Goal: Task Accomplishment & Management: Manage account settings

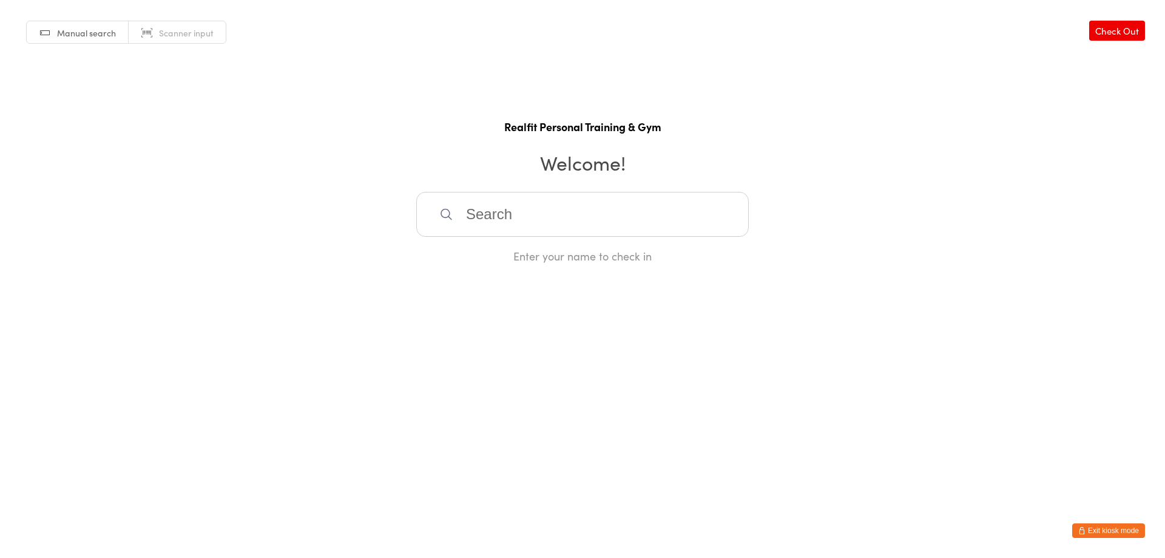
click at [1100, 522] on html "You have now entered Kiosk Mode. Members will be able to check themselves in us…" at bounding box center [582, 279] width 1165 height 558
click at [1099, 525] on button "Exit kiosk mode" at bounding box center [1108, 530] width 73 height 15
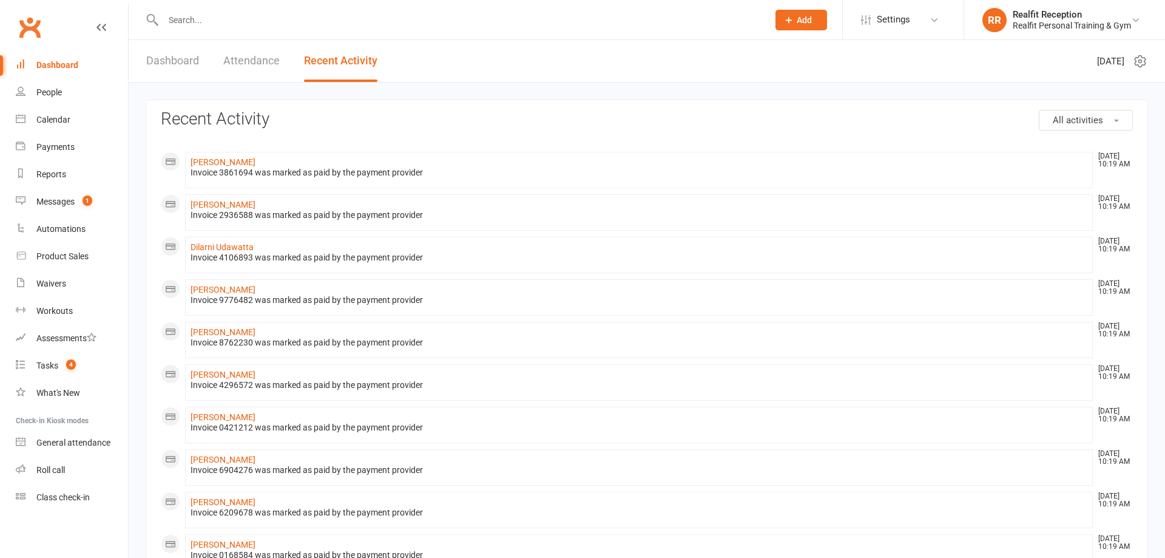
click at [56, 121] on div "Calendar" at bounding box center [53, 120] width 34 height 10
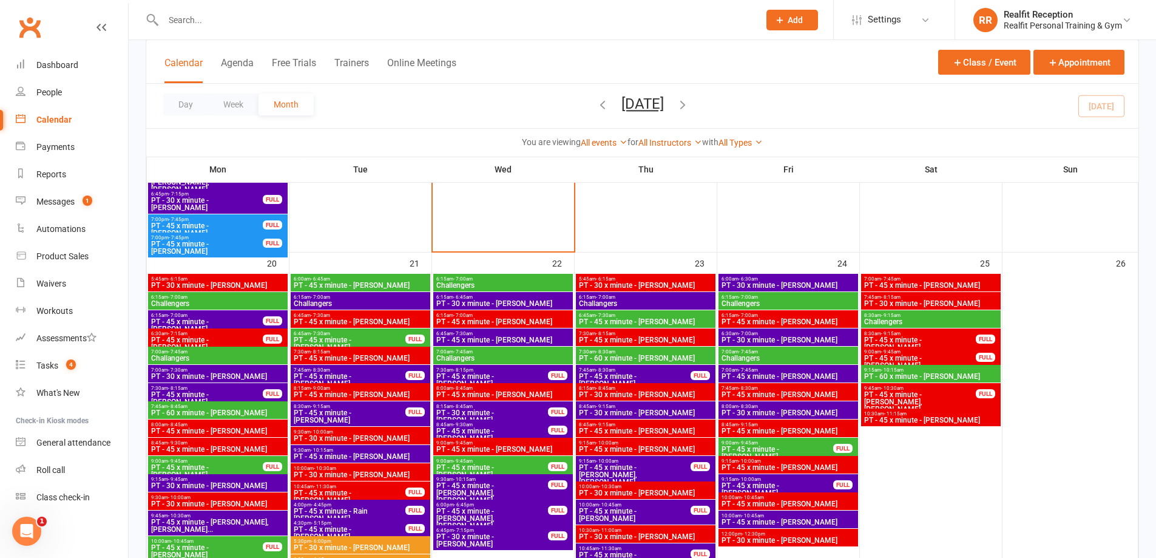
scroll to position [1456, 0]
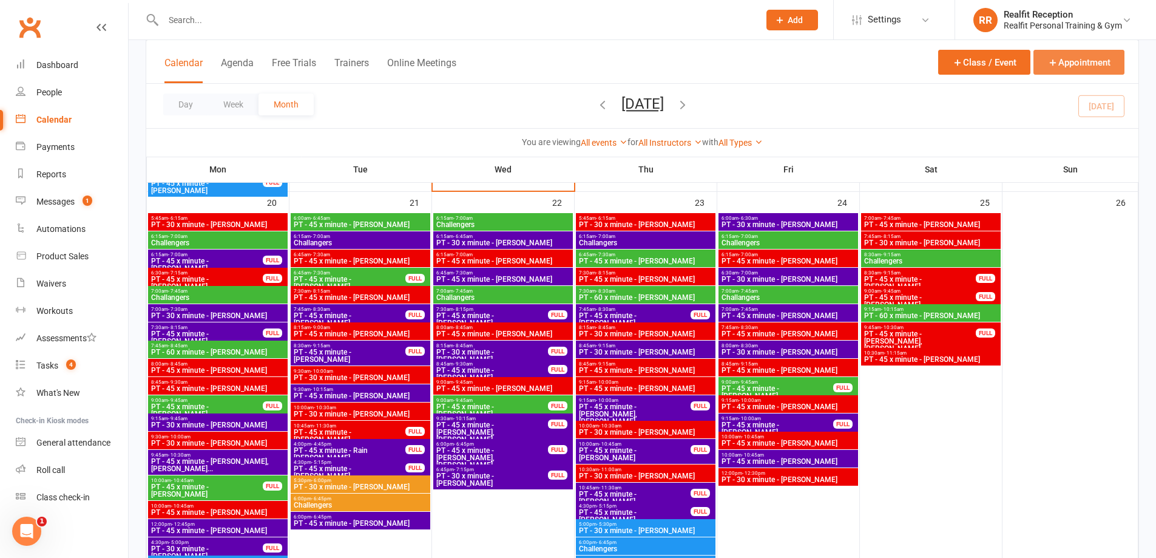
click at [1068, 66] on button "Appointment" at bounding box center [1078, 62] width 91 height 25
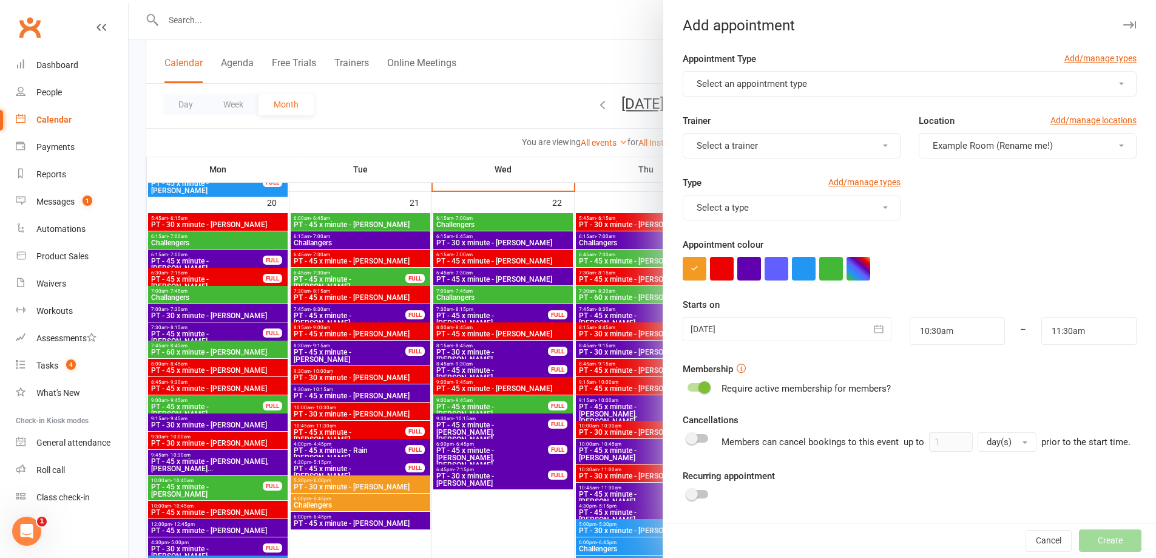
click at [854, 88] on button "Select an appointment type" at bounding box center [910, 83] width 454 height 25
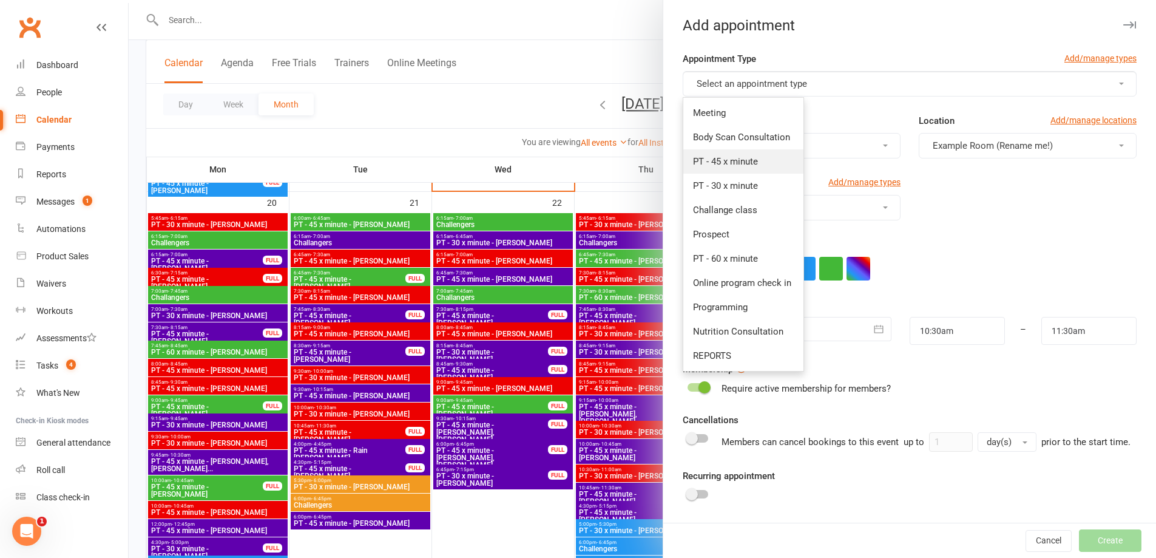
click at [734, 166] on span "PT - 45 x minute" at bounding box center [725, 161] width 65 height 11
type input "11:15am"
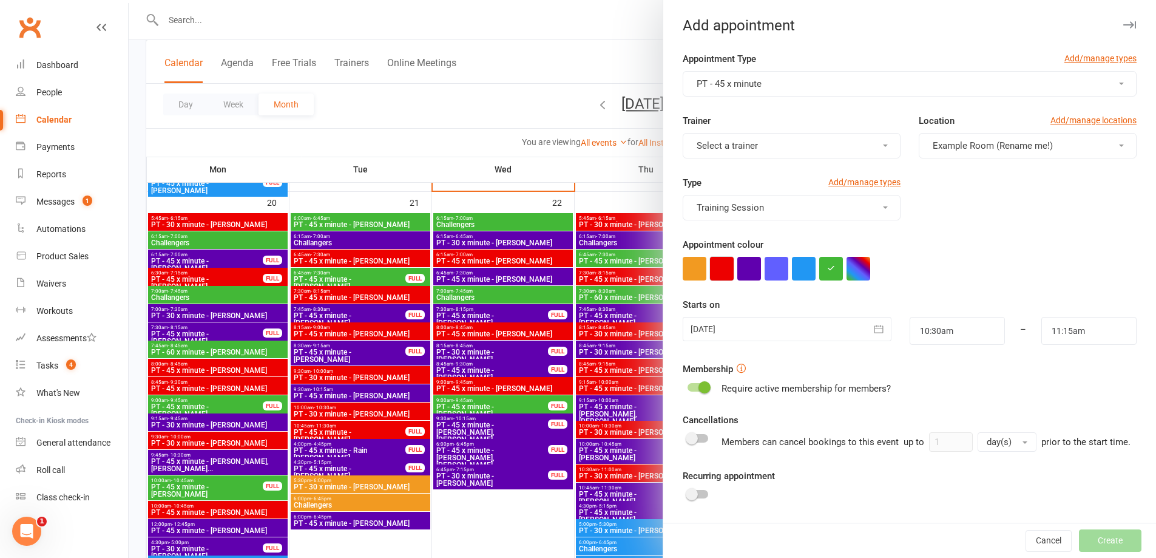
click at [711, 263] on button "button" at bounding box center [722, 269] width 24 height 24
click at [874, 327] on icon "button" at bounding box center [878, 329] width 9 height 8
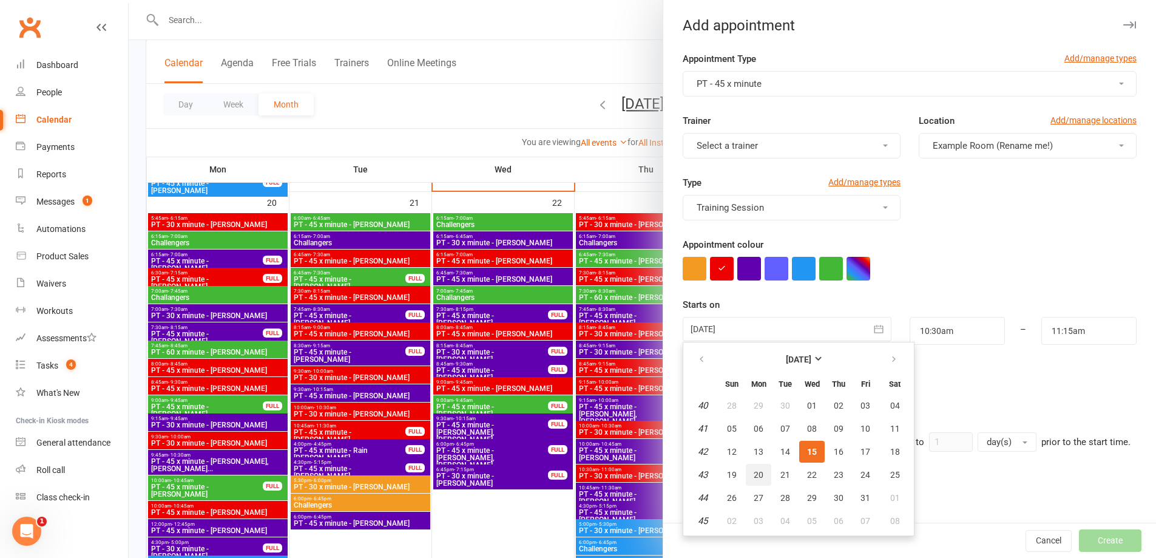
drag, startPoint x: 749, startPoint y: 475, endPoint x: 762, endPoint y: 469, distance: 13.6
click at [754, 474] on span "20" at bounding box center [759, 475] width 10 height 10
type input "[DATE]"
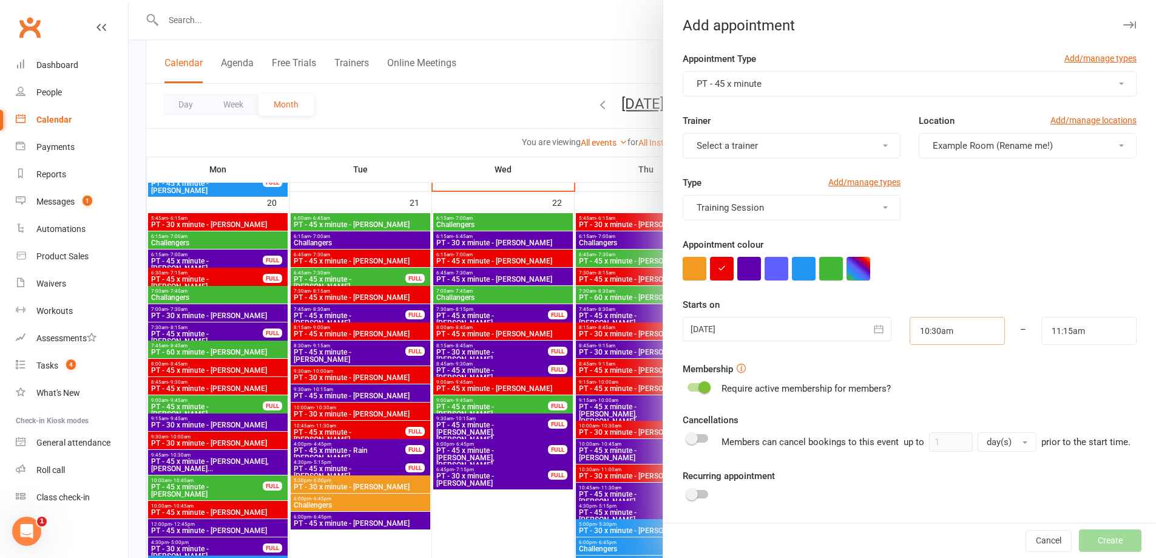
click at [939, 333] on input "10:30am" at bounding box center [957, 331] width 95 height 28
type input "10:00am"
click at [921, 397] on li "10:00am" at bounding box center [939, 397] width 58 height 18
click at [1053, 334] on input "11:15am" at bounding box center [1088, 331] width 95 height 28
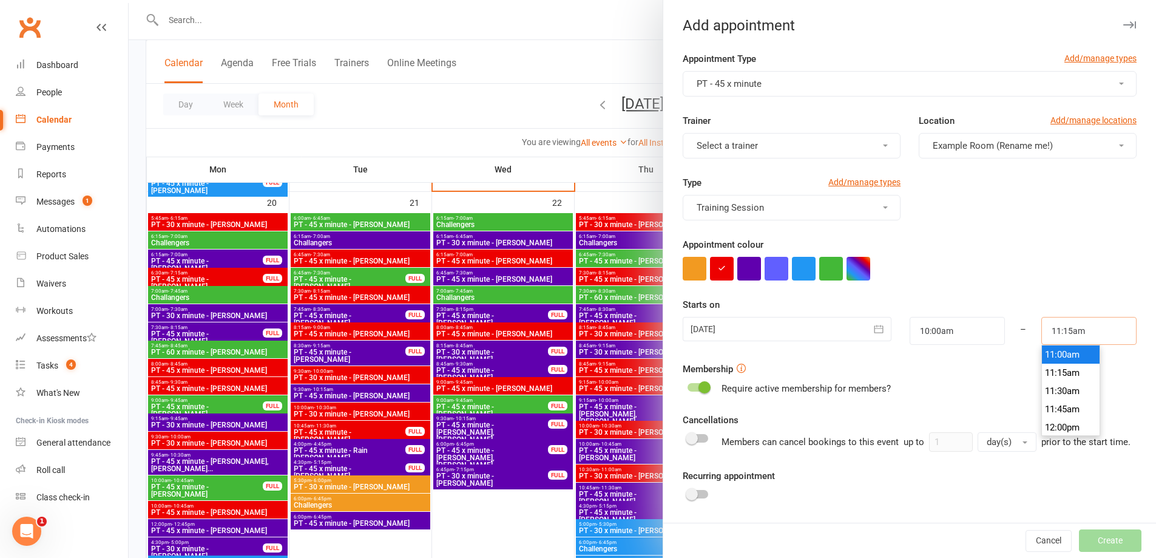
scroll to position [740, 0]
type input "10:45am"
click at [1055, 402] on li "10:45am" at bounding box center [1071, 397] width 58 height 18
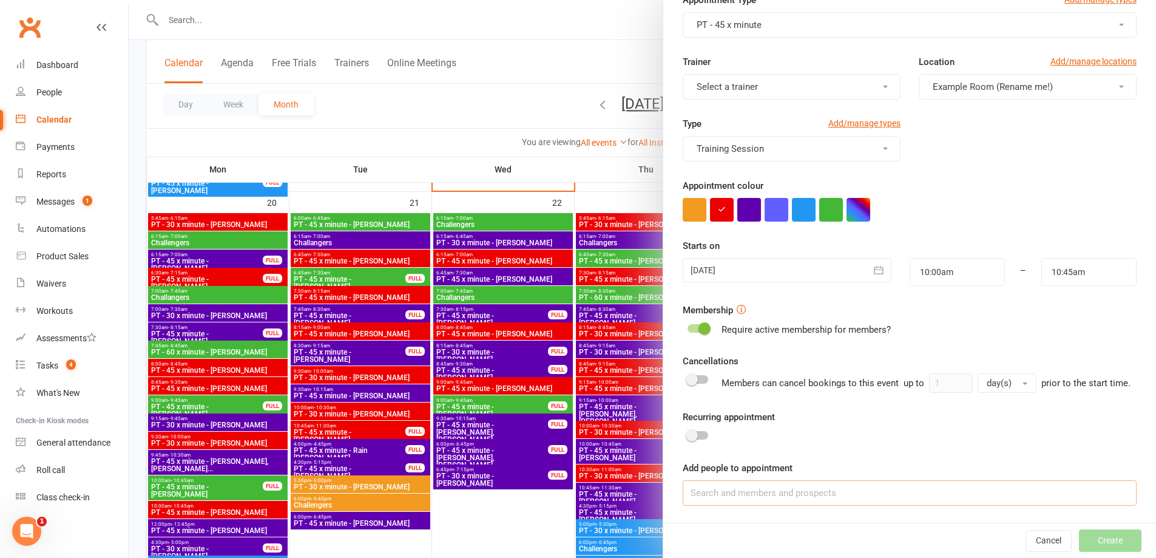
click at [766, 499] on input at bounding box center [910, 492] width 454 height 25
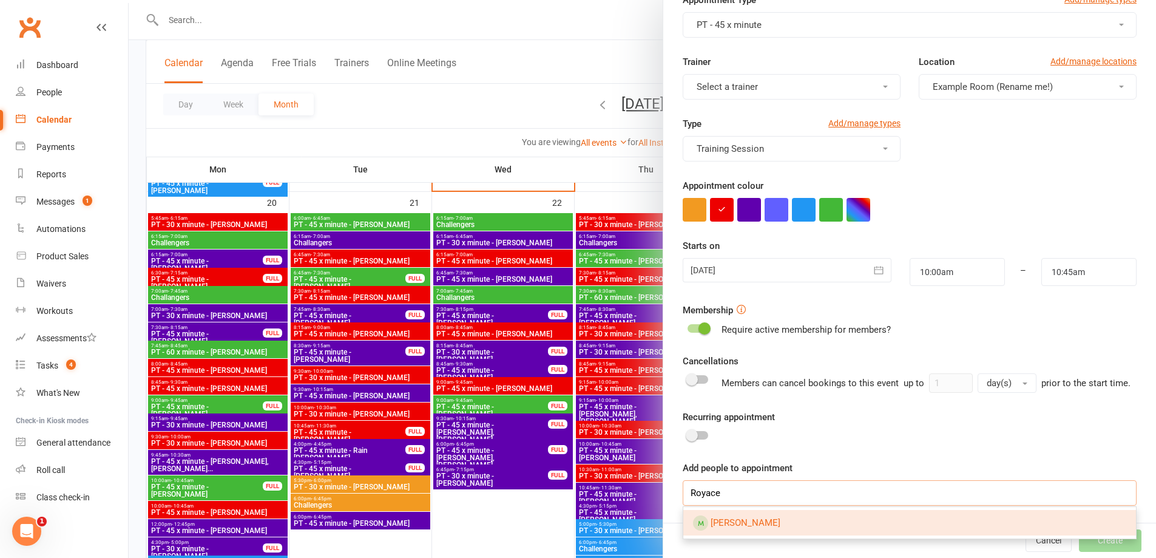
type input "Royace"
click at [732, 518] on span "Royce Lucas" at bounding box center [746, 522] width 70 height 11
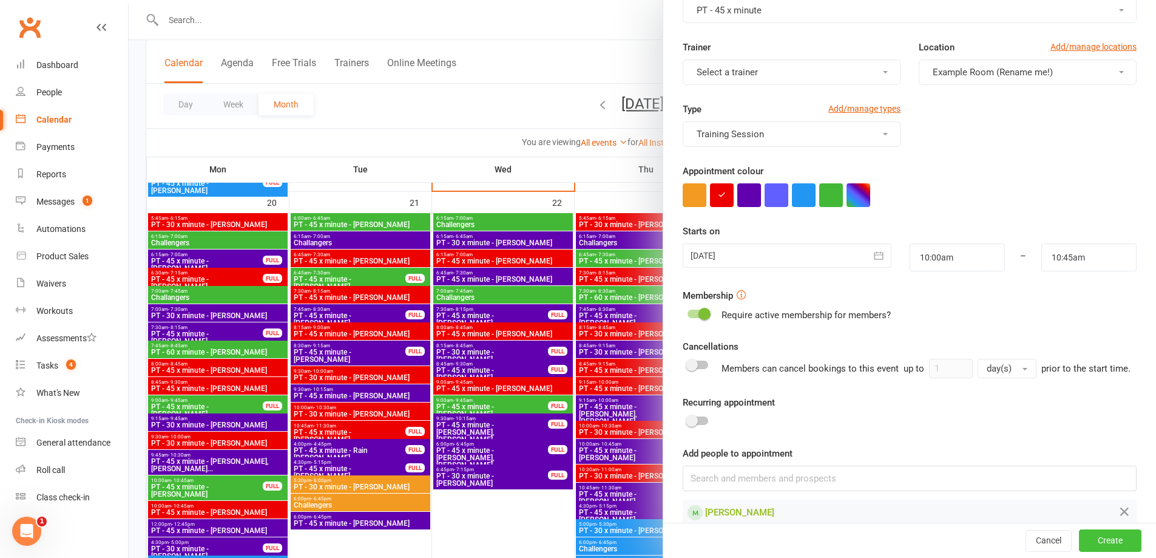
click at [1079, 542] on button "Create" at bounding box center [1110, 541] width 63 height 22
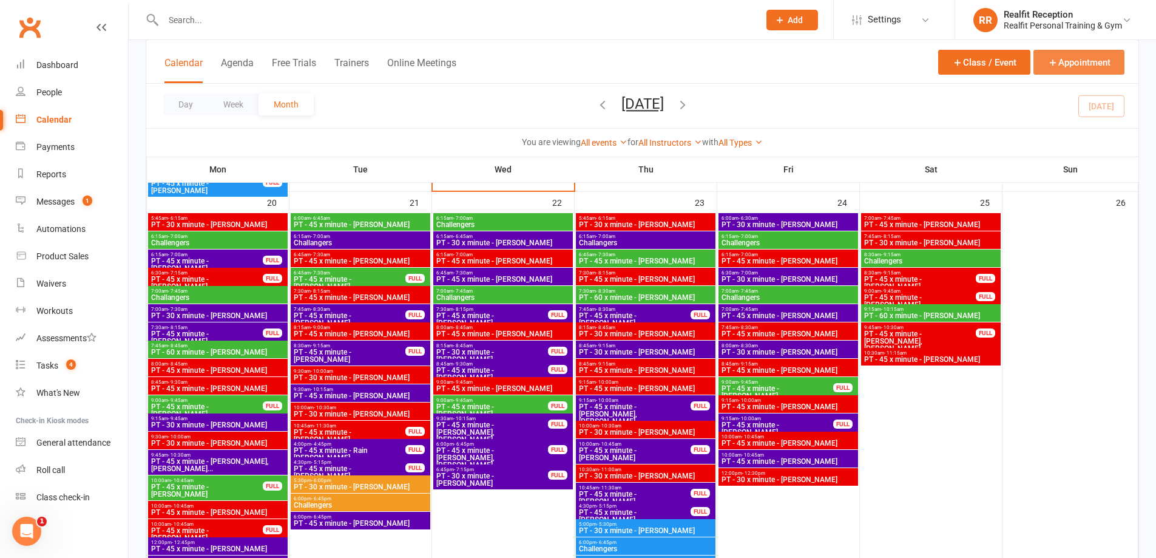
click at [1061, 66] on button "Appointment" at bounding box center [1078, 62] width 91 height 25
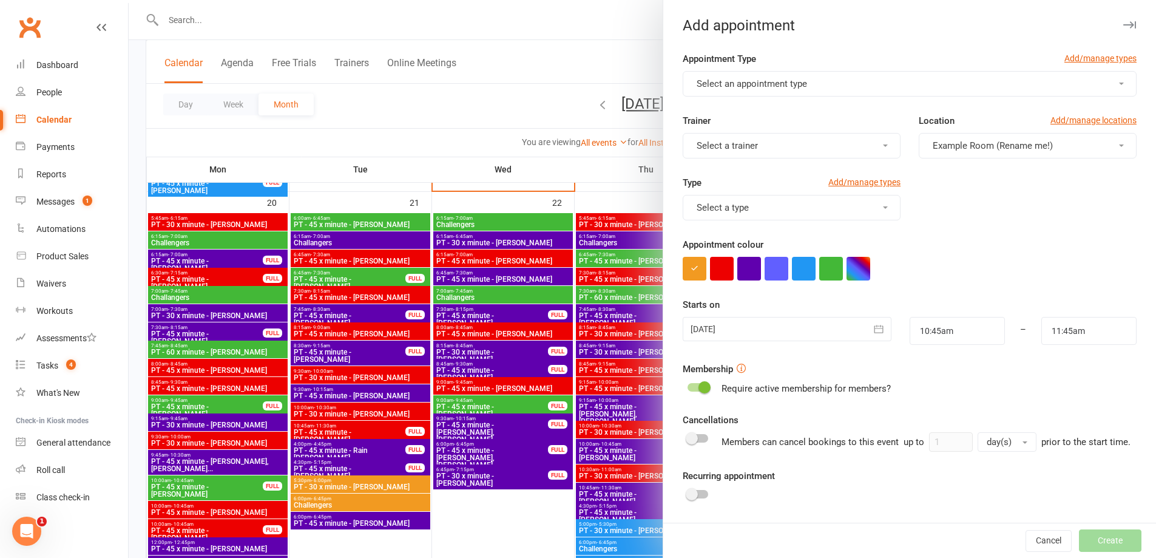
drag, startPoint x: 862, startPoint y: 87, endPoint x: 837, endPoint y: 80, distance: 25.3
click at [862, 87] on button "Select an appointment type" at bounding box center [910, 83] width 454 height 25
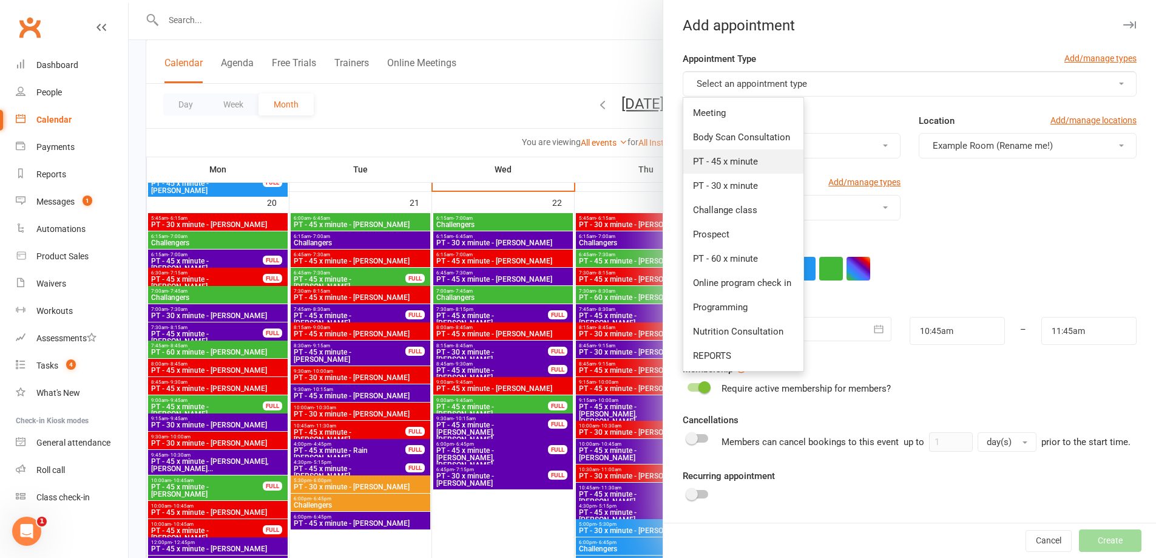
click at [762, 151] on link "PT - 45 x minute" at bounding box center [743, 161] width 120 height 24
type input "11:30am"
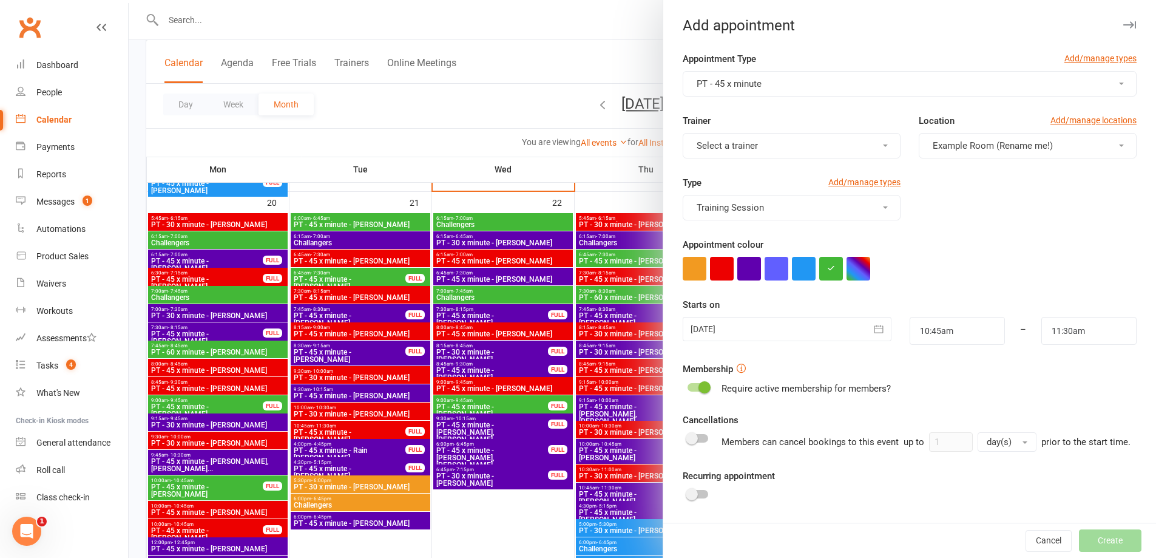
click at [762, 148] on button "Select a trainer" at bounding box center [792, 145] width 218 height 25
click at [723, 271] on span "David Smethurst" at bounding box center [728, 271] width 70 height 11
click at [725, 268] on button "button" at bounding box center [722, 269] width 24 height 24
click at [874, 331] on icon "button" at bounding box center [878, 329] width 9 height 8
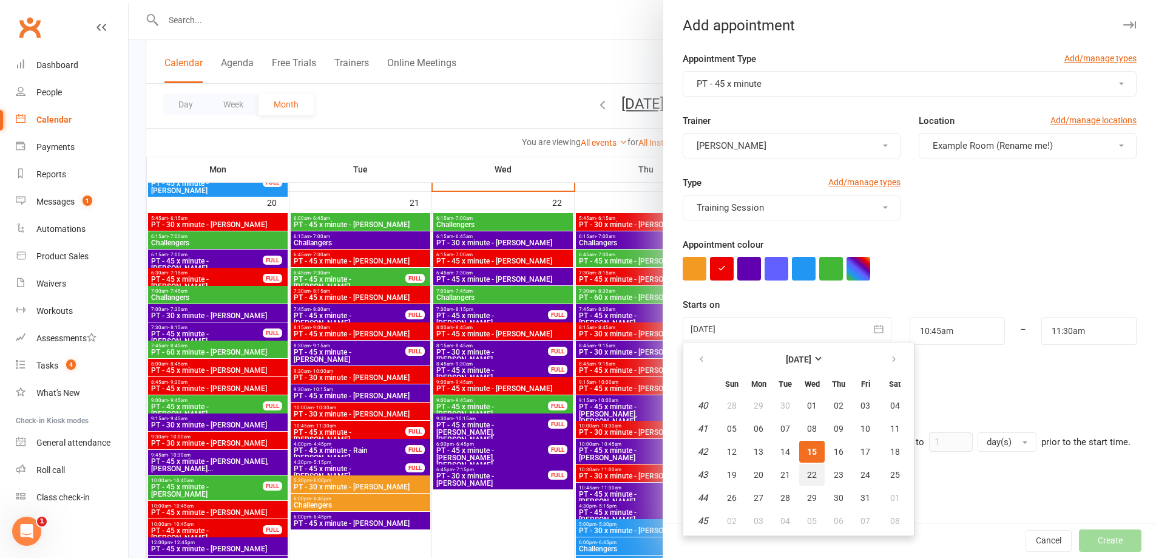
drag, startPoint x: 802, startPoint y: 481, endPoint x: 832, endPoint y: 444, distance: 47.9
click at [809, 470] on button "22" at bounding box center [811, 475] width 25 height 22
type input "22 Oct 2025"
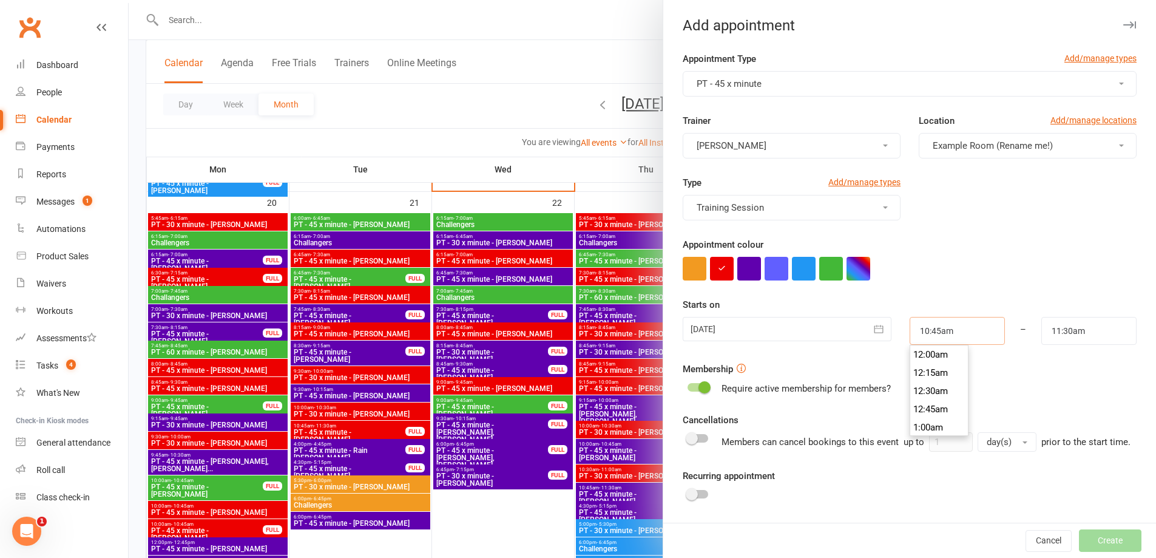
drag, startPoint x: 931, startPoint y: 327, endPoint x: 928, endPoint y: 333, distance: 6.2
click at [931, 326] on input "10:45am" at bounding box center [957, 331] width 95 height 28
type input "10:00am"
click at [915, 380] on li "10:00am" at bounding box center [939, 379] width 58 height 18
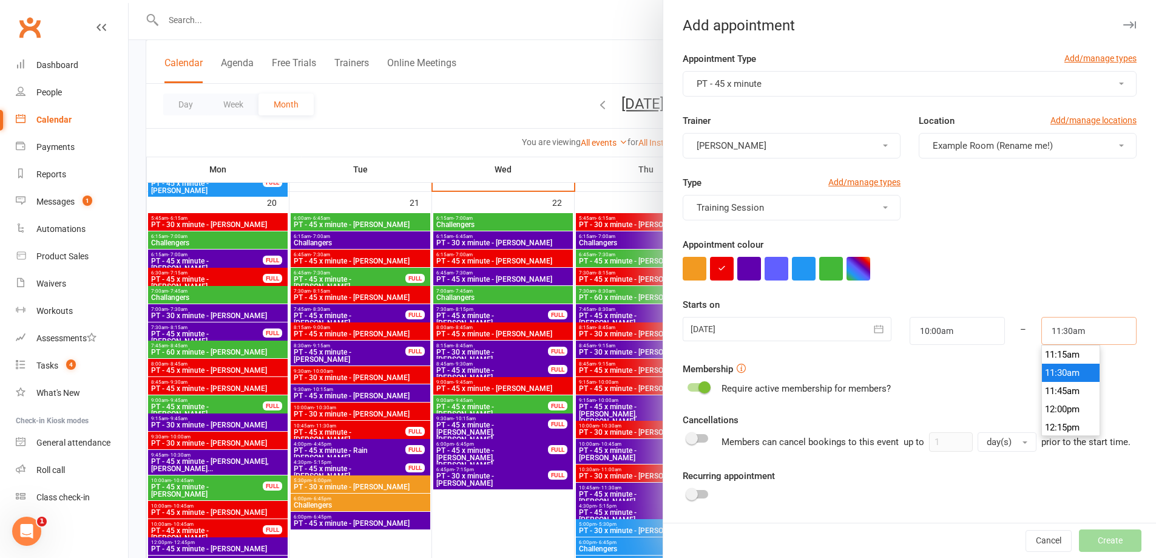
click at [1054, 335] on input "11:30am" at bounding box center [1088, 331] width 95 height 28
type input "10:45am"
click at [1043, 382] on li "10:45am" at bounding box center [1071, 379] width 58 height 18
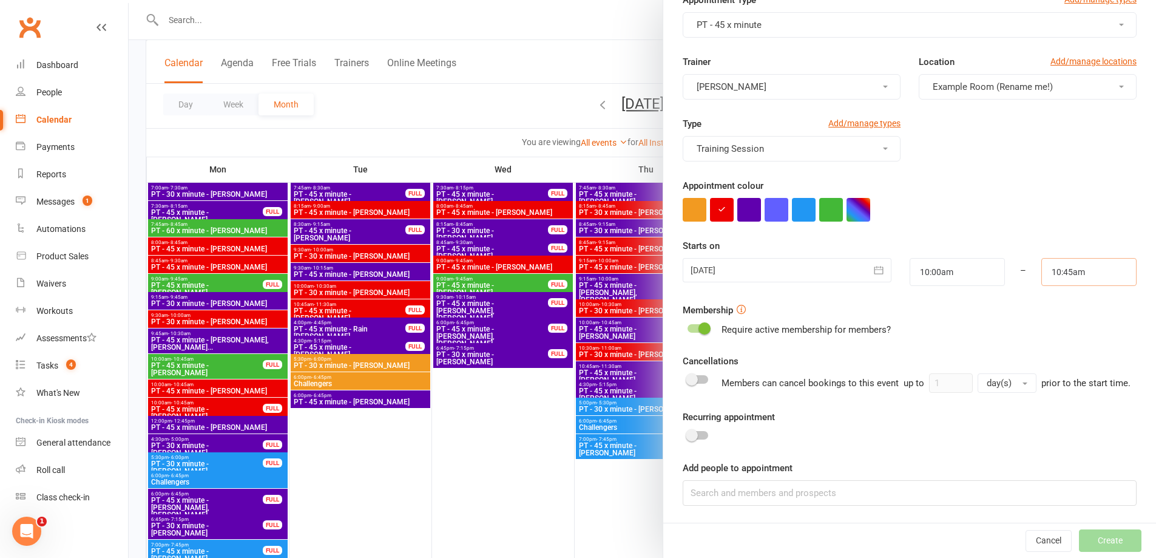
scroll to position [1638, 0]
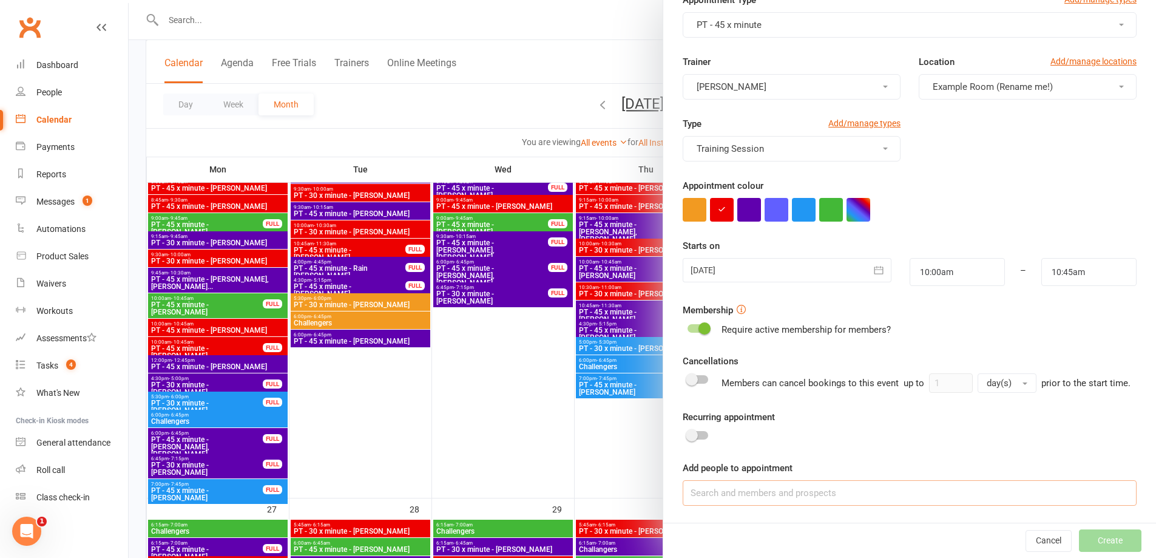
click at [756, 497] on input at bounding box center [910, 492] width 454 height 25
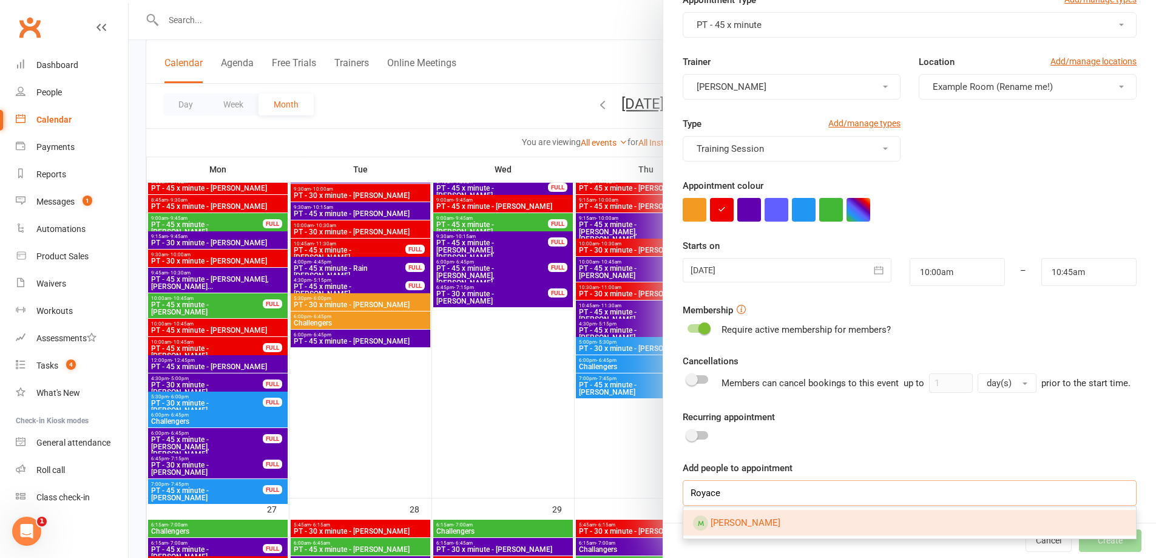
type input "Royace"
click at [763, 526] on link "Royce Lucas" at bounding box center [909, 522] width 453 height 25
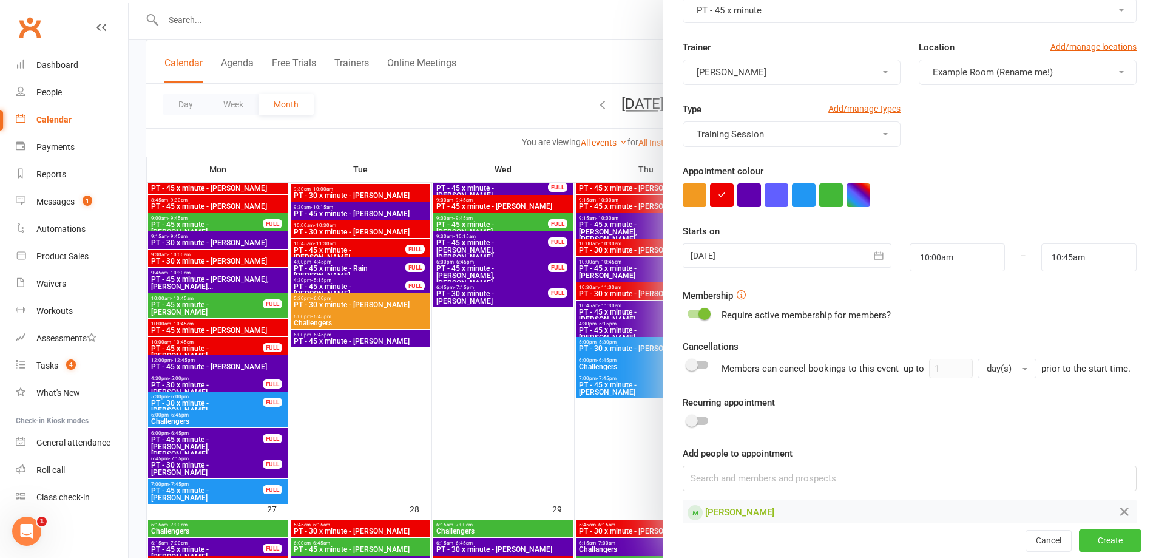
click at [1079, 539] on button "Create" at bounding box center [1110, 541] width 63 height 22
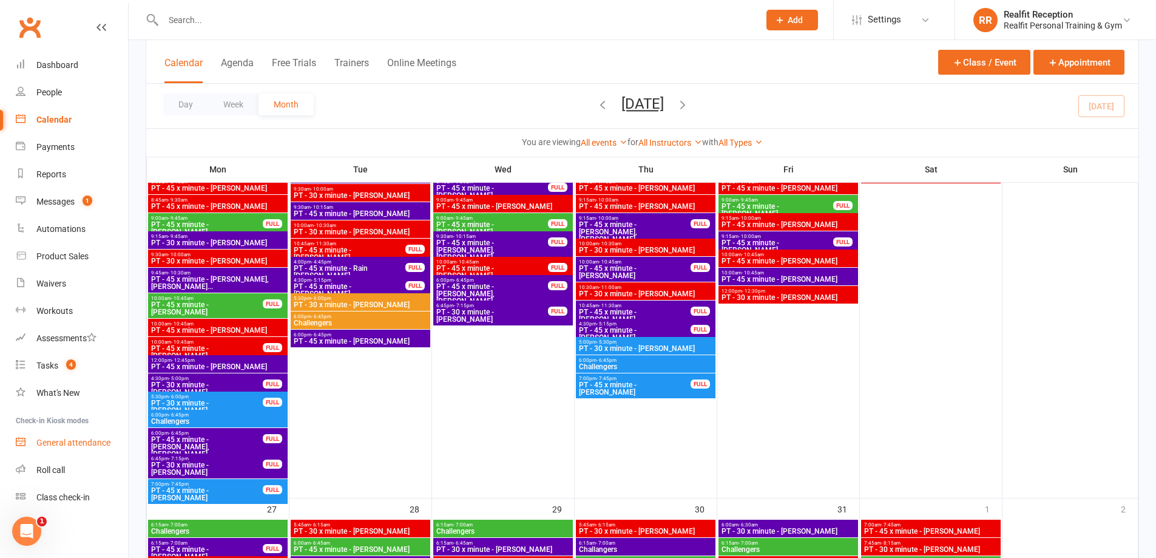
click at [55, 443] on div "General attendance" at bounding box center [73, 443] width 74 height 10
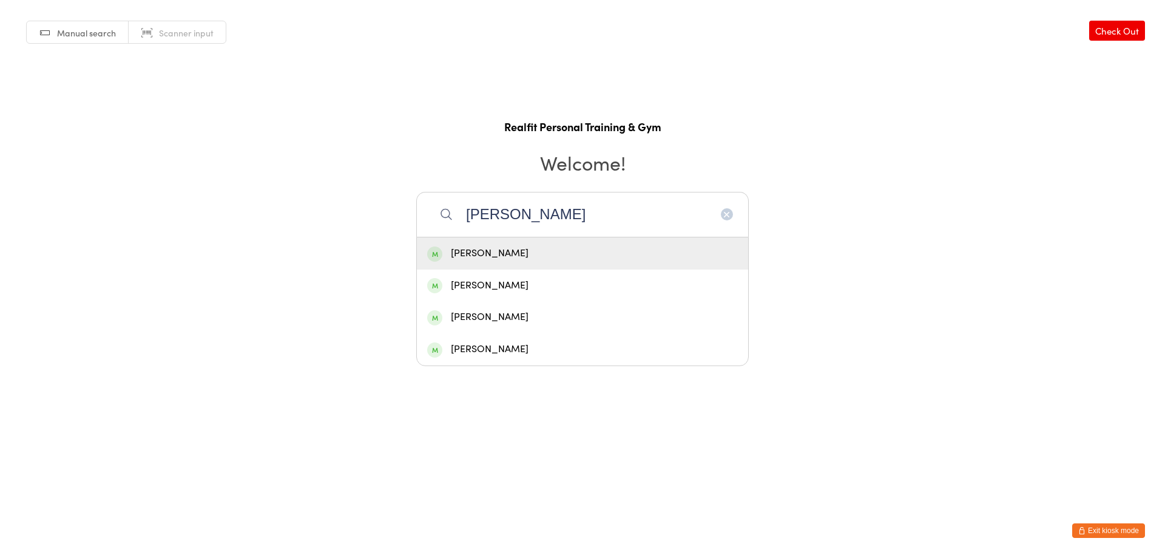
type input "[PERSON_NAME]"
click at [505, 250] on div "Janice Chan" at bounding box center [582, 253] width 311 height 16
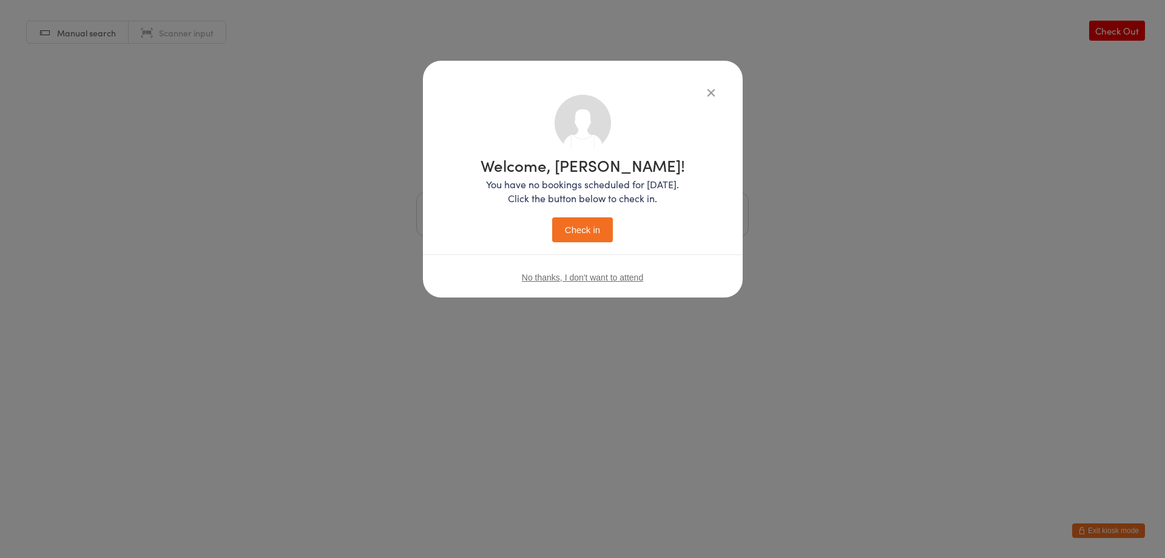
click at [603, 222] on button "Check in" at bounding box center [582, 229] width 61 height 25
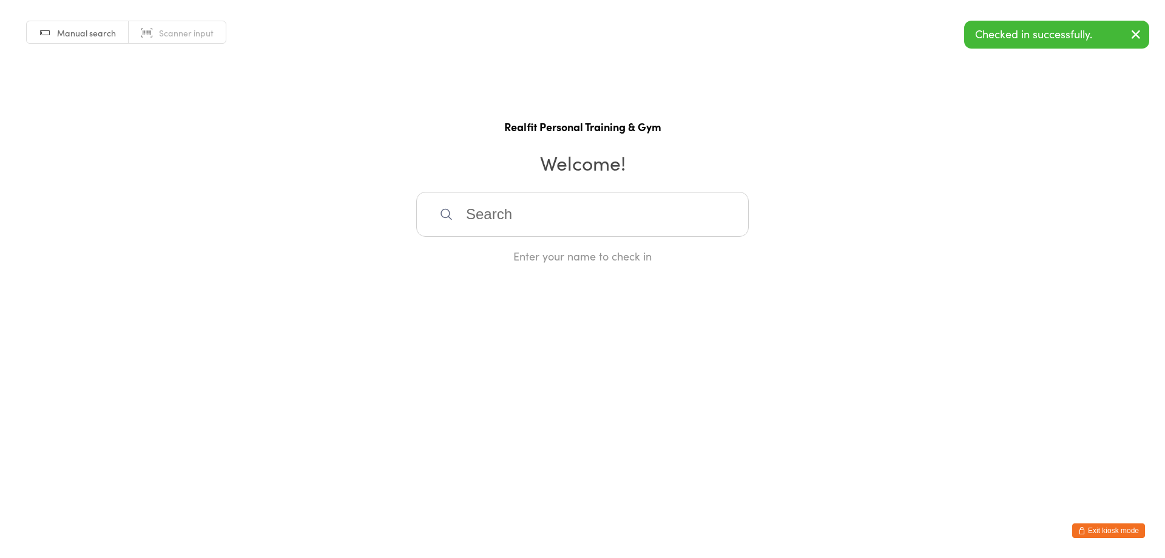
click at [598, 223] on input "search" at bounding box center [582, 214] width 333 height 45
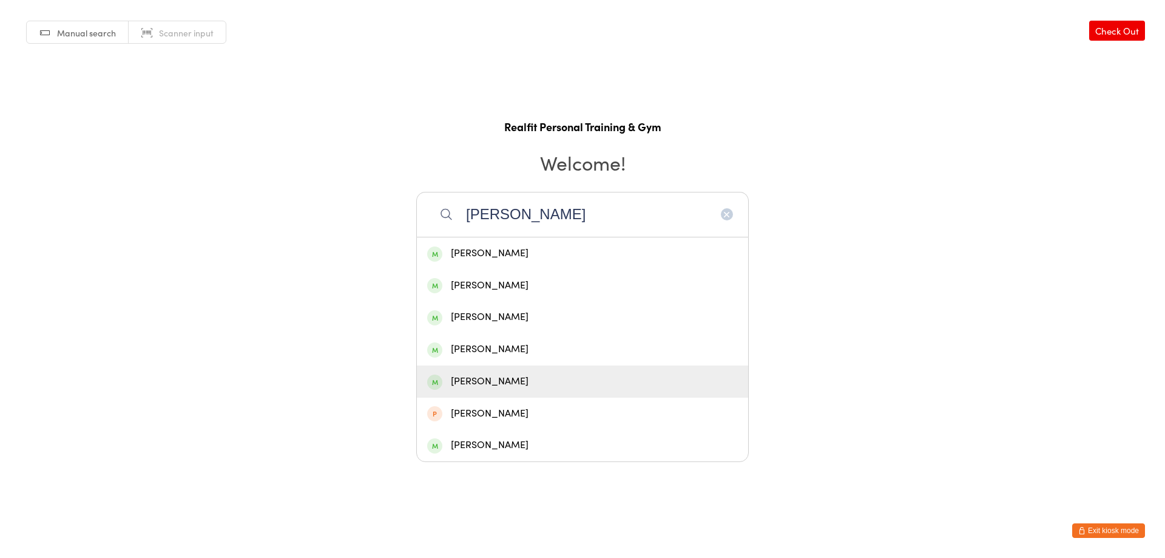
type input "john"
click at [536, 384] on div "[PERSON_NAME]" at bounding box center [582, 381] width 311 height 16
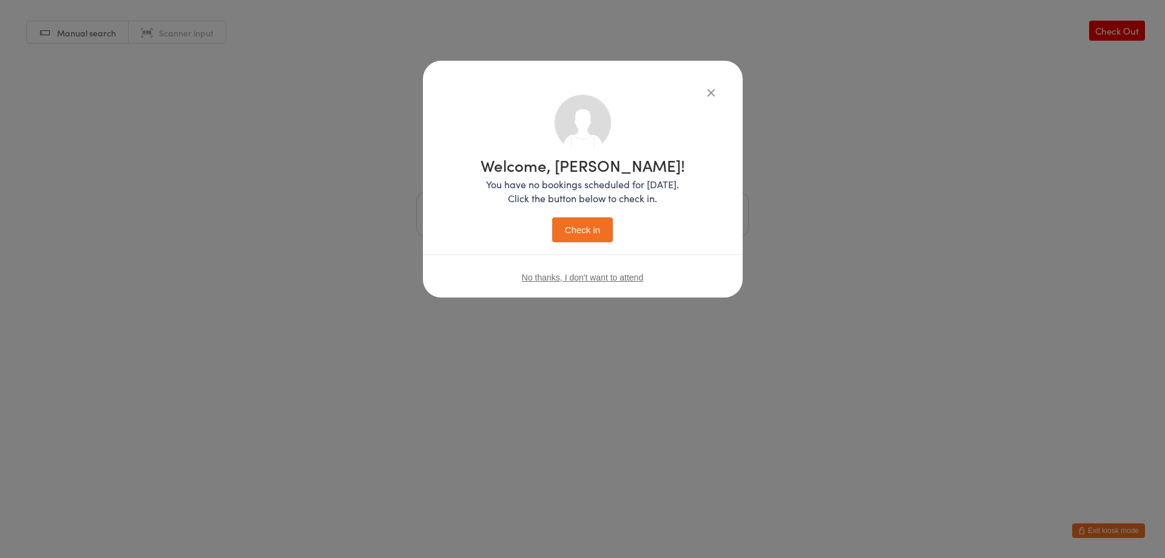
click at [597, 239] on button "Check in" at bounding box center [582, 229] width 61 height 25
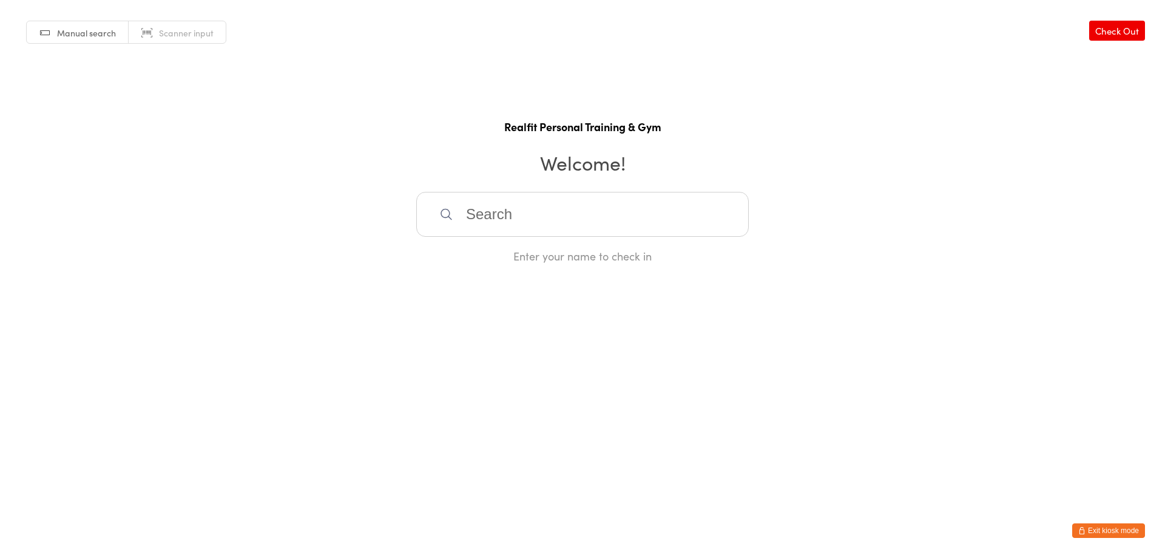
click at [1086, 525] on button "Exit kiosk mode" at bounding box center [1108, 530] width 73 height 15
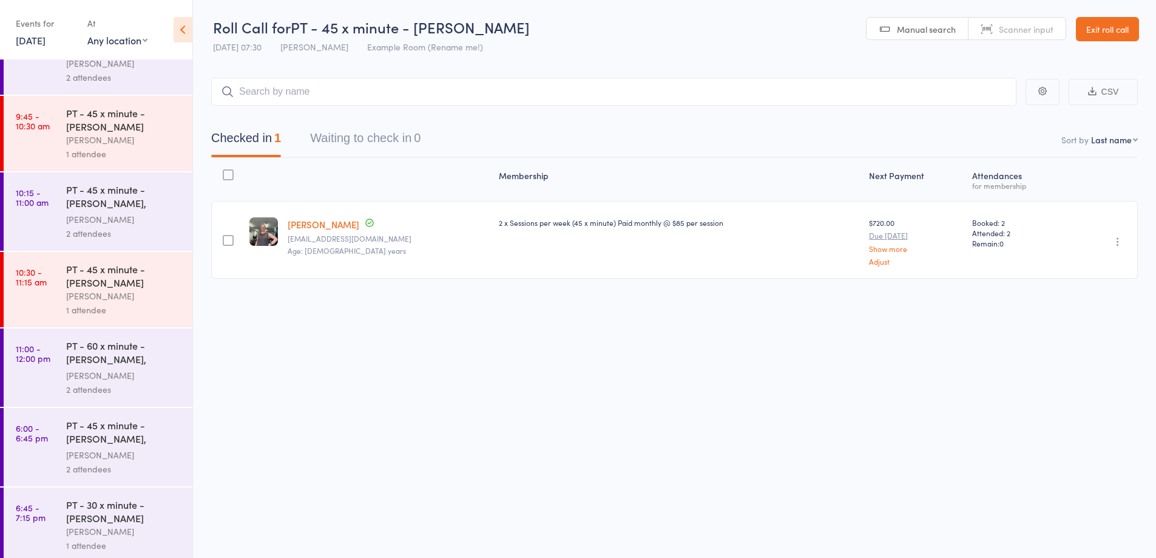
scroll to position [644, 0]
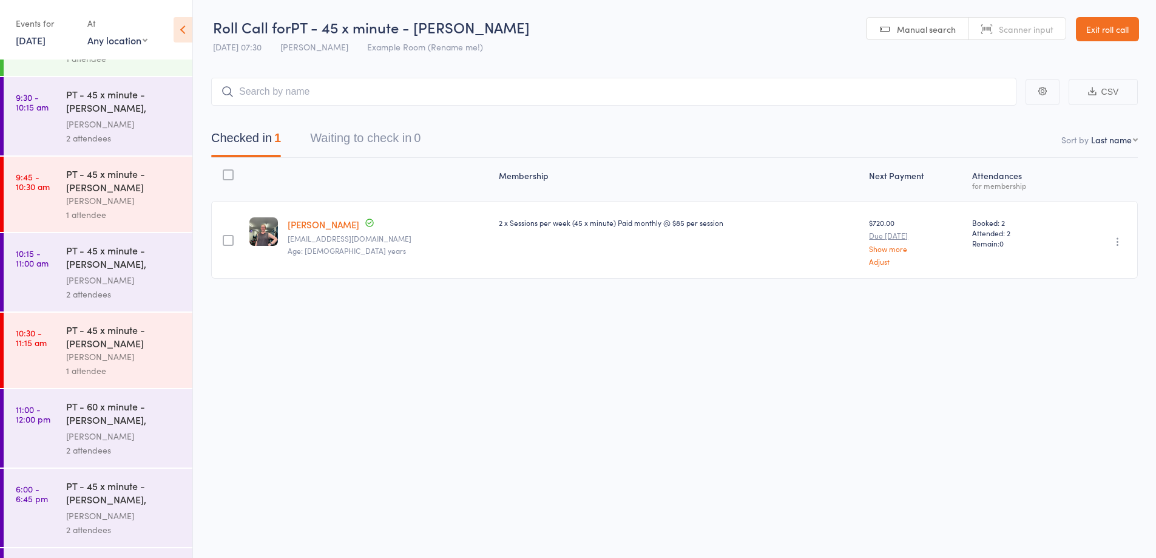
click at [136, 146] on div "PT - 45 x minute - Claire Beveridge, Jason Beverid... Audery Perera 2 attendees" at bounding box center [129, 116] width 126 height 78
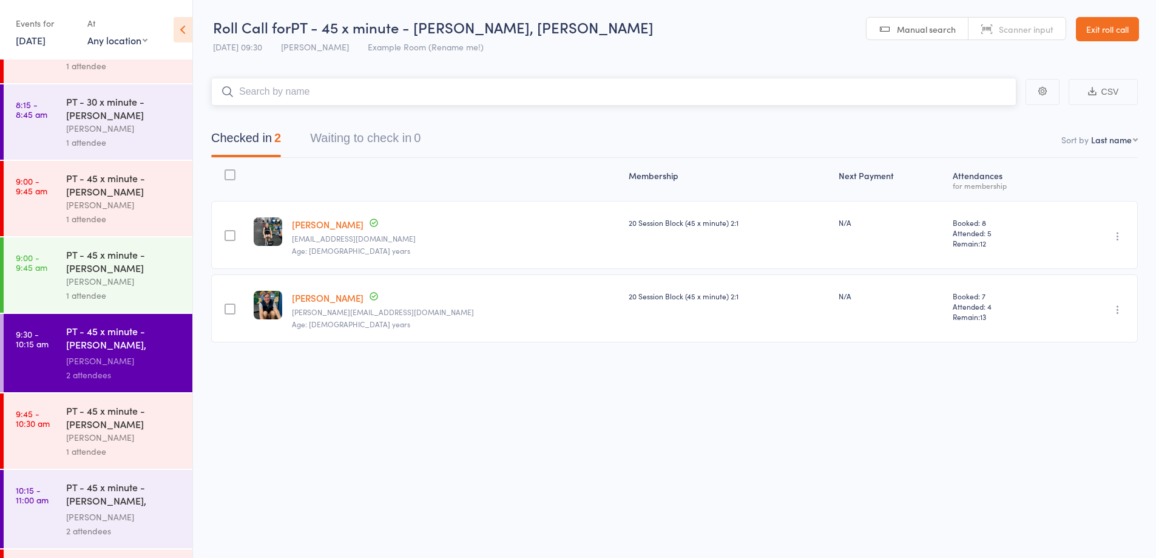
scroll to position [432, 0]
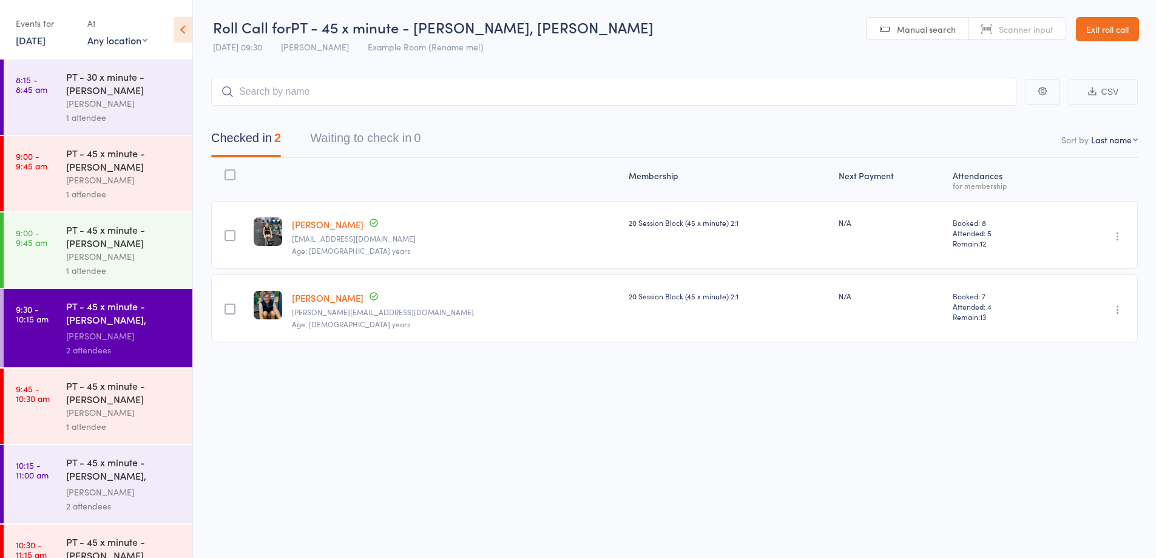
click at [146, 419] on div "[PERSON_NAME]" at bounding box center [124, 412] width 116 height 14
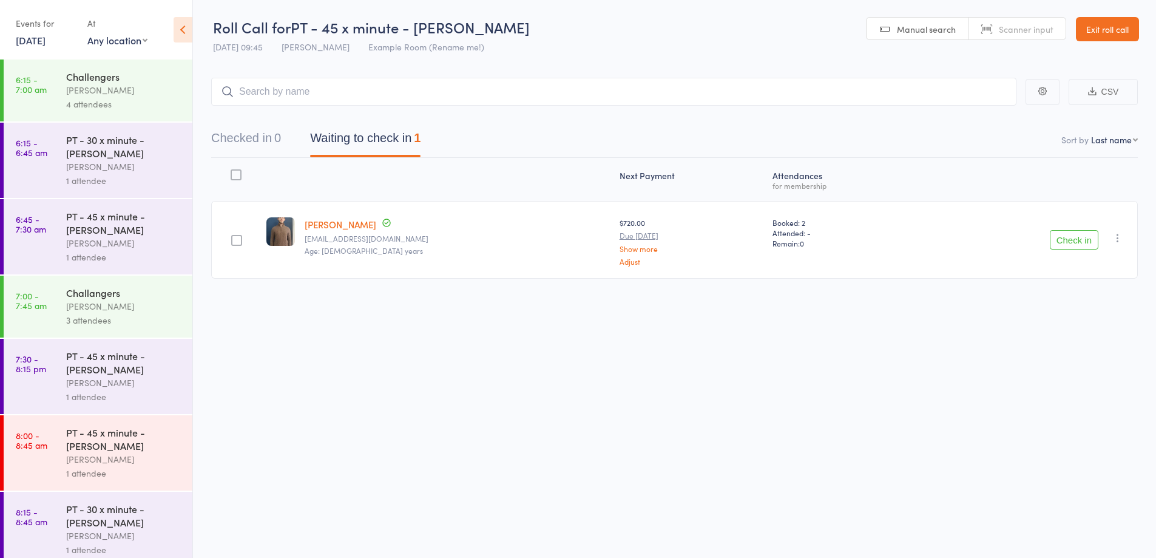
click at [1075, 242] on button "Check in" at bounding box center [1074, 239] width 49 height 19
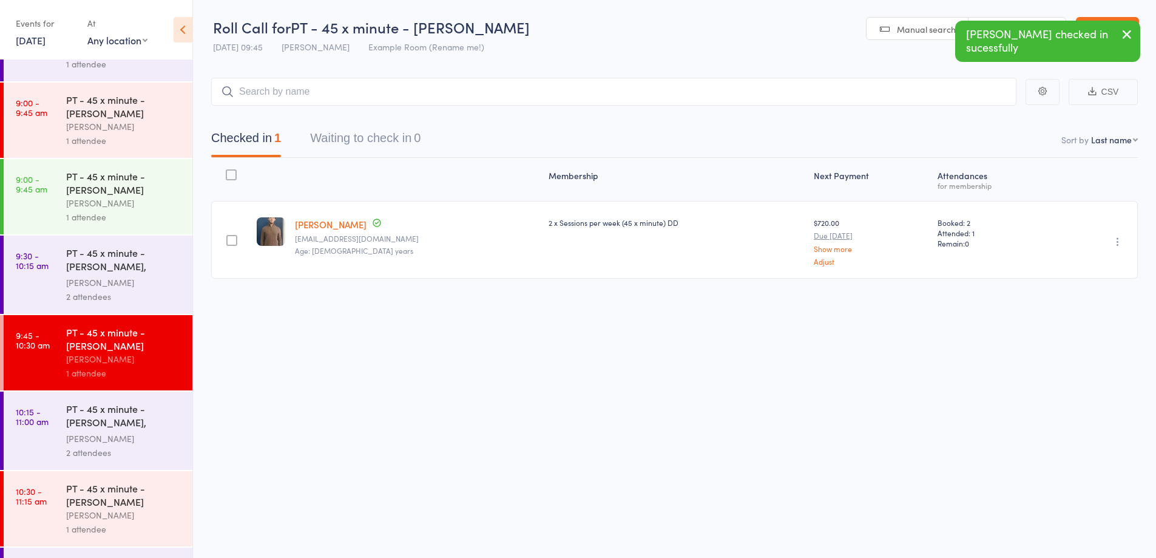
scroll to position [484, 0]
click at [144, 442] on div "Audery Perera" at bounding box center [124, 440] width 116 height 14
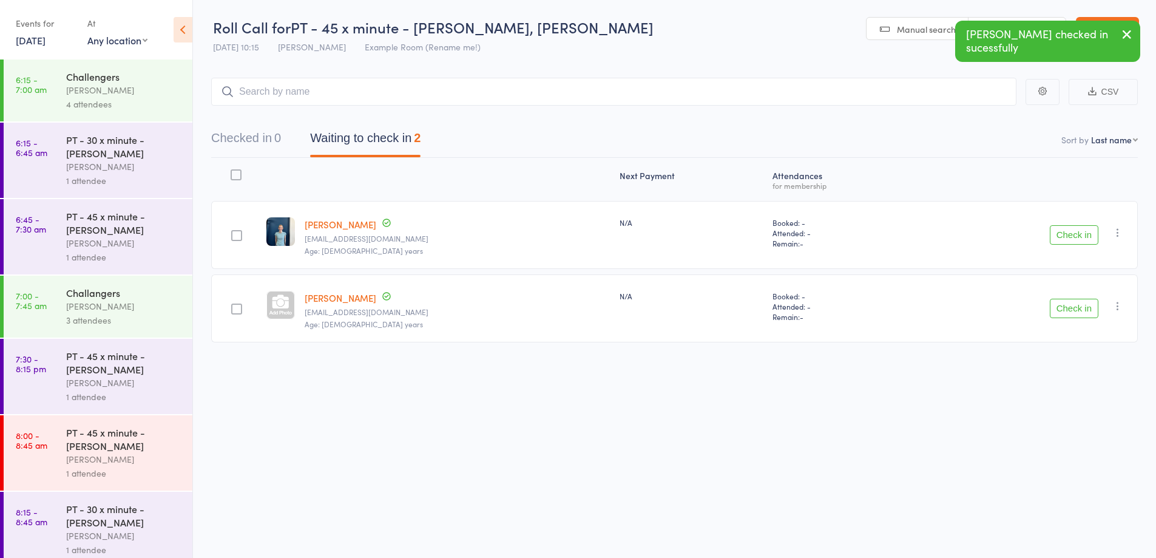
click at [1058, 233] on button "Check in" at bounding box center [1074, 234] width 49 height 19
click at [1067, 237] on button "Check in" at bounding box center [1074, 234] width 49 height 19
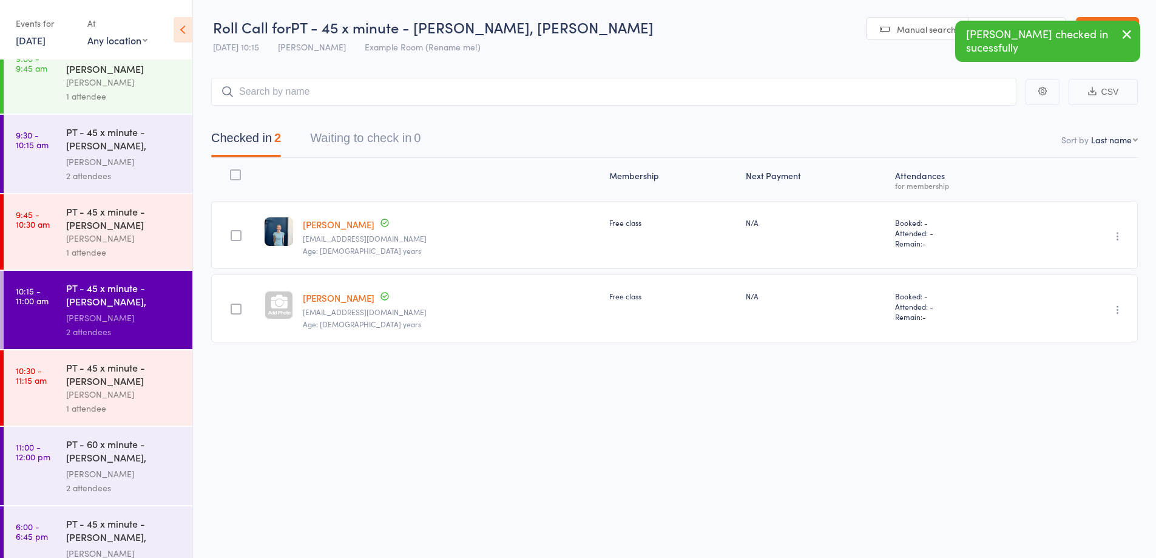
scroll to position [616, 0]
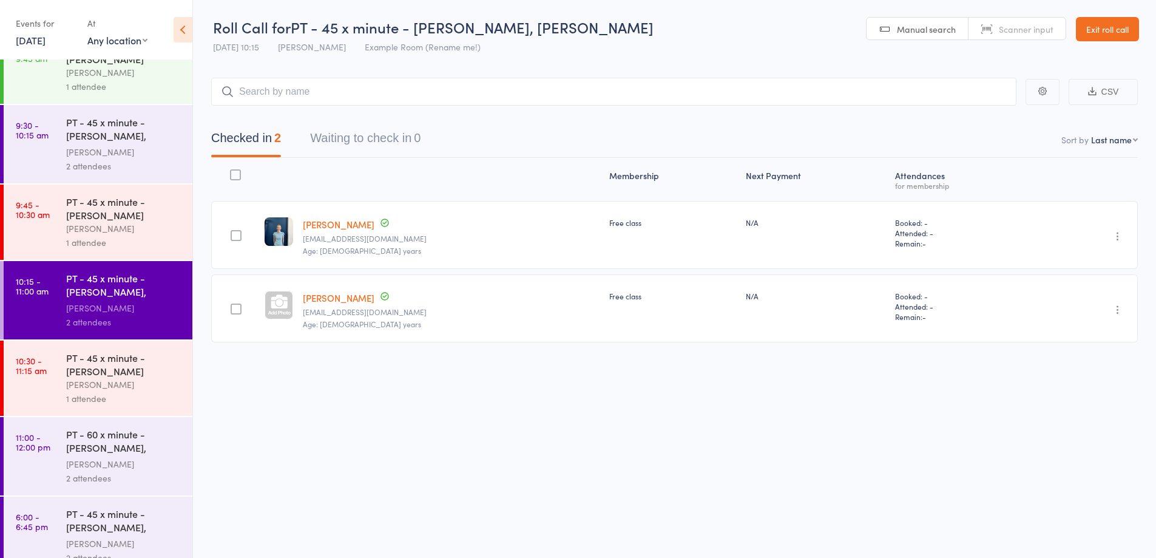
click at [151, 363] on div "PT - 45 x minute - Sam Fairweather" at bounding box center [124, 364] width 116 height 27
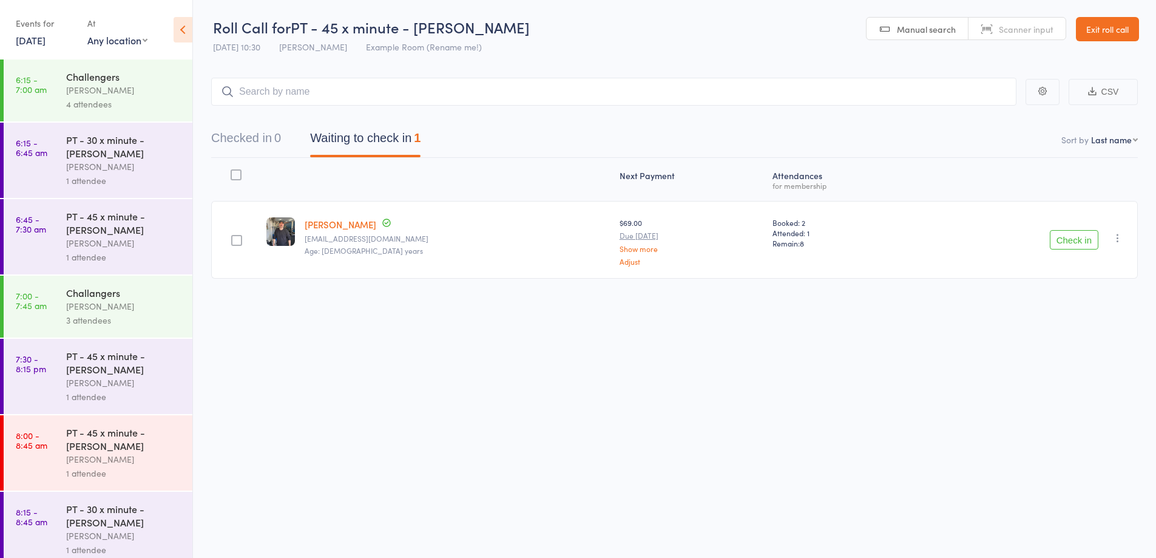
click at [1079, 235] on button "Check in" at bounding box center [1074, 239] width 49 height 19
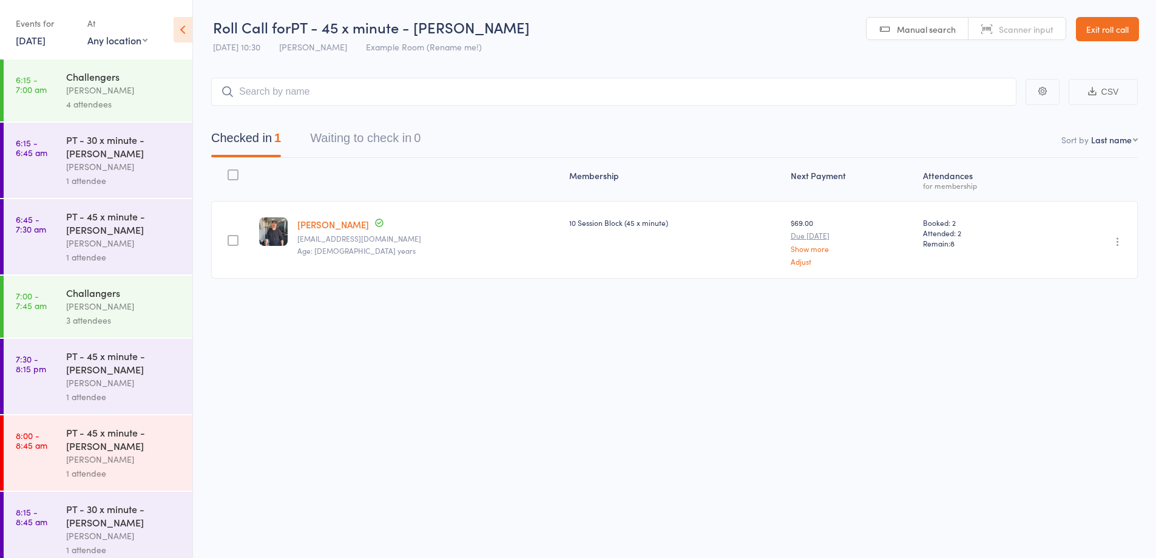
click at [1127, 19] on link "Exit roll call" at bounding box center [1107, 29] width 63 height 24
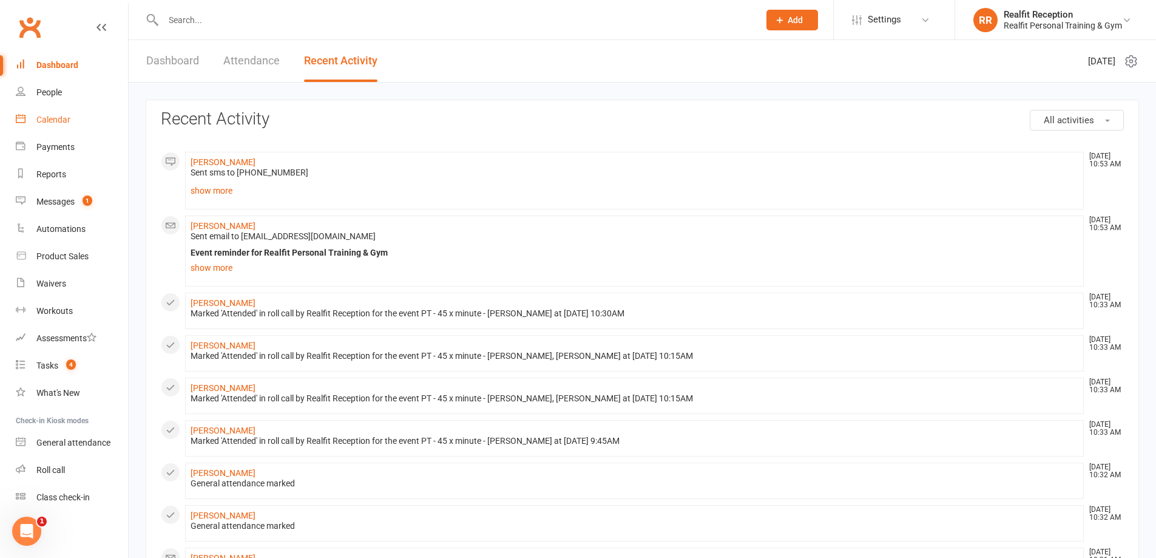
click at [41, 113] on link "Calendar" at bounding box center [72, 119] width 112 height 27
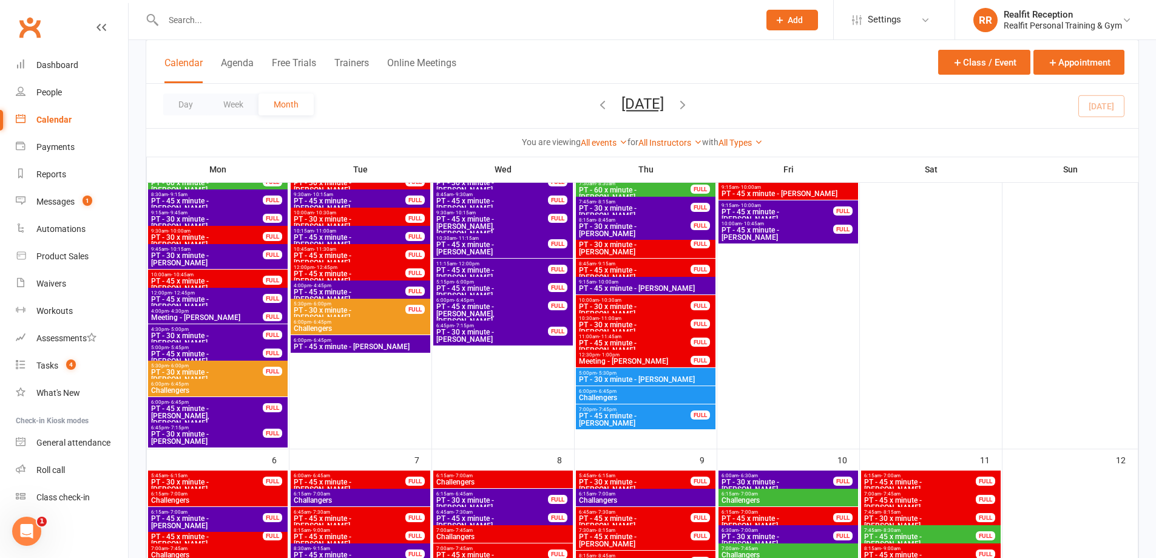
scroll to position [971, 0]
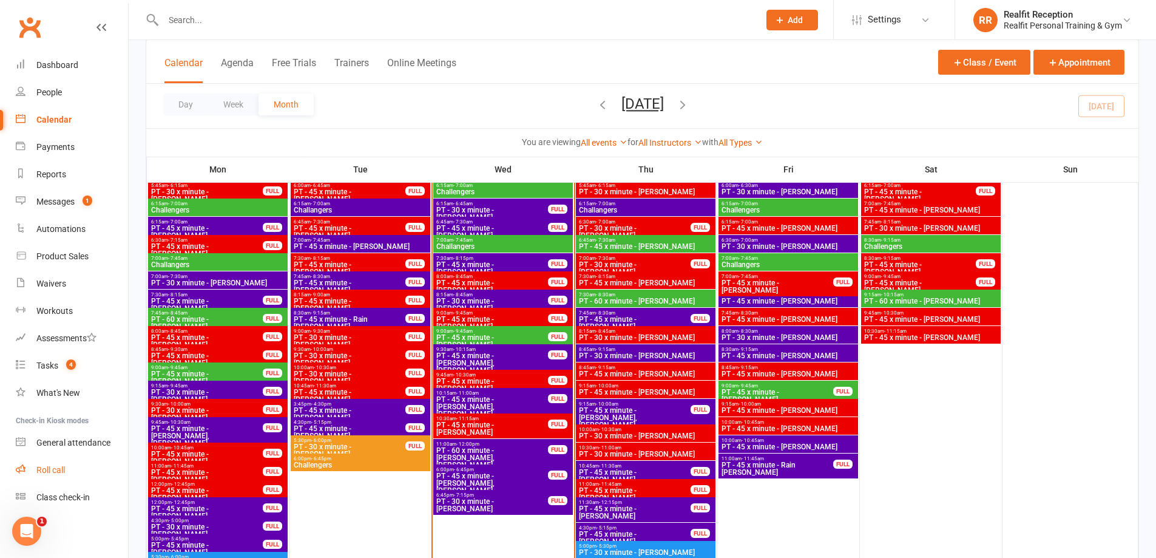
click at [52, 471] on div "Roll call" at bounding box center [50, 470] width 29 height 10
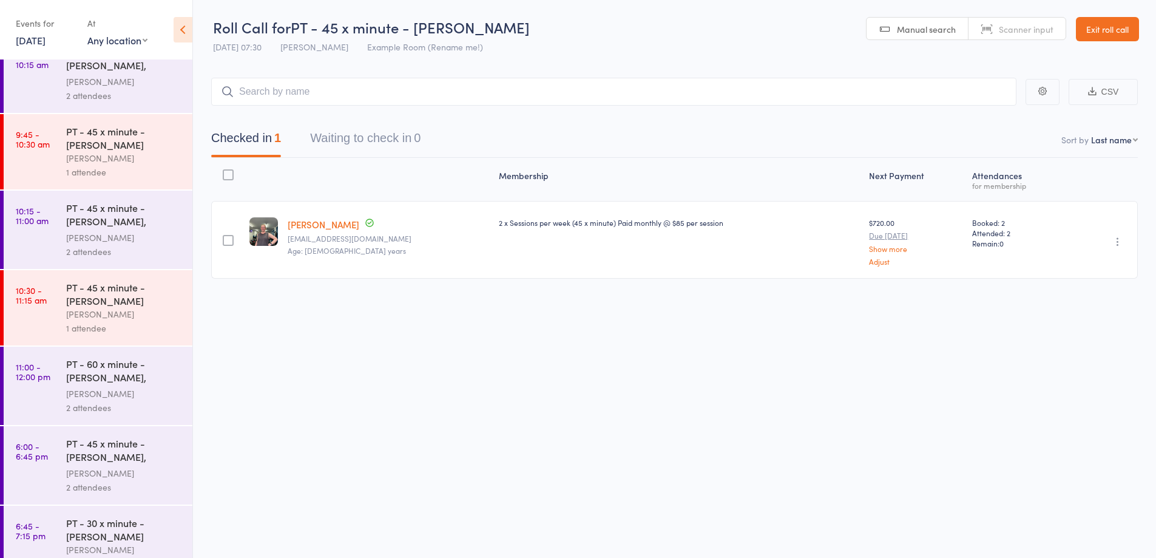
scroll to position [705, 0]
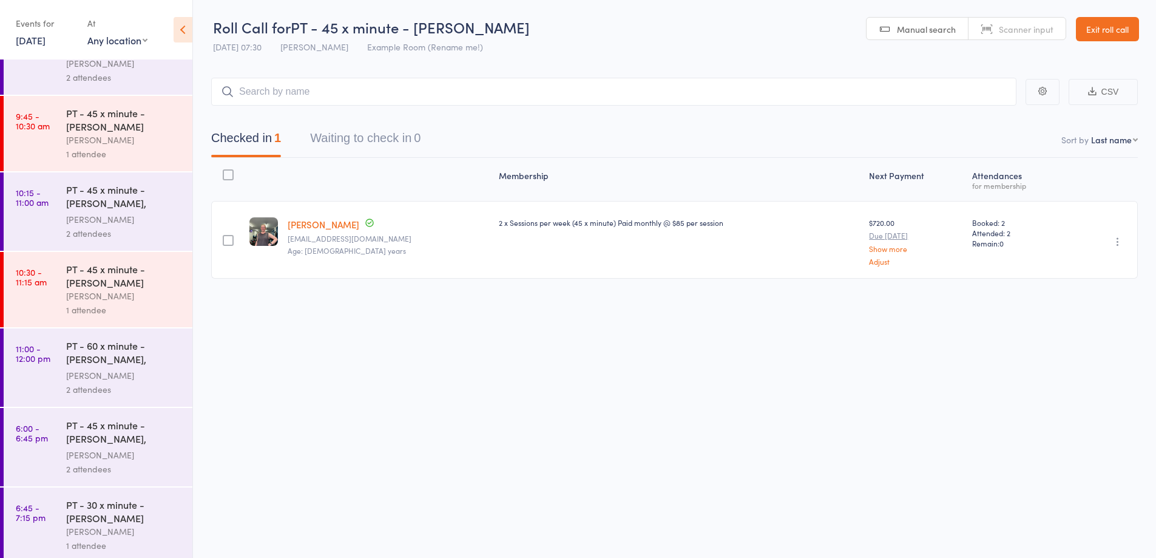
click at [138, 388] on div "2 attendees" at bounding box center [124, 389] width 116 height 14
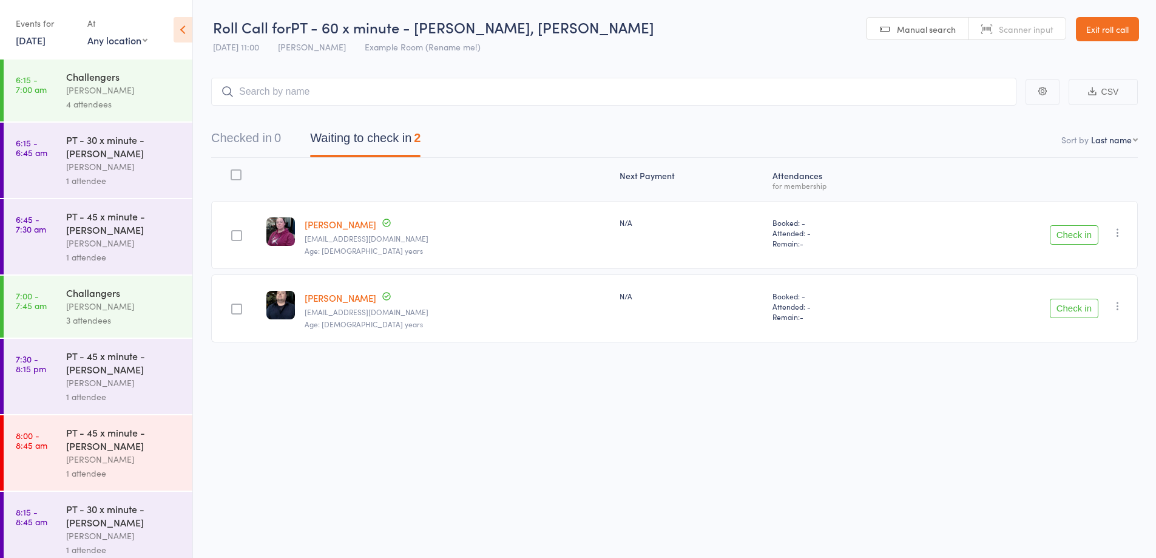
click at [1090, 240] on button "Check in" at bounding box center [1074, 234] width 49 height 19
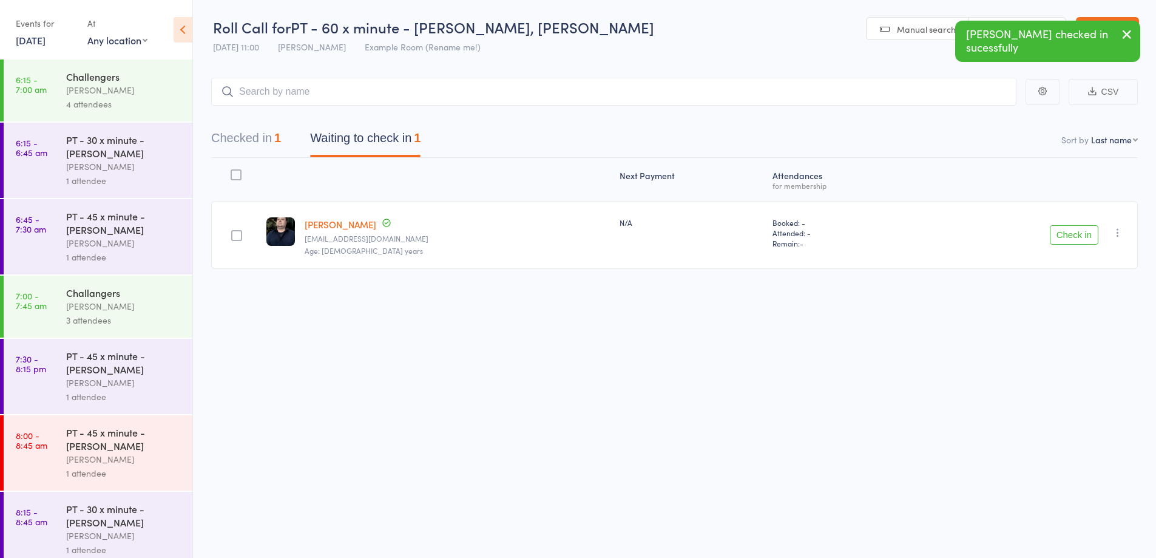
click at [1066, 233] on button "Check in" at bounding box center [1074, 234] width 49 height 19
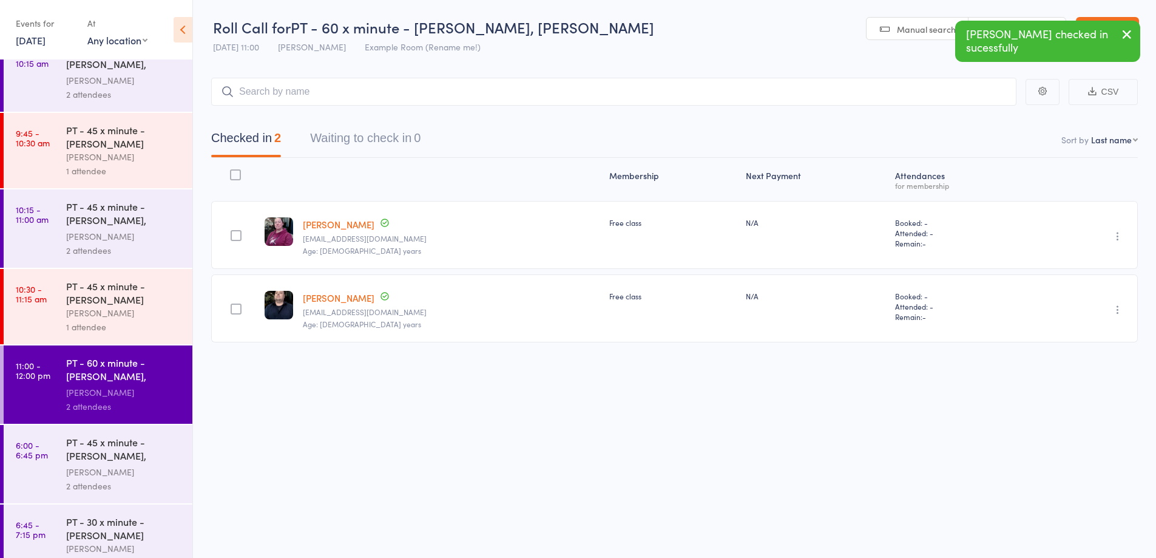
scroll to position [705, 0]
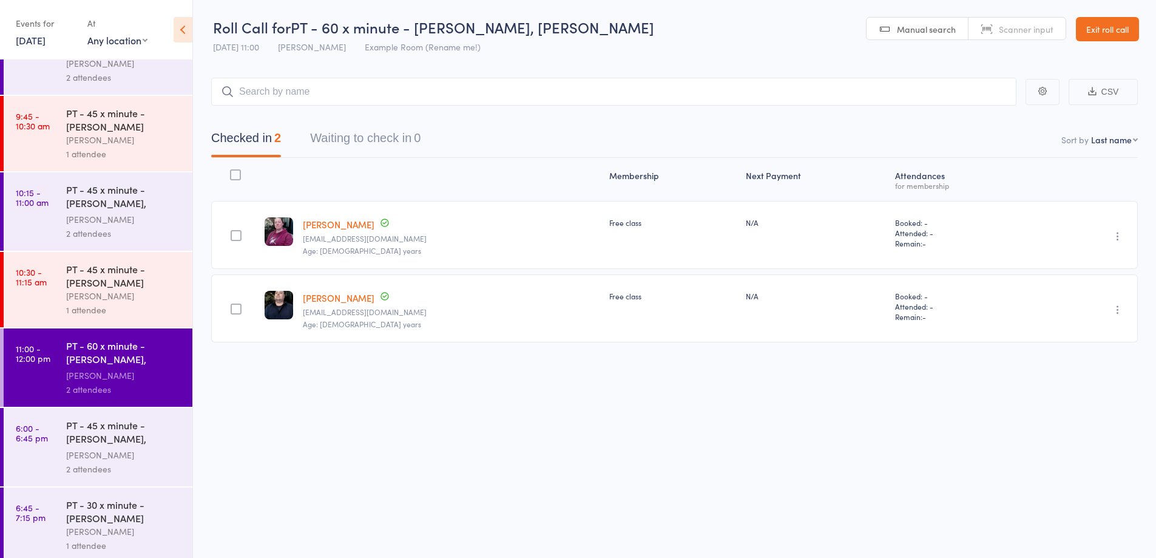
click at [1078, 31] on link "Exit roll call" at bounding box center [1107, 29] width 63 height 24
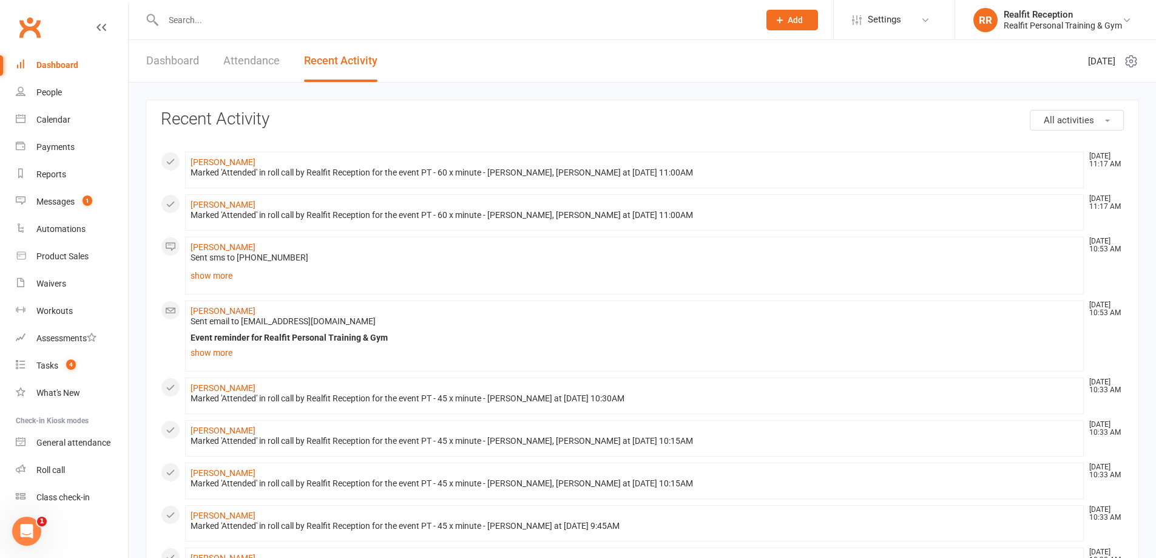
click at [192, 22] on input "text" at bounding box center [455, 20] width 591 height 17
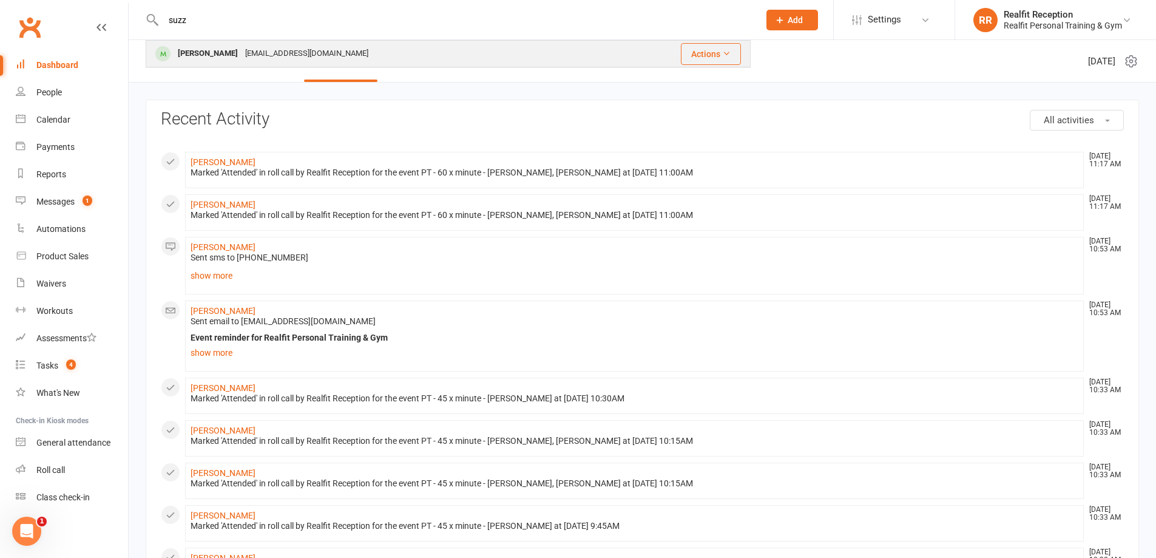
type input "suzz"
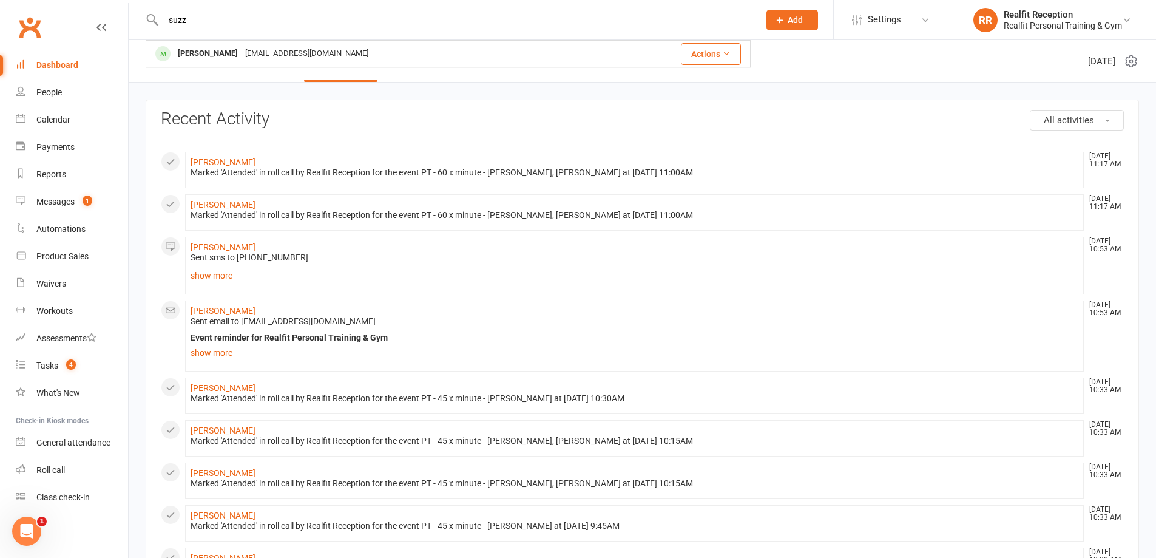
click at [201, 56] on div "[PERSON_NAME]" at bounding box center [207, 54] width 67 height 18
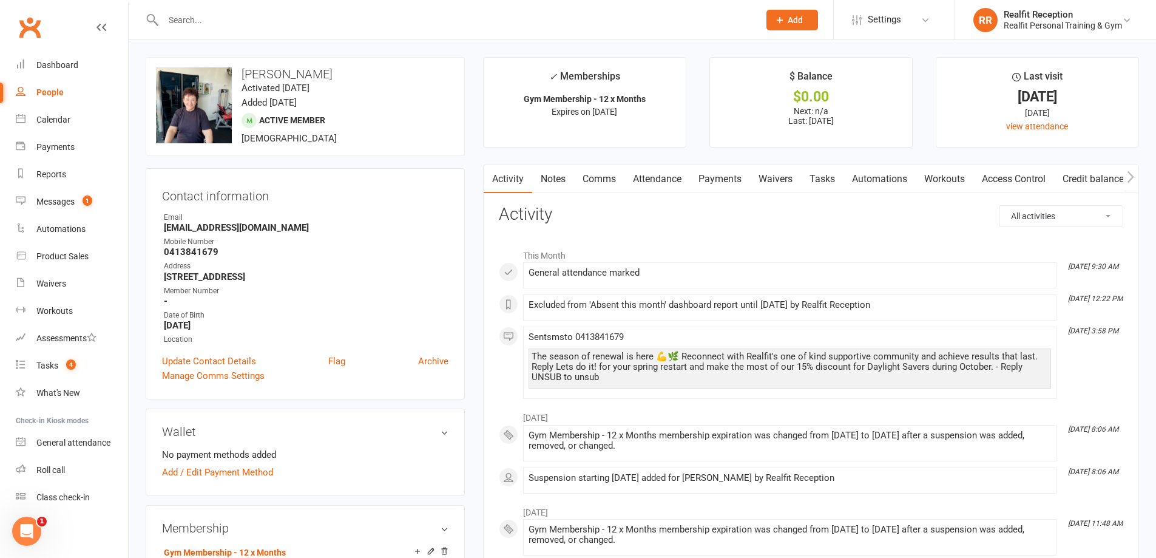
click at [674, 177] on link "Attendance" at bounding box center [657, 179] width 66 height 28
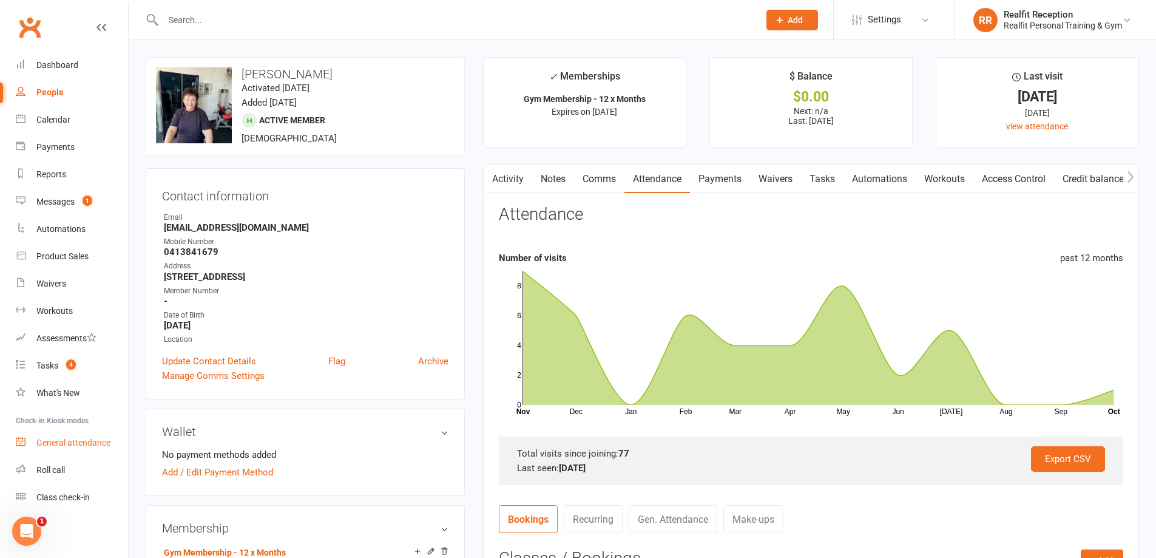
click at [69, 445] on div "General attendance" at bounding box center [73, 443] width 74 height 10
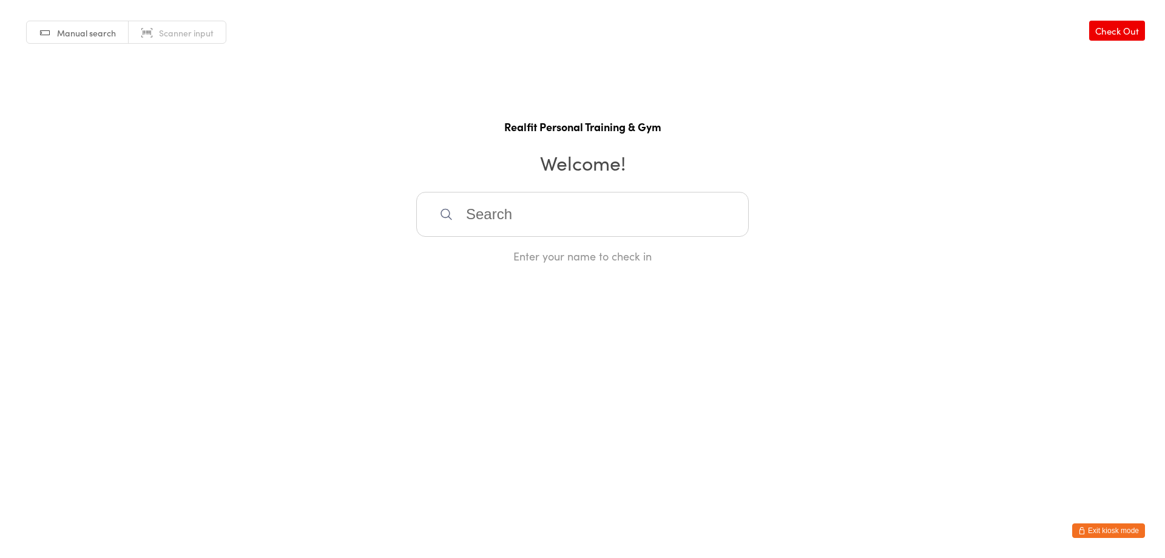
click at [482, 223] on input "search" at bounding box center [582, 214] width 333 height 45
type input "suz"
click at [496, 260] on div "[PERSON_NAME]" at bounding box center [582, 253] width 331 height 32
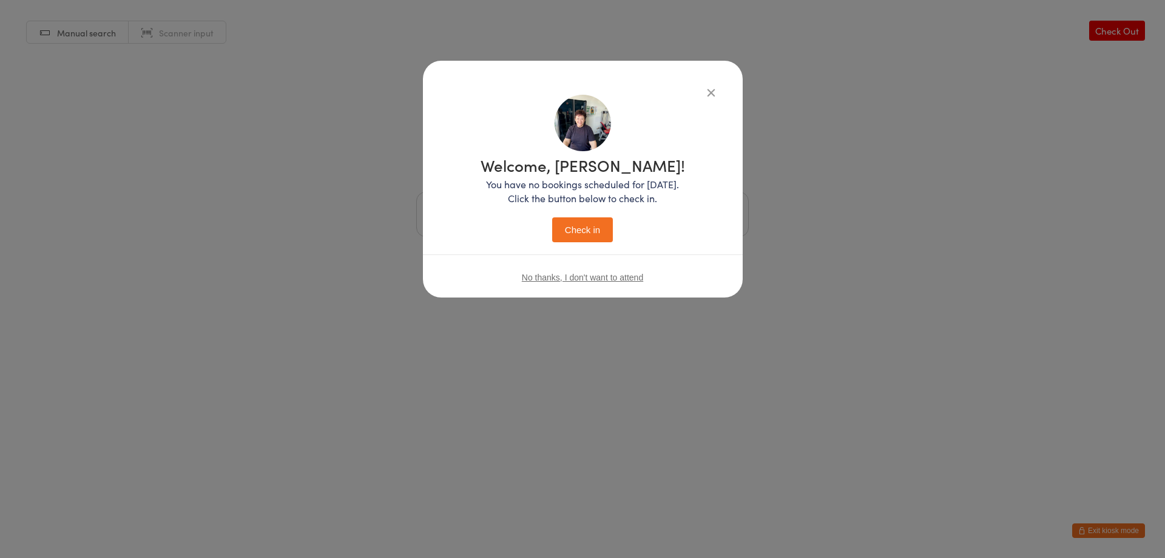
click at [576, 227] on button "Check in" at bounding box center [582, 229] width 61 height 25
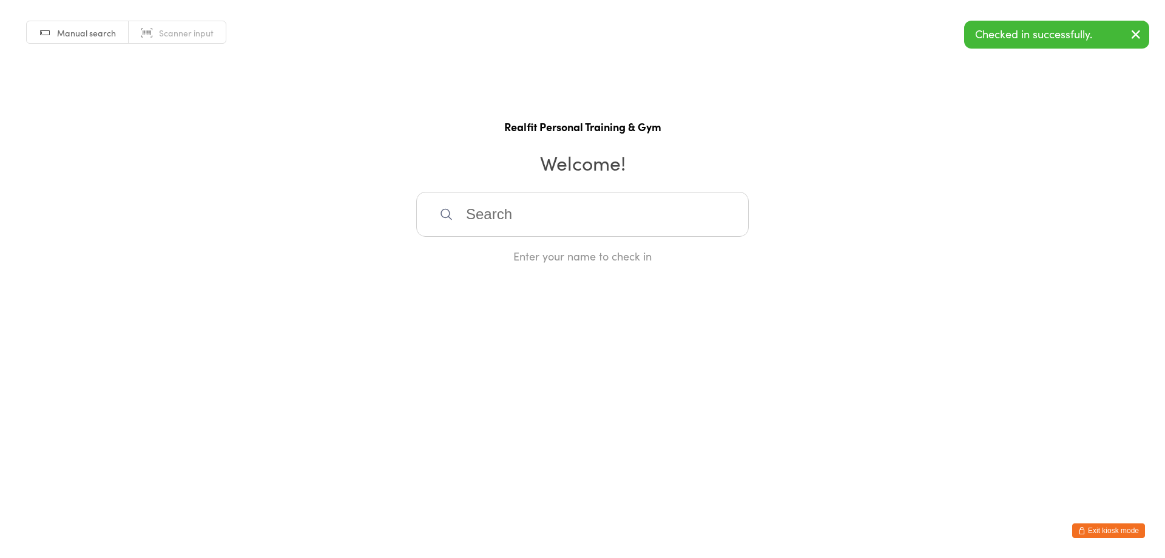
click at [1089, 529] on button "Exit kiosk mode" at bounding box center [1108, 530] width 73 height 15
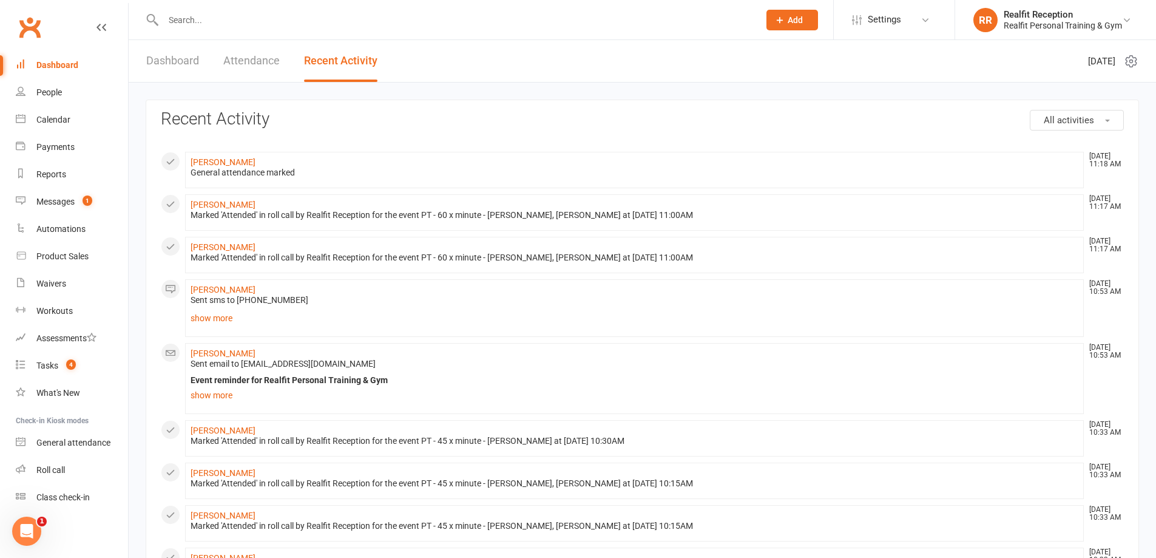
click at [64, 63] on div "Dashboard" at bounding box center [57, 65] width 42 height 10
click at [46, 116] on div "Calendar" at bounding box center [53, 120] width 34 height 10
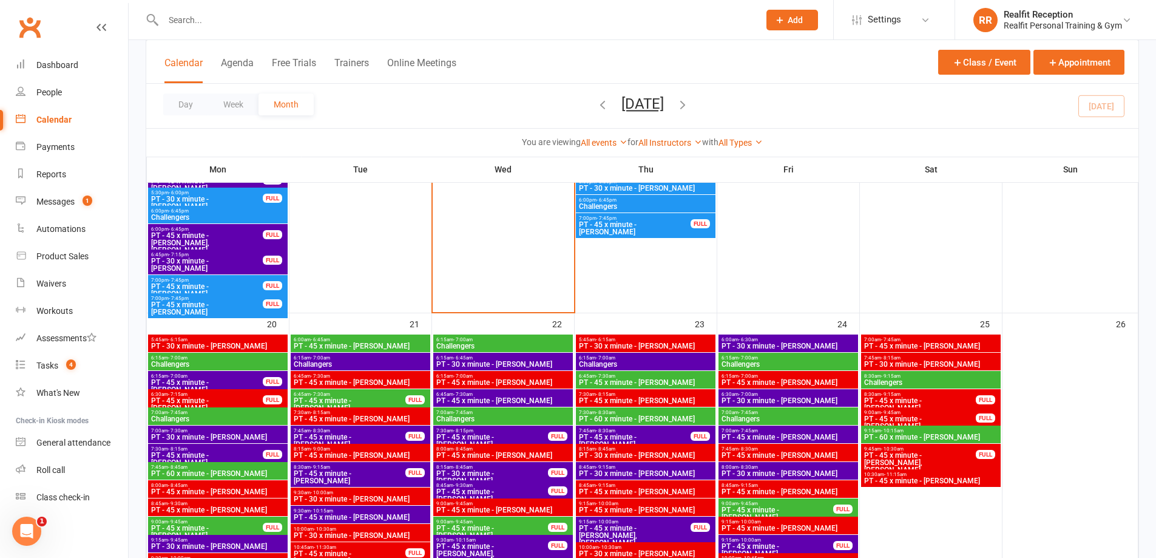
scroll to position [1517, 0]
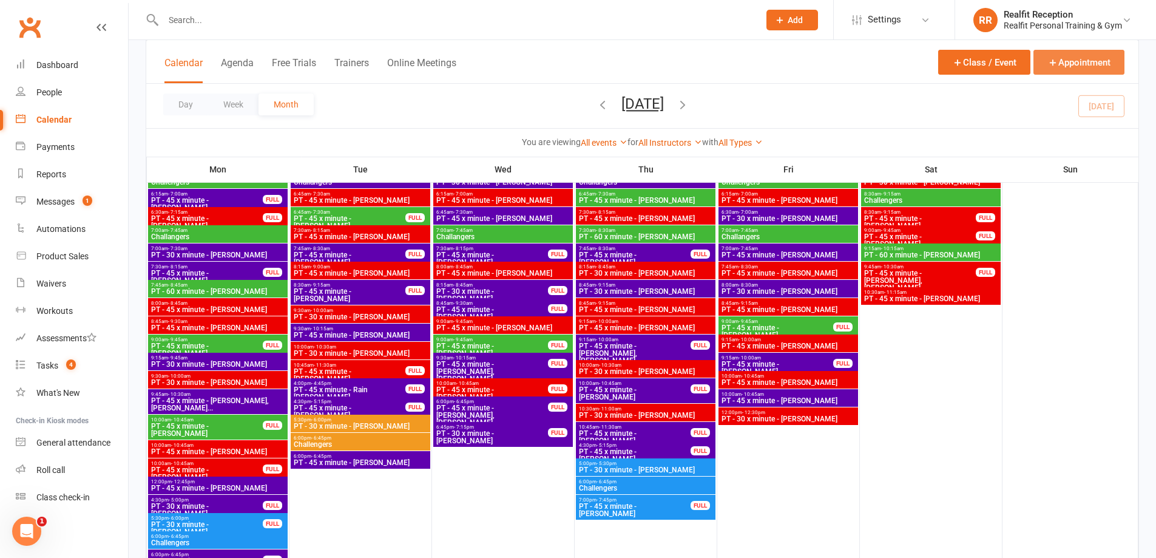
click at [1046, 63] on button "Appointment" at bounding box center [1078, 62] width 91 height 25
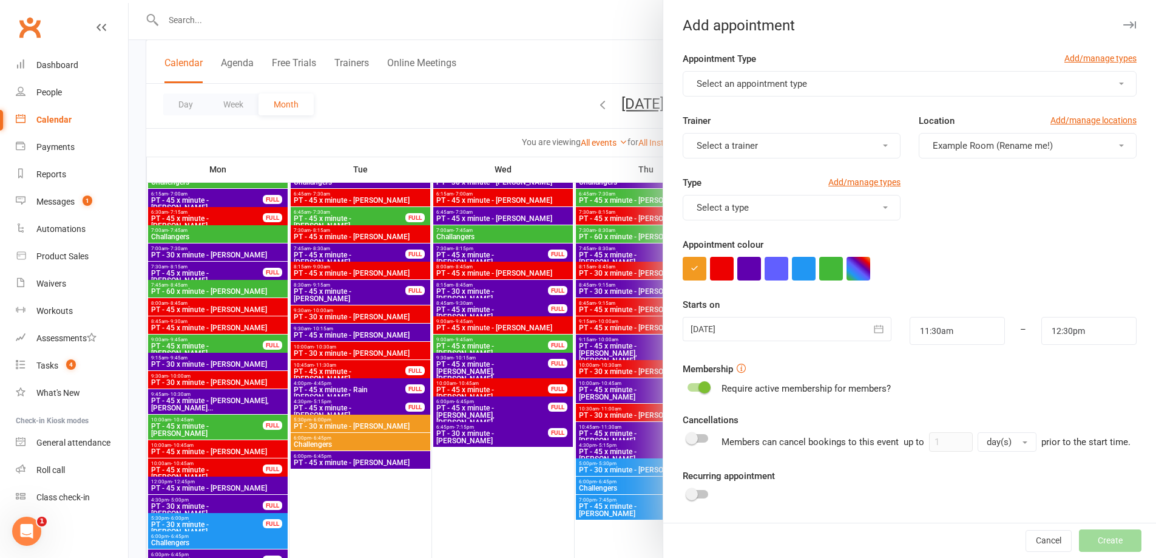
click at [799, 87] on span "Select an appointment type" at bounding box center [752, 83] width 110 height 11
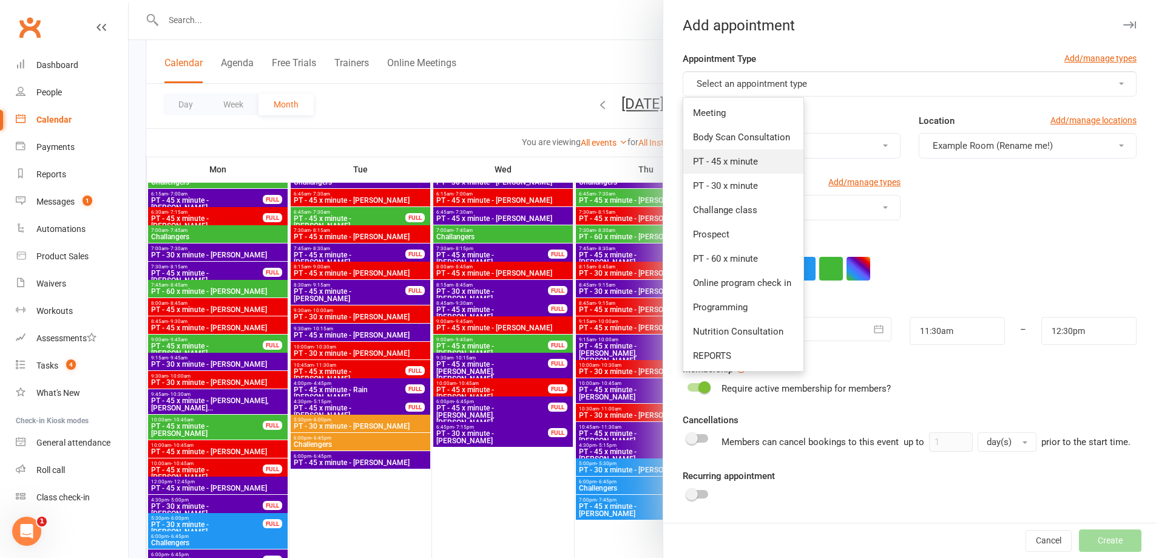
click at [745, 163] on span "PT - 45 x minute" at bounding box center [725, 161] width 65 height 11
type input "12:15pm"
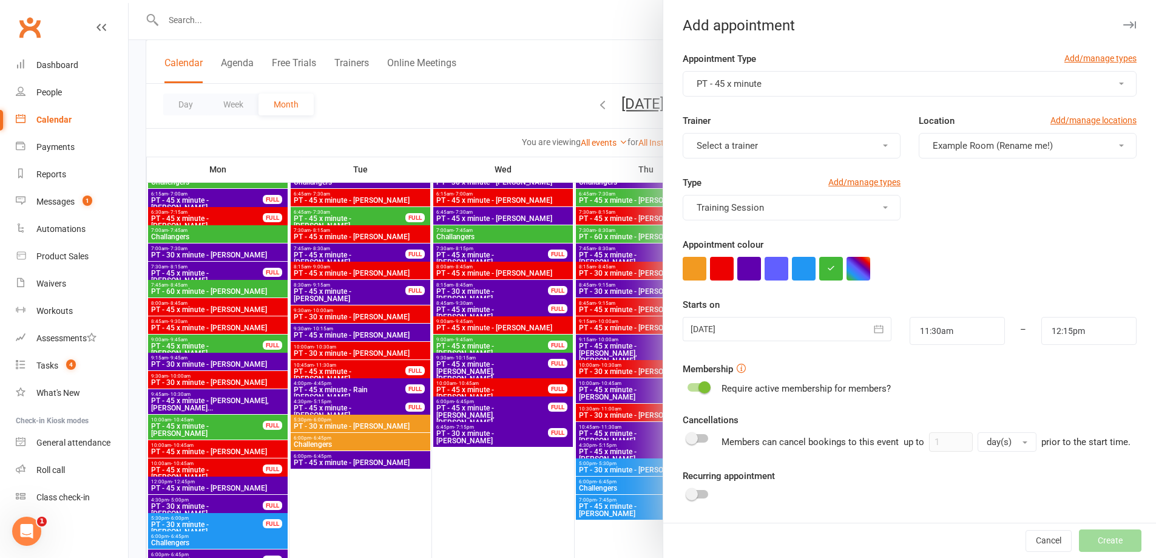
click at [727, 147] on span "Select a trainer" at bounding box center [727, 145] width 61 height 11
click at [722, 263] on link "David Smethurst" at bounding box center [743, 272] width 120 height 24
click at [722, 273] on button "button" at bounding box center [722, 269] width 24 height 24
click at [867, 329] on button "button" at bounding box center [879, 329] width 24 height 24
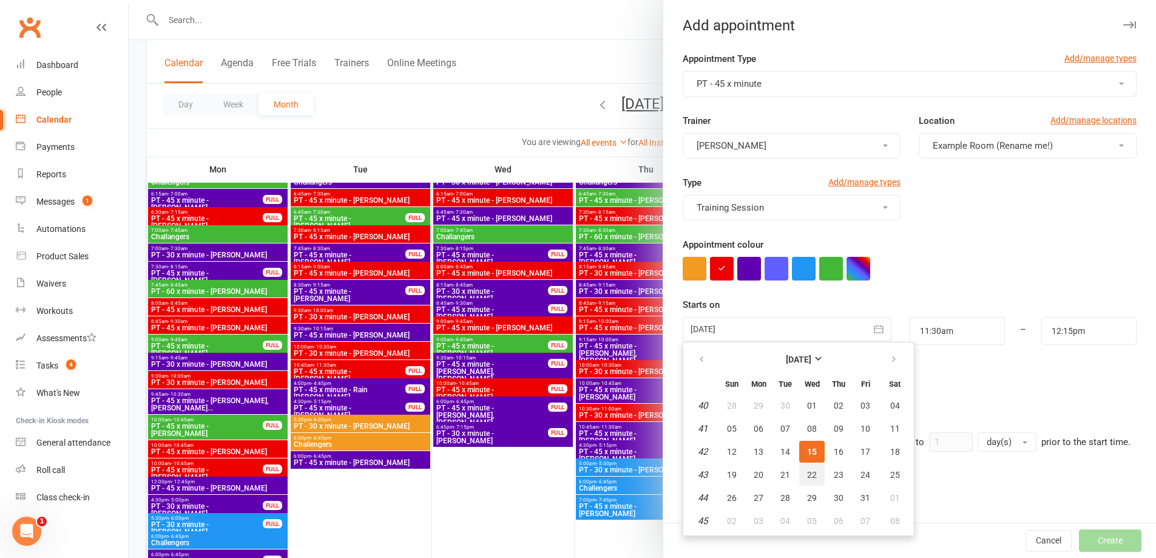
click at [807, 478] on span "22" at bounding box center [812, 475] width 10 height 10
type input "22 Oct 2025"
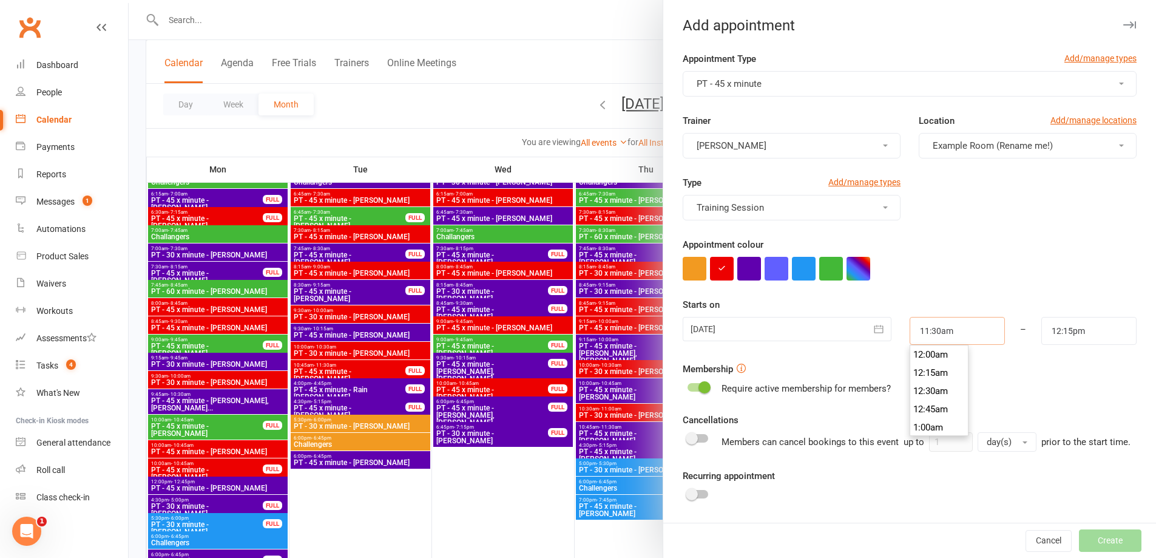
click at [952, 325] on input "11:30am" at bounding box center [957, 331] width 95 height 28
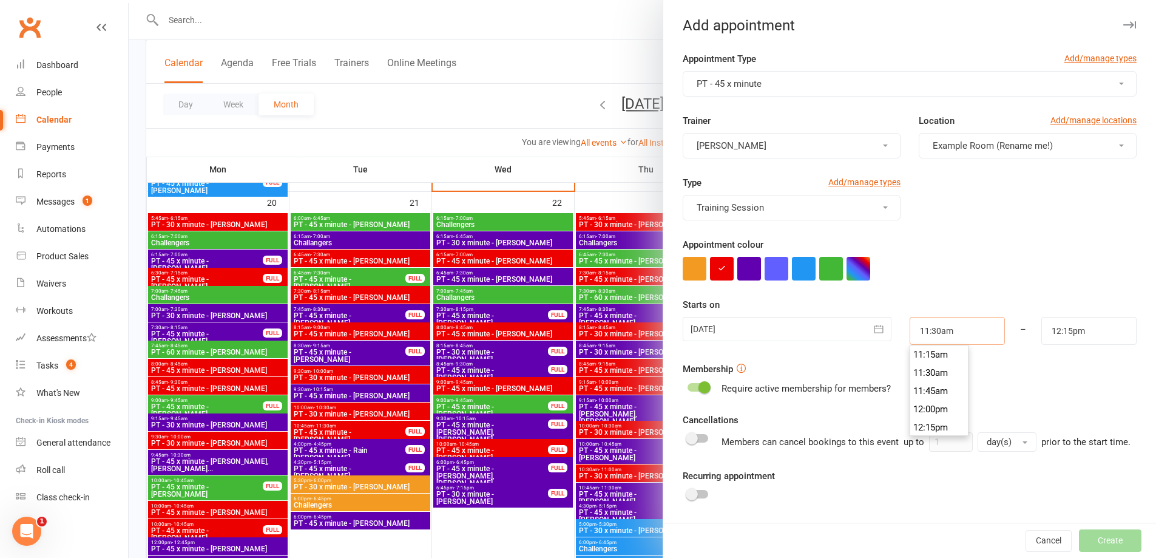
scroll to position [759, 0]
type input "11:00am"
drag, startPoint x: 924, startPoint y: 399, endPoint x: 964, endPoint y: 383, distance: 42.5
click at [924, 398] on li "11:00am" at bounding box center [939, 397] width 58 height 18
click at [1068, 330] on input "12:15pm" at bounding box center [1088, 331] width 95 height 28
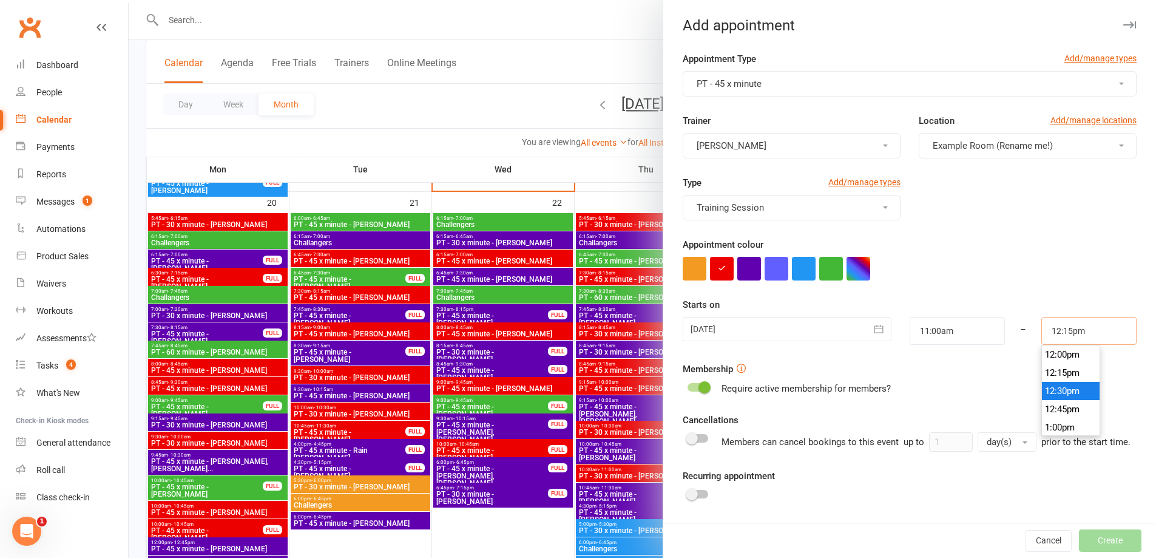
scroll to position [813, 0]
type input "11:45am"
click at [1049, 403] on li "11:45am" at bounding box center [1071, 397] width 58 height 18
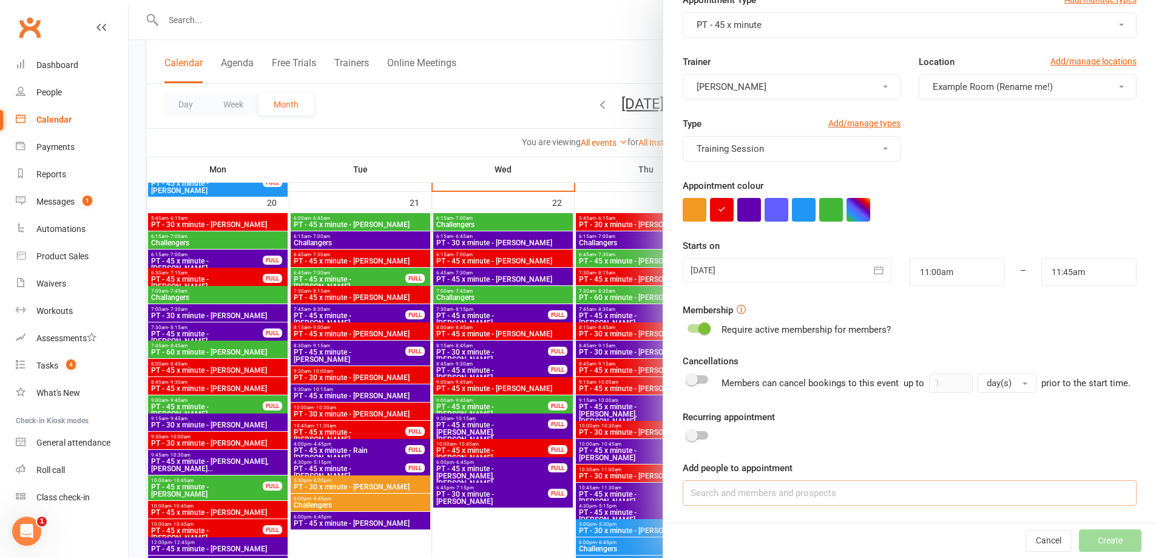
click at [743, 499] on input at bounding box center [910, 492] width 454 height 25
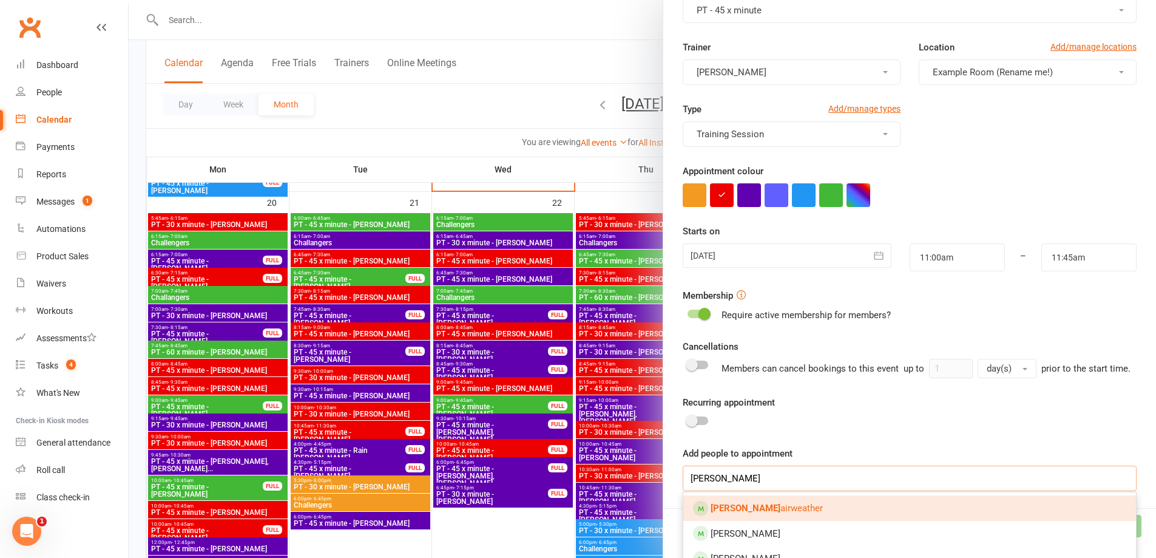
type input "Sam f"
click at [748, 513] on span "Sam F airweather" at bounding box center [767, 507] width 112 height 11
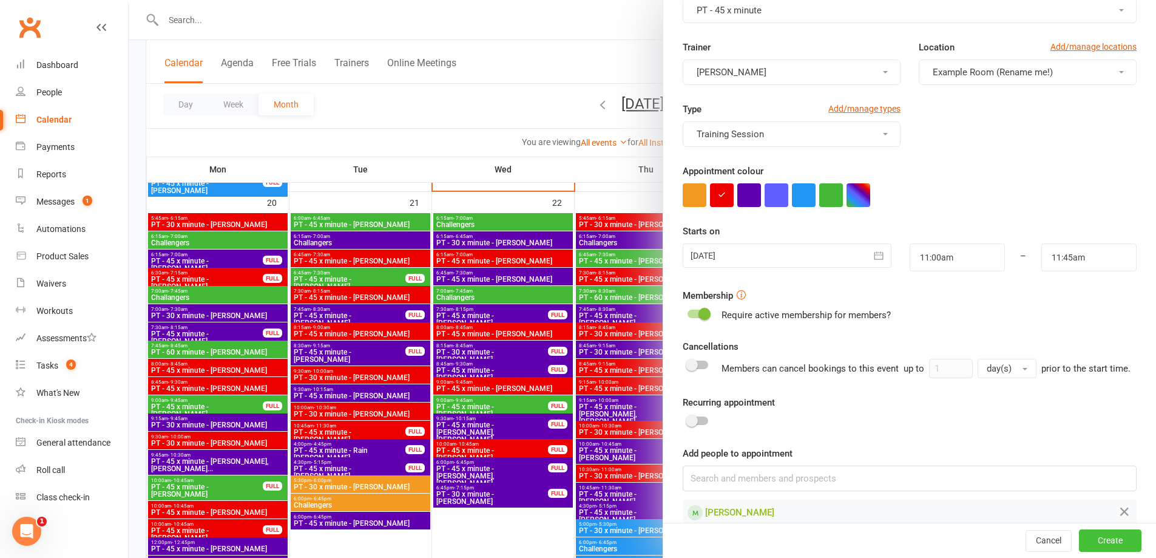
click at [1096, 539] on button "Create" at bounding box center [1110, 541] width 63 height 22
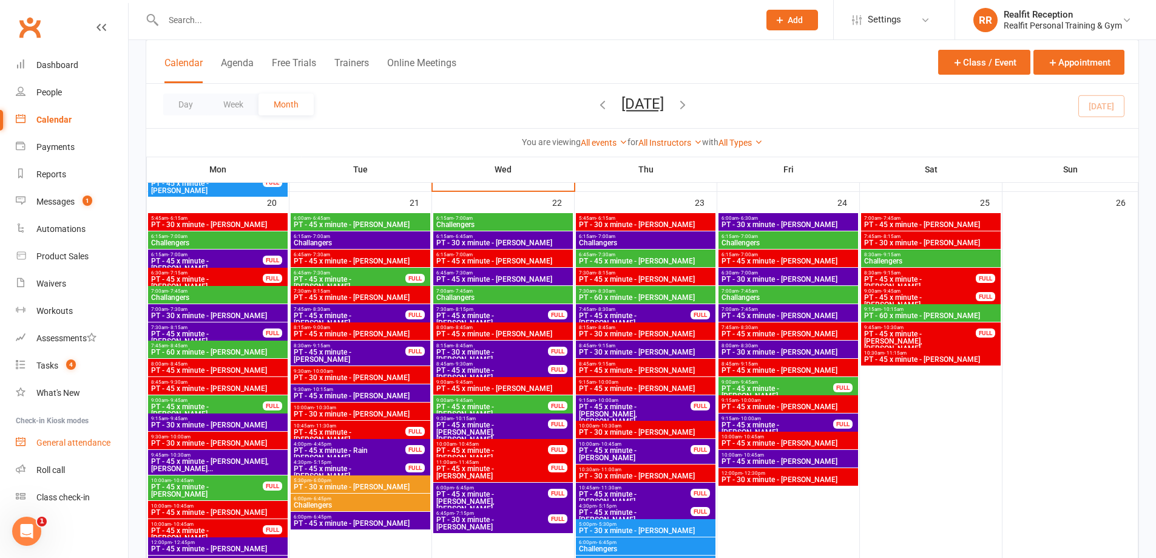
click at [83, 444] on div "General attendance" at bounding box center [73, 443] width 74 height 10
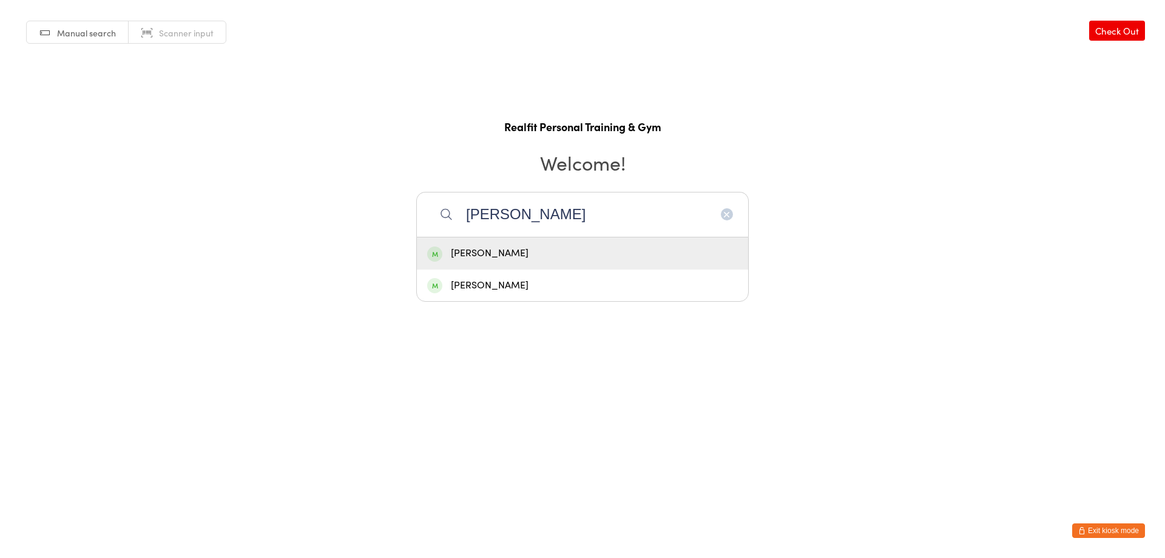
type input "harr"
click at [604, 258] on div "Harrison Duff" at bounding box center [582, 253] width 311 height 16
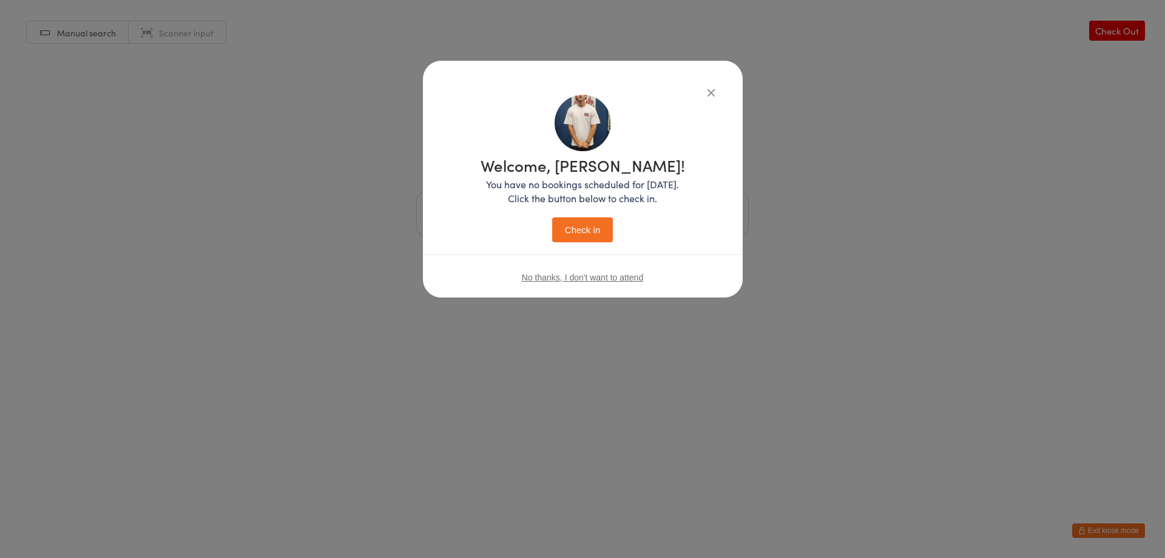
click at [589, 231] on button "Check in" at bounding box center [582, 229] width 61 height 25
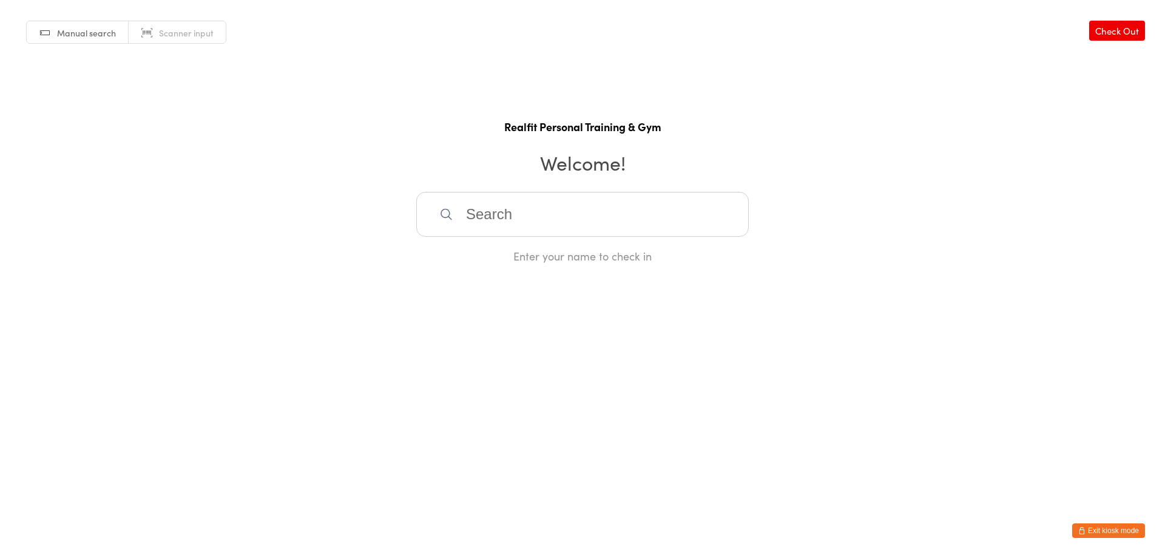
click at [1118, 531] on button "Exit kiosk mode" at bounding box center [1108, 530] width 73 height 15
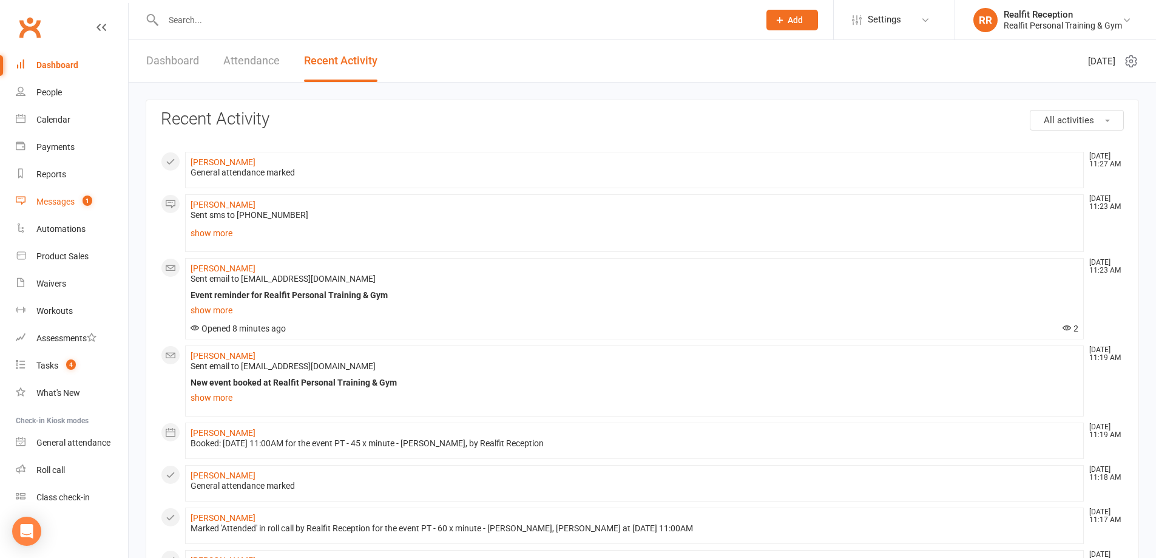
click at [44, 204] on div "Messages" at bounding box center [55, 202] width 38 height 10
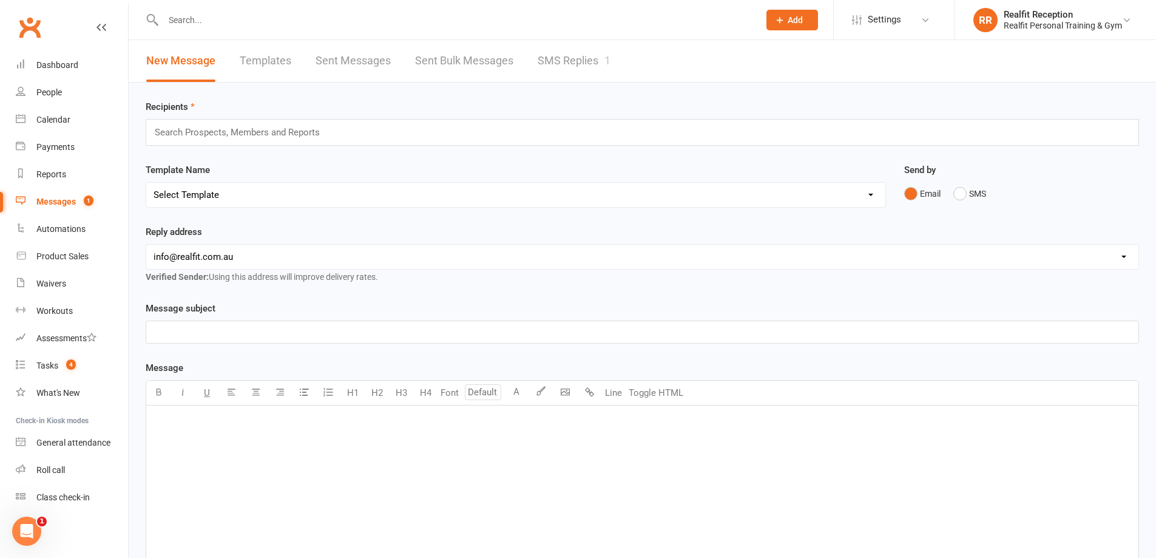
click at [558, 59] on link "SMS Replies 1" at bounding box center [574, 61] width 73 height 42
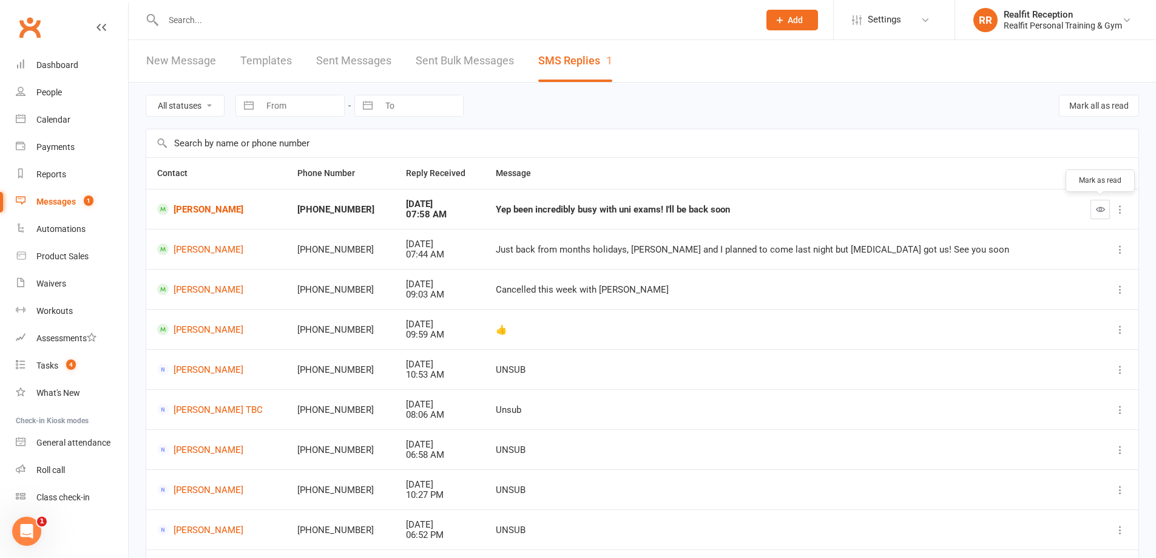
drag, startPoint x: 1103, startPoint y: 211, endPoint x: 646, endPoint y: 41, distance: 487.5
click at [1100, 210] on icon "button" at bounding box center [1100, 208] width 9 height 9
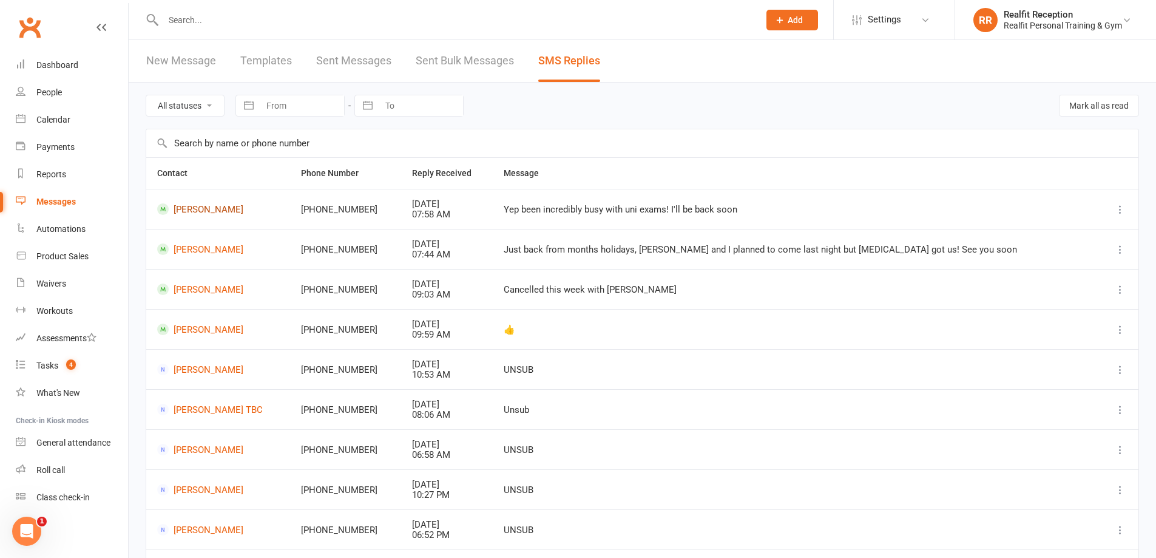
click at [216, 211] on link "[PERSON_NAME]" at bounding box center [218, 209] width 122 height 12
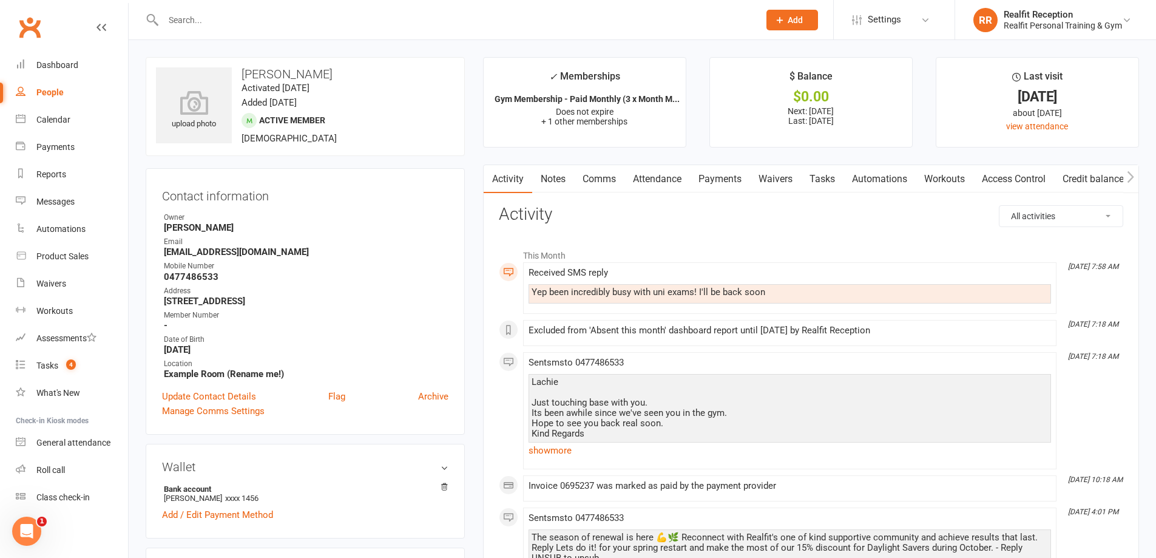
click at [601, 178] on link "Comms" at bounding box center [599, 179] width 50 height 28
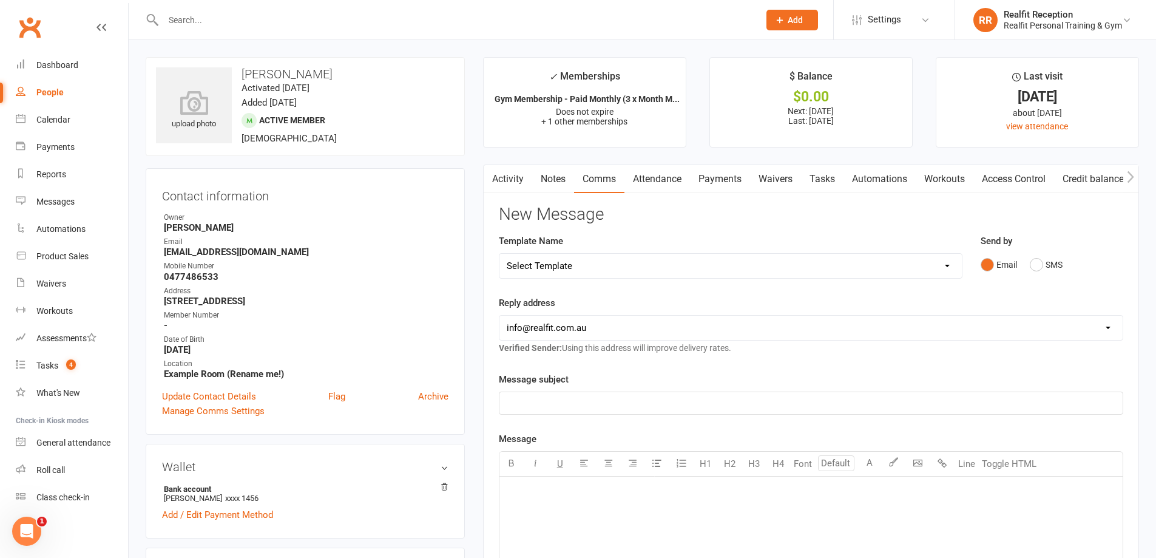
click at [590, 266] on select "Select Template [Email] 30 Day Check In [SMS] 30 Day Check In SMS [Email] [PERS…" at bounding box center [730, 266] width 462 height 24
select select "1"
click at [499, 254] on select "Select Template [Email] 30 Day Check In [SMS] 30 Day Check In SMS [Email] David…" at bounding box center [730, 266] width 462 height 24
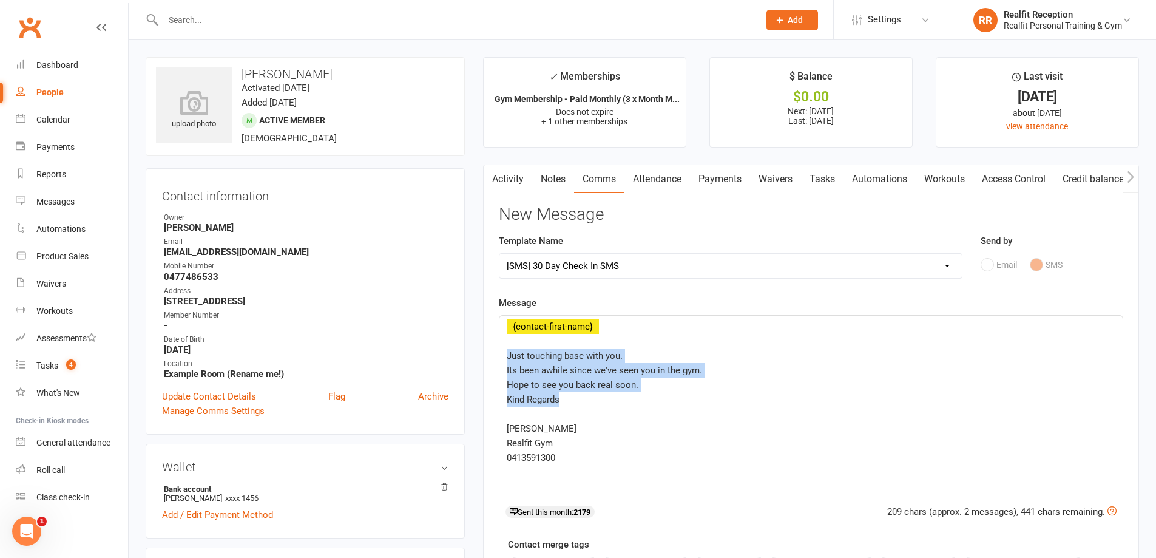
drag, startPoint x: 519, startPoint y: 357, endPoint x: 716, endPoint y: 405, distance: 202.4
click at [715, 405] on div "﻿ {contact-first-name} ﻿ Just touching base with you. Its been awhile since we'…" at bounding box center [810, 407] width 623 height 182
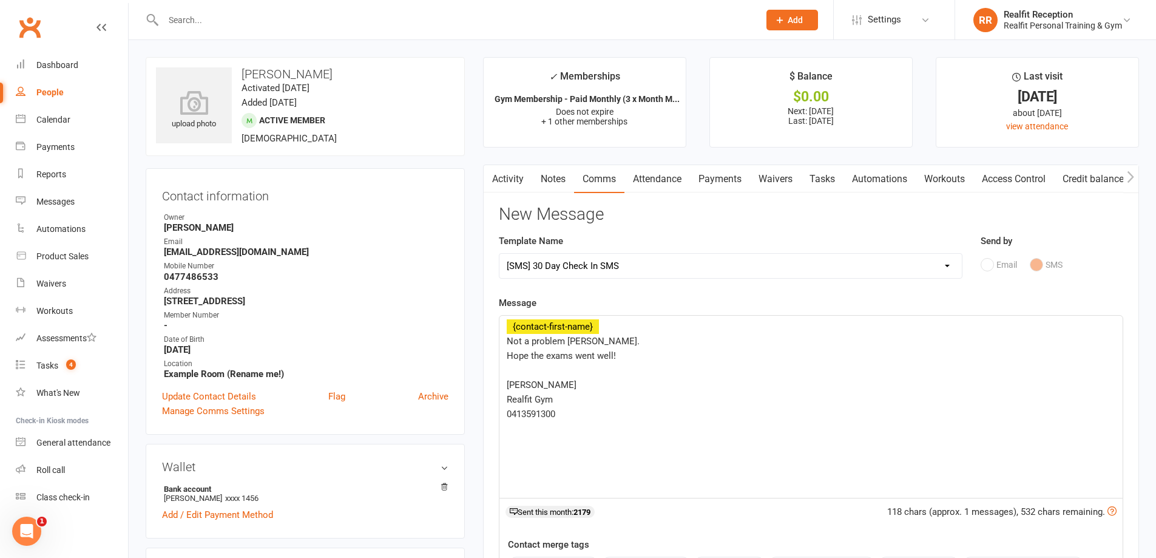
scroll to position [364, 0]
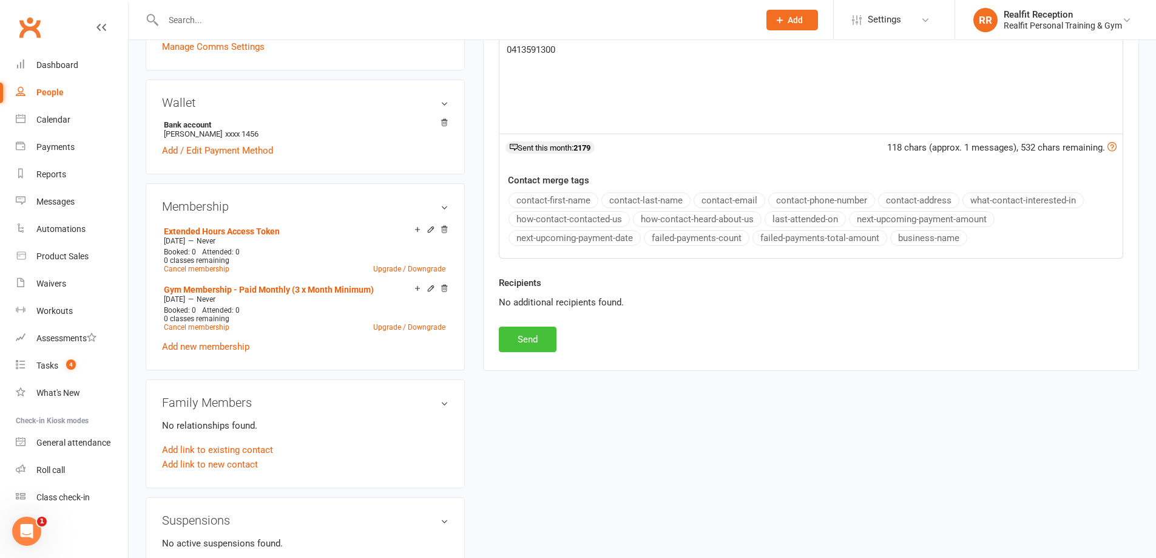
click at [542, 336] on button "Send" at bounding box center [528, 338] width 58 height 25
select select
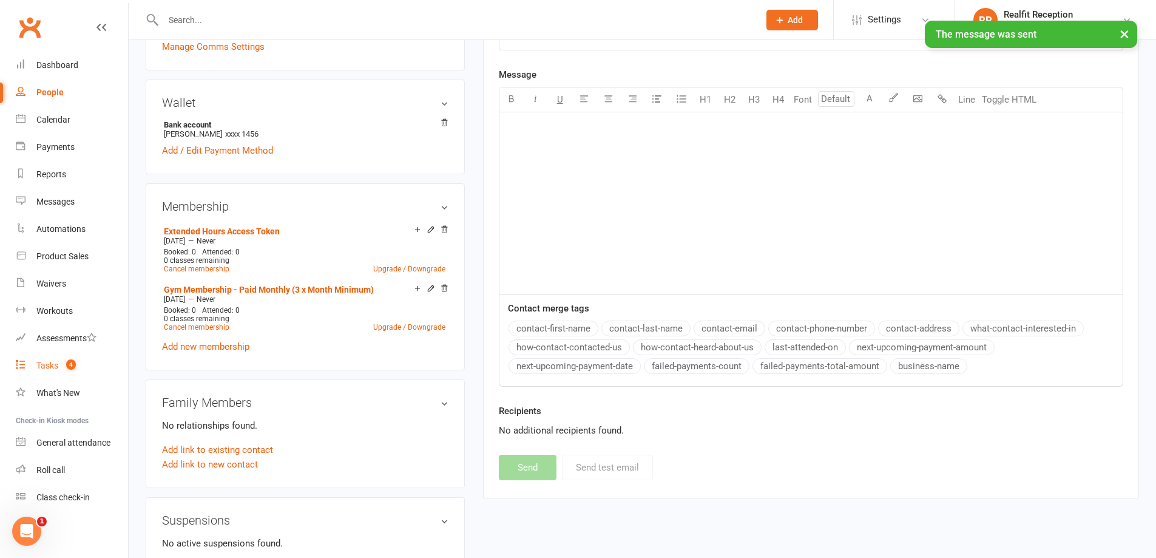
click at [56, 364] on div "Tasks" at bounding box center [47, 365] width 22 height 10
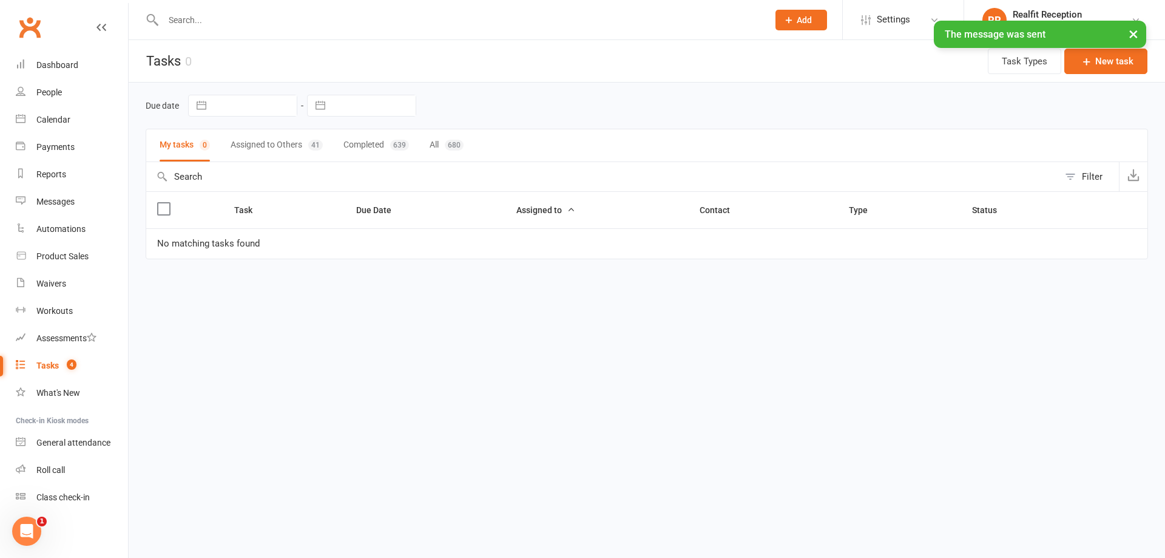
click at [253, 147] on button "Assigned to Others 41" at bounding box center [277, 145] width 92 height 32
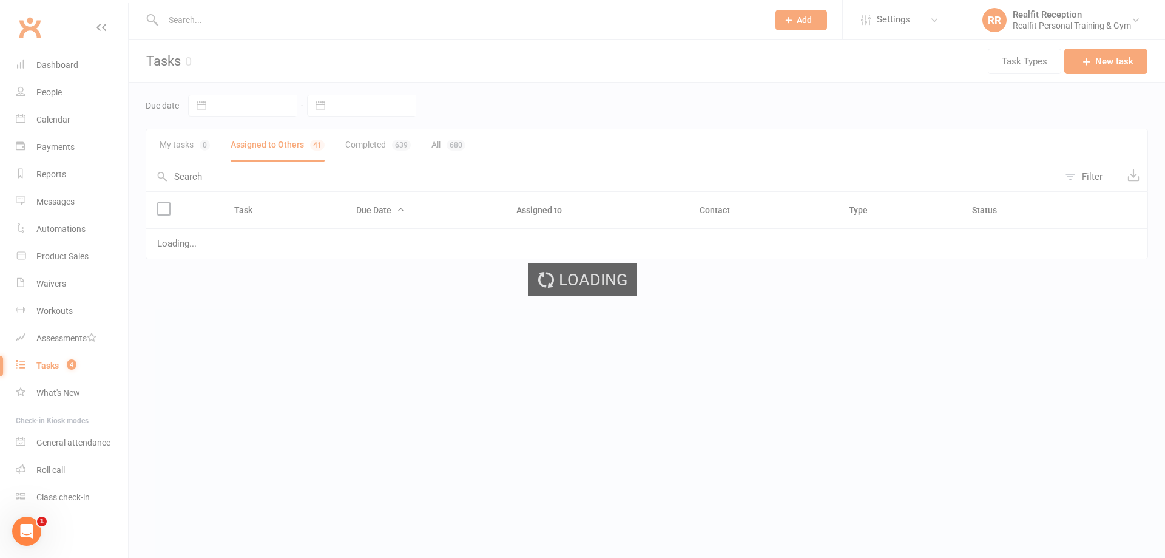
select select "started"
select select "waiting"
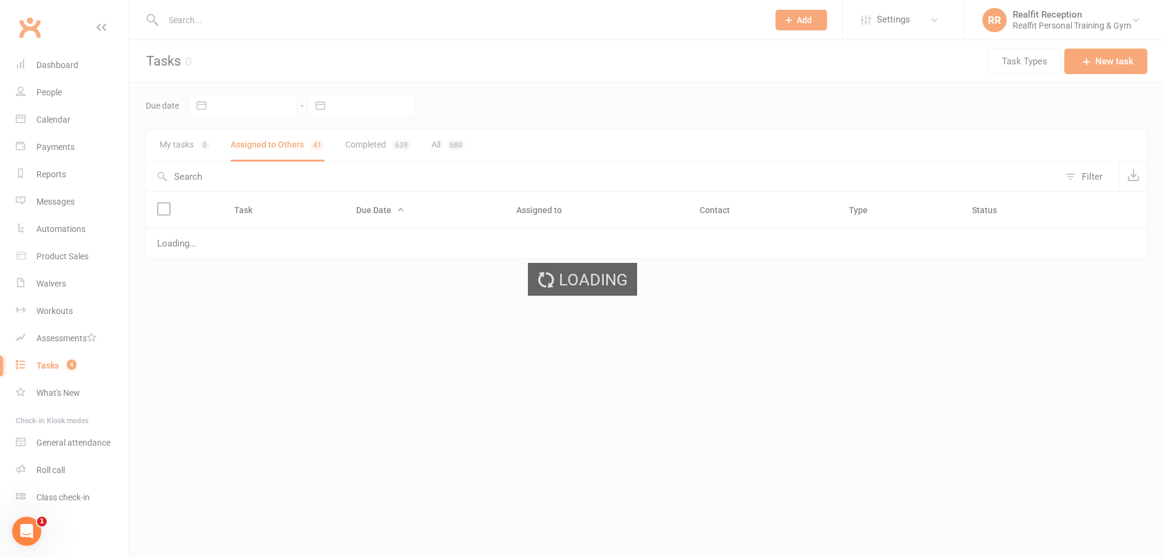
select select "waiting"
select select "started"
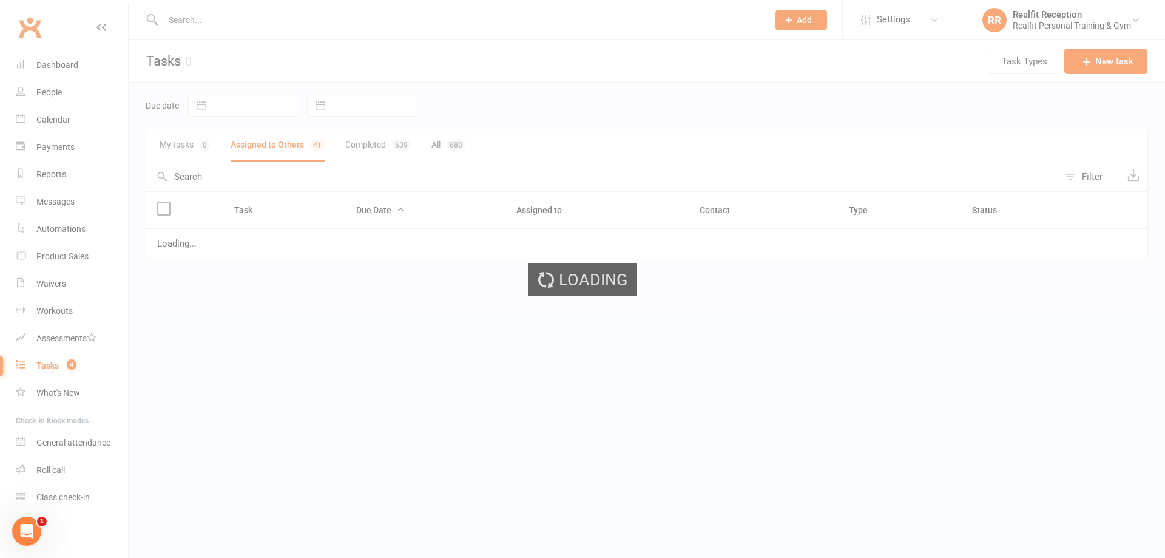
select select "waiting"
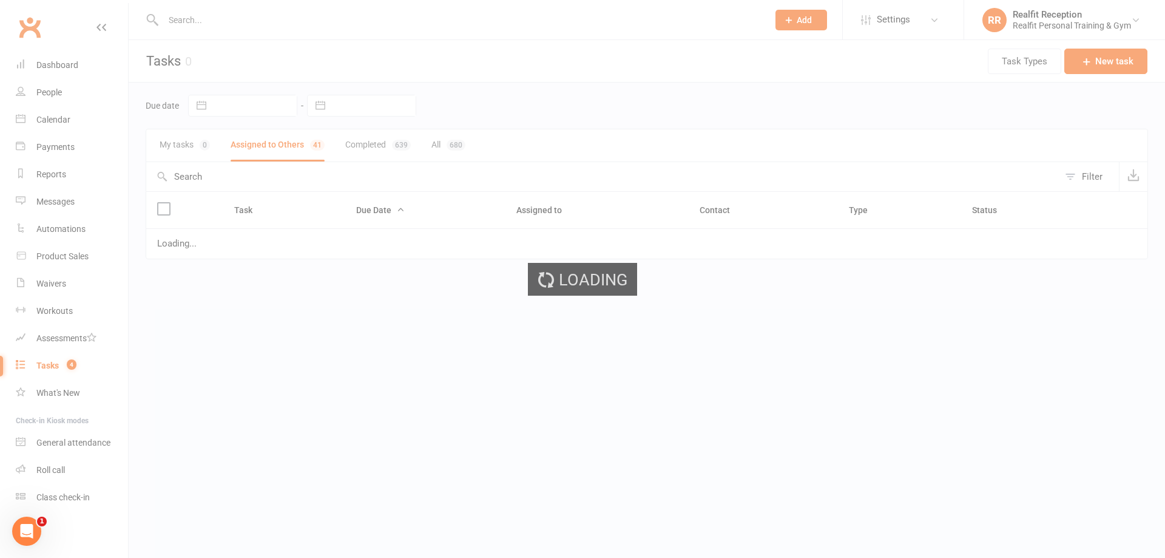
select select "waiting"
select select "started"
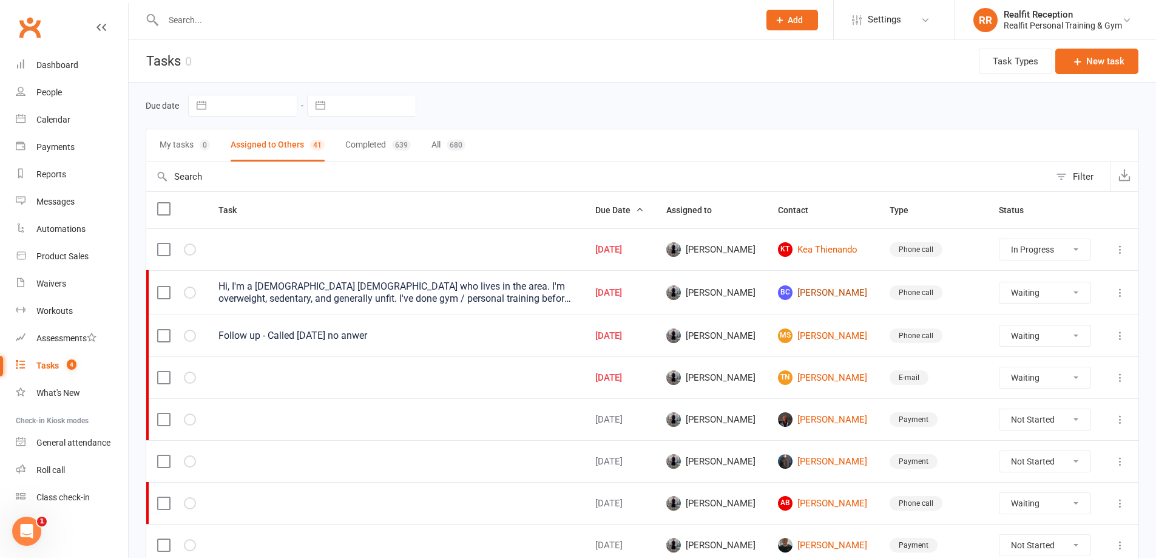
click at [848, 289] on link "BC Benjamin Coppel" at bounding box center [823, 292] width 90 height 15
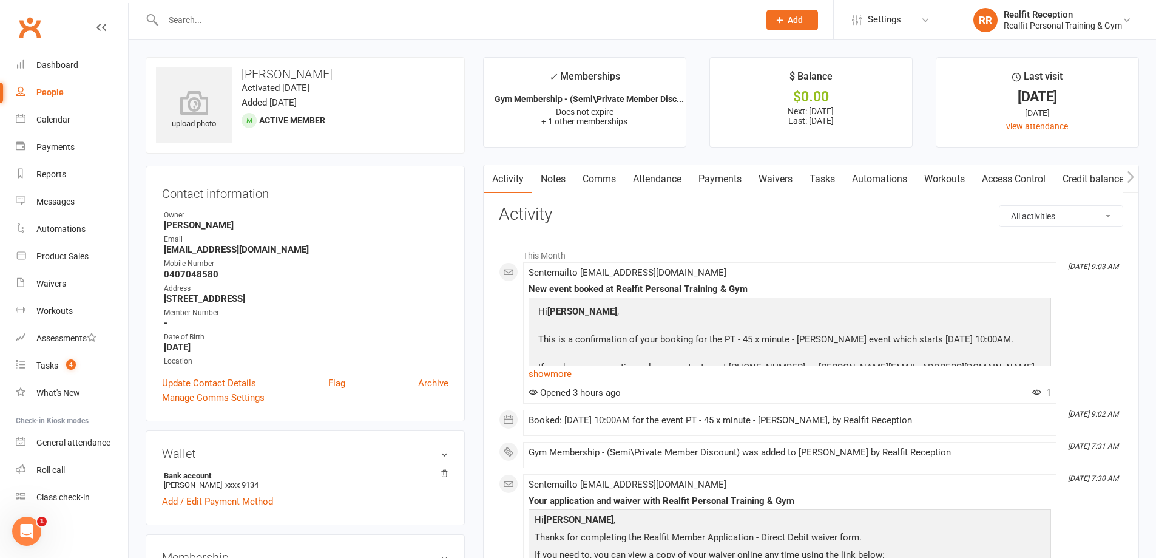
click at [717, 179] on link "Payments" at bounding box center [720, 179] width 60 height 28
click at [0, 0] on div "Loading" at bounding box center [0, 0] width 0 height 0
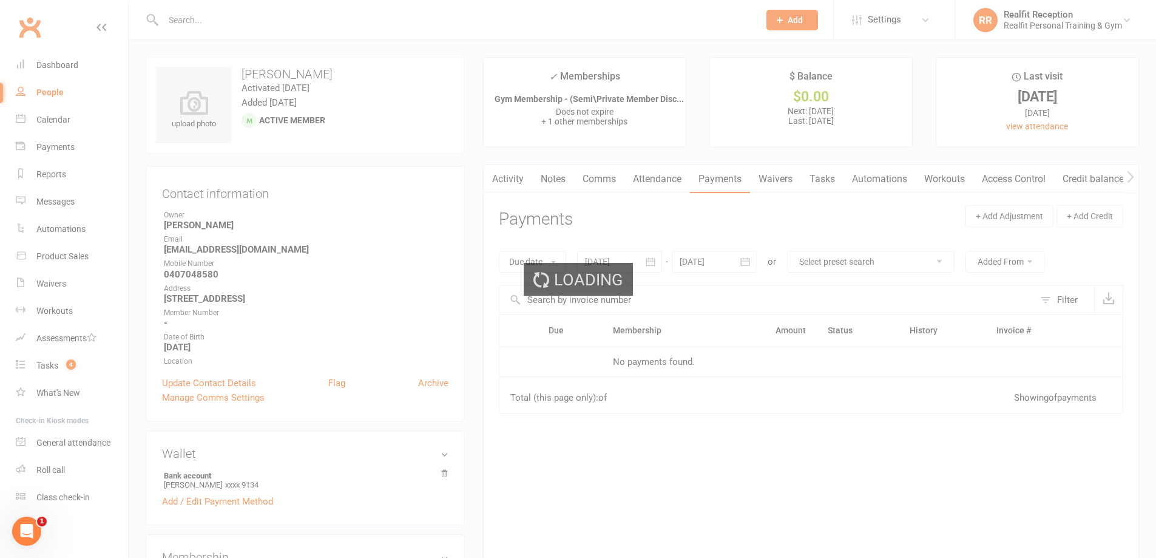
click at [720, 181] on div "Loading" at bounding box center [578, 279] width 1156 height 558
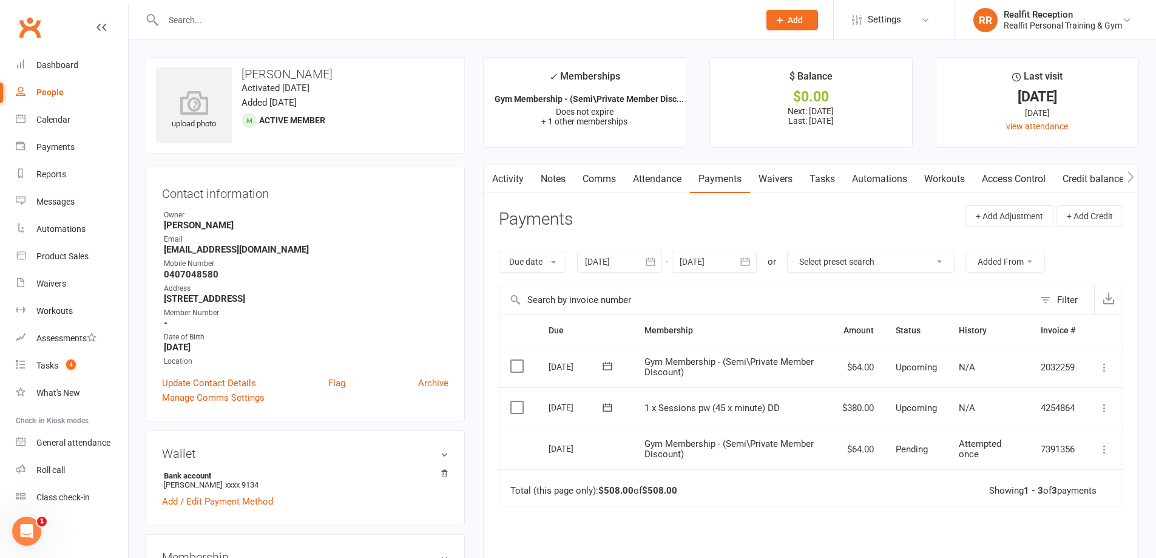
click at [832, 183] on link "Tasks" at bounding box center [822, 179] width 42 height 28
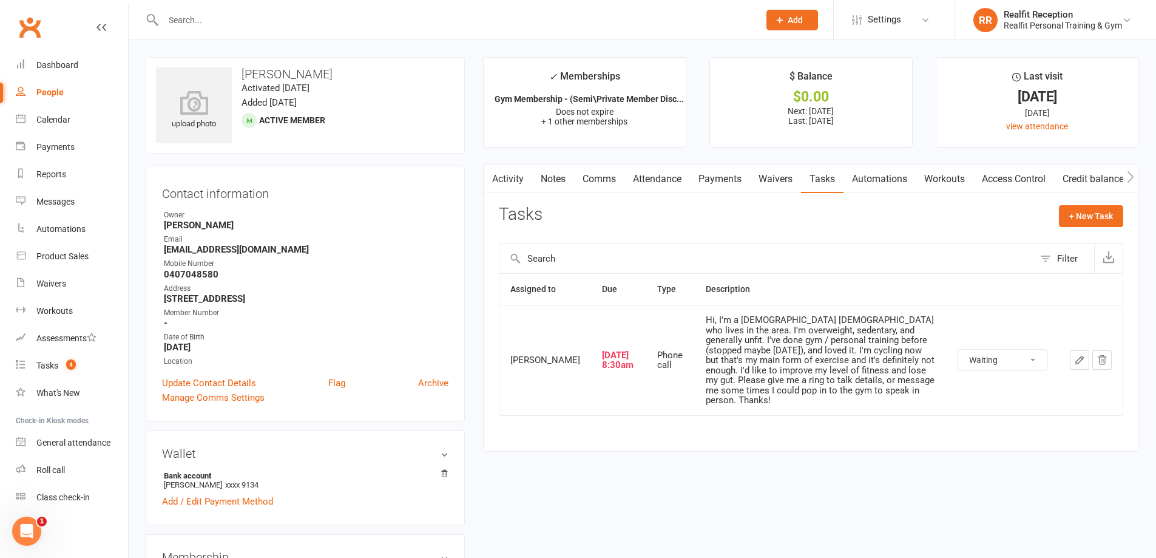
click at [1023, 363] on select "Not Started In Progress Waiting Complete" at bounding box center [1003, 360] width 90 height 21
click at [958, 354] on select "Not Started In Progress Waiting Complete" at bounding box center [1003, 360] width 90 height 21
select select "waiting"
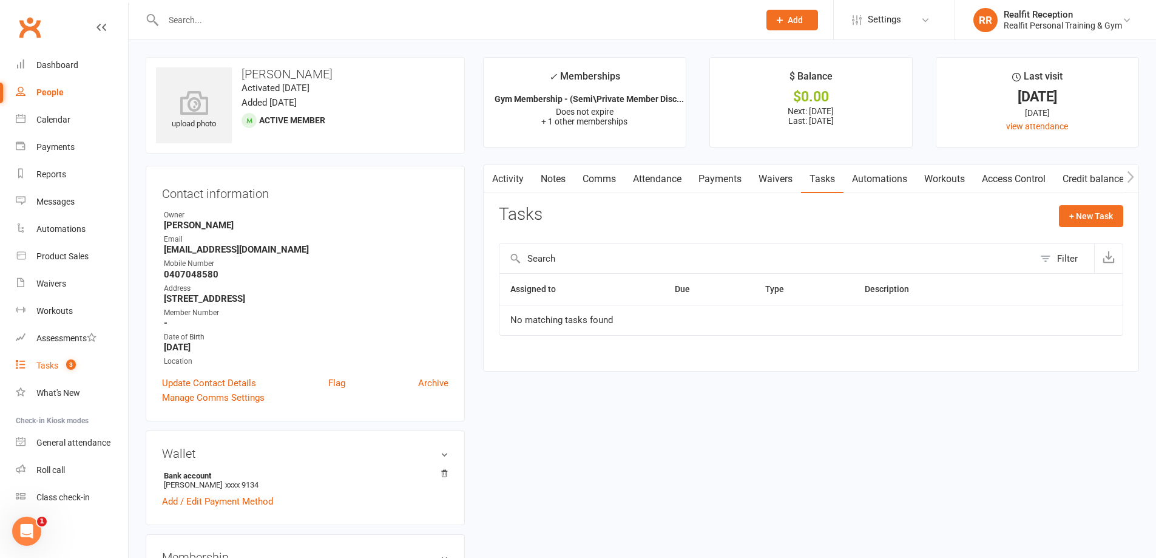
click at [50, 368] on div "Tasks" at bounding box center [47, 365] width 22 height 10
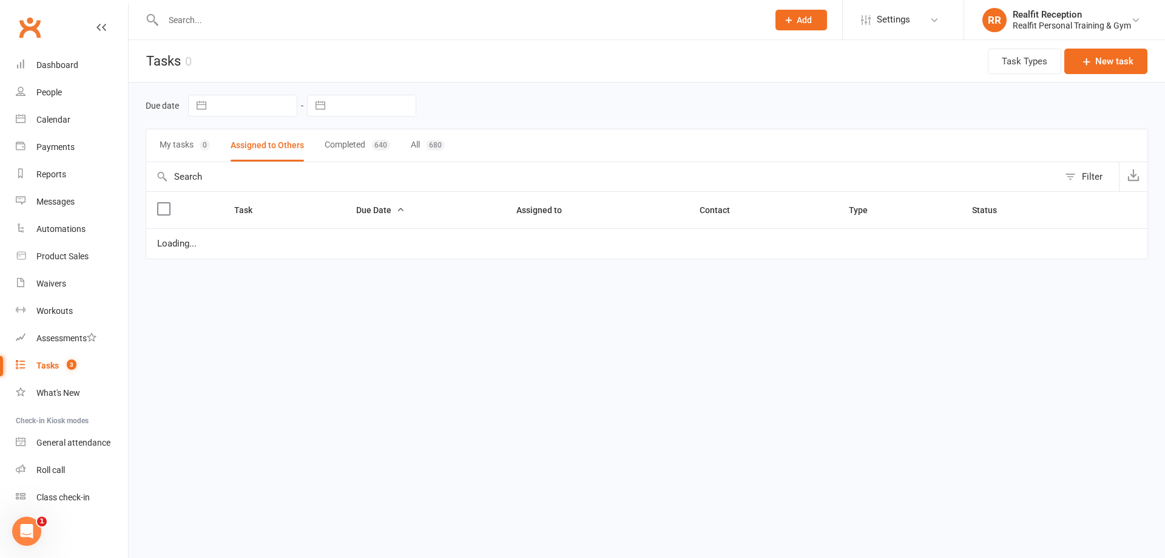
select select "started"
select select "waiting"
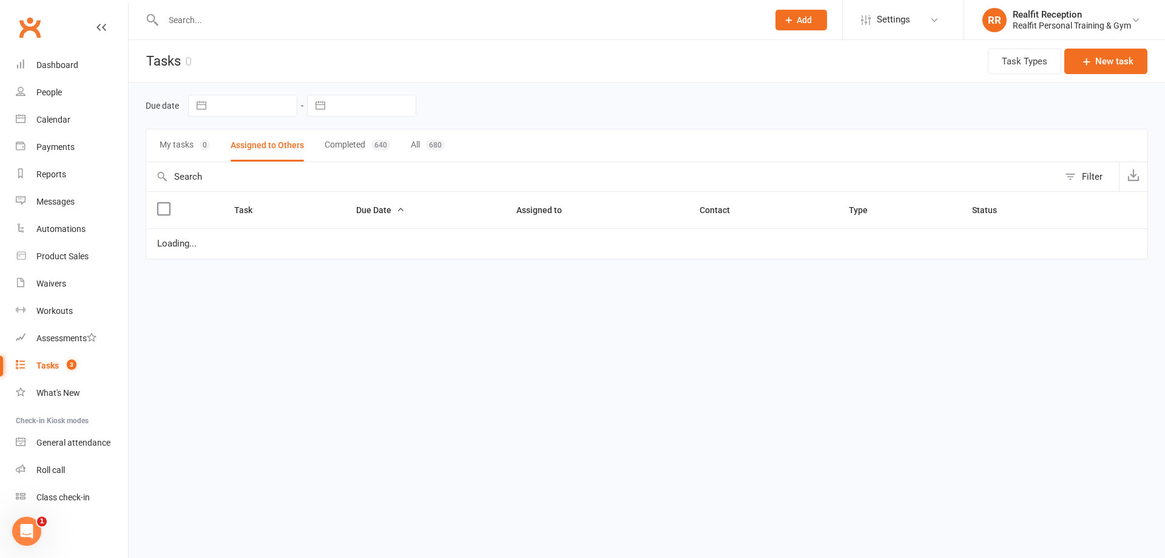
select select "waiting"
select select "started"
select select "waiting"
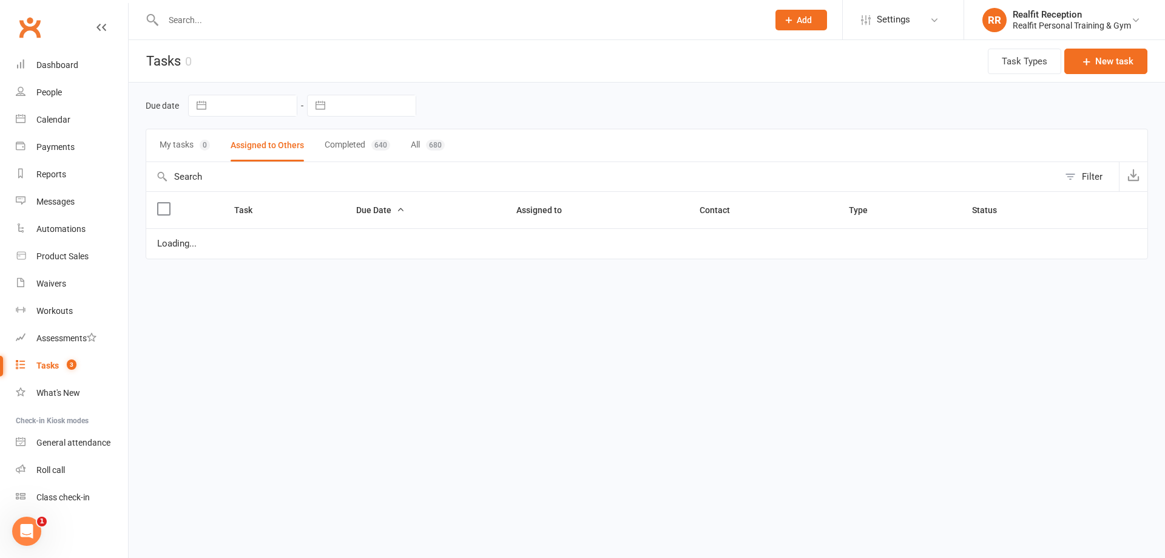
select select "waiting"
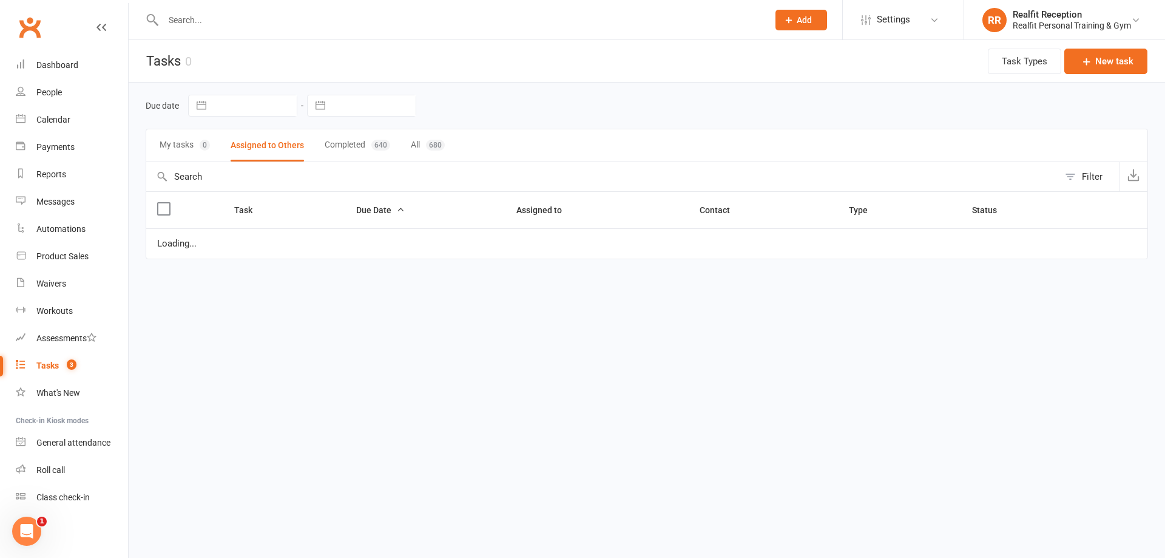
select select "waiting"
select select "started"
select select "waiting"
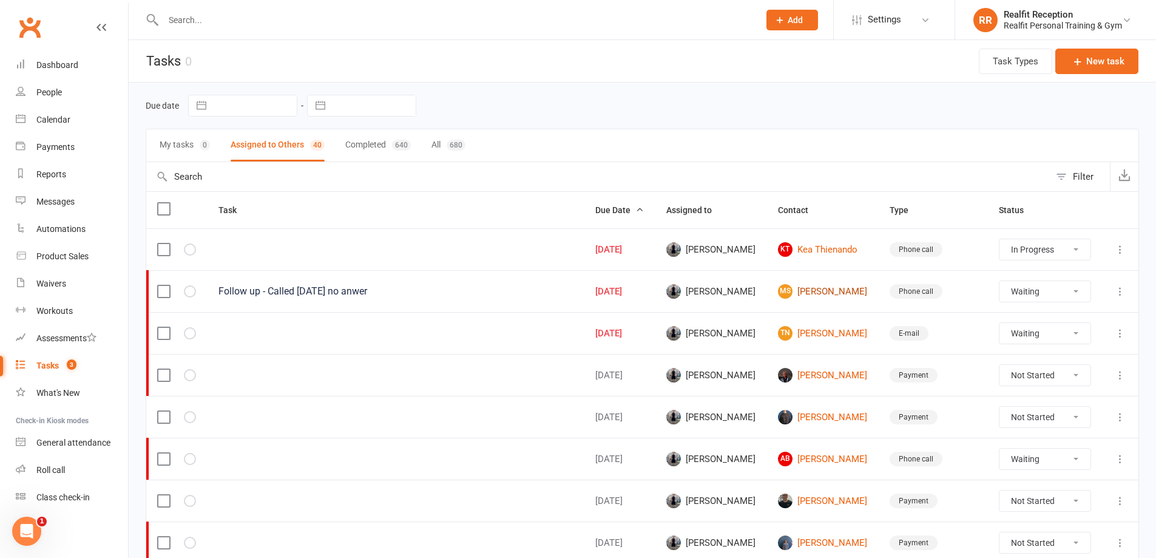
click at [818, 291] on link "MS Matt Schepis" at bounding box center [823, 291] width 90 height 15
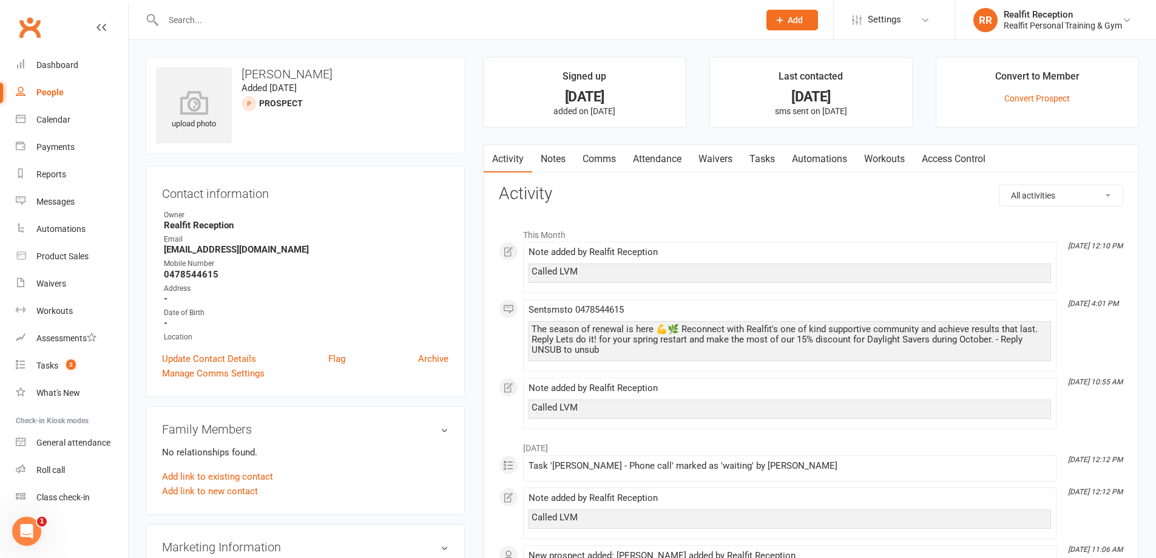
click at [776, 161] on link "Tasks" at bounding box center [762, 159] width 42 height 28
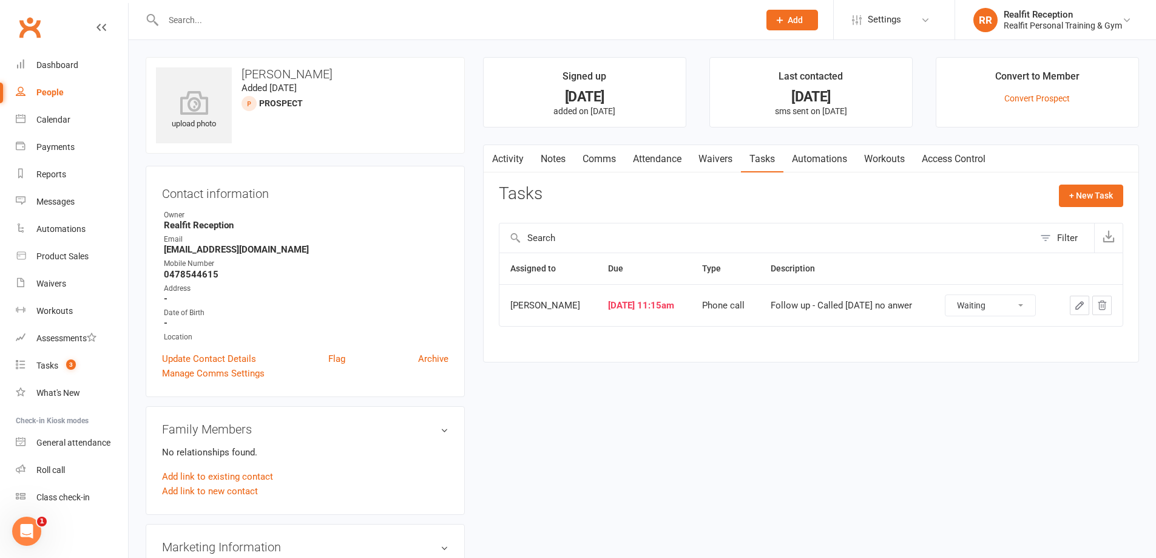
click at [1009, 309] on select "Not Started In Progress Waiting Complete" at bounding box center [990, 305] width 90 height 21
click at [957, 295] on select "Not Started In Progress Waiting Complete" at bounding box center [990, 305] width 90 height 21
select select "waiting"
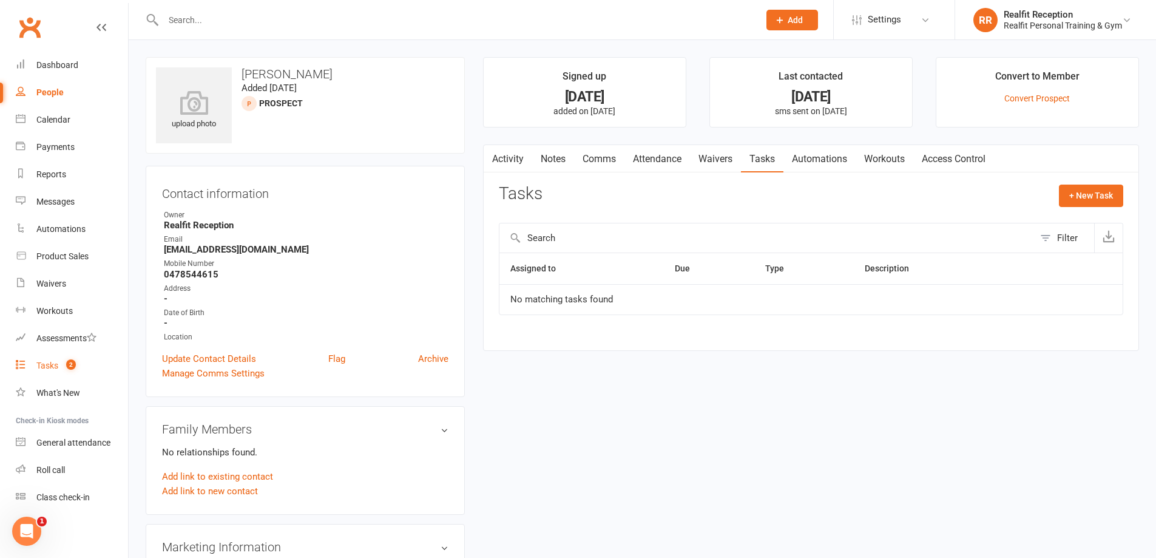
click at [49, 365] on div "Tasks" at bounding box center [47, 365] width 22 height 10
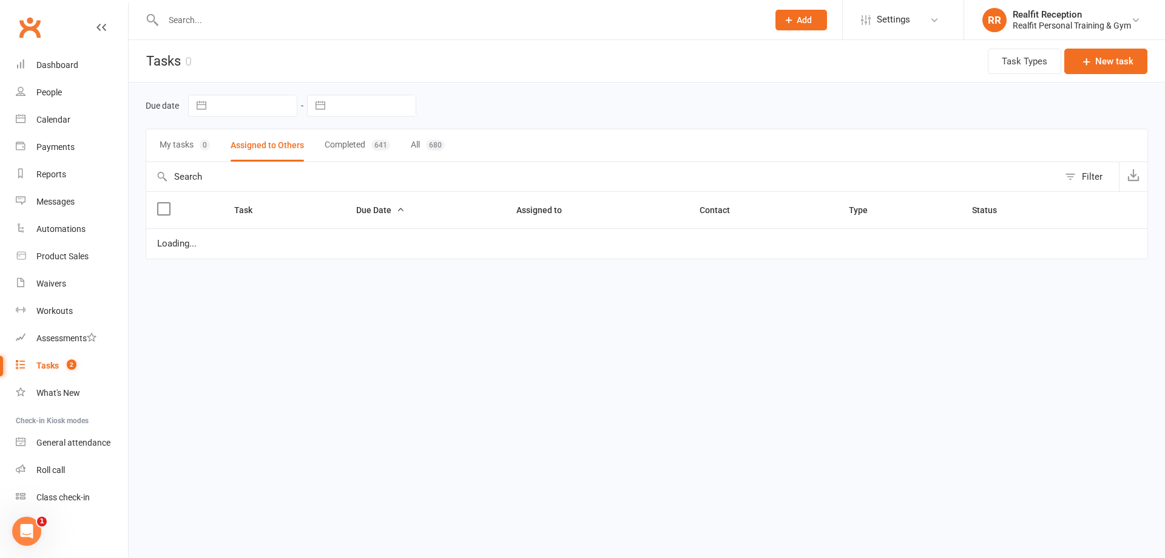
select select "started"
select select "waiting"
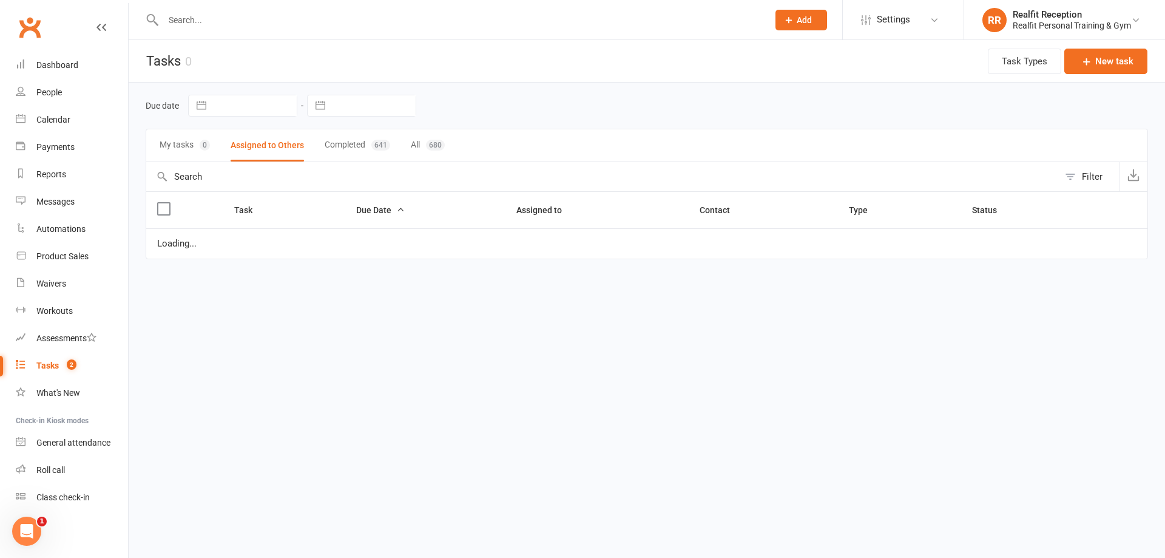
select select "started"
select select "waiting"
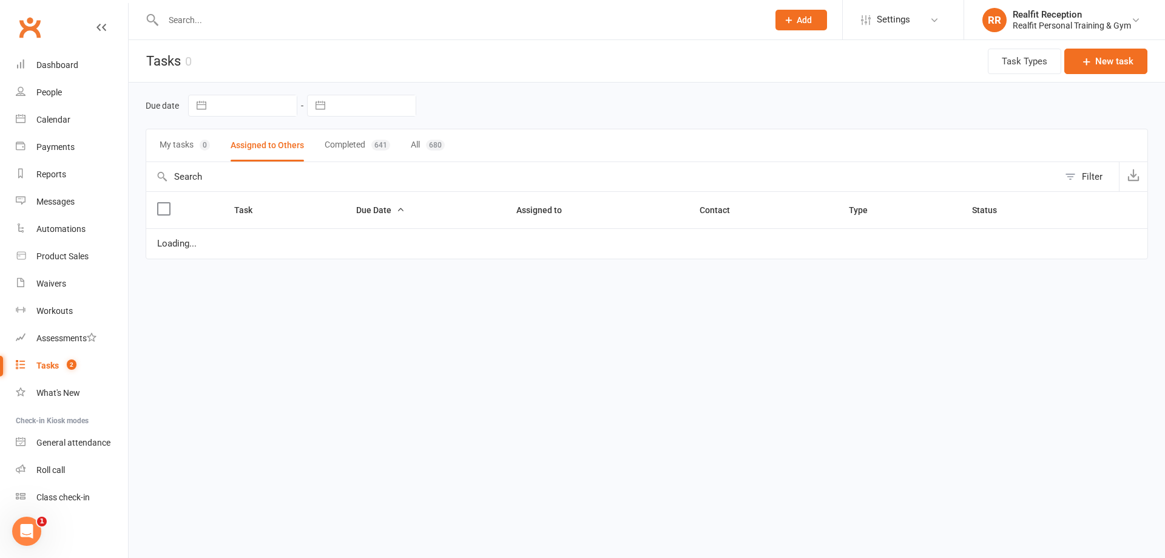
select select "waiting"
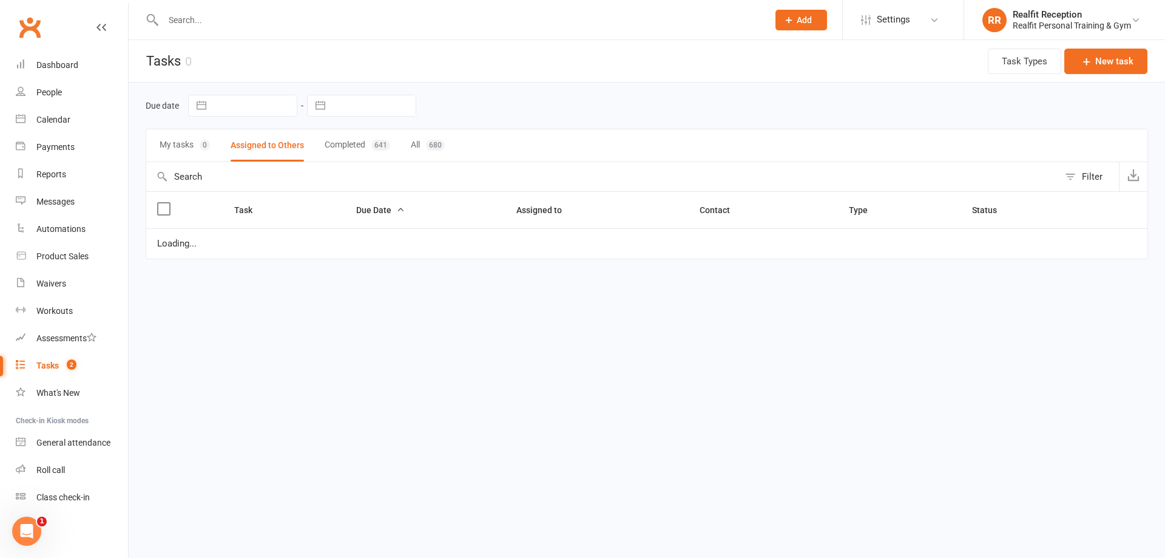
select select "started"
select select "waiting"
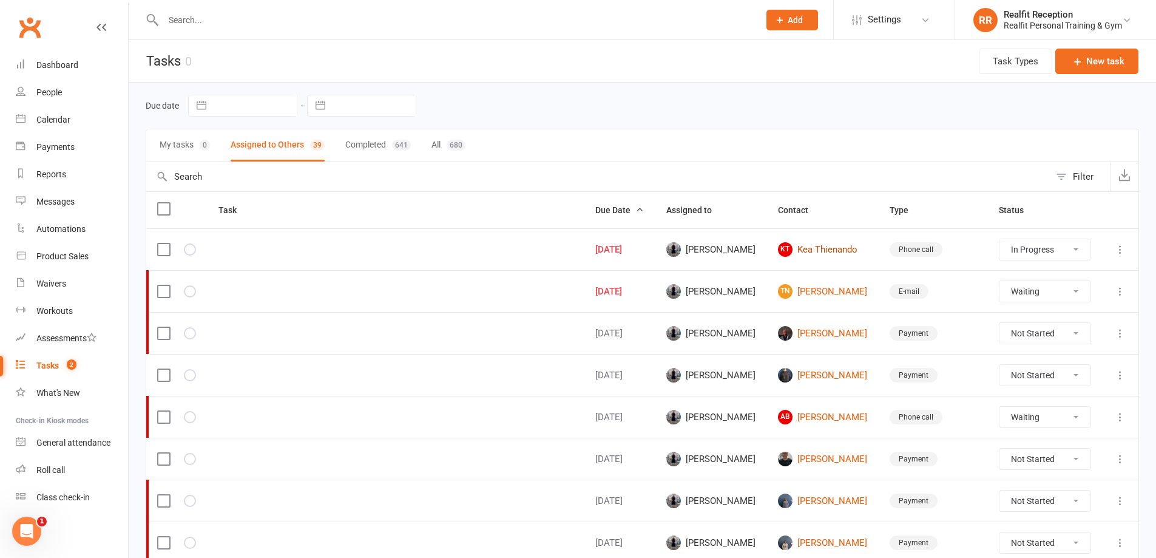
click at [804, 247] on link "KT Kea Thienando" at bounding box center [823, 249] width 90 height 15
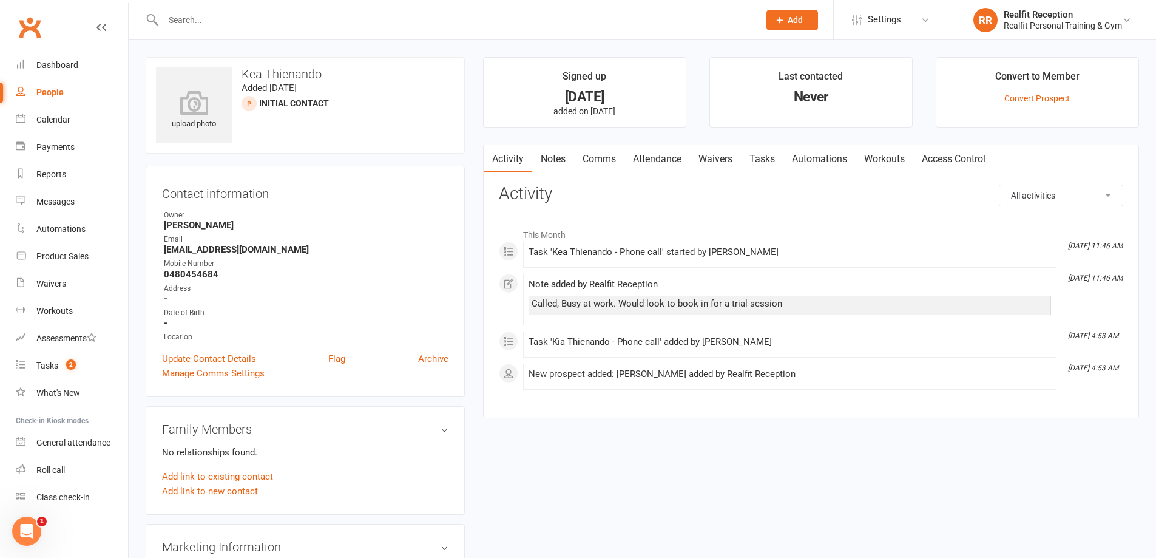
click at [561, 163] on link "Notes" at bounding box center [553, 159] width 42 height 28
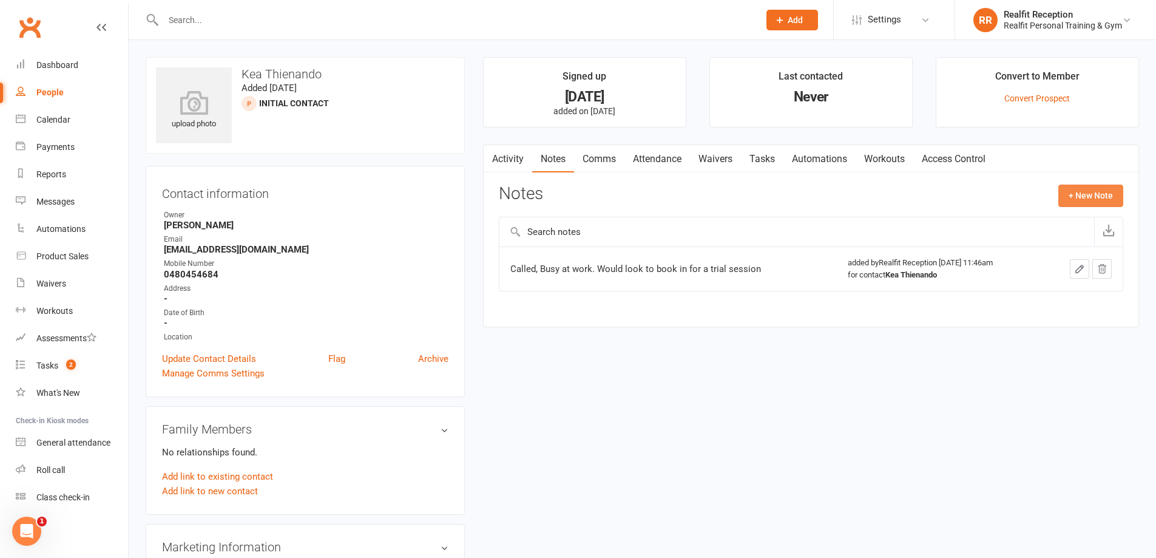
click at [1059, 194] on button "+ New Note" at bounding box center [1090, 195] width 65 height 22
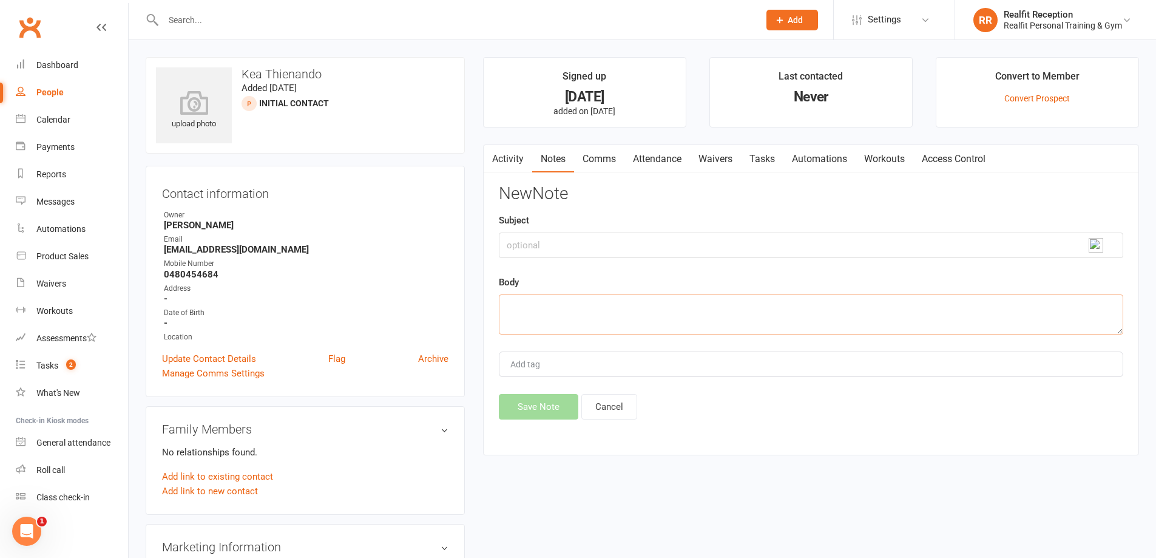
click at [548, 305] on textarea at bounding box center [811, 314] width 624 height 40
type textarea "Sent SMS"
click at [538, 396] on button "Save Note" at bounding box center [538, 406] width 79 height 25
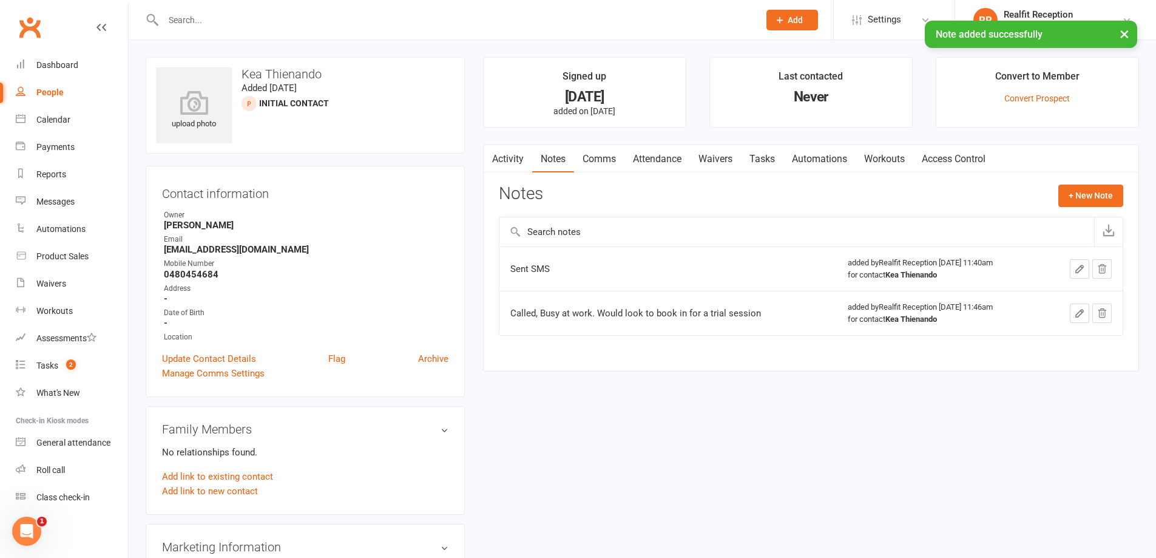
click at [756, 159] on link "Tasks" at bounding box center [762, 159] width 42 height 28
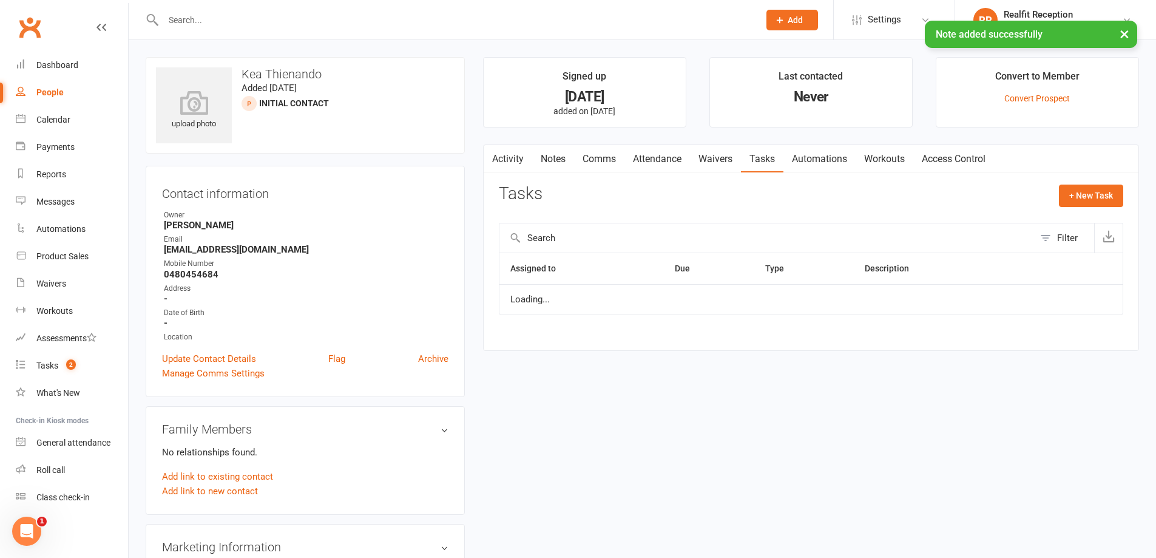
select select "started"
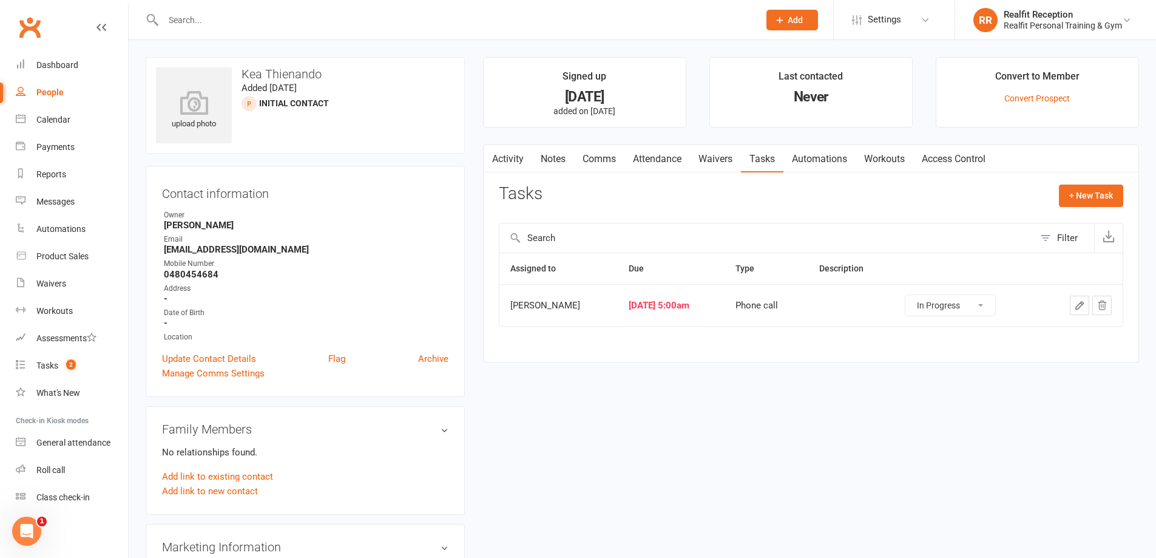
click at [1081, 306] on icon "button" at bounding box center [1079, 305] width 7 height 7
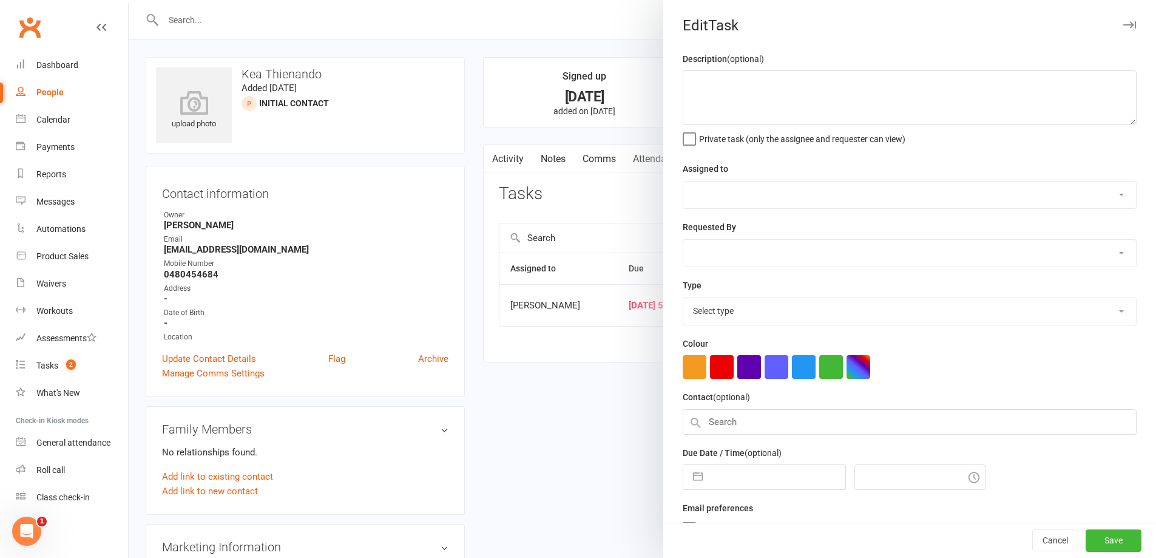
select select "49223"
type input "15 Oct 2025"
type input "5:00am"
select select "26751"
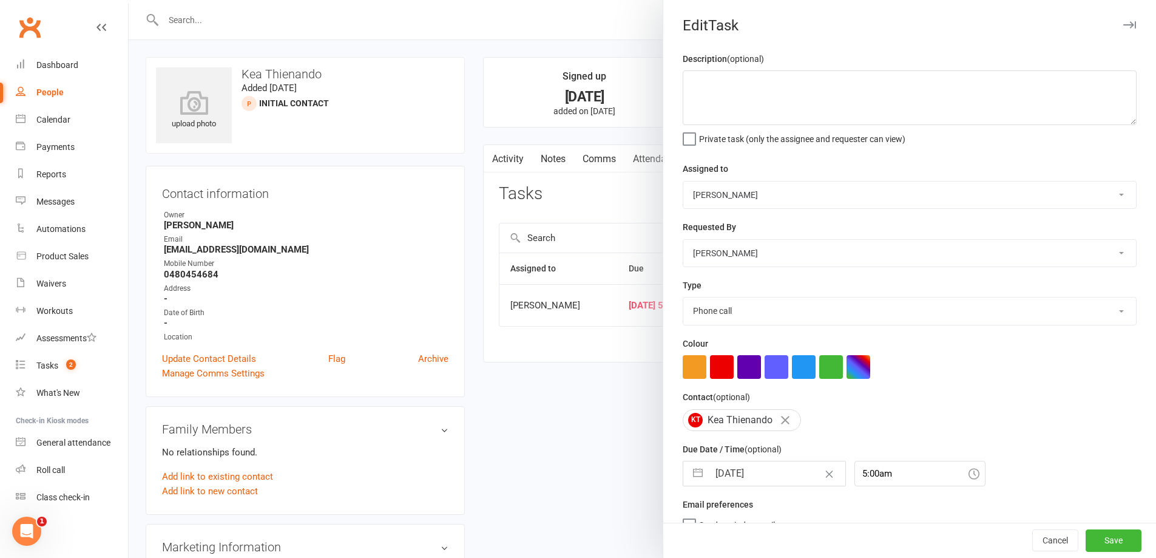
click at [778, 475] on input "15 Oct 2025" at bounding box center [777, 473] width 137 height 24
select select "8"
select select "2025"
select select "9"
select select "2025"
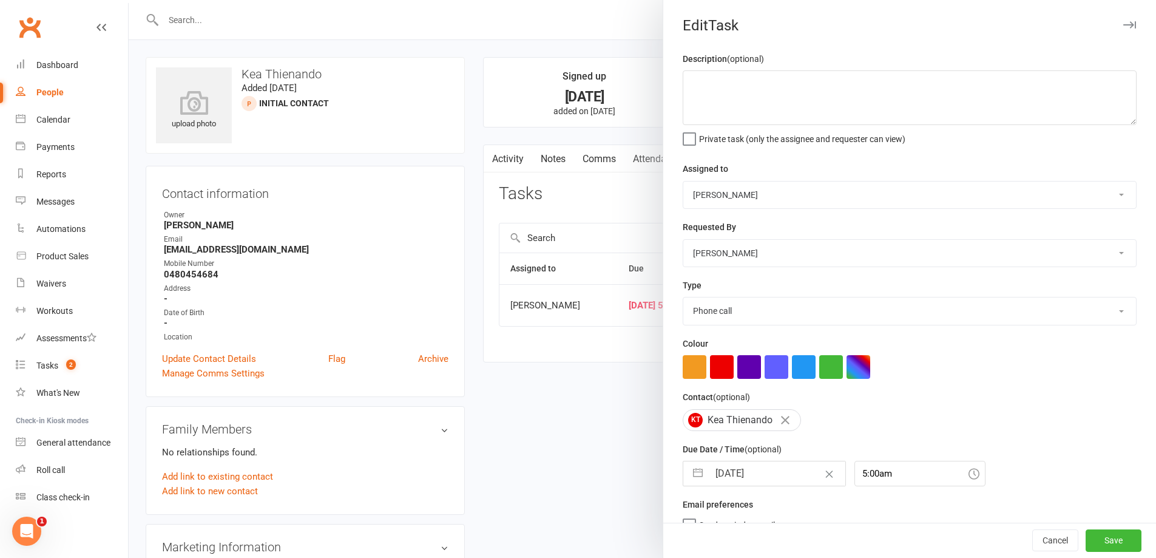
select select "10"
select select "2025"
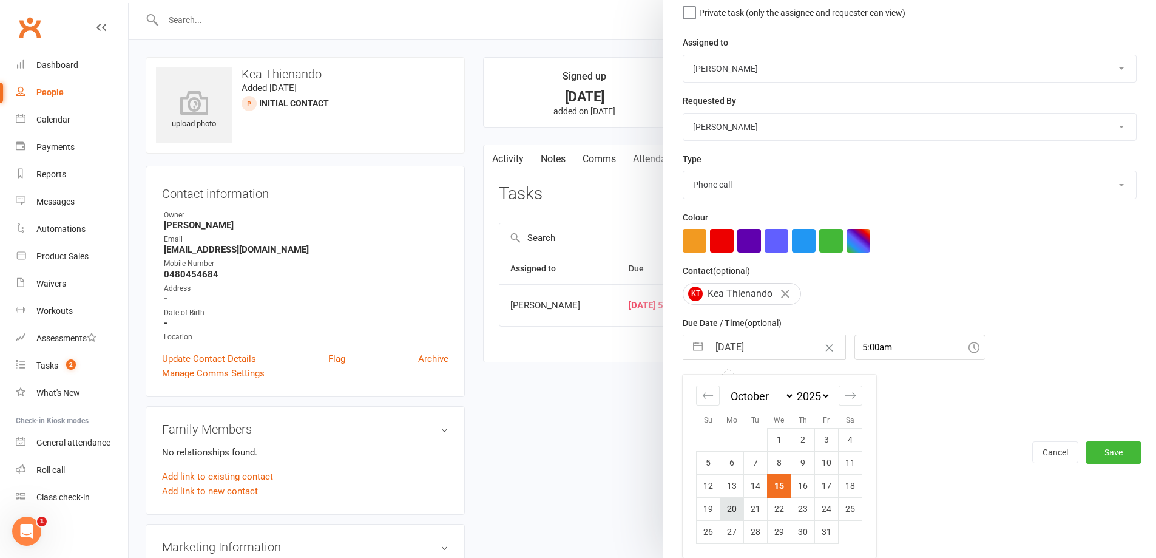
click at [730, 507] on td "20" at bounding box center [732, 508] width 24 height 23
type input "20 Oct 2025"
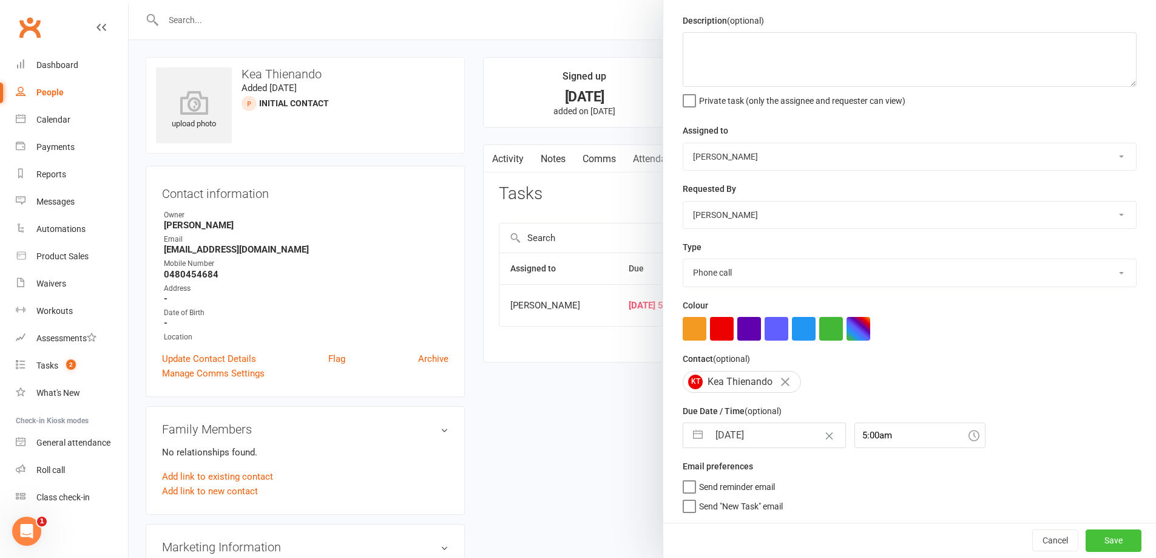
click at [1086, 538] on button "Save" at bounding box center [1114, 540] width 56 height 22
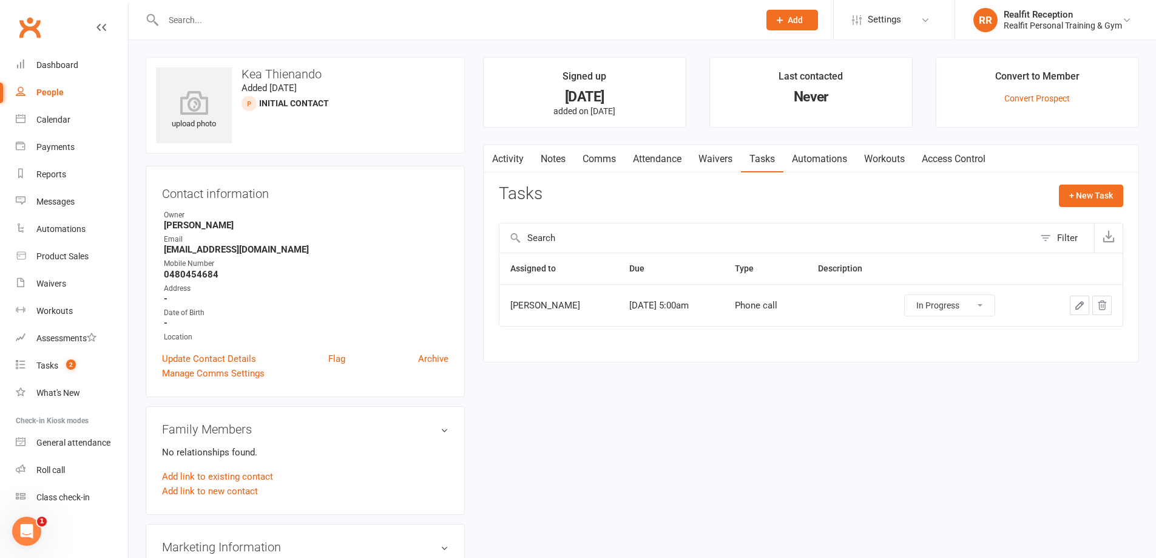
drag, startPoint x: 973, startPoint y: 301, endPoint x: 968, endPoint y: 313, distance: 12.5
click at [973, 301] on select "Not Started In Progress Waiting Complete" at bounding box center [950, 305] width 90 height 21
click at [914, 295] on select "Not Started In Progress Waiting Complete" at bounding box center [950, 305] width 90 height 21
select select "waiting"
click at [55, 365] on div "Tasks" at bounding box center [47, 365] width 22 height 10
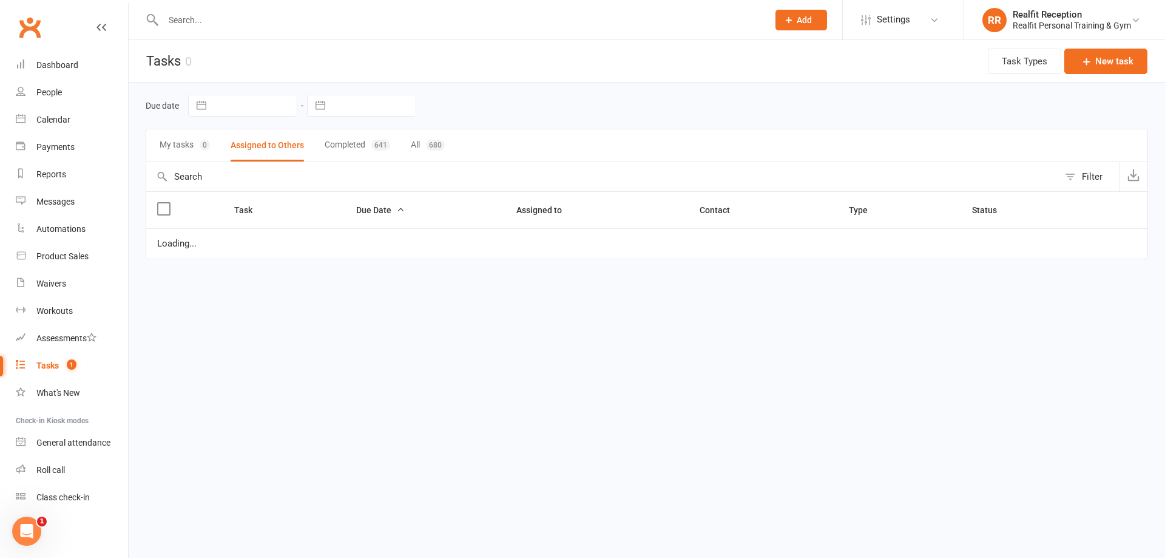
select select "waiting"
select select "started"
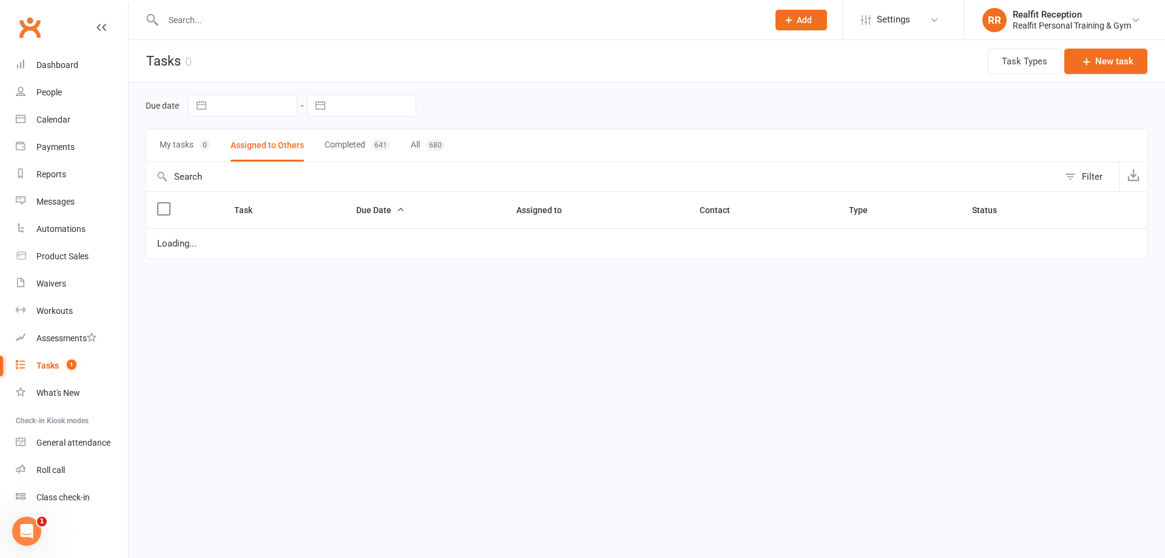
select select "started"
select select "waiting"
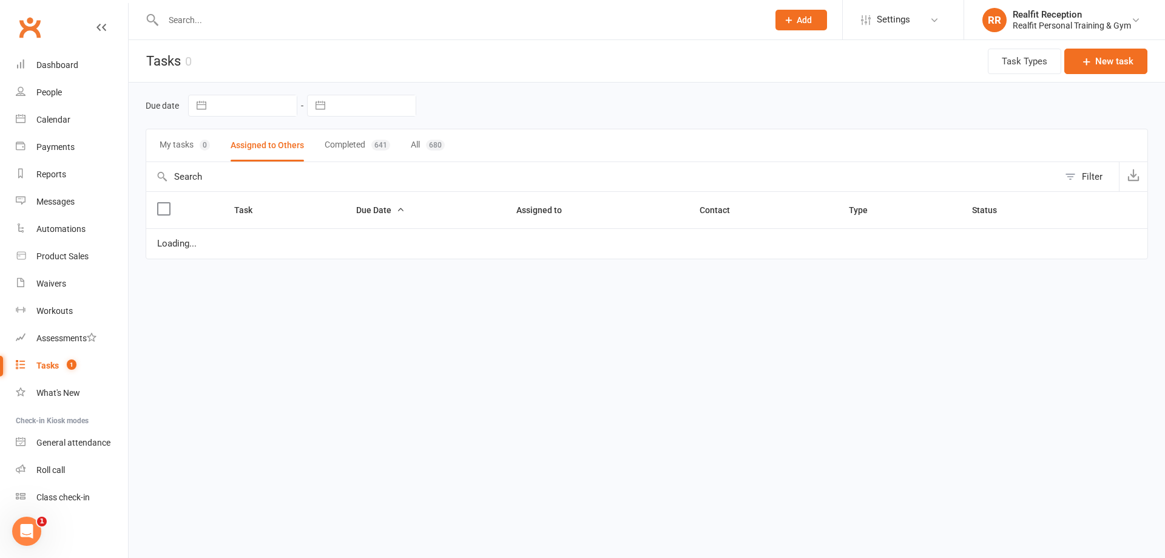
select select "waiting"
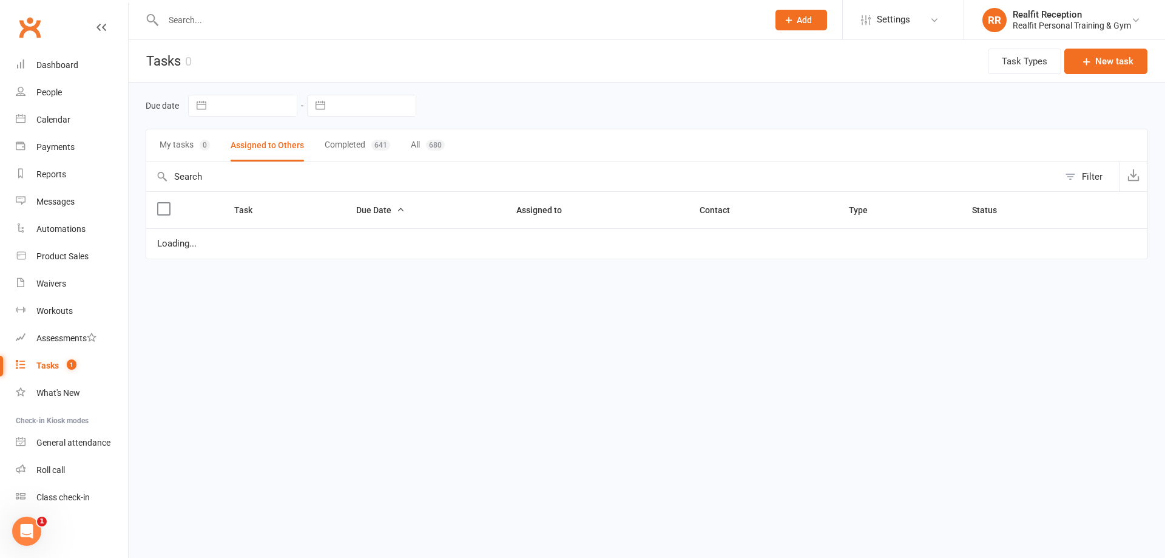
select select "started"
select select "waiting"
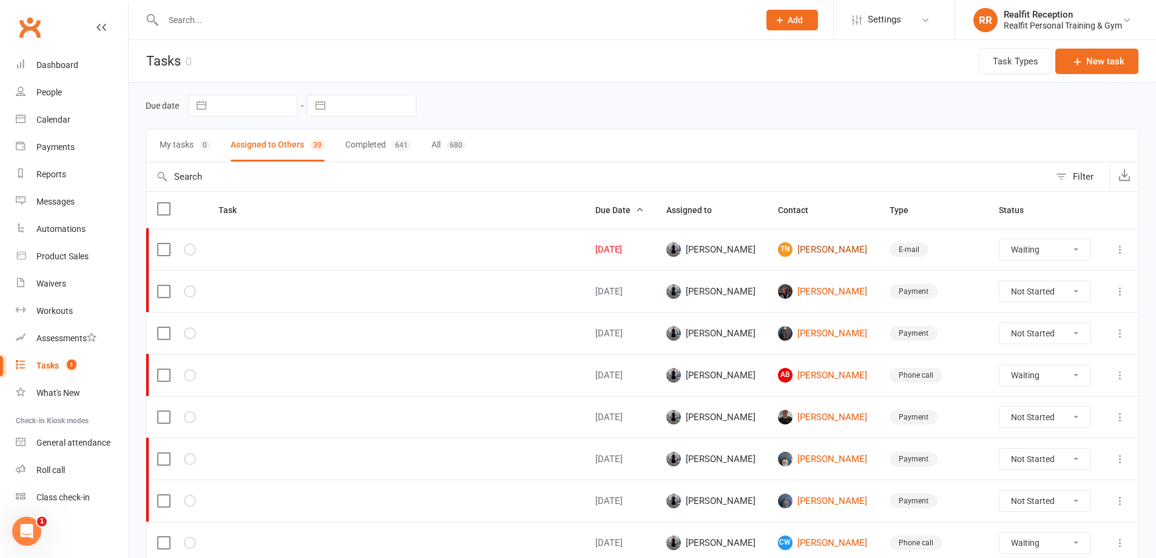
click at [851, 251] on link "TN Tommy Nguyen" at bounding box center [823, 249] width 90 height 15
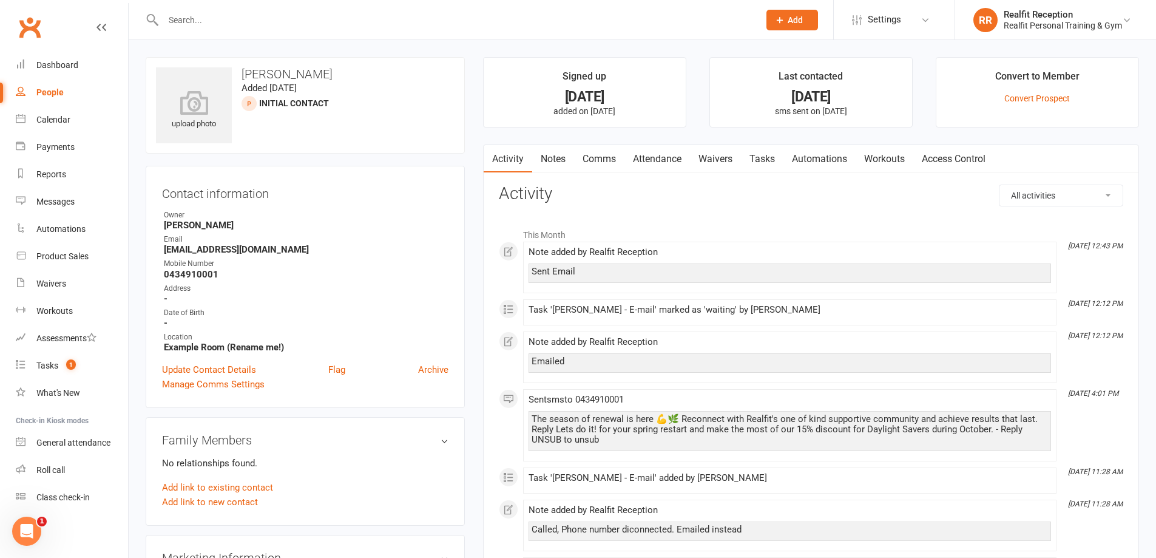
click at [547, 160] on link "Notes" at bounding box center [553, 159] width 42 height 28
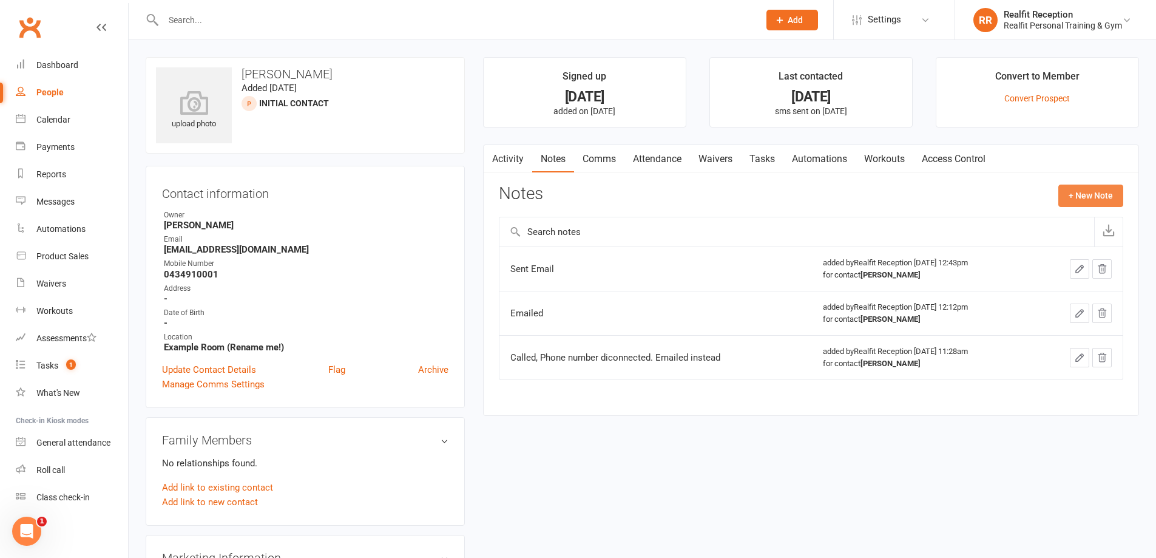
click at [1070, 190] on button "+ New Note" at bounding box center [1090, 195] width 65 height 22
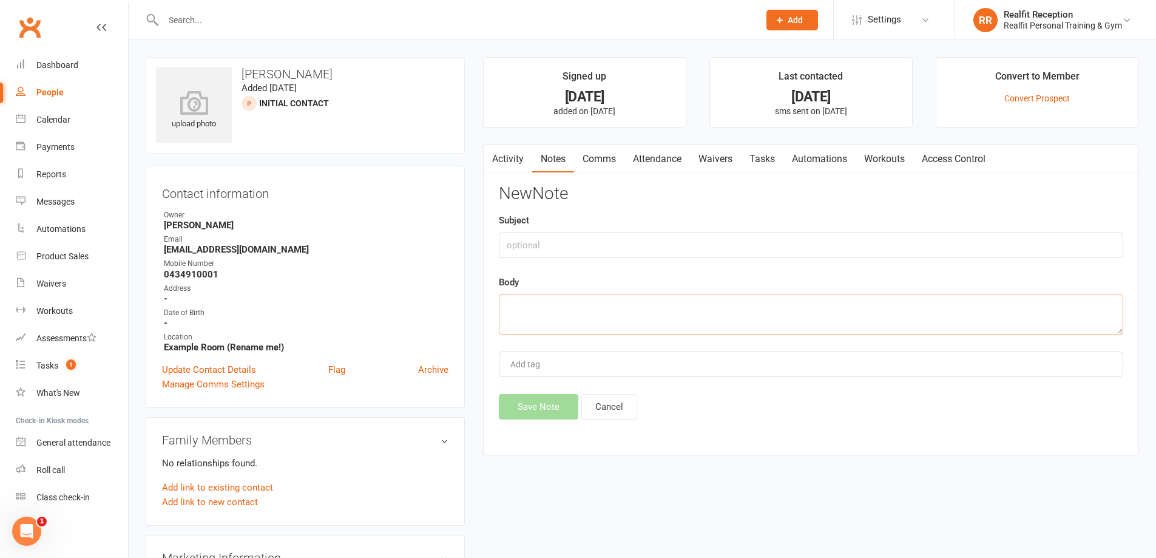
click at [516, 308] on textarea at bounding box center [811, 314] width 624 height 40
type textarea "Sent SMS"
click at [514, 407] on button "Save Note" at bounding box center [538, 406] width 79 height 25
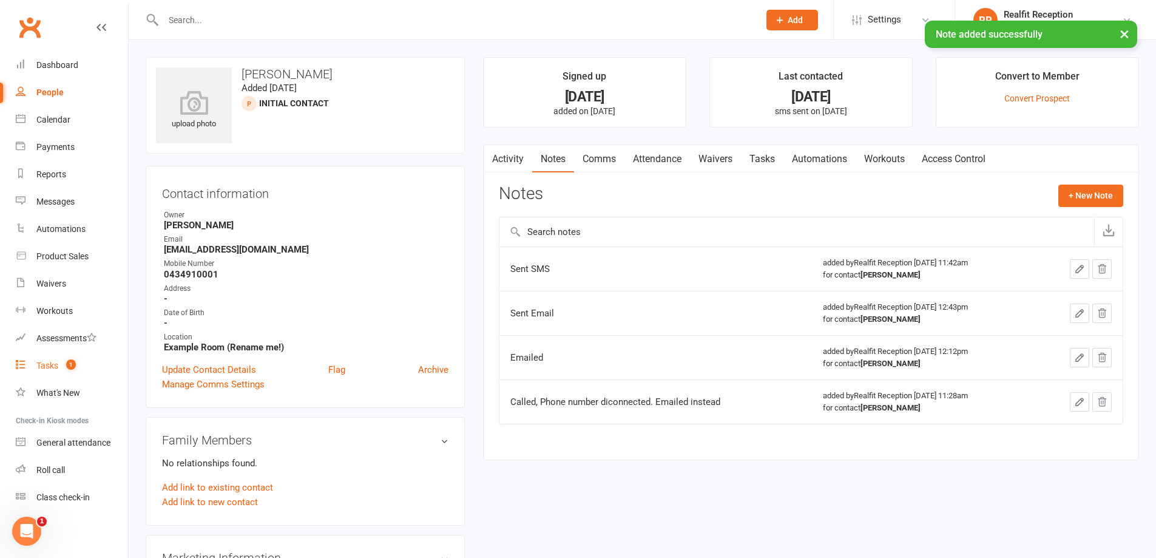
click at [48, 363] on div "Tasks" at bounding box center [47, 365] width 22 height 10
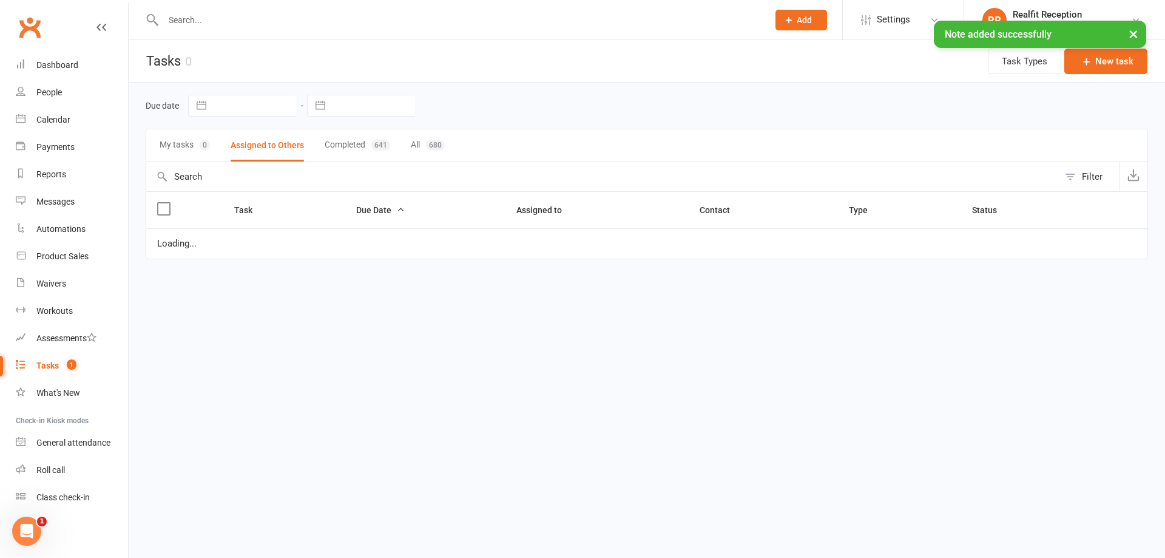
select select "waiting"
select select "started"
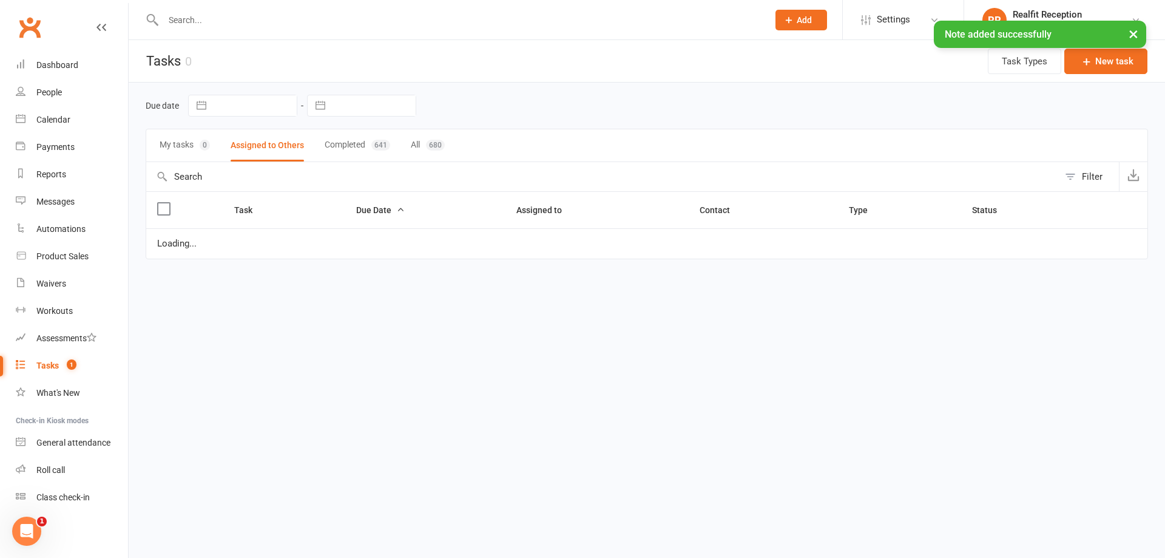
select select "started"
select select "waiting"
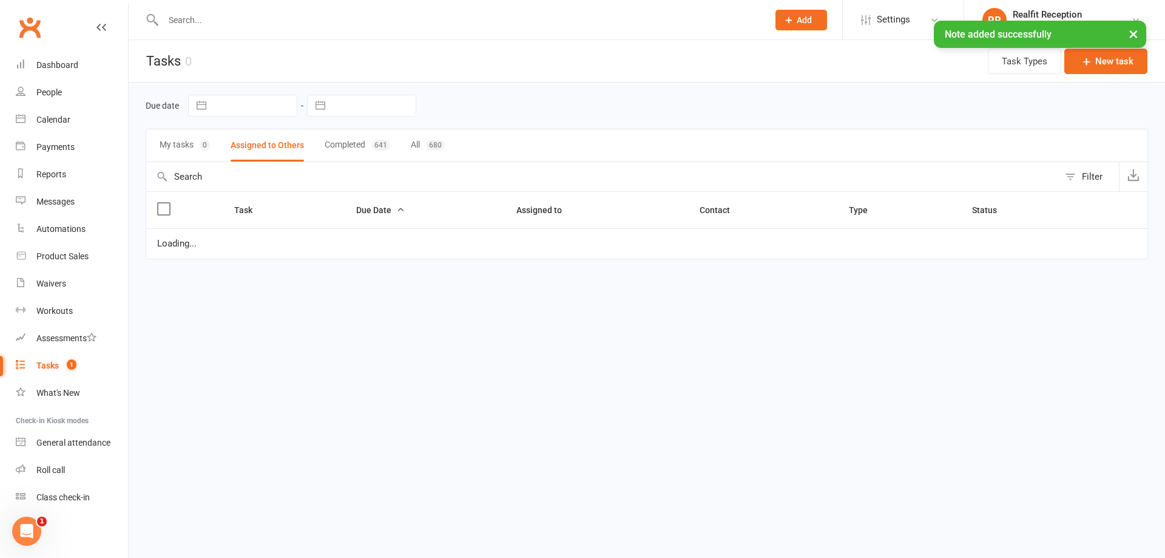
select select "waiting"
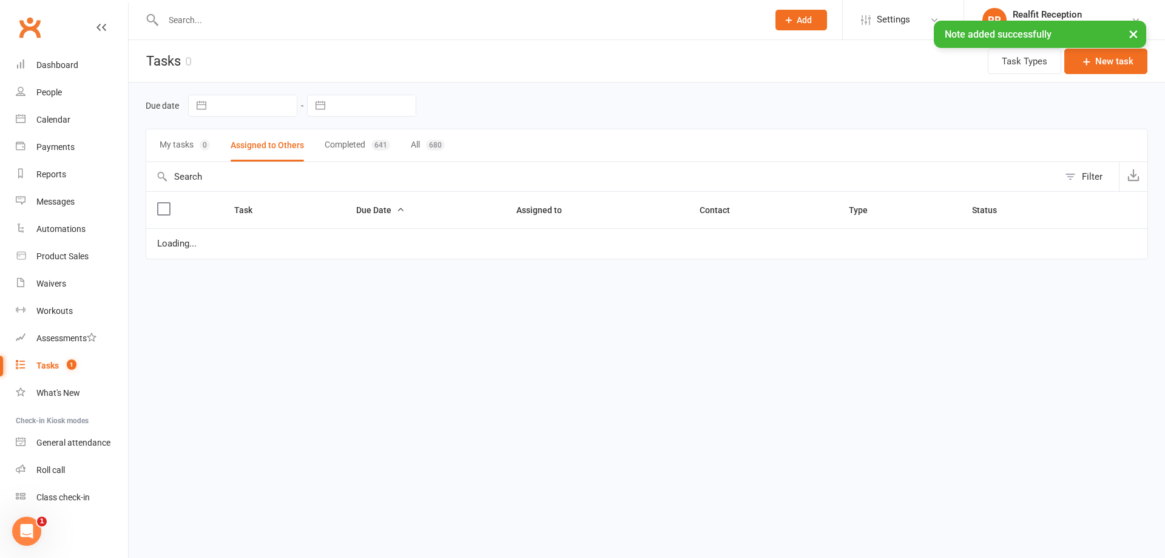
select select "started"
select select "waiting"
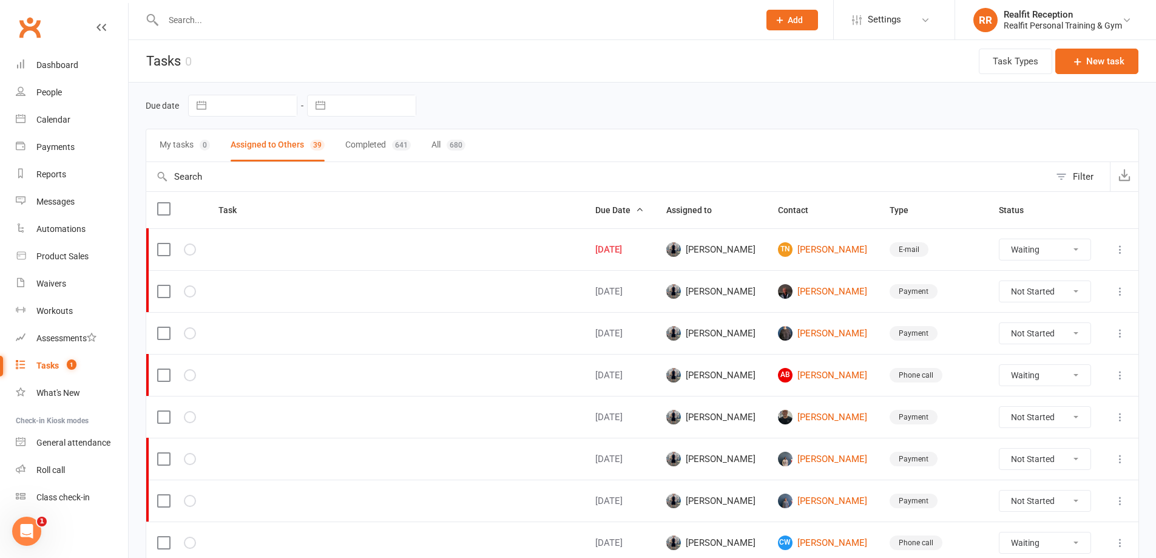
click at [1122, 249] on icon at bounding box center [1120, 249] width 12 height 12
click at [1058, 299] on link "Edit" at bounding box center [1058, 297] width 120 height 24
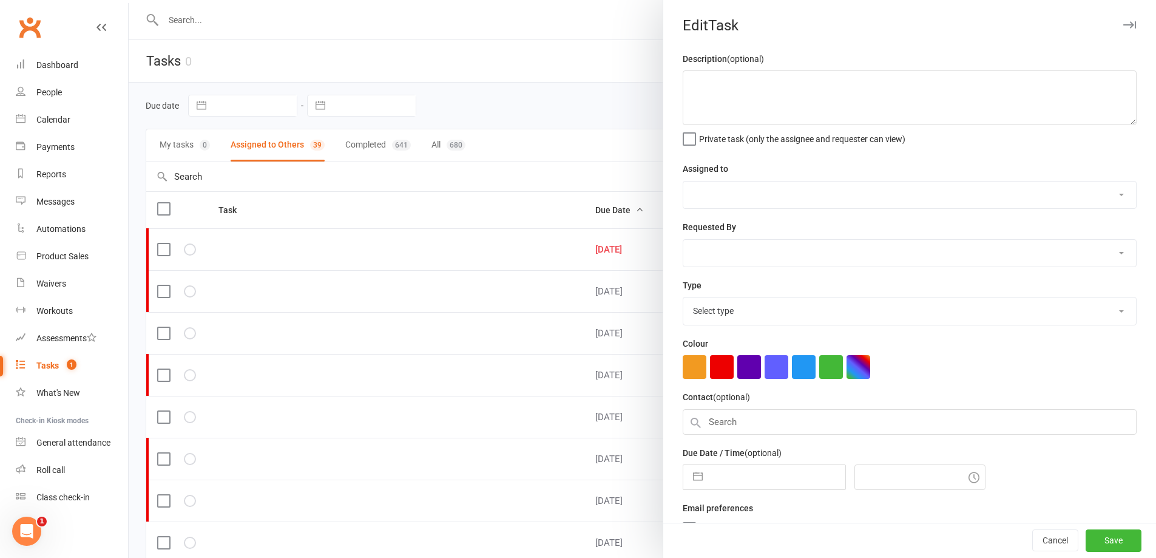
select select "49223"
type input "15 Oct 2025"
type input "11:30am"
select select "26750"
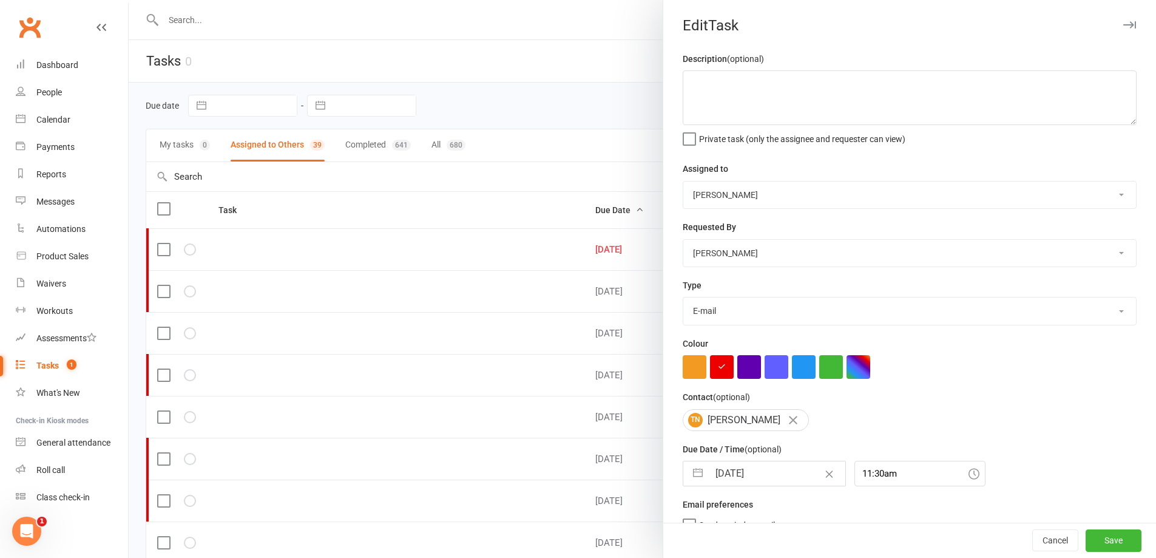
click at [774, 478] on input "15 Oct 2025" at bounding box center [777, 473] width 137 height 24
select select "8"
select select "2025"
select select "9"
select select "2025"
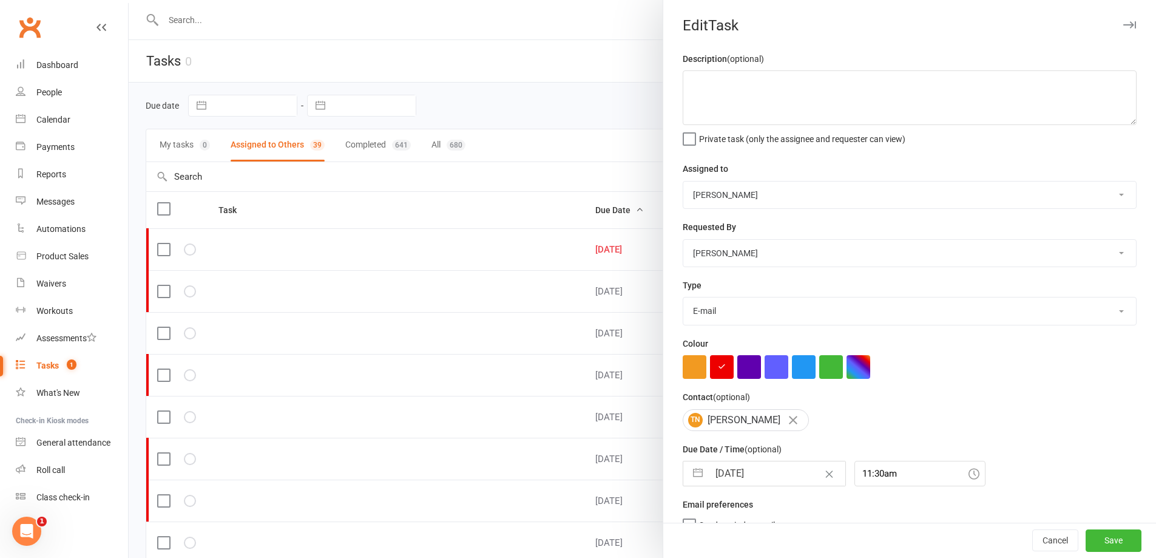
select select "10"
select select "2025"
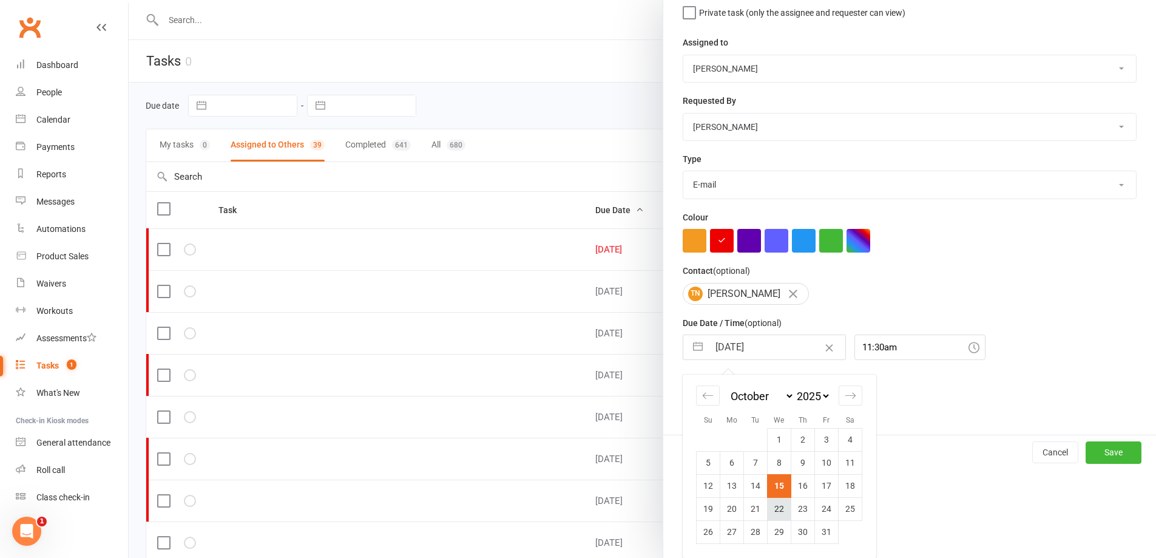
click at [772, 515] on td "22" at bounding box center [780, 508] width 24 height 23
type input "22 Oct 2025"
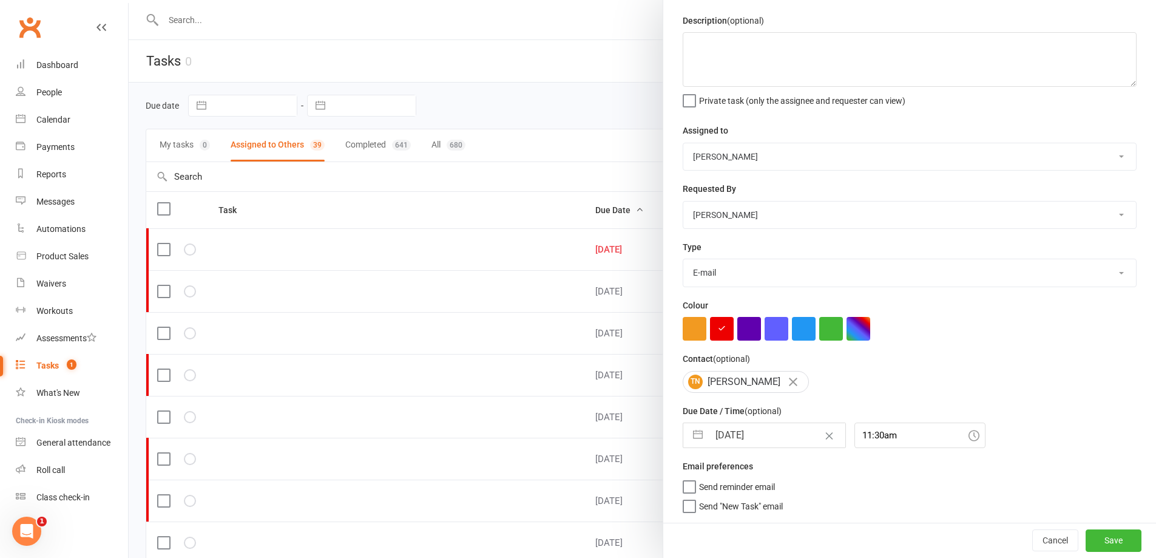
scroll to position [43, 0]
click at [1092, 536] on button "Save" at bounding box center [1114, 540] width 56 height 22
select select "waiting"
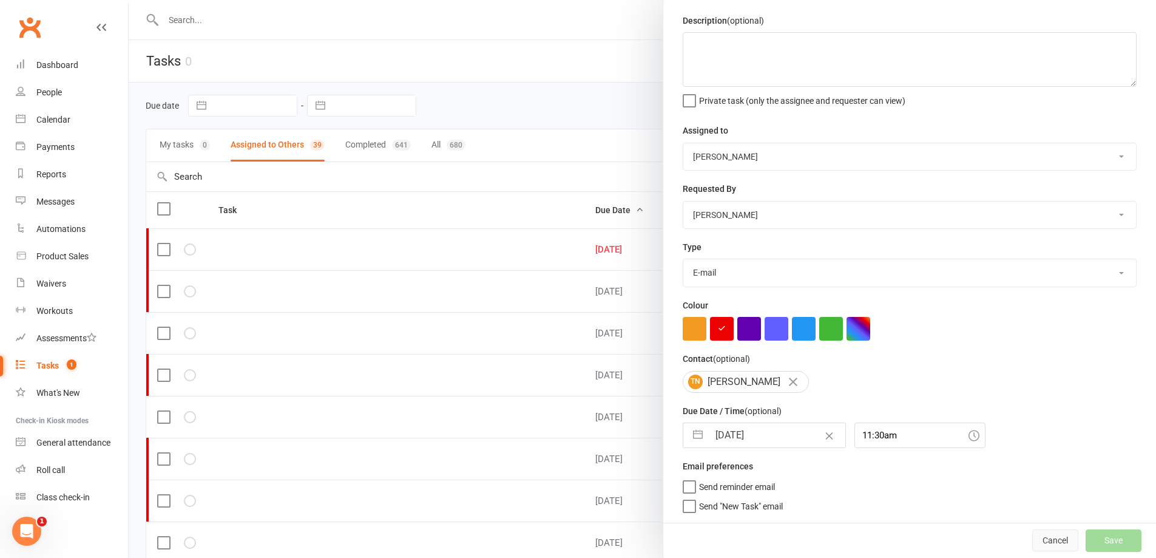
select select "waiting"
select select "started"
select select "waiting"
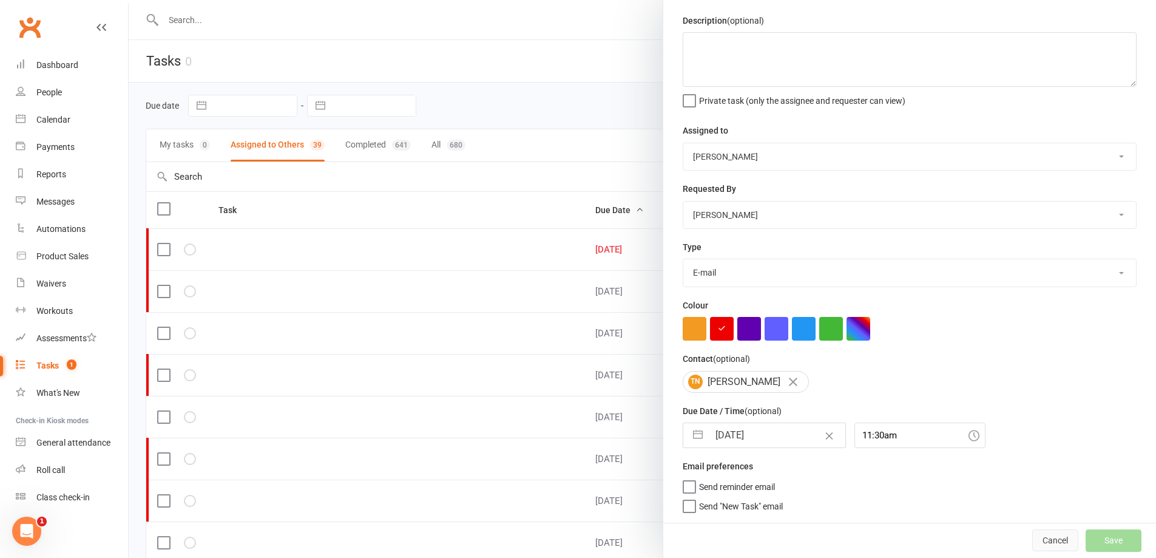
select select "waiting"
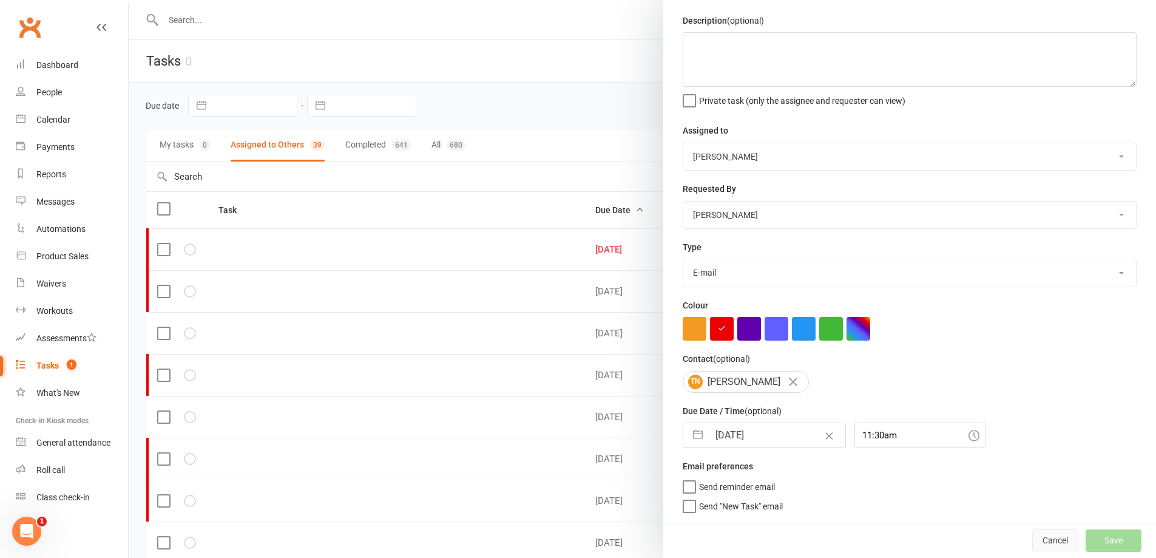
select select "waiting"
select select "started"
select select "waiting"
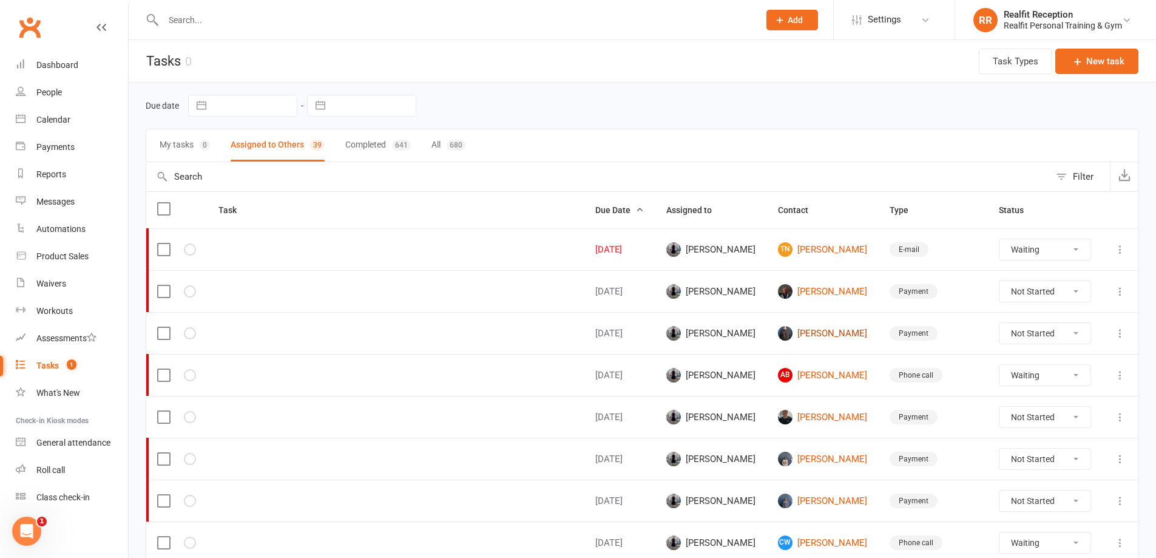
select select "waiting"
select select "started"
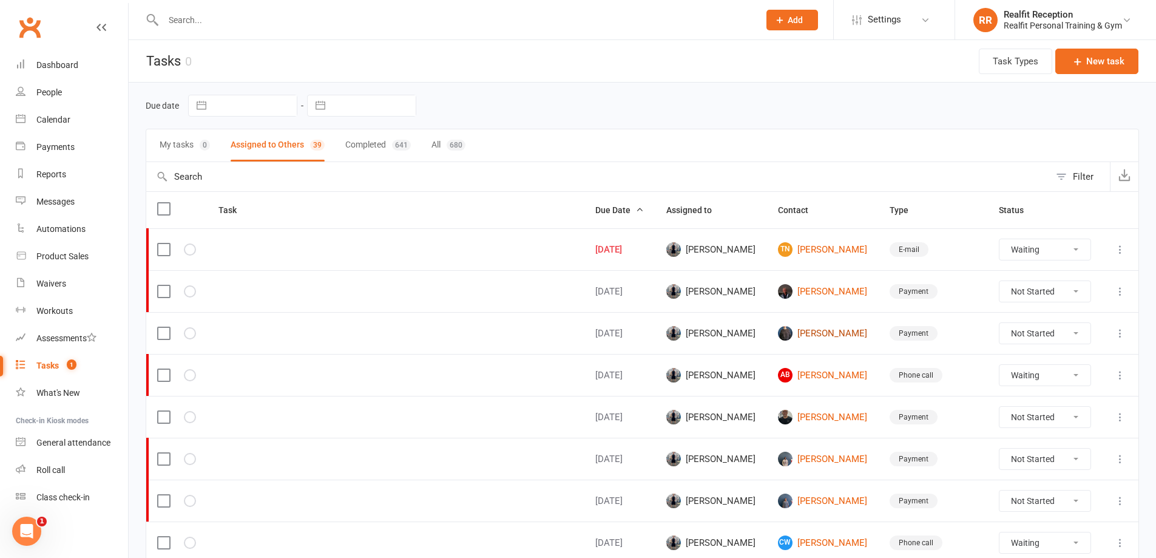
select select "started"
select select "waiting"
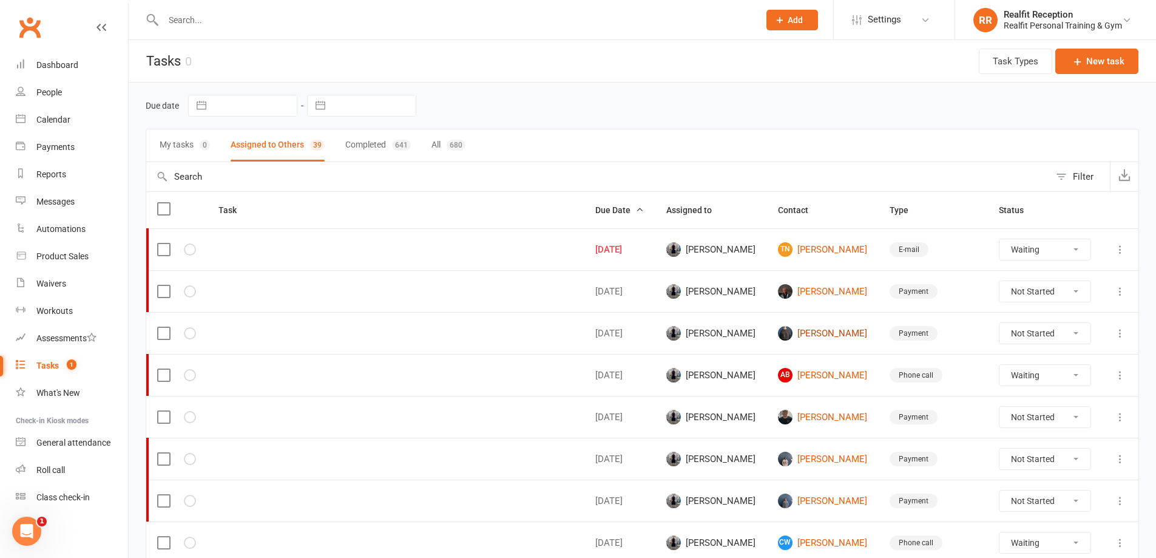
select select "waiting"
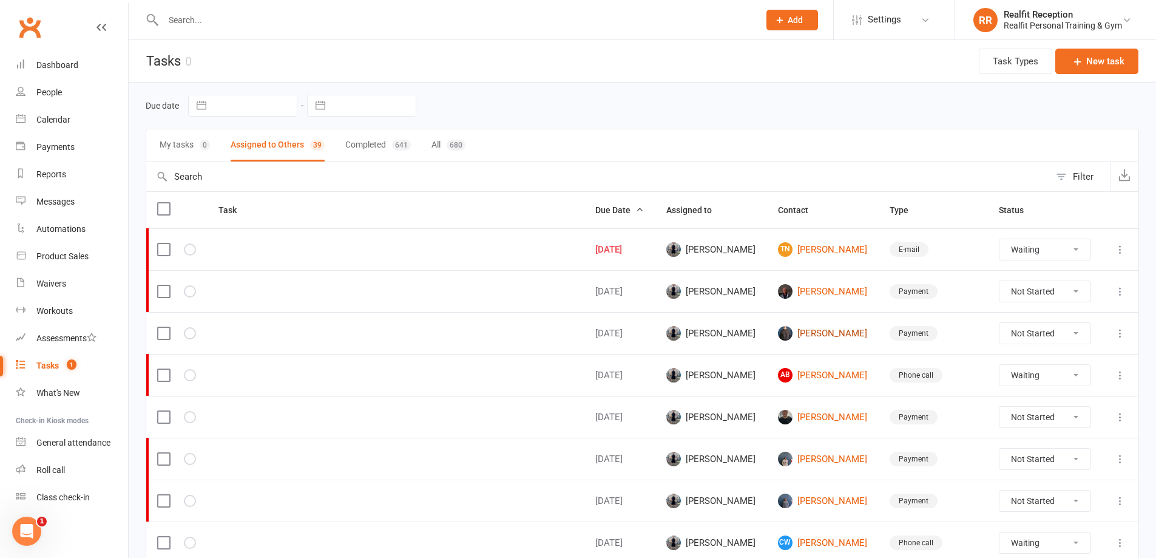
select select "started"
select select "waiting"
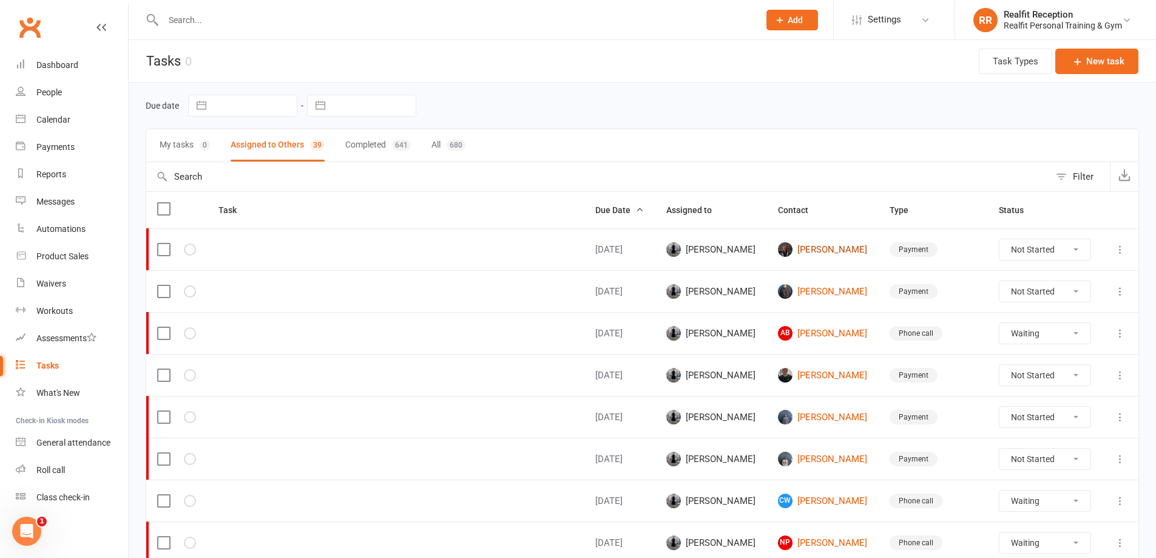
click at [831, 252] on link "Alison Welsh" at bounding box center [823, 249] width 90 height 15
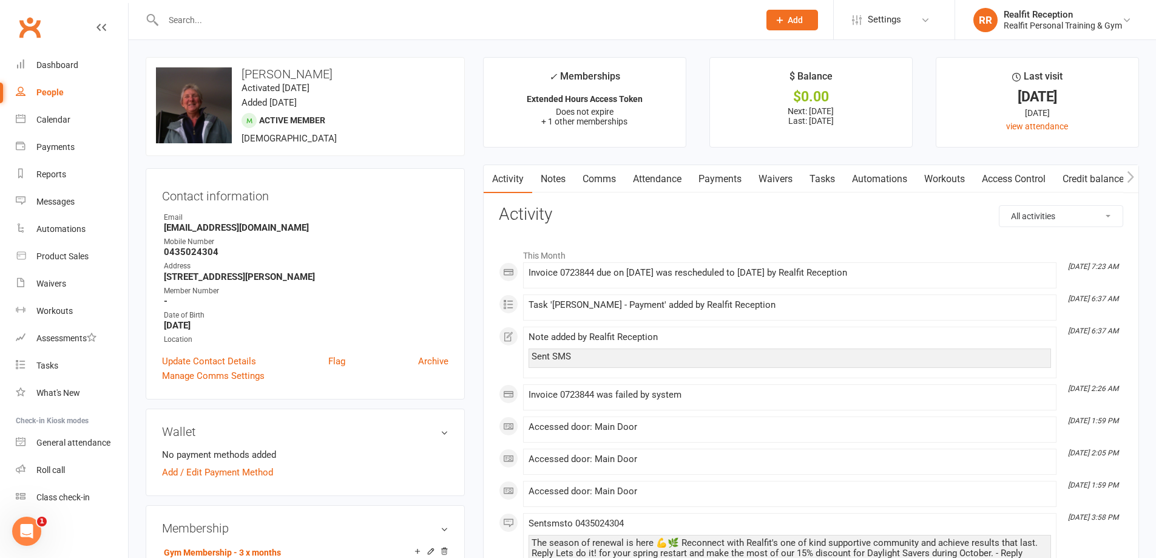
click at [725, 178] on link "Payments" at bounding box center [720, 179] width 60 height 28
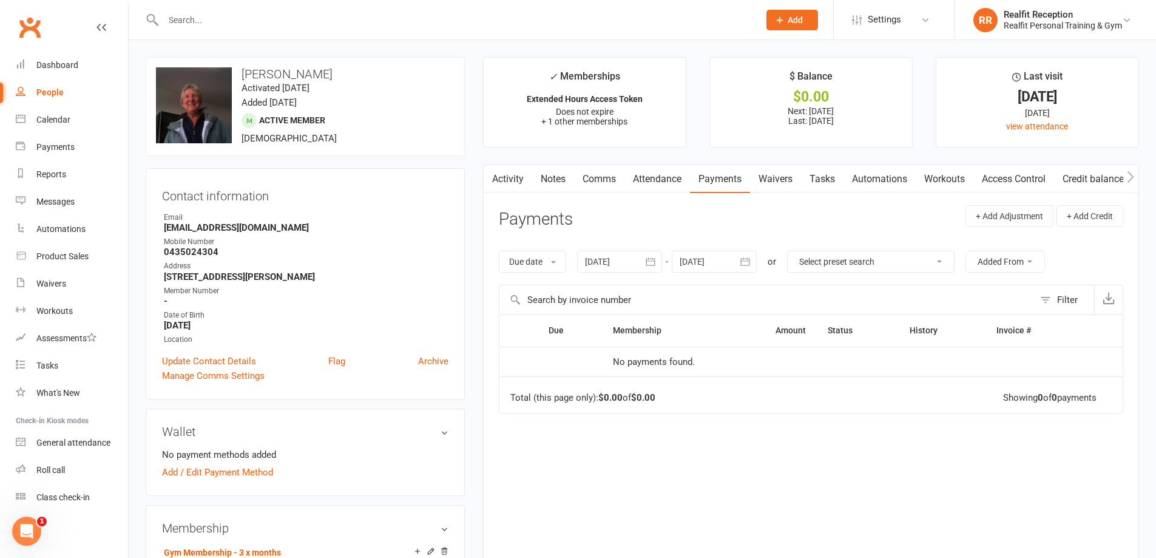
click at [744, 258] on icon "button" at bounding box center [745, 261] width 12 height 12
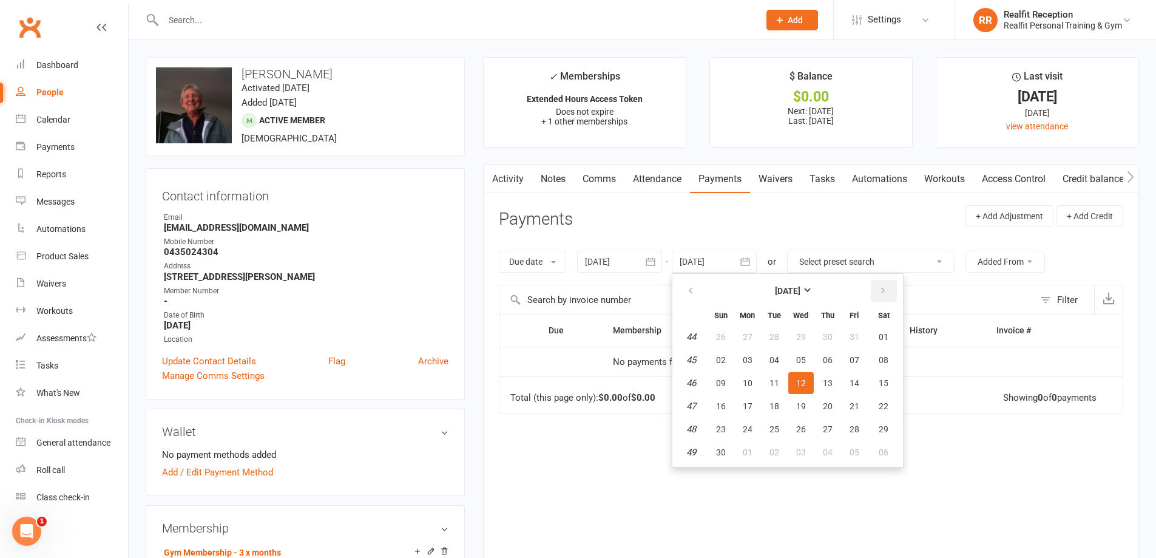
click at [888, 288] on button "button" at bounding box center [884, 291] width 26 height 22
click at [777, 384] on span "13" at bounding box center [774, 383] width 10 height 10
type input "13 Jan 2026"
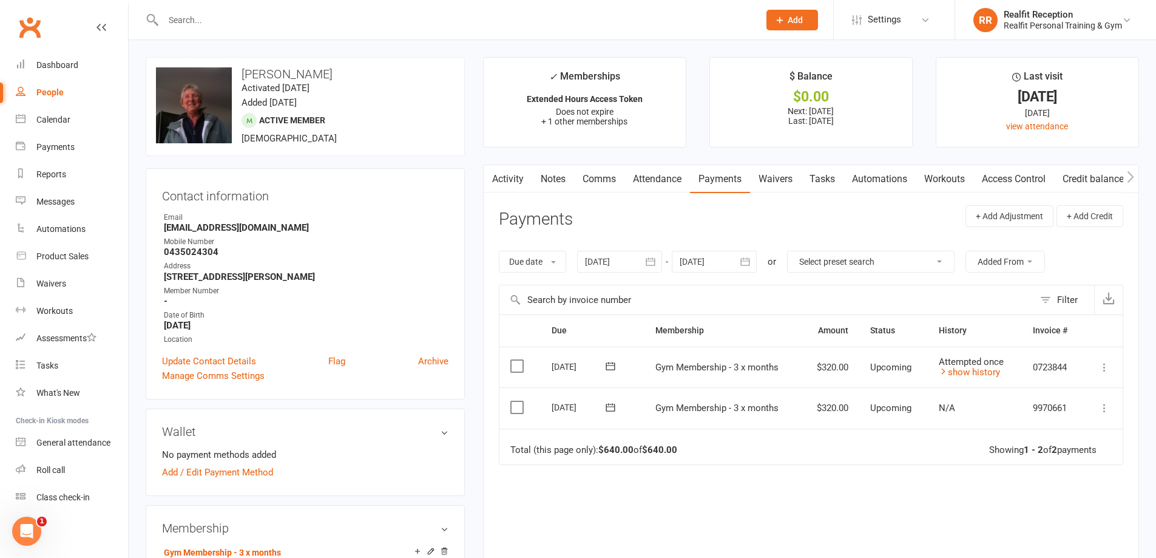
scroll to position [182, 0]
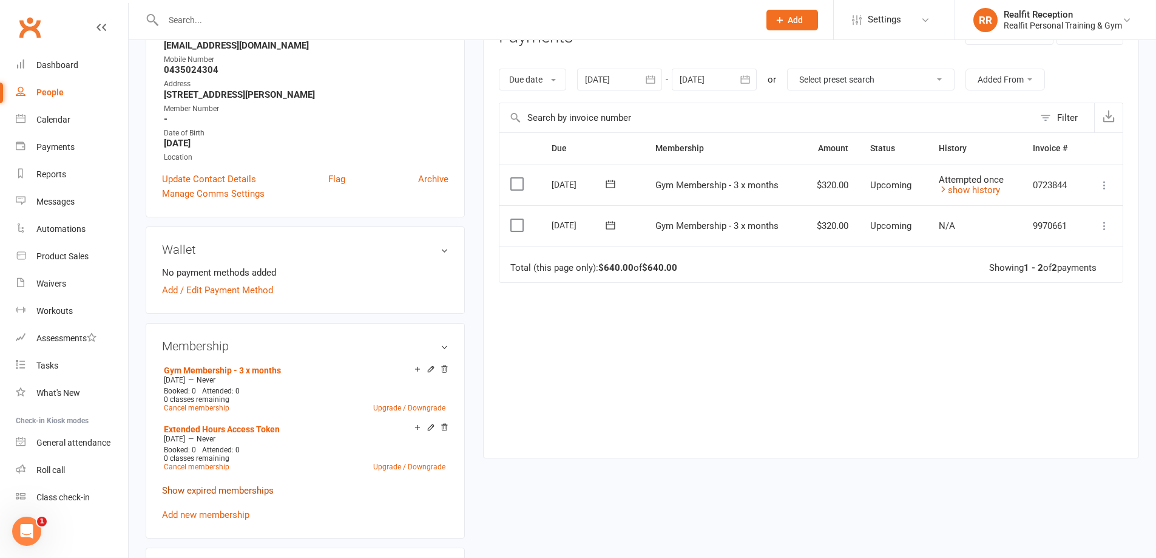
click at [225, 487] on link "Show expired memberships" at bounding box center [218, 490] width 112 height 11
click at [444, 486] on icon at bounding box center [444, 486] width 8 height 8
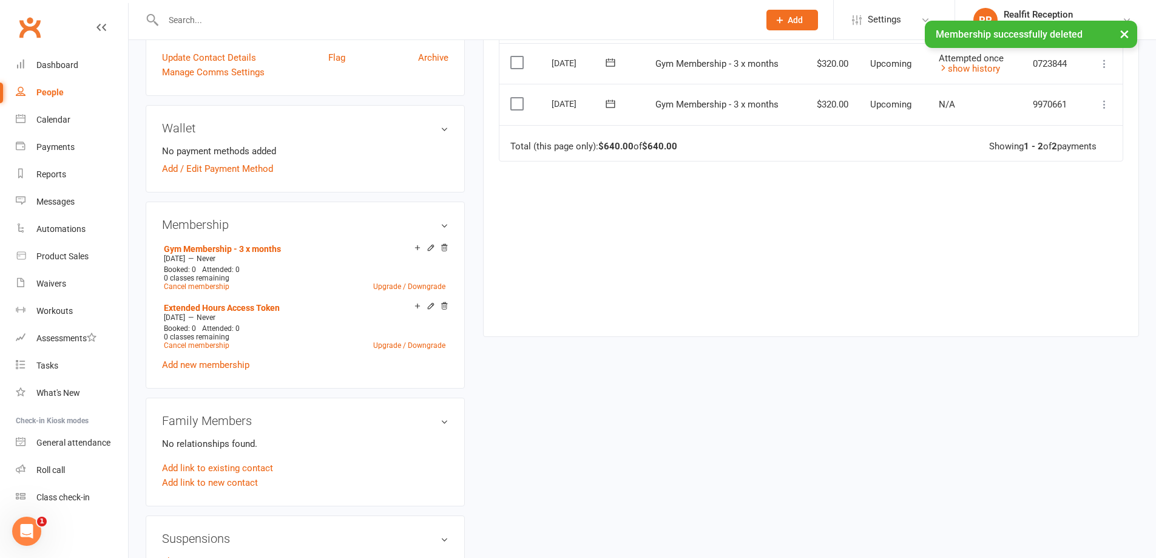
scroll to position [61, 0]
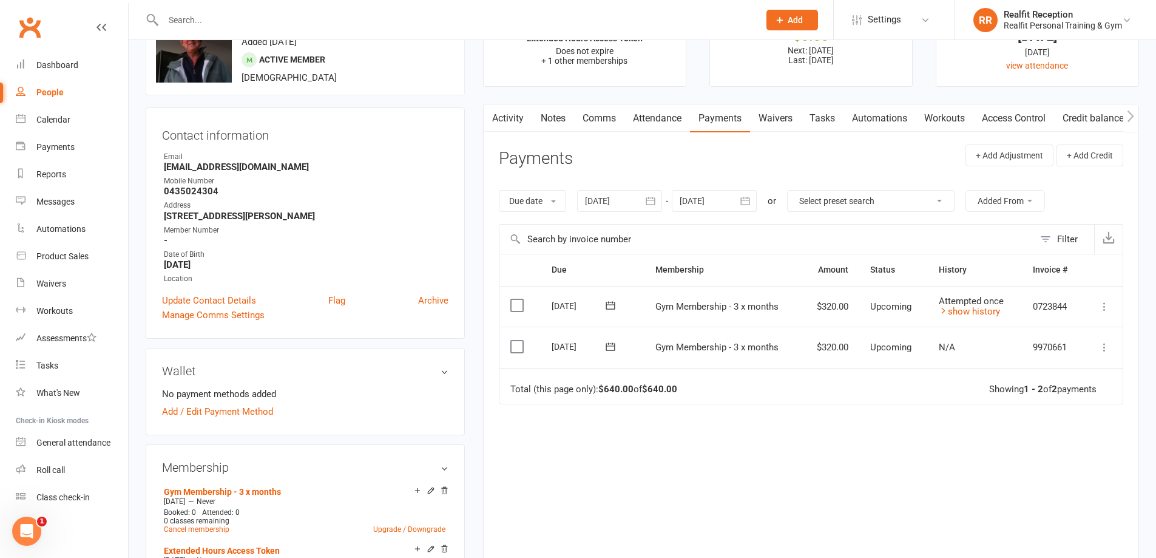
click at [655, 202] on icon "button" at bounding box center [650, 201] width 12 height 12
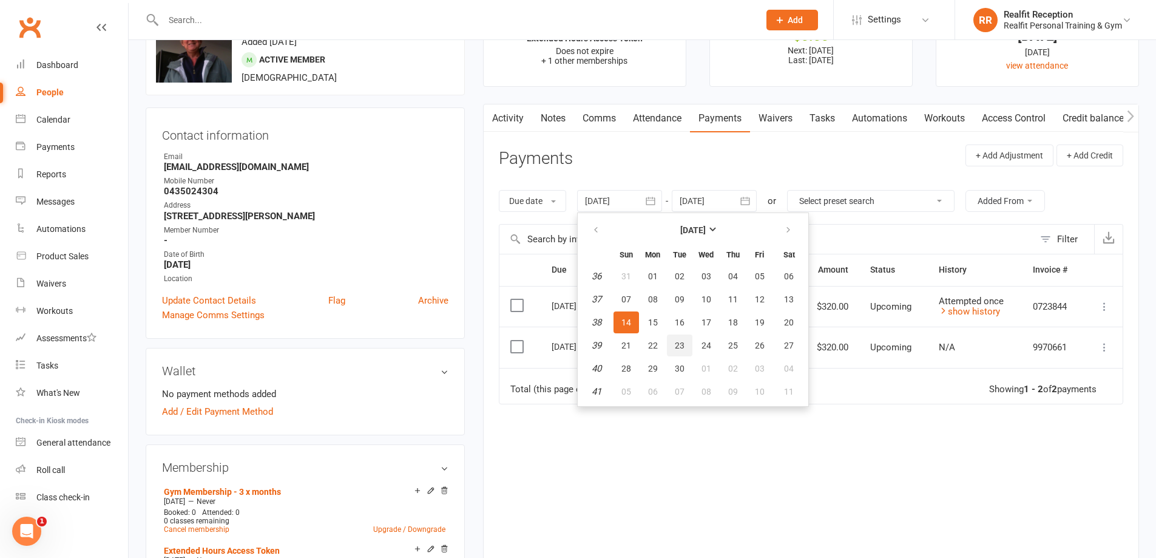
click at [684, 348] on span "23" at bounding box center [680, 345] width 10 height 10
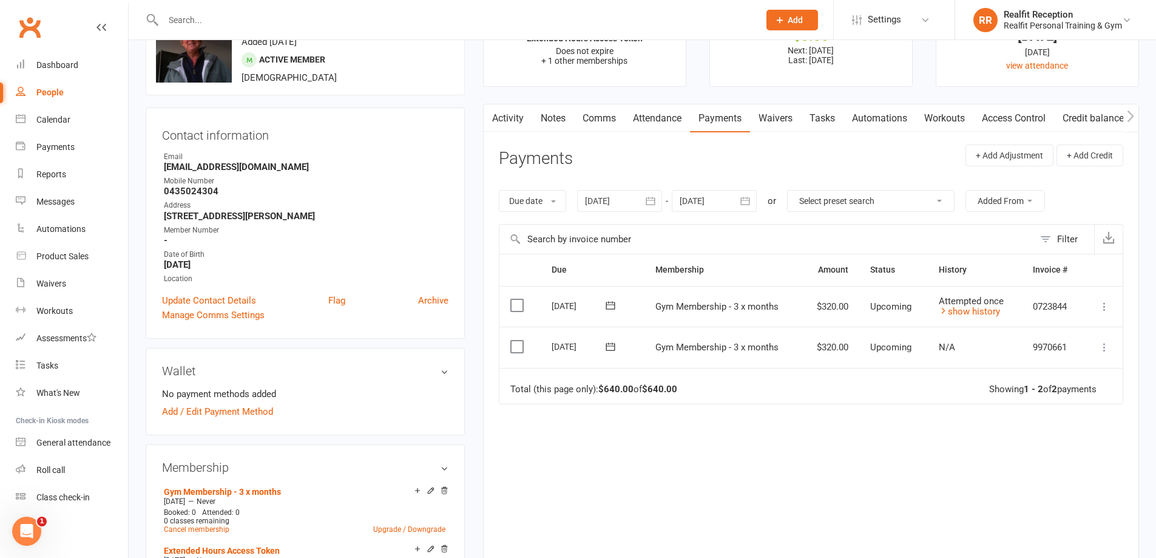
click at [655, 201] on icon "button" at bounding box center [650, 201] width 12 height 12
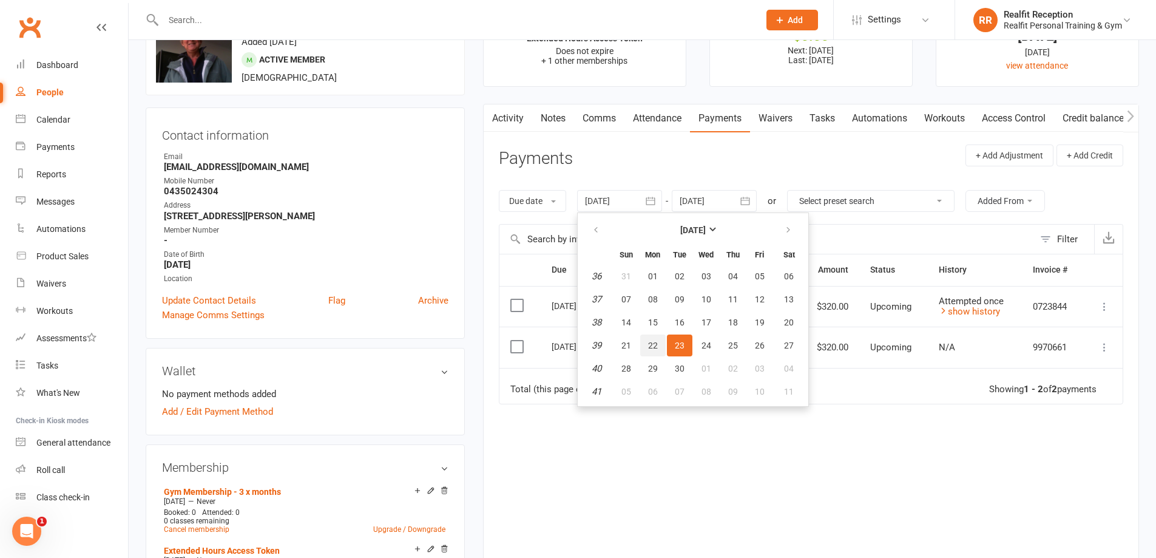
click at [657, 343] on span "22" at bounding box center [653, 345] width 10 height 10
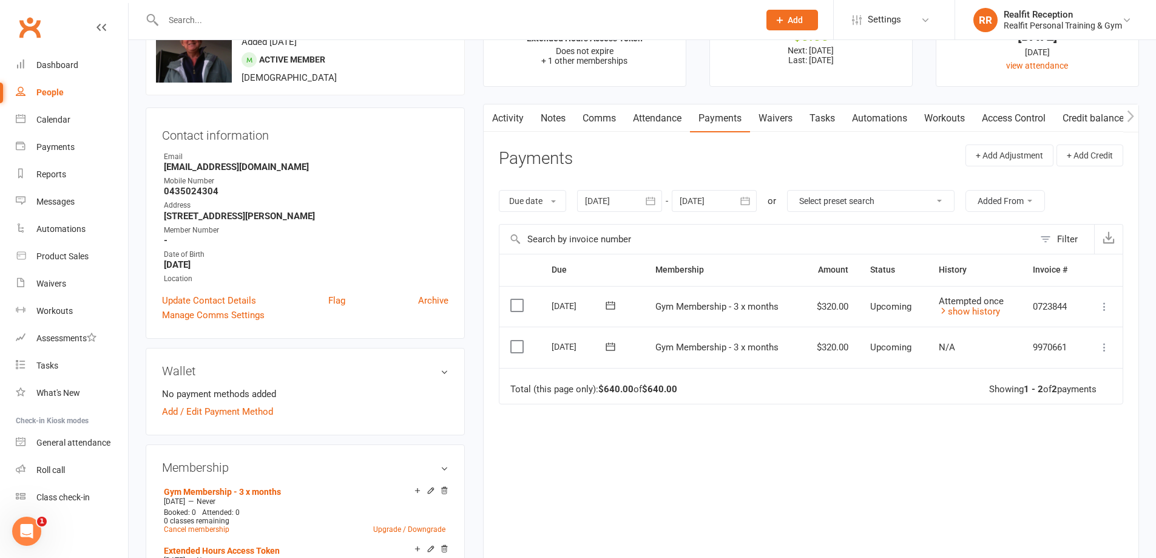
click at [655, 201] on icon "button" at bounding box center [650, 201] width 12 height 12
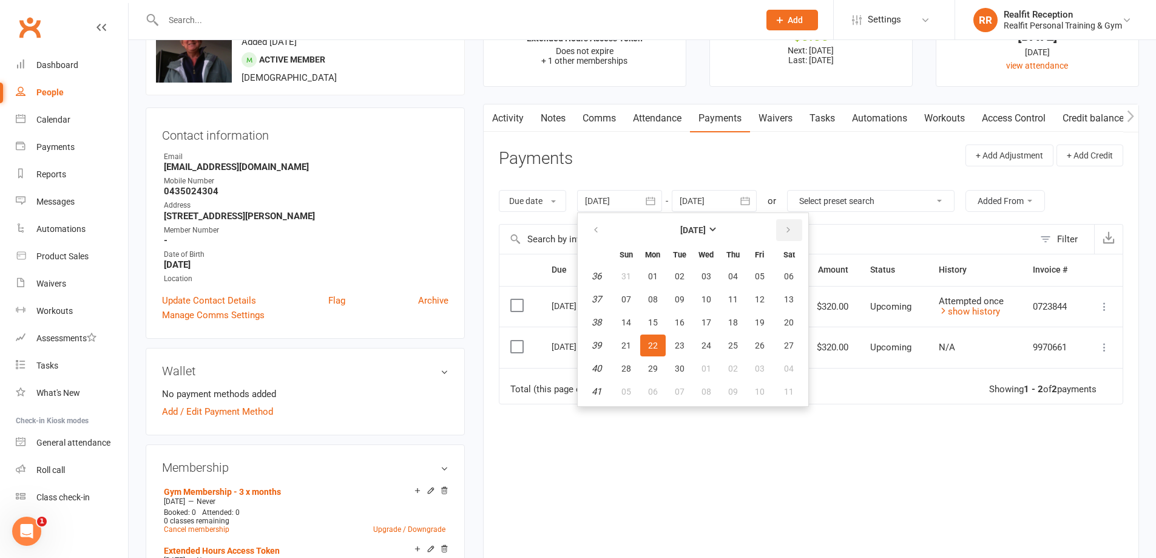
click at [788, 233] on icon "button" at bounding box center [788, 230] width 8 height 10
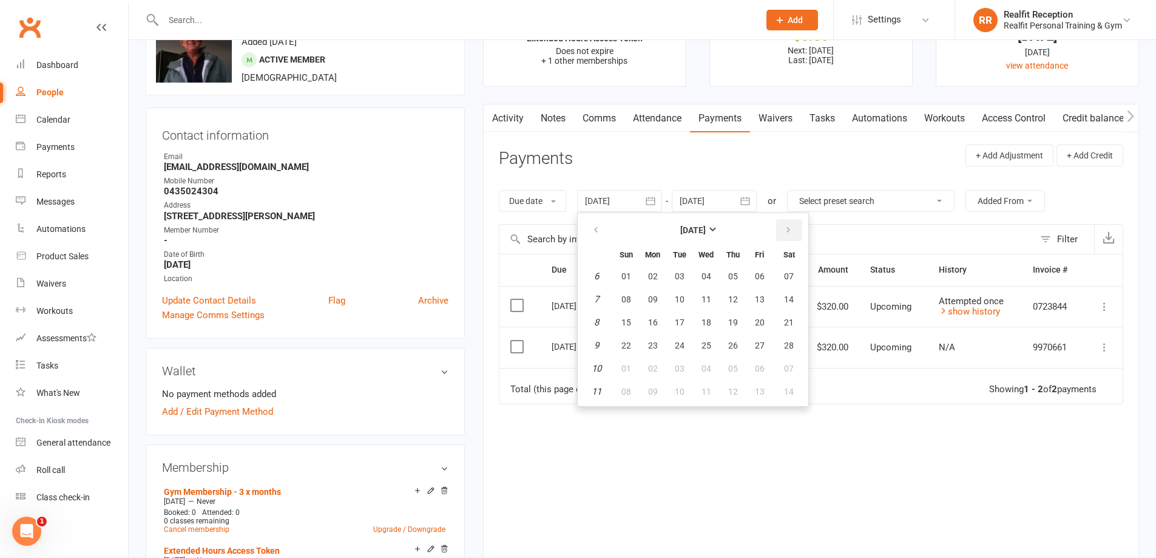
click at [788, 233] on icon "button" at bounding box center [788, 230] width 8 height 10
click at [756, 304] on span "13" at bounding box center [760, 299] width 10 height 10
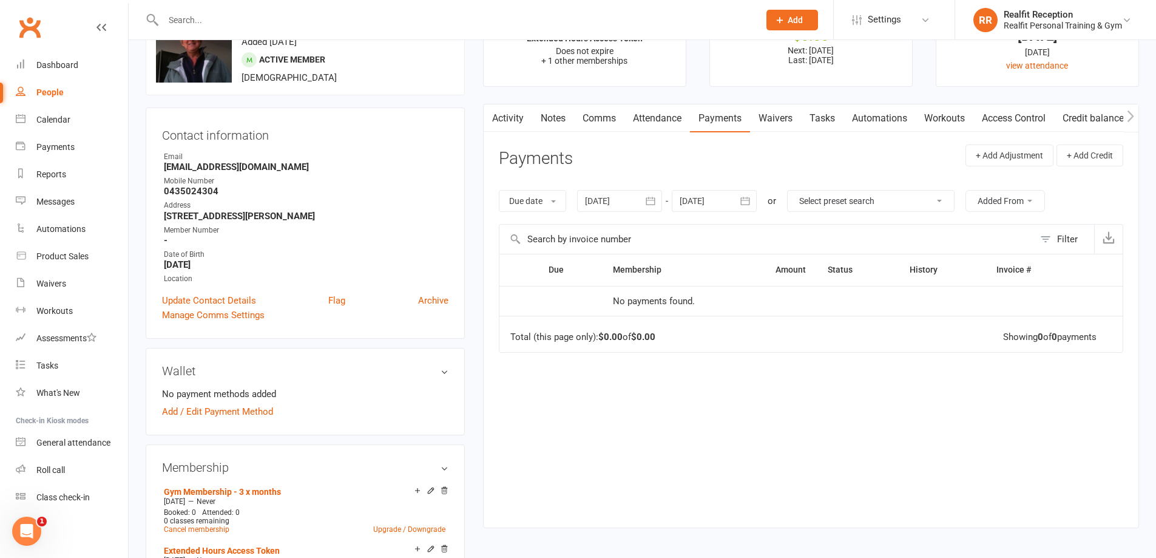
click at [654, 203] on icon "button" at bounding box center [650, 201] width 12 height 12
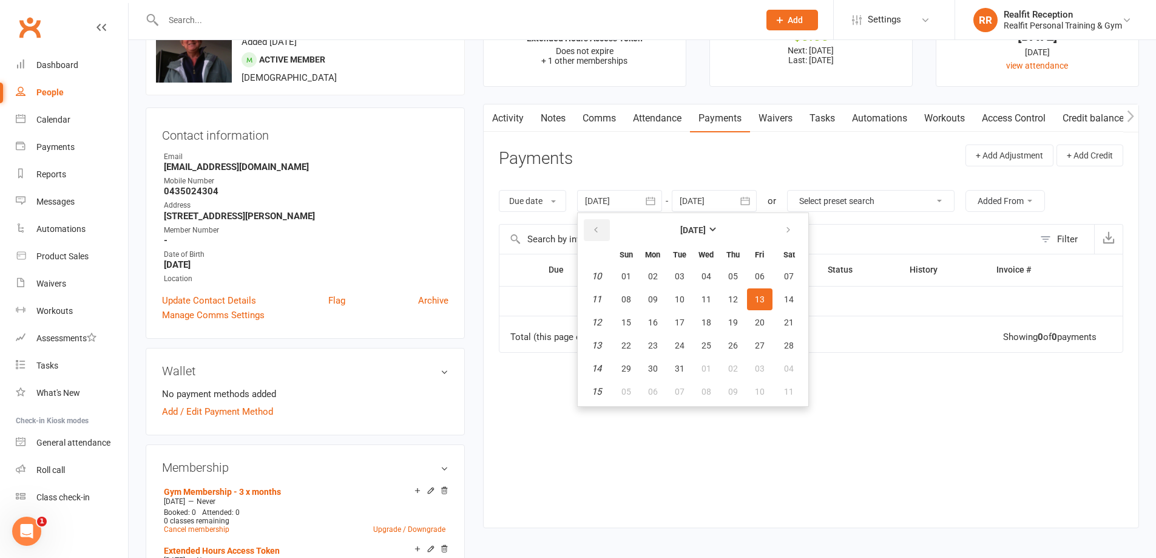
click at [602, 229] on button "button" at bounding box center [597, 230] width 26 height 22
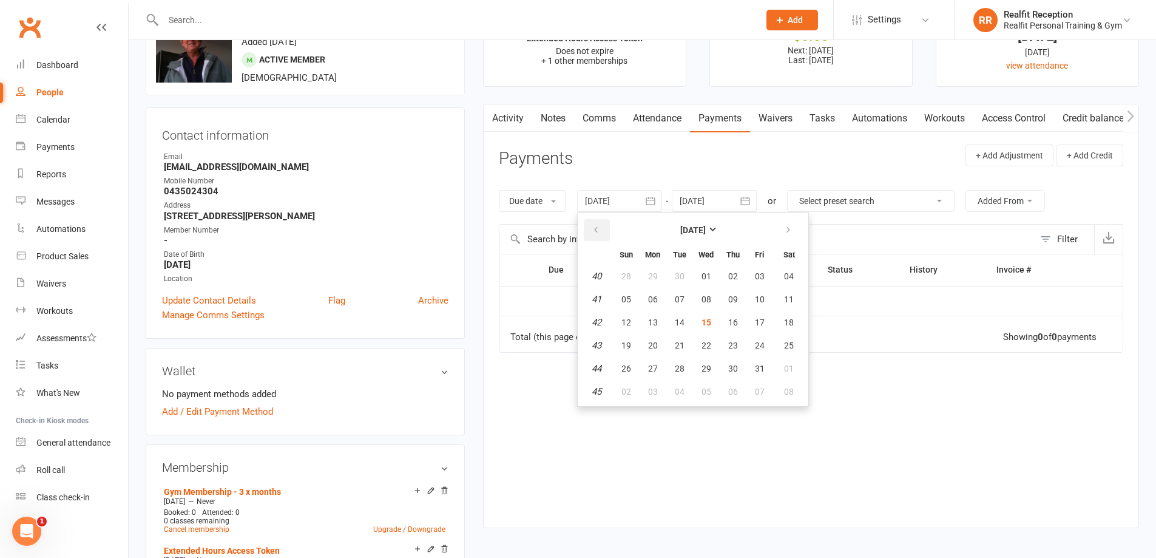
click at [602, 229] on button "button" at bounding box center [597, 230] width 26 height 22
click at [672, 340] on button "23" at bounding box center [679, 345] width 25 height 22
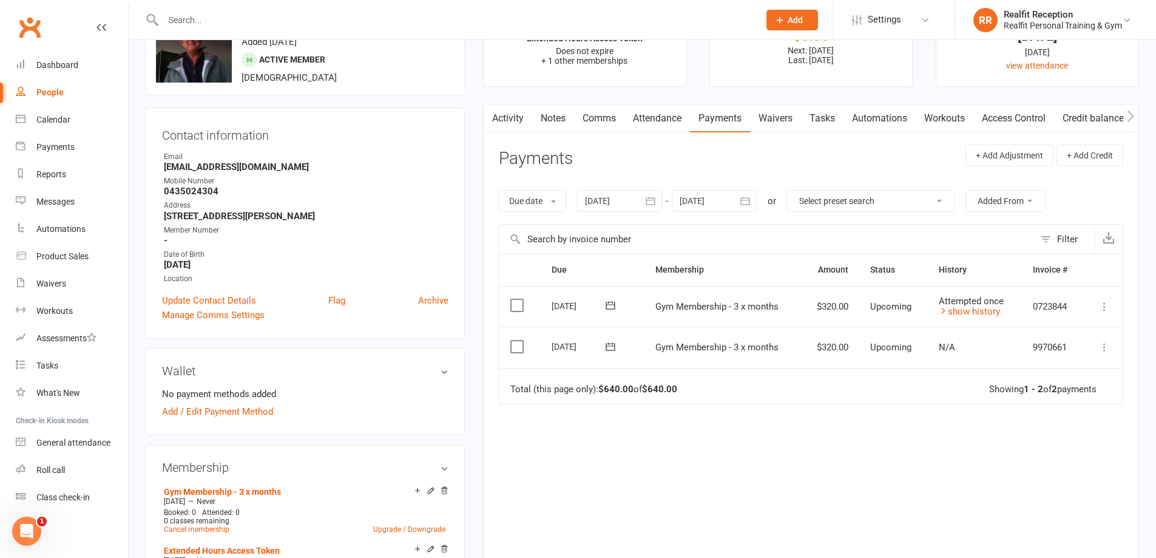
click at [652, 203] on icon "button" at bounding box center [650, 201] width 12 height 12
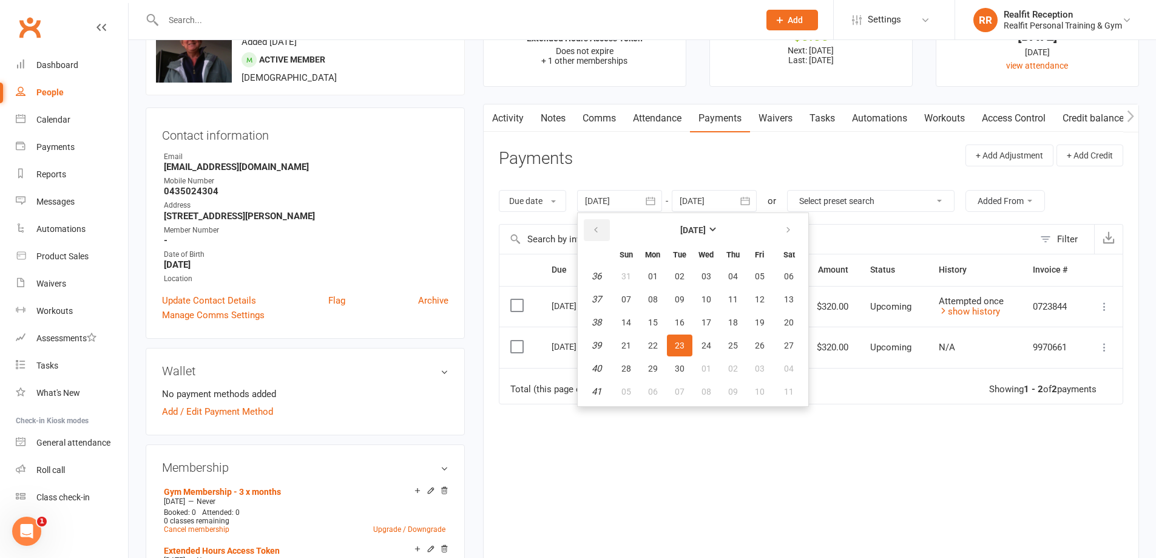
click at [597, 219] on button "button" at bounding box center [597, 230] width 26 height 22
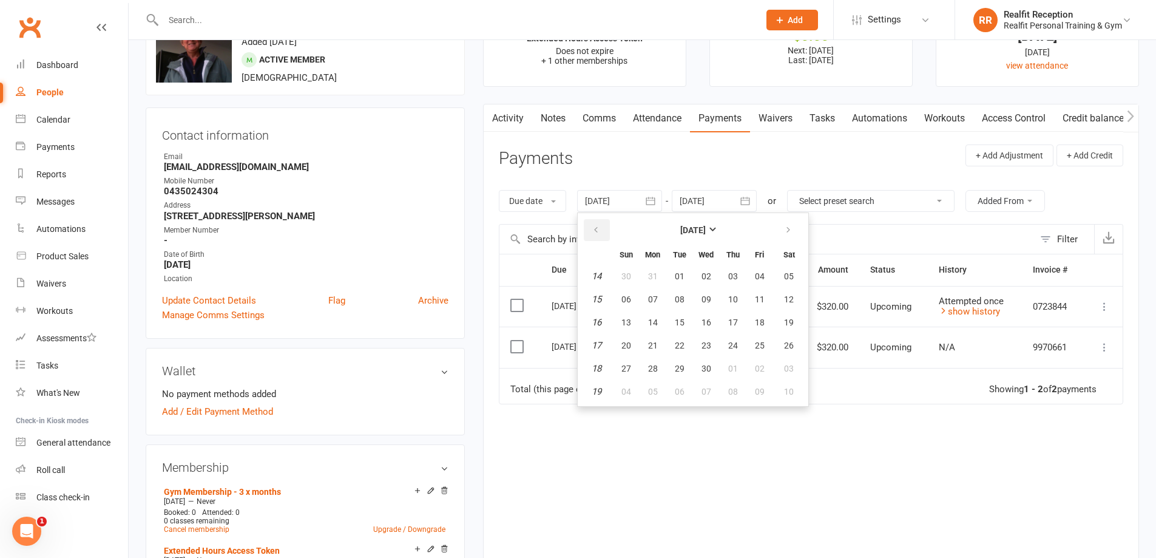
click at [597, 219] on button "button" at bounding box center [597, 230] width 26 height 22
click at [705, 273] on span "01" at bounding box center [706, 276] width 10 height 10
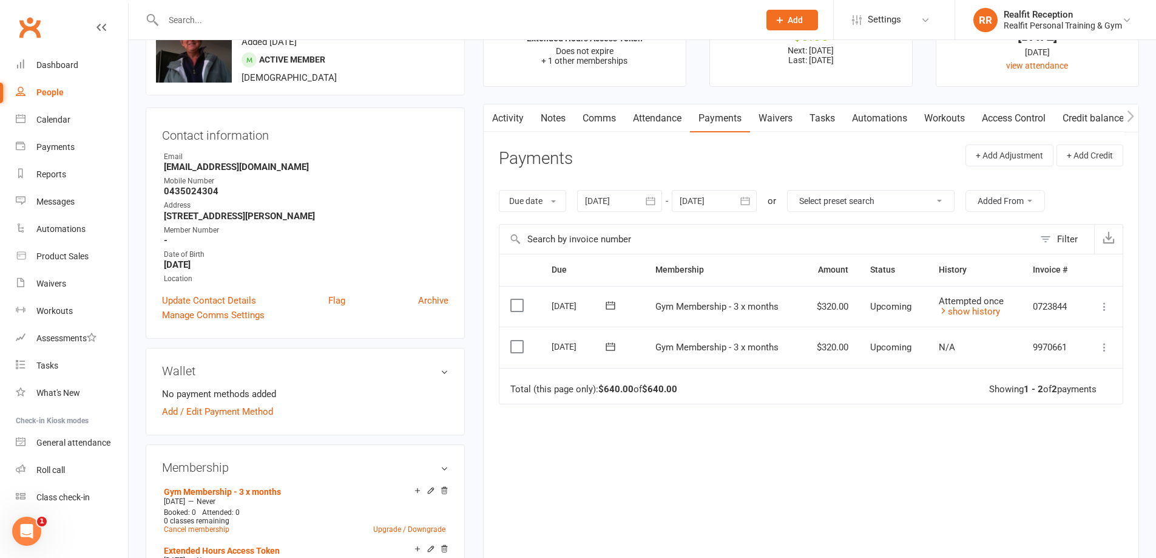
type input "01 Jan 2025"
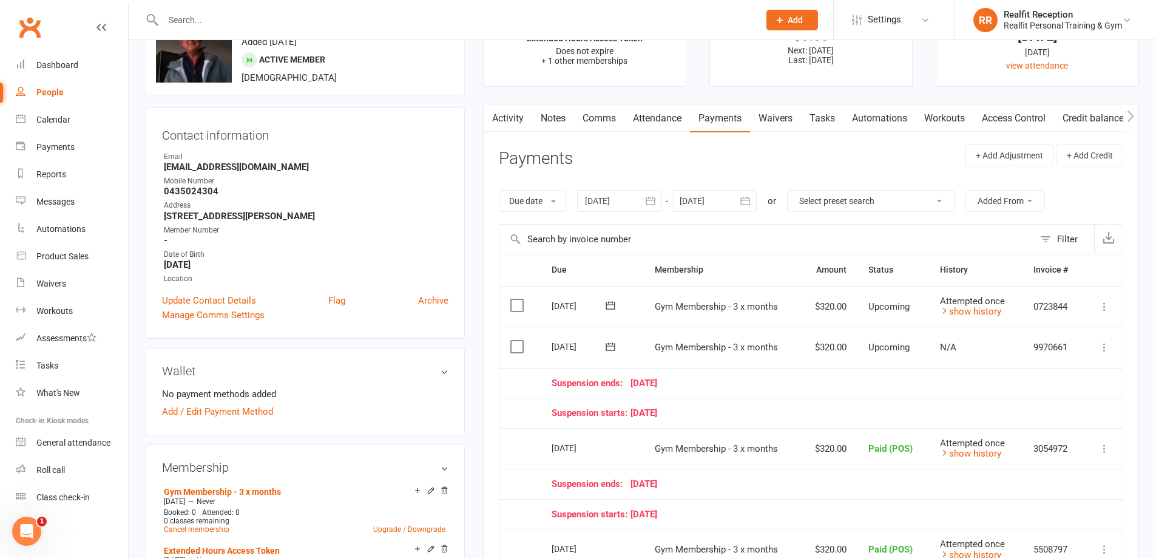
scroll to position [182, 0]
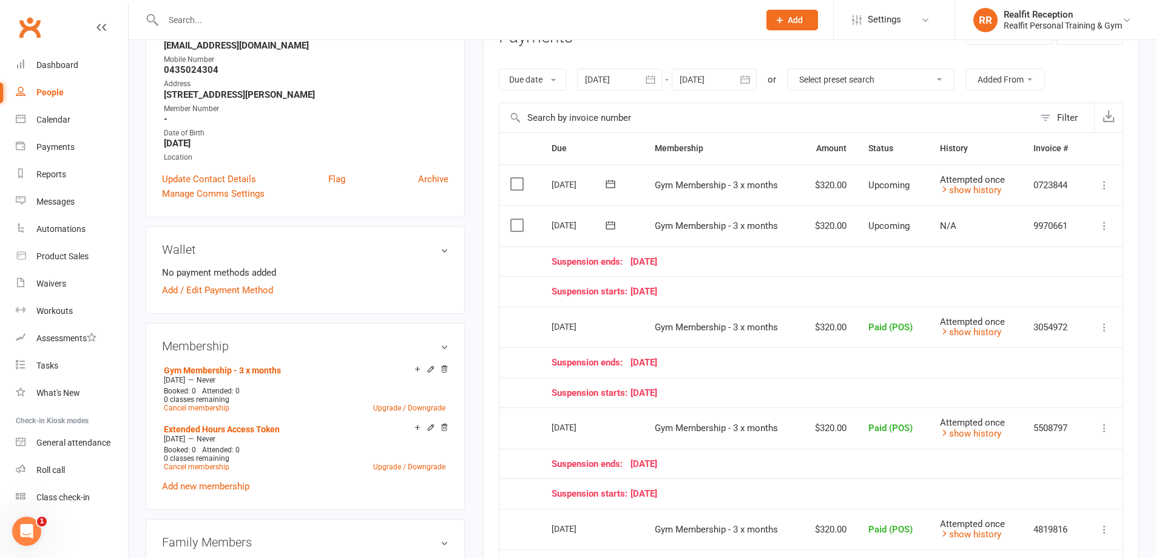
click at [749, 78] on icon "button" at bounding box center [745, 79] width 12 height 12
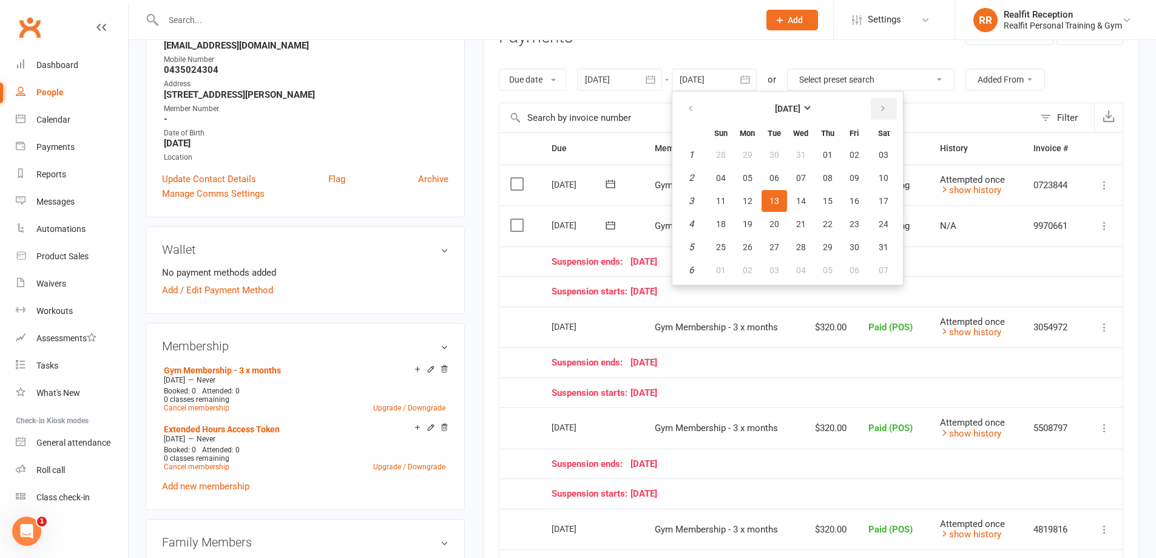
click at [877, 107] on button "button" at bounding box center [884, 109] width 26 height 22
click at [854, 181] on span "13" at bounding box center [855, 178] width 10 height 10
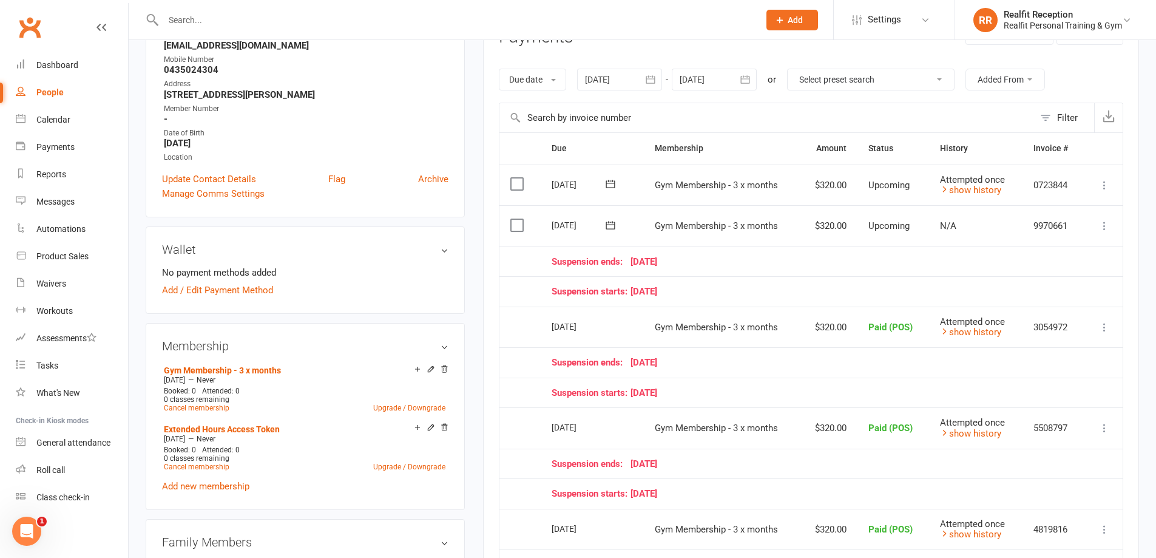
click at [751, 78] on icon "button" at bounding box center [745, 79] width 12 height 12
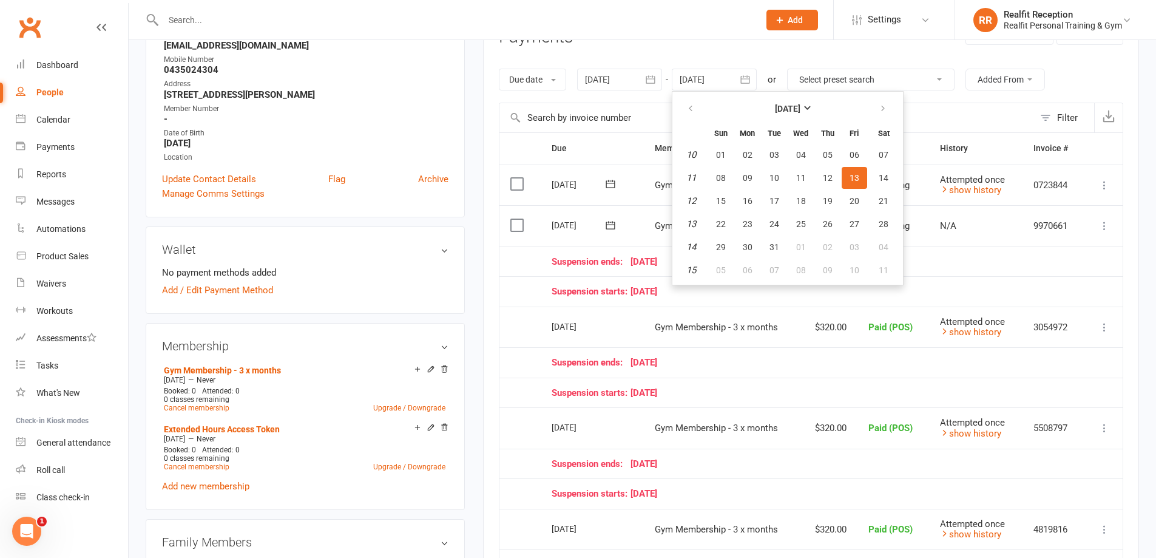
click at [859, 177] on span "13" at bounding box center [855, 178] width 10 height 10
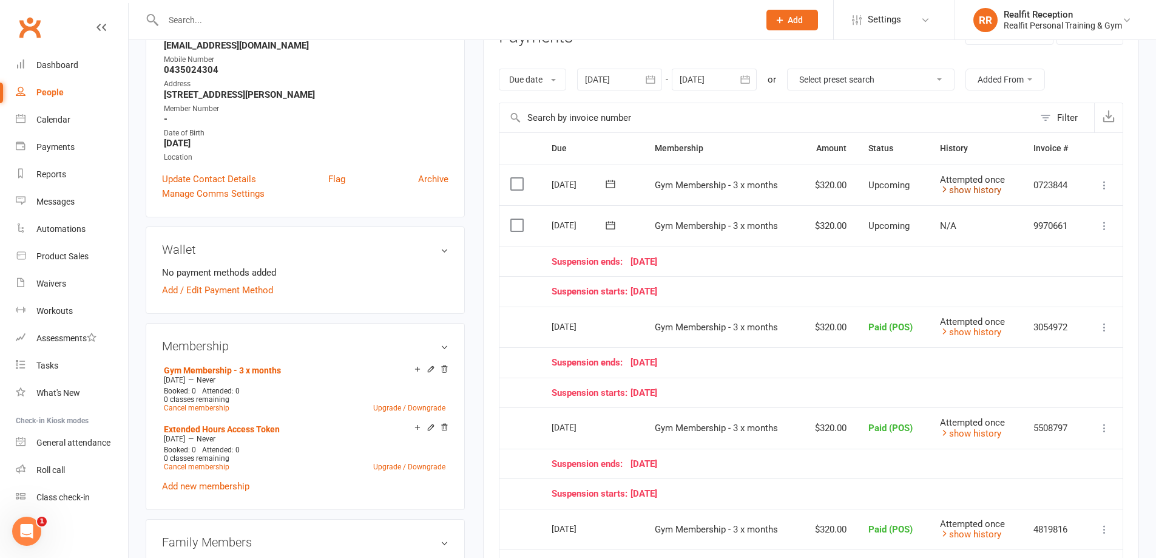
click at [987, 188] on link "show history" at bounding box center [970, 189] width 61 height 11
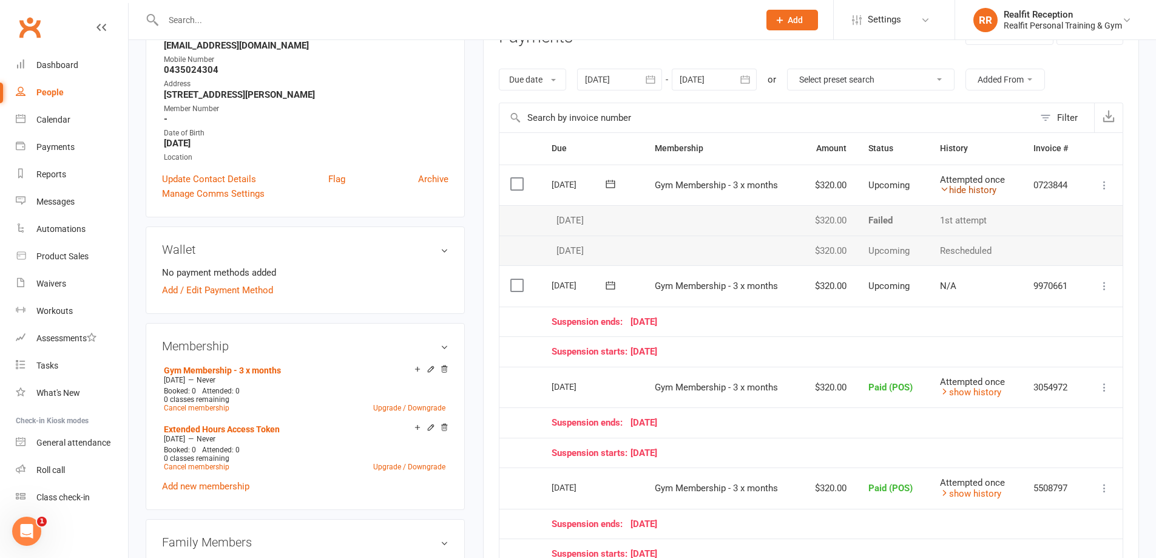
click at [987, 186] on link "hide history" at bounding box center [968, 189] width 56 height 11
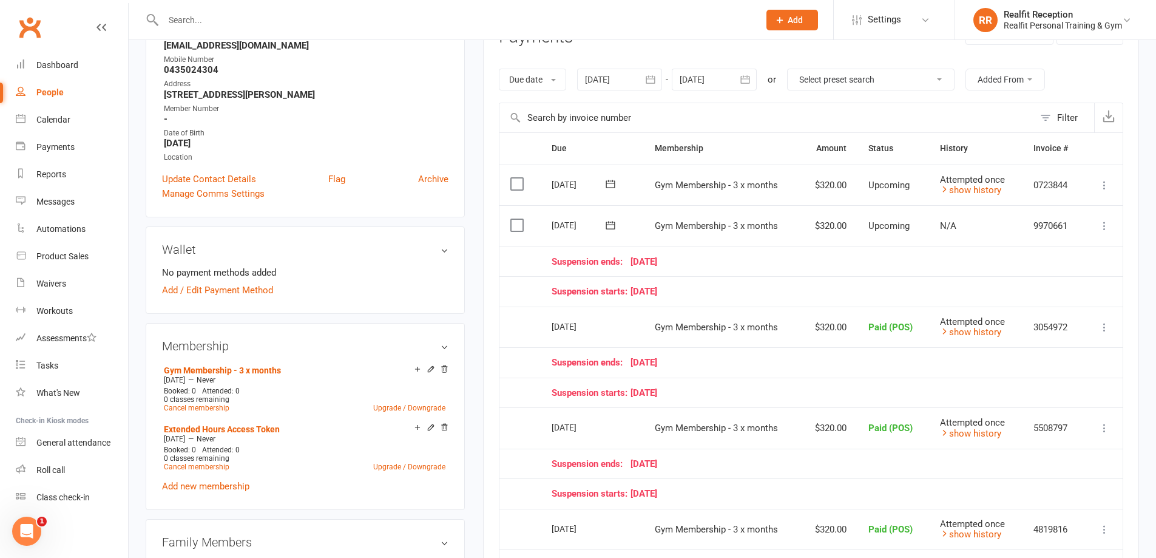
click at [1103, 184] on icon at bounding box center [1104, 185] width 12 height 12
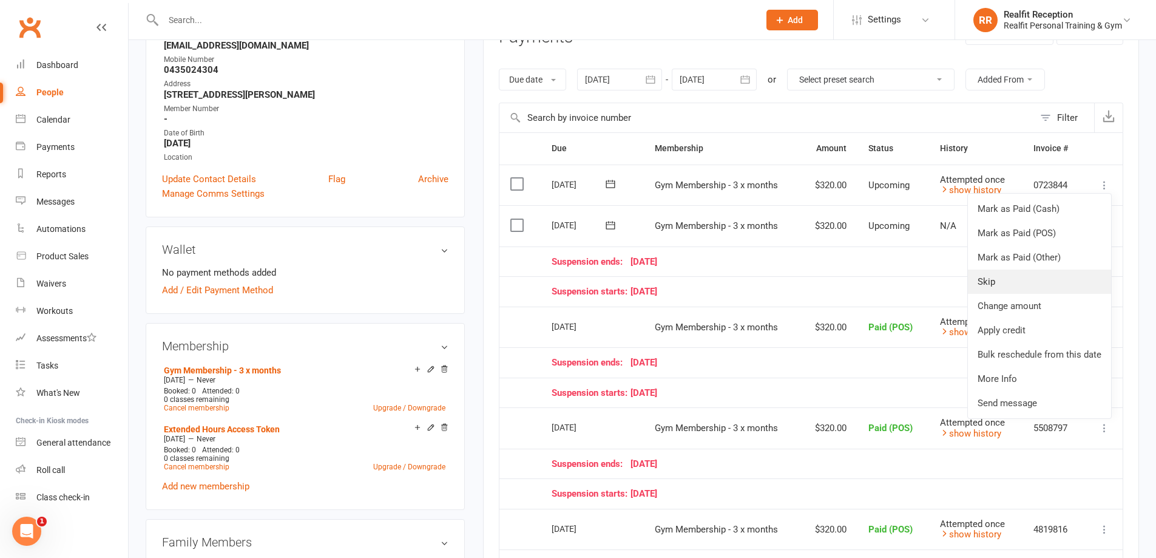
click at [1018, 280] on link "Skip" at bounding box center [1039, 281] width 143 height 24
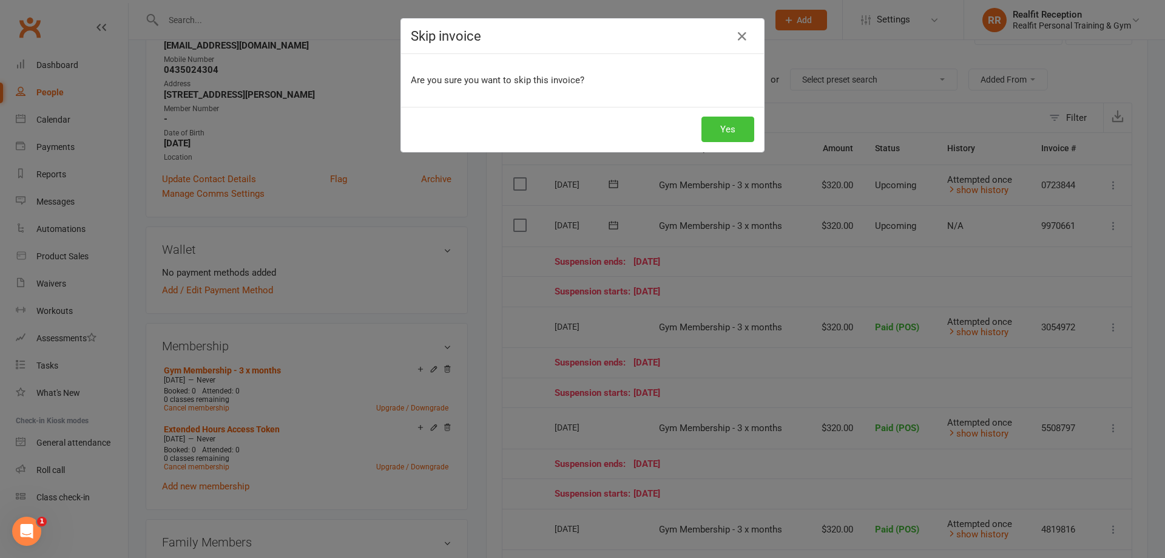
click at [713, 132] on button "Yes" at bounding box center [727, 129] width 53 height 25
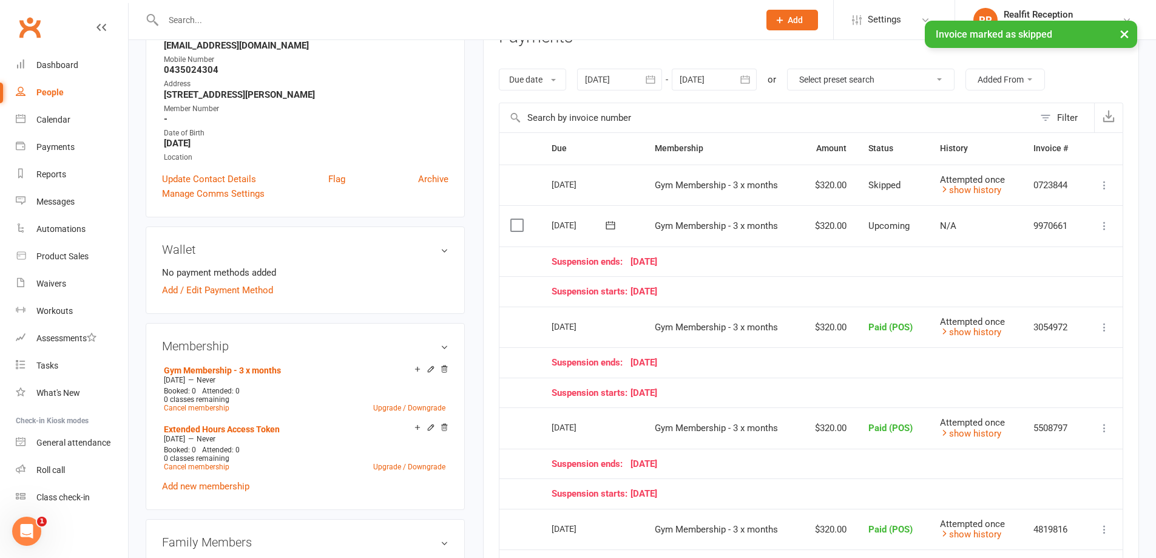
click at [749, 79] on icon "button" at bounding box center [745, 79] width 12 height 12
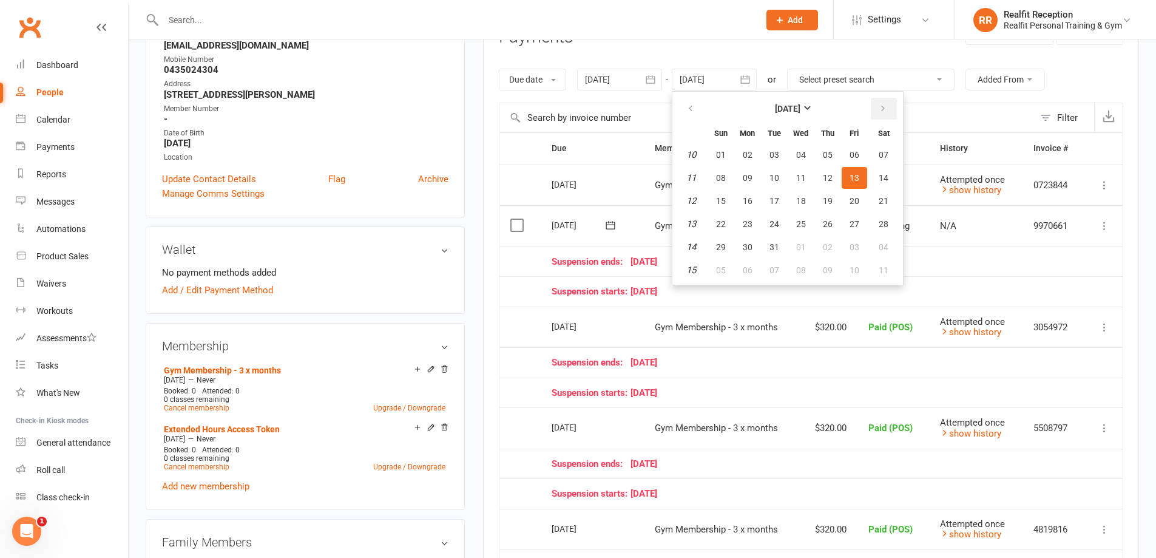
click at [888, 110] on button "button" at bounding box center [884, 109] width 26 height 22
click at [887, 110] on icon "button" at bounding box center [883, 109] width 8 height 10
click at [747, 196] on span "13" at bounding box center [748, 201] width 10 height 10
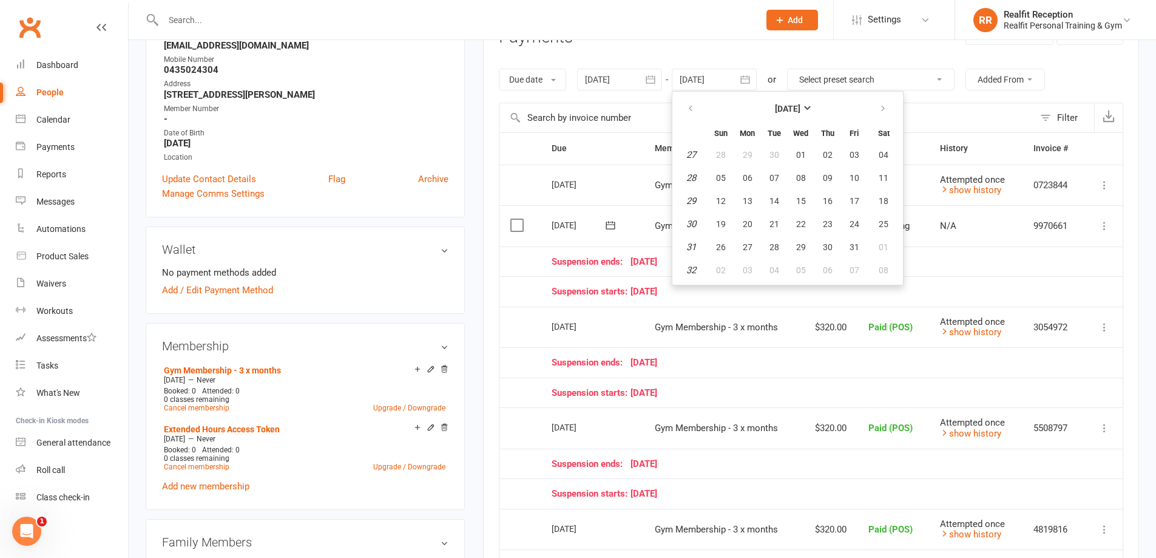
type input "13 Jul 2026"
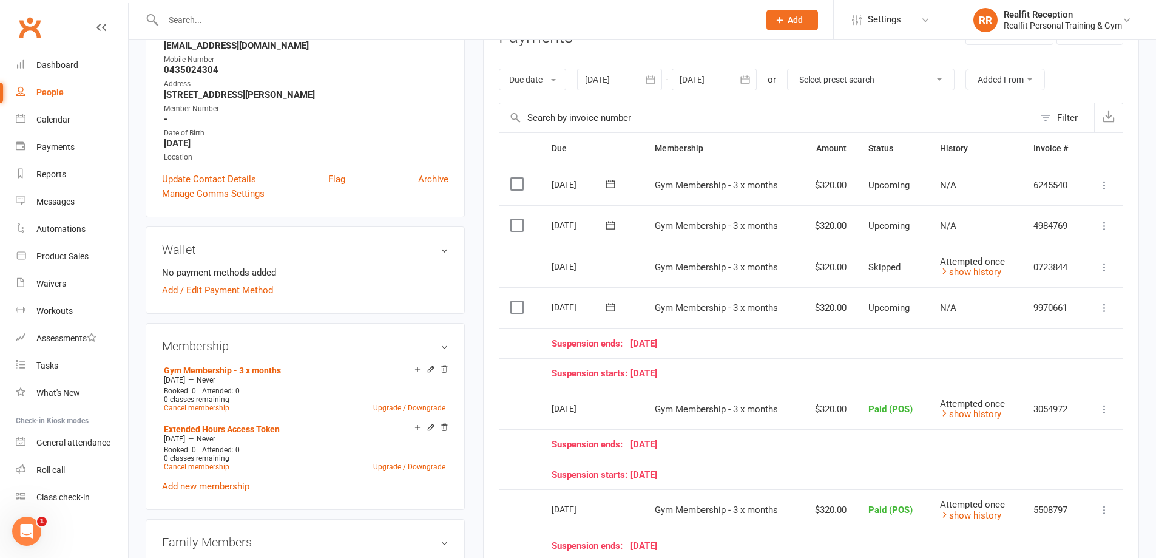
scroll to position [425, 0]
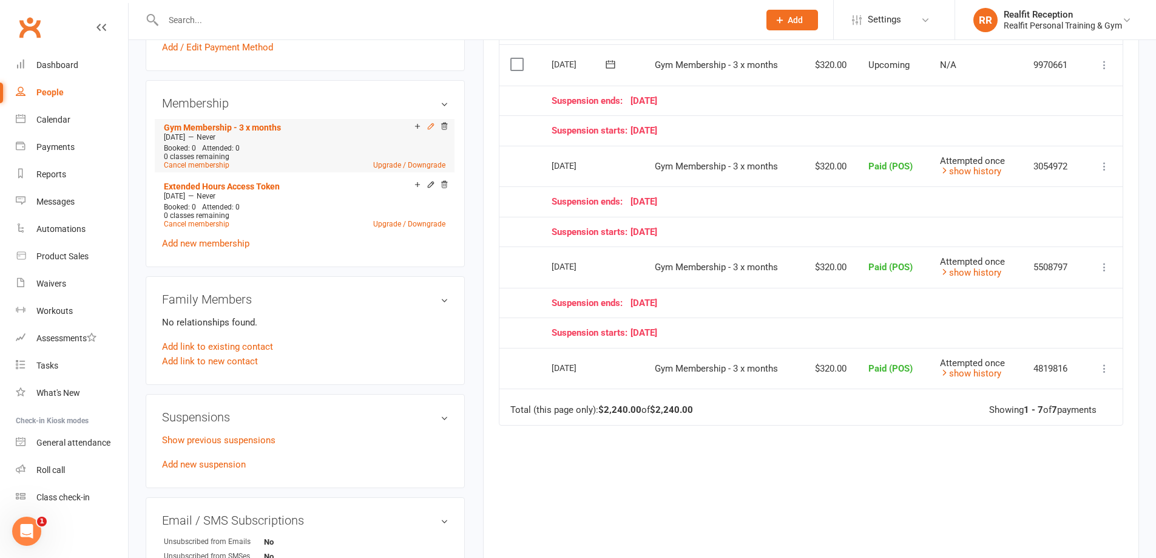
click at [430, 127] on icon at bounding box center [431, 126] width 8 height 8
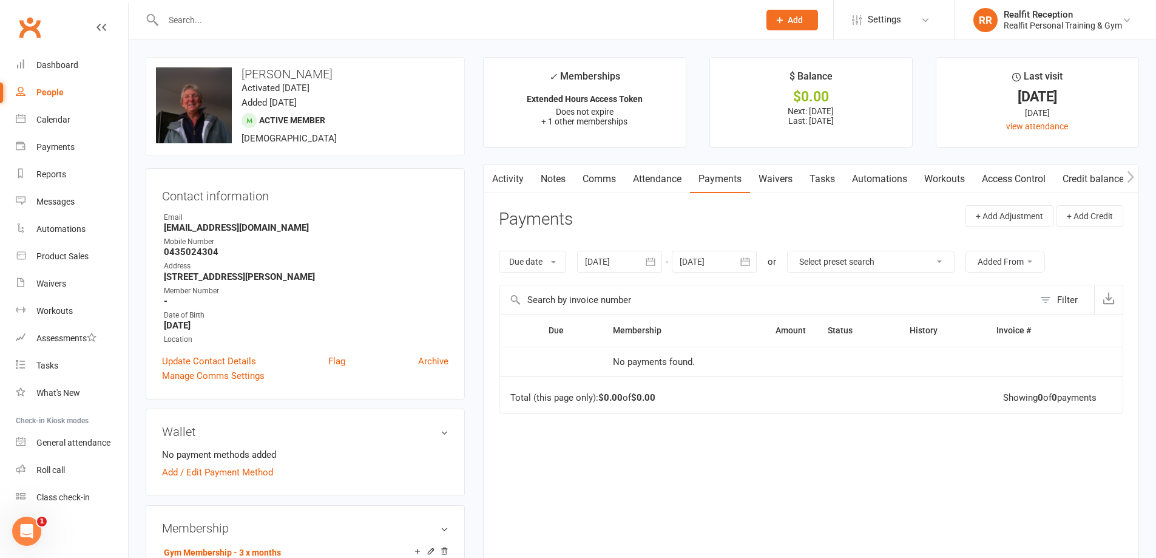
click at [652, 262] on icon "button" at bounding box center [650, 261] width 12 height 12
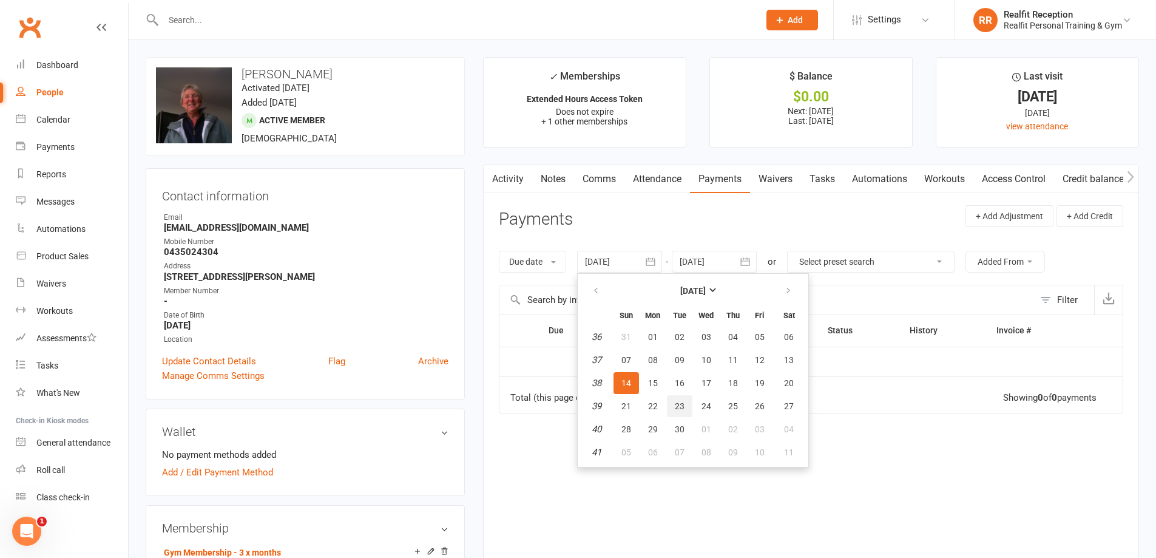
click at [683, 402] on span "23" at bounding box center [680, 406] width 10 height 10
type input "23 Sep 2025"
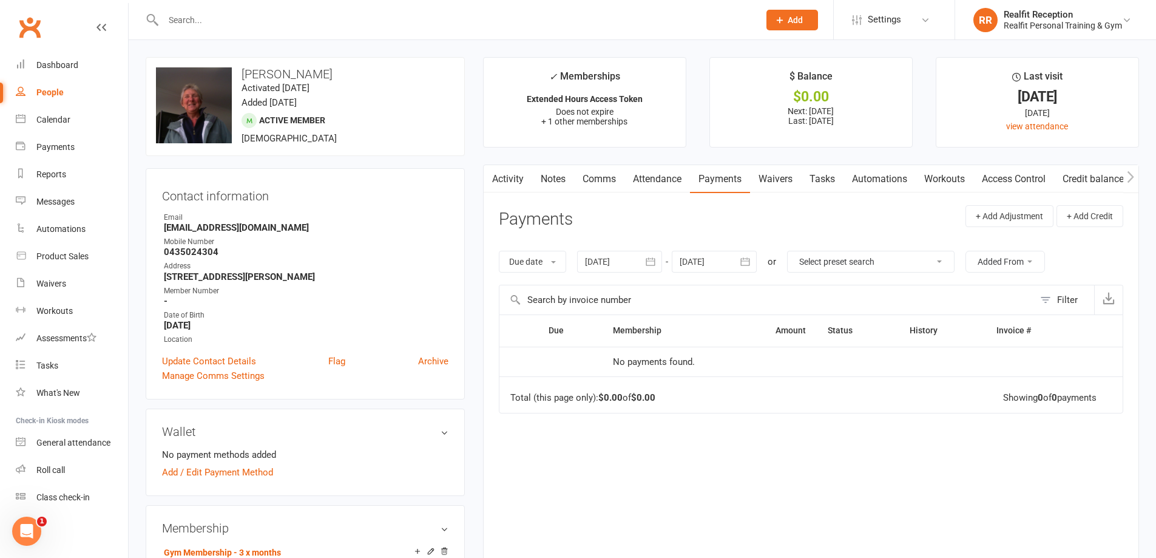
click at [746, 265] on icon "button" at bounding box center [745, 261] width 12 height 12
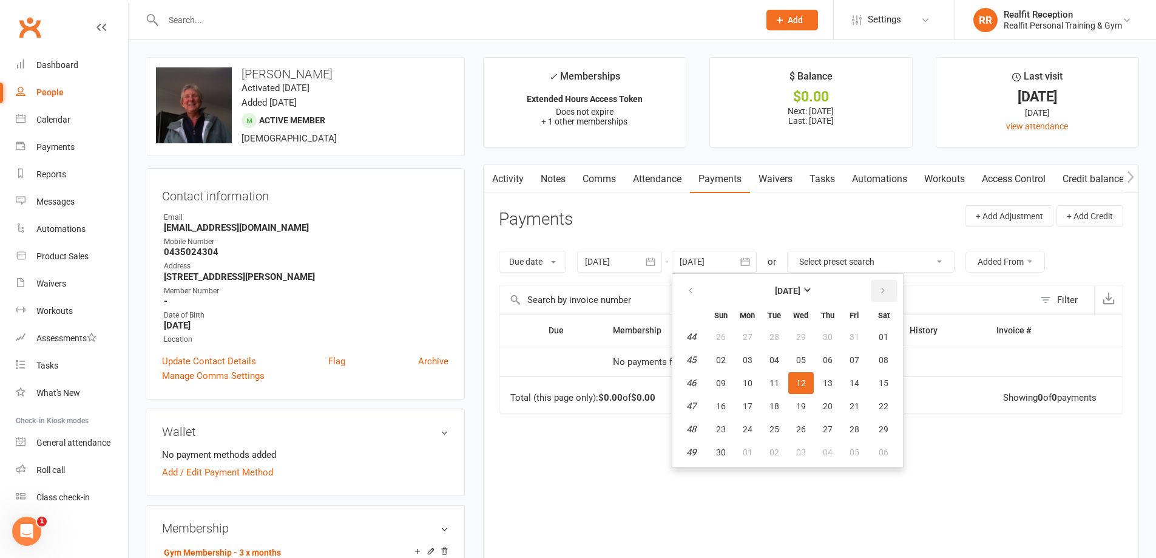
click at [887, 292] on icon "button" at bounding box center [883, 291] width 8 height 10
click at [887, 291] on icon "button" at bounding box center [883, 291] width 8 height 10
click at [849, 410] on button "23" at bounding box center [854, 406] width 25 height 22
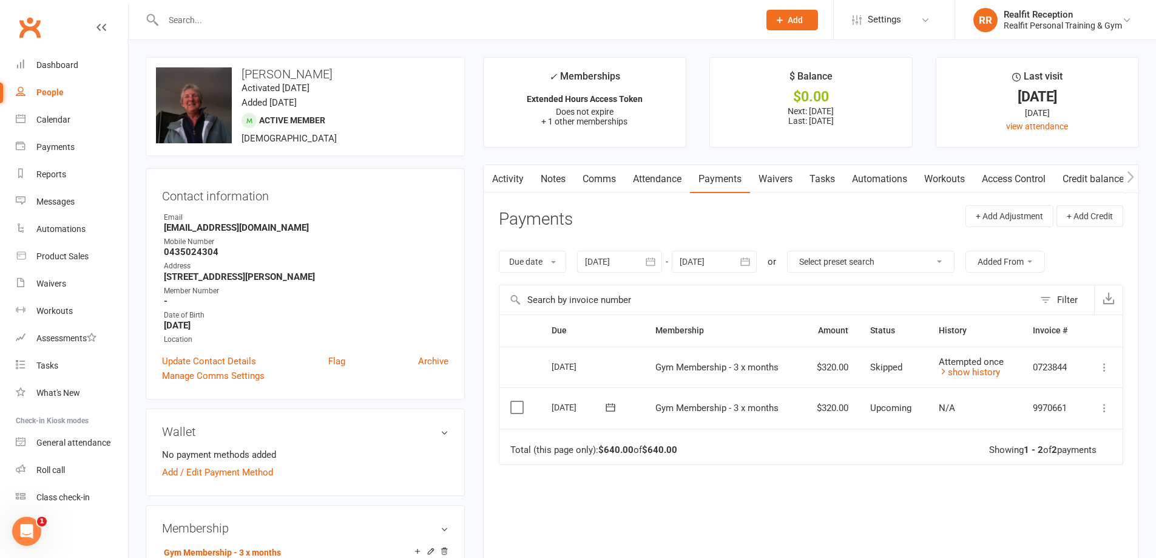
click at [755, 260] on button "button" at bounding box center [746, 262] width 22 height 22
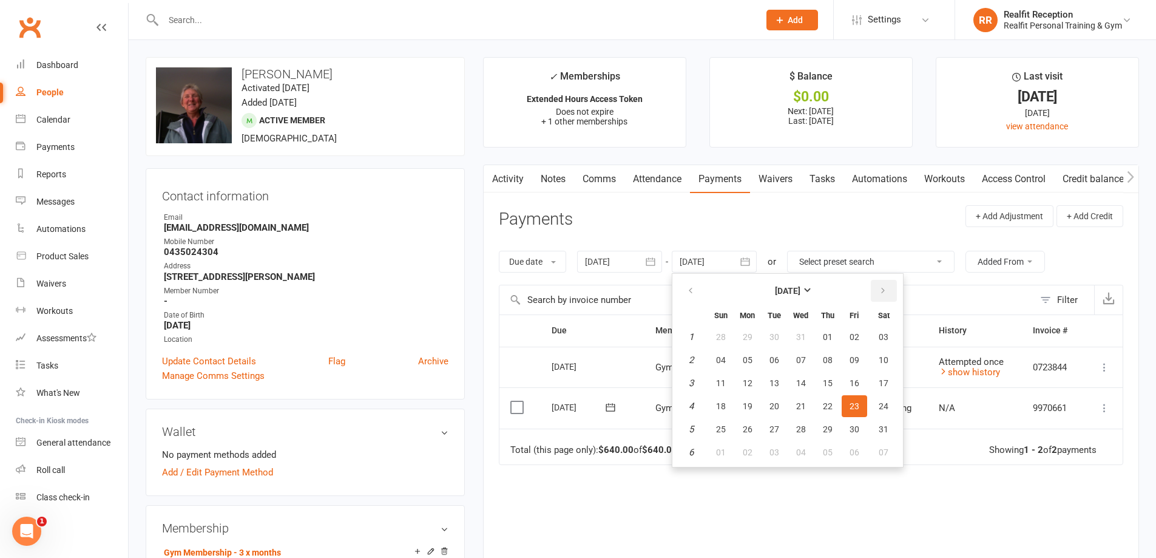
click at [877, 287] on button "button" at bounding box center [884, 291] width 26 height 22
click at [752, 404] on span "23" at bounding box center [748, 406] width 10 height 10
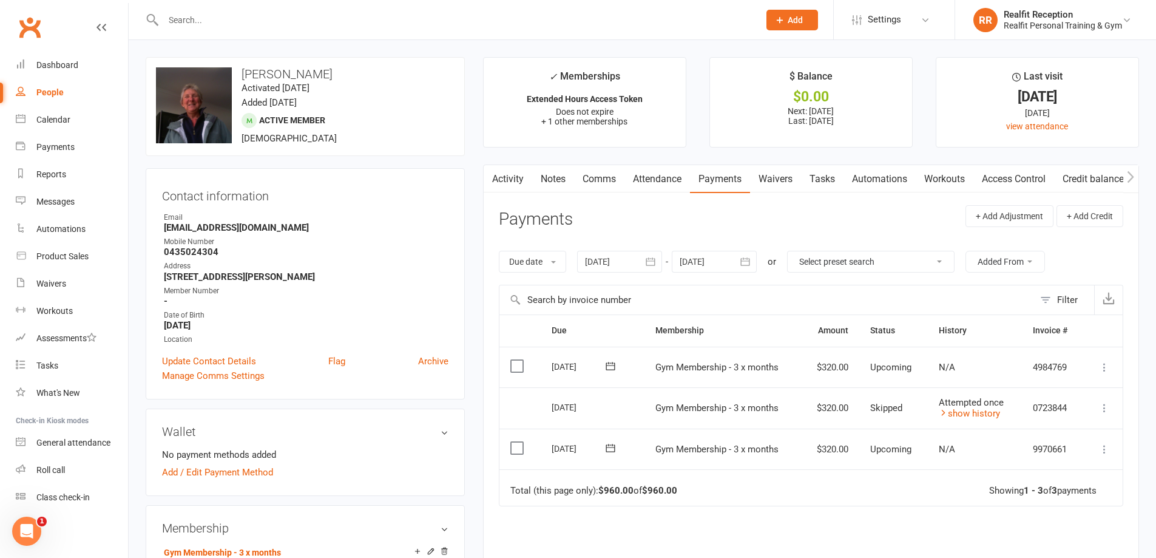
click at [746, 259] on icon "button" at bounding box center [745, 261] width 9 height 8
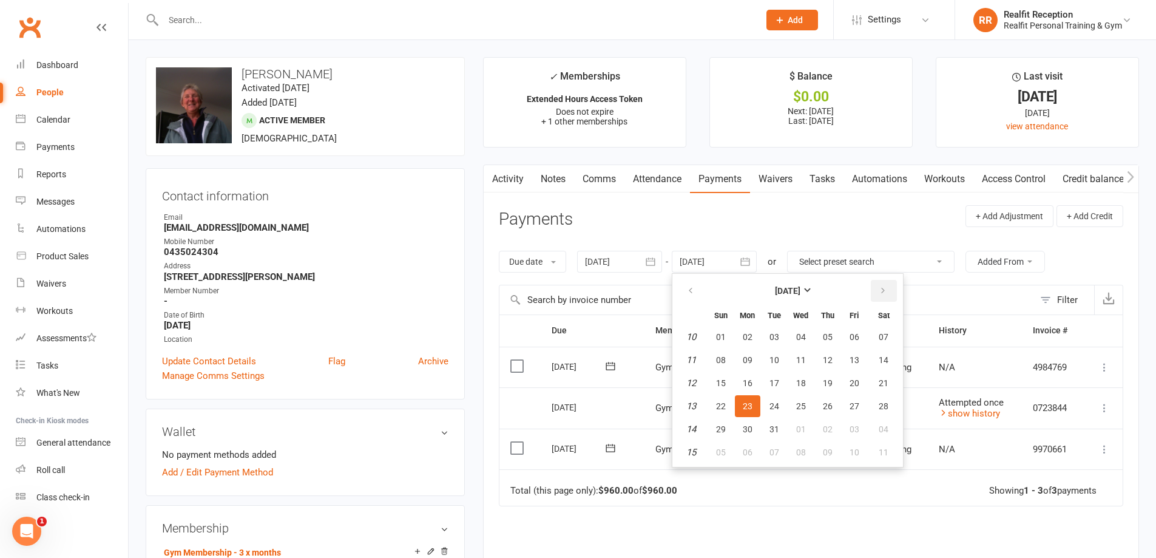
click at [886, 291] on icon "button" at bounding box center [883, 291] width 8 height 10
click at [885, 291] on icon "button" at bounding box center [883, 291] width 8 height 10
click at [826, 405] on span "23" at bounding box center [828, 406] width 10 height 10
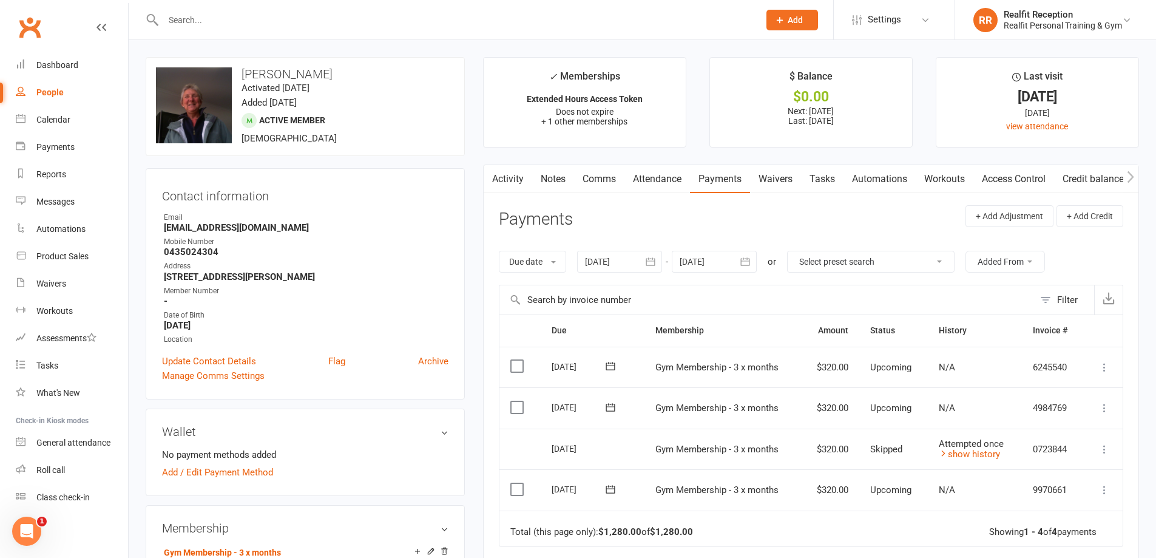
click at [750, 260] on icon "button" at bounding box center [745, 261] width 12 height 12
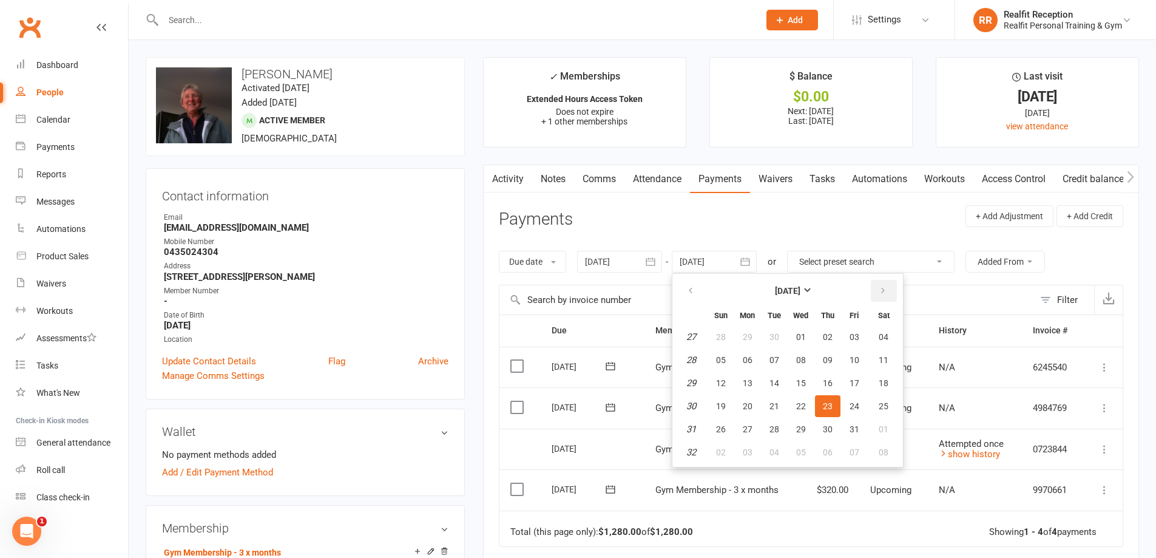
click at [878, 289] on button "button" at bounding box center [884, 291] width 26 height 22
click at [801, 407] on span "23" at bounding box center [801, 406] width 10 height 10
type input "23 Sep 2026"
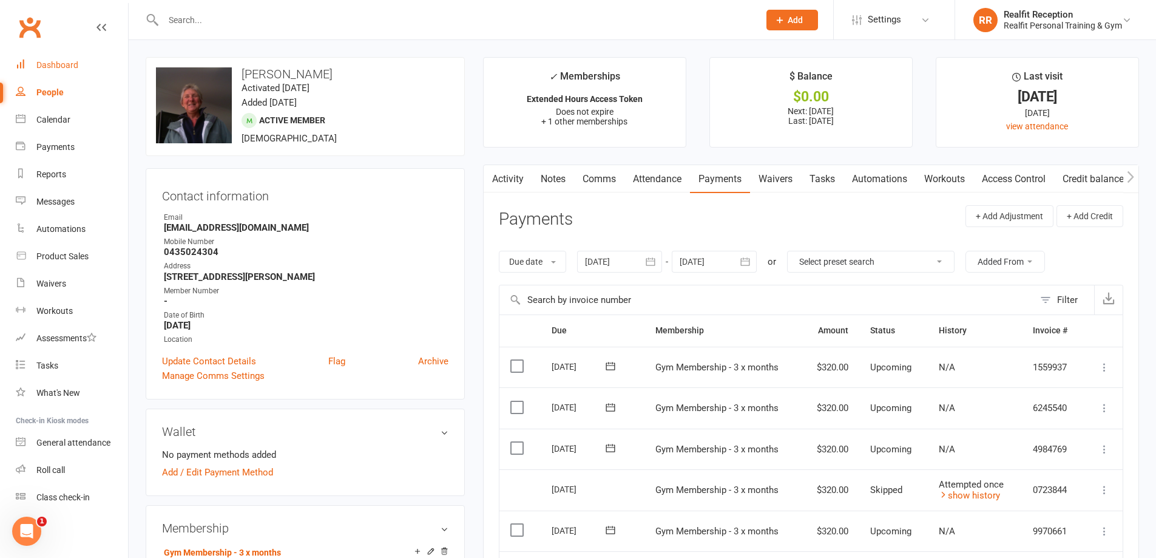
click at [72, 67] on div "Dashboard" at bounding box center [57, 65] width 42 height 10
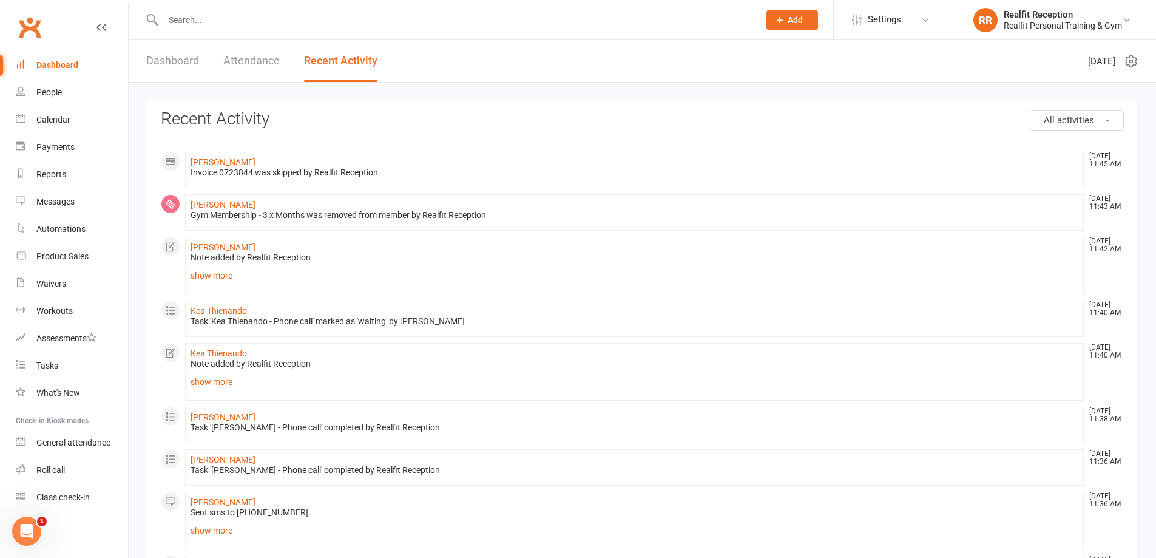
click at [184, 67] on link "Dashboard" at bounding box center [172, 61] width 53 height 42
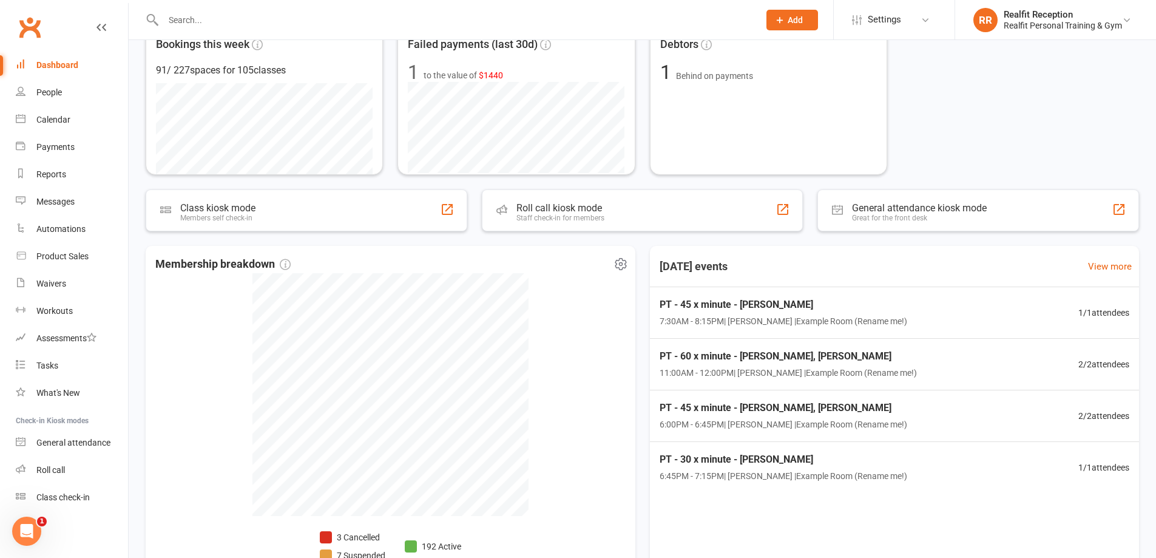
scroll to position [326, 0]
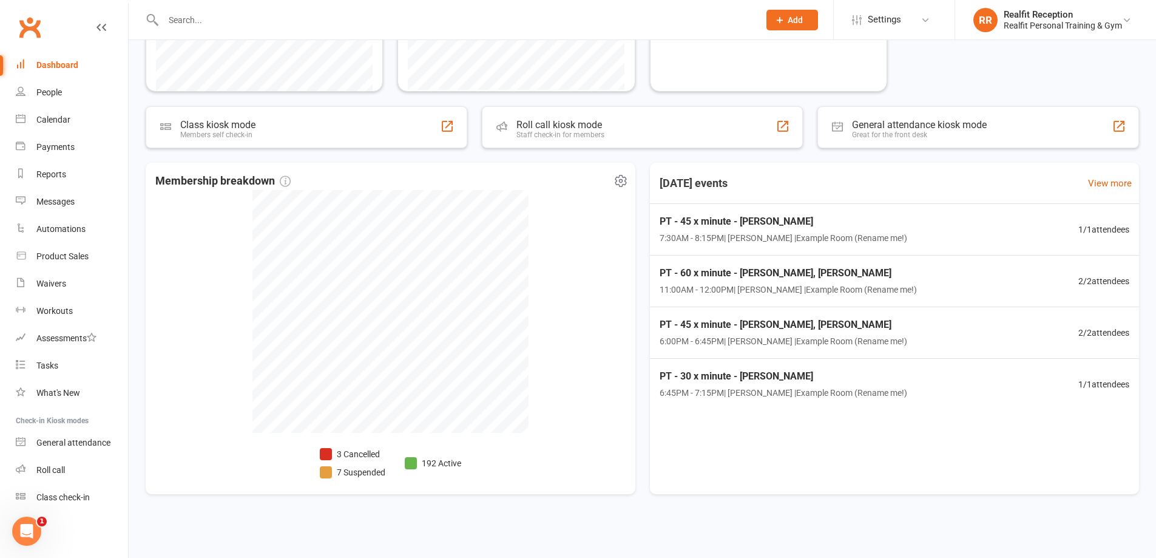
click at [364, 453] on li "3 Cancelled" at bounding box center [353, 453] width 66 height 13
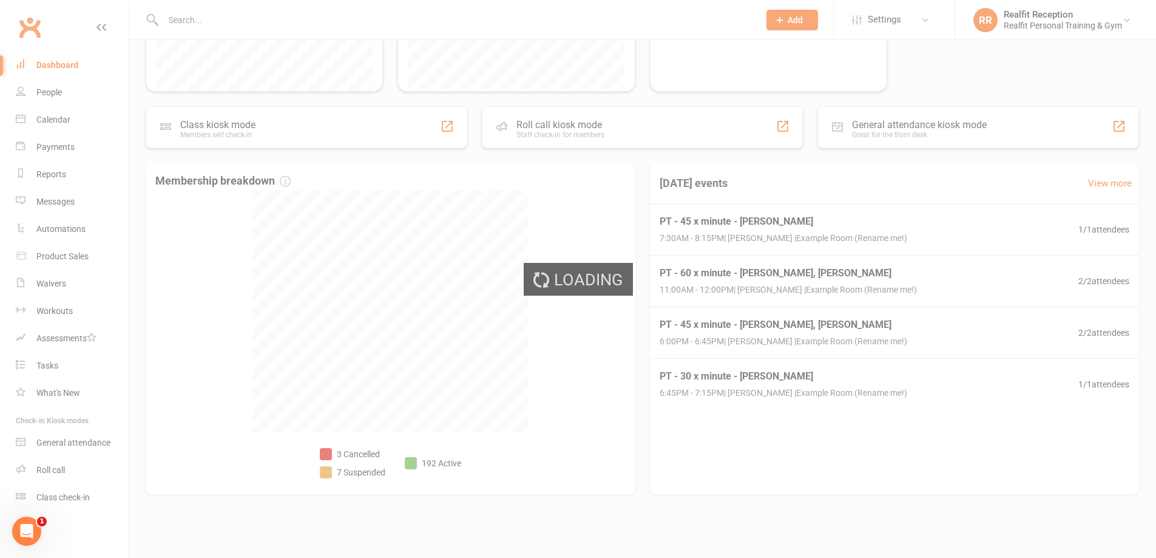
select select "no_trial"
select select "100"
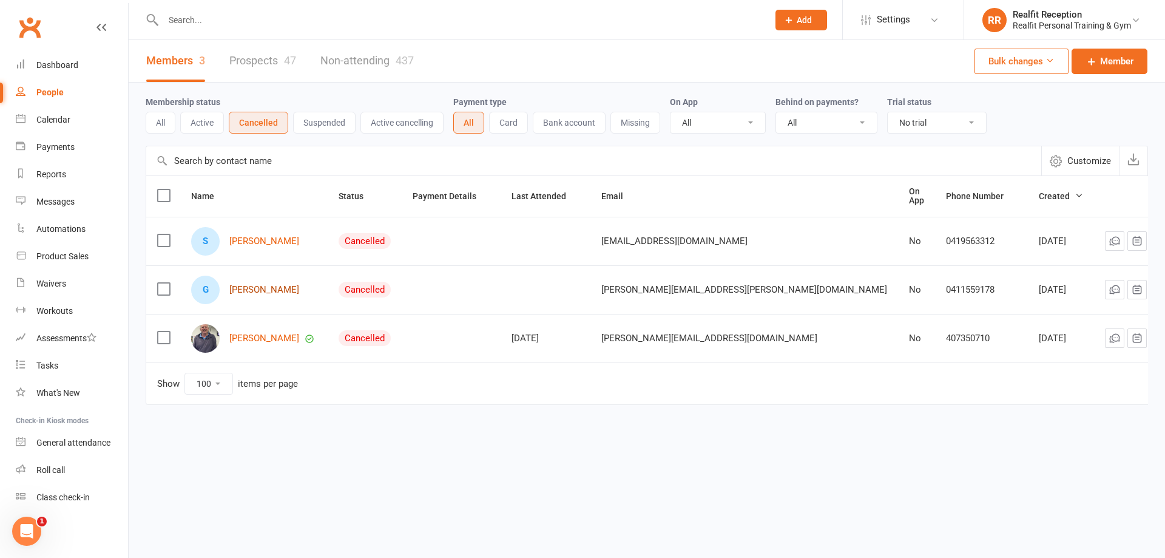
click at [260, 286] on link "[PERSON_NAME]" at bounding box center [264, 290] width 70 height 10
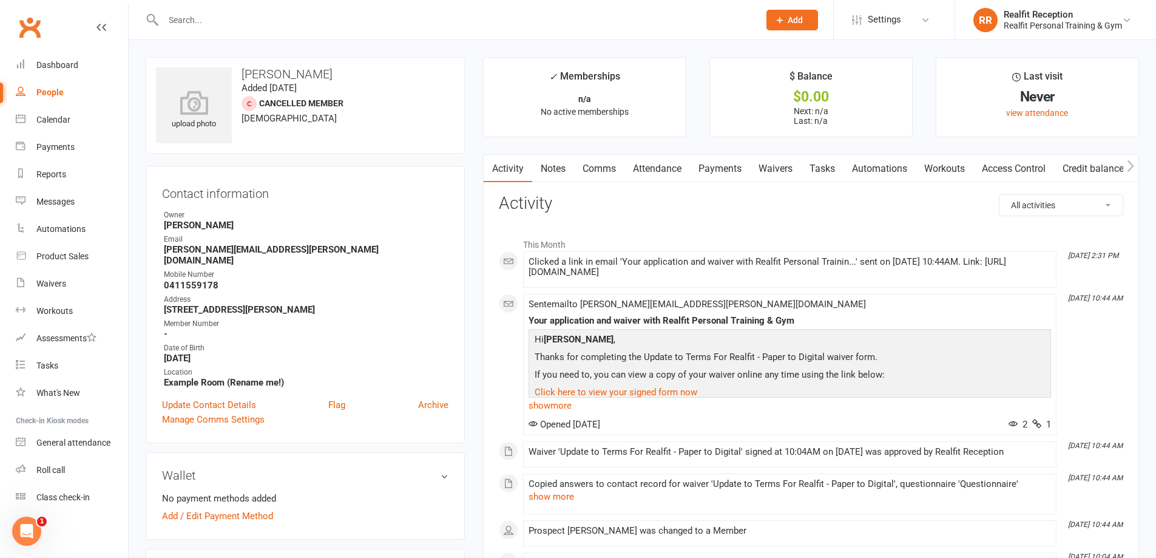
scroll to position [243, 0]
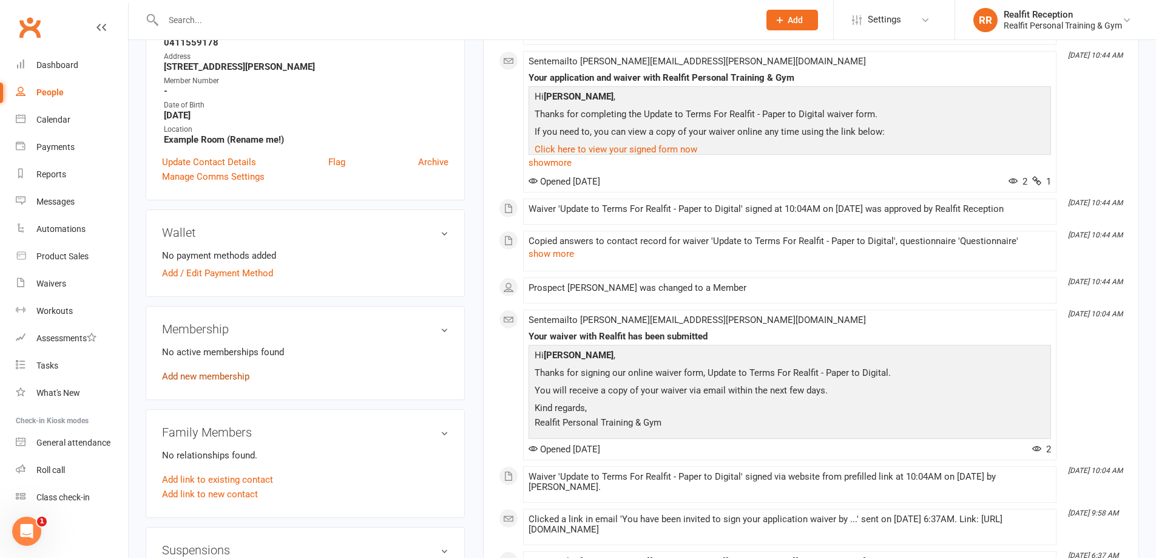
click at [228, 371] on link "Add new membership" at bounding box center [205, 376] width 87 height 11
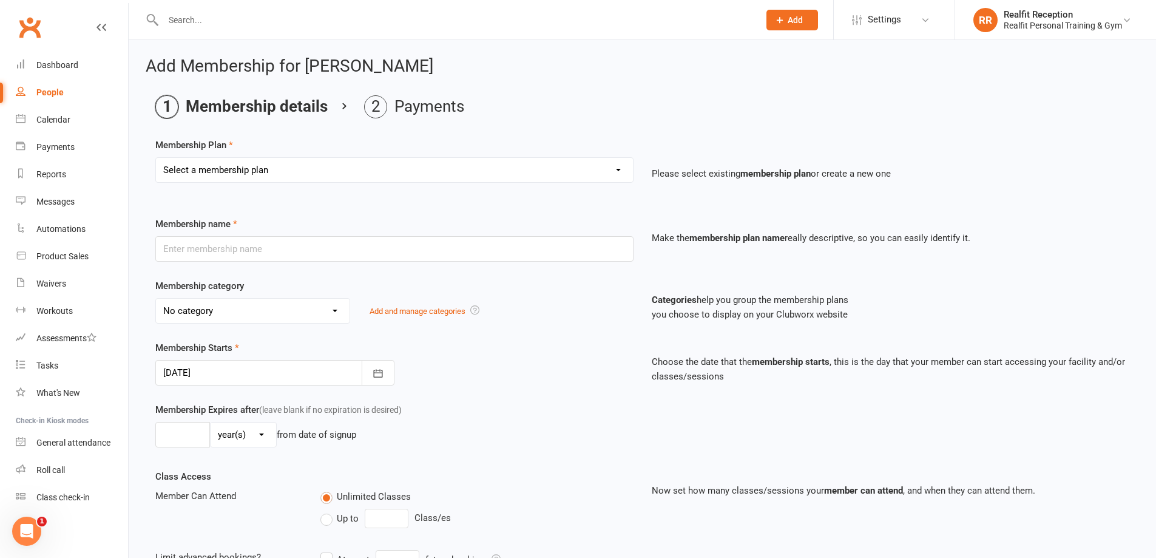
click at [339, 175] on select "Select a membership plan Create new Membership Plan Semi Private - 3 x Sessions…" at bounding box center [394, 170] width 477 height 24
select select "38"
click at [156, 158] on select "Select a membership plan Create new Membership Plan Semi Private - 3 x Sessions…" at bounding box center [394, 170] width 477 height 24
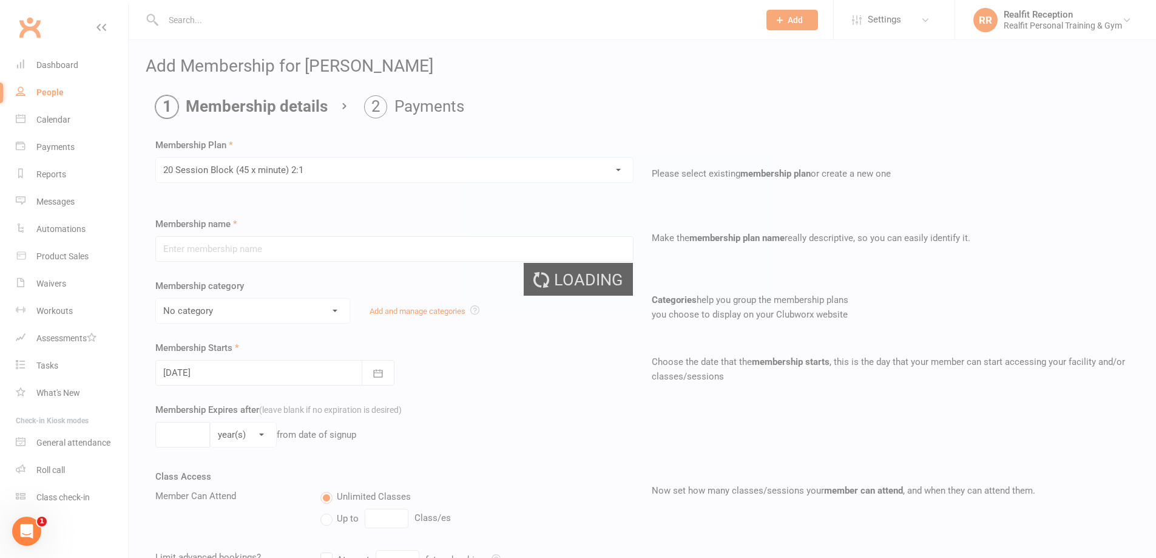
type input "20 Session Block (45 x minute) 2:1"
select select "4"
type input "0"
type input "20"
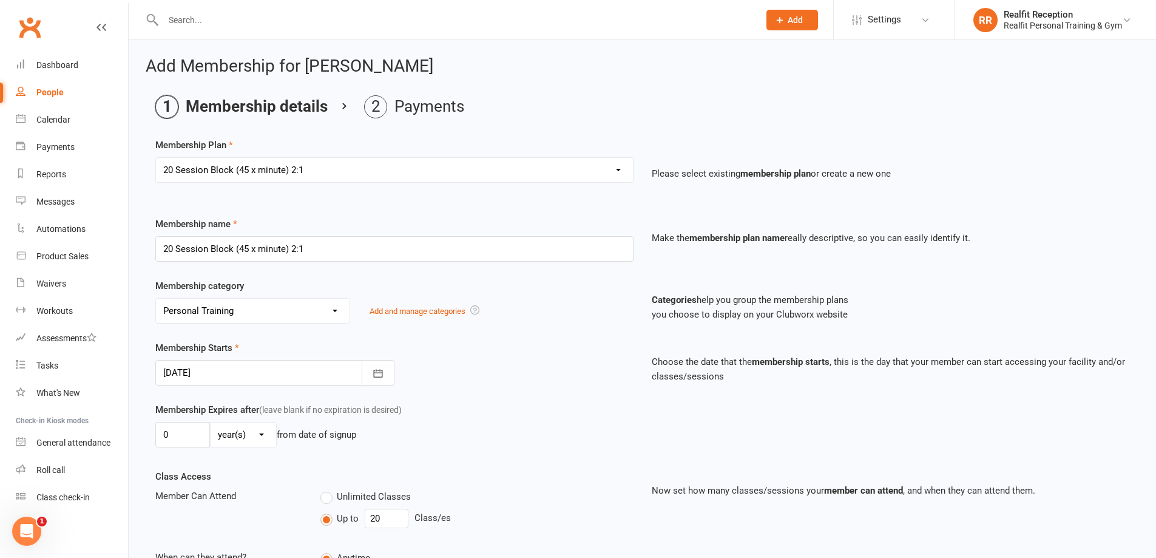
scroll to position [246, 0]
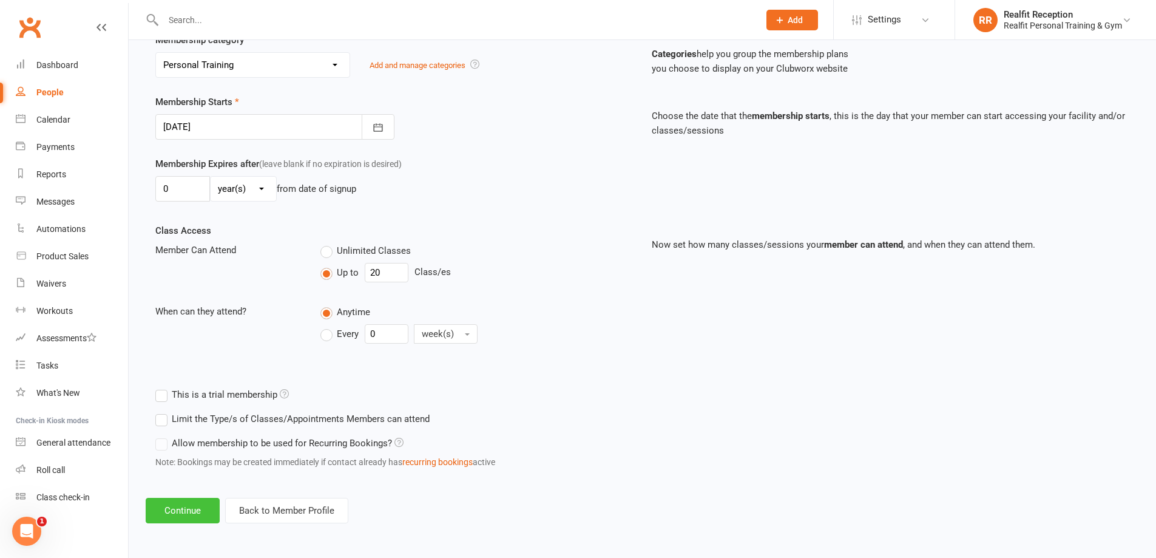
click at [188, 515] on button "Continue" at bounding box center [183, 510] width 74 height 25
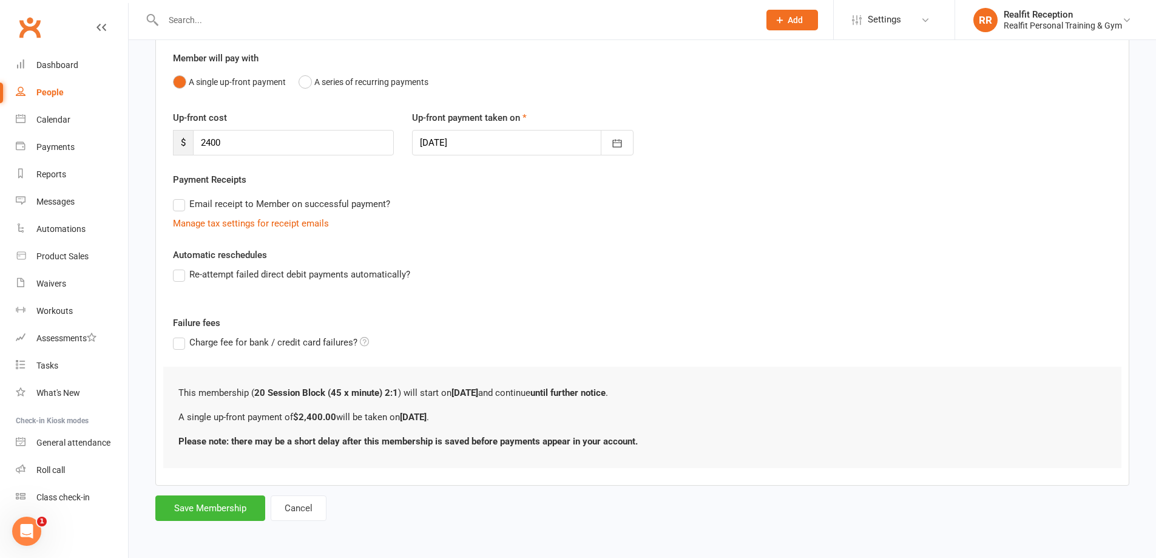
scroll to position [0, 0]
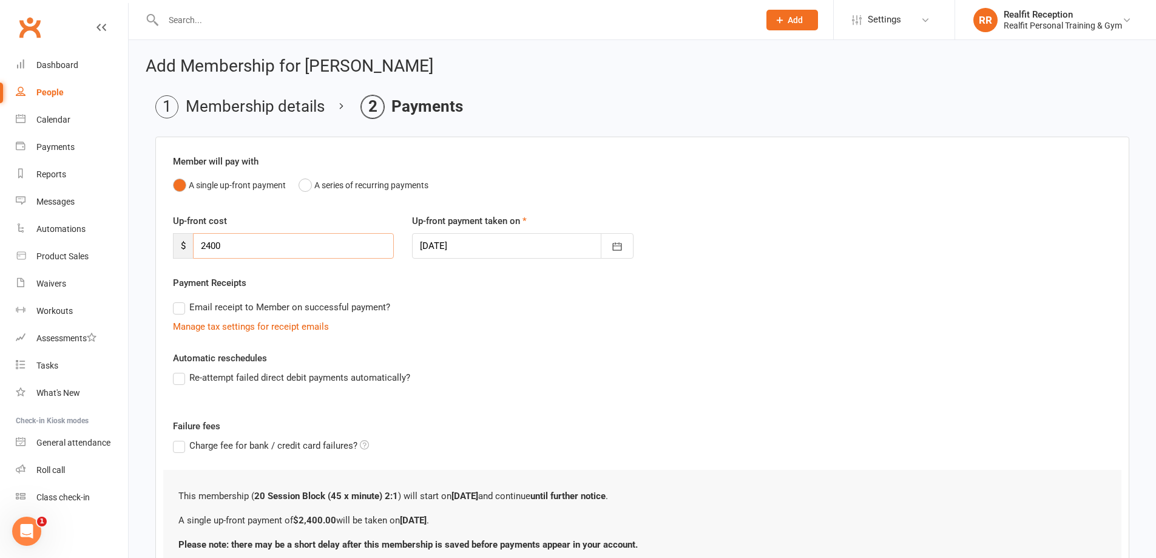
drag, startPoint x: 201, startPoint y: 245, endPoint x: 153, endPoint y: 239, distance: 48.2
click at [153, 239] on main "Membership details Payments Member will pay with A single up-front payment A se…" at bounding box center [642, 359] width 993 height 529
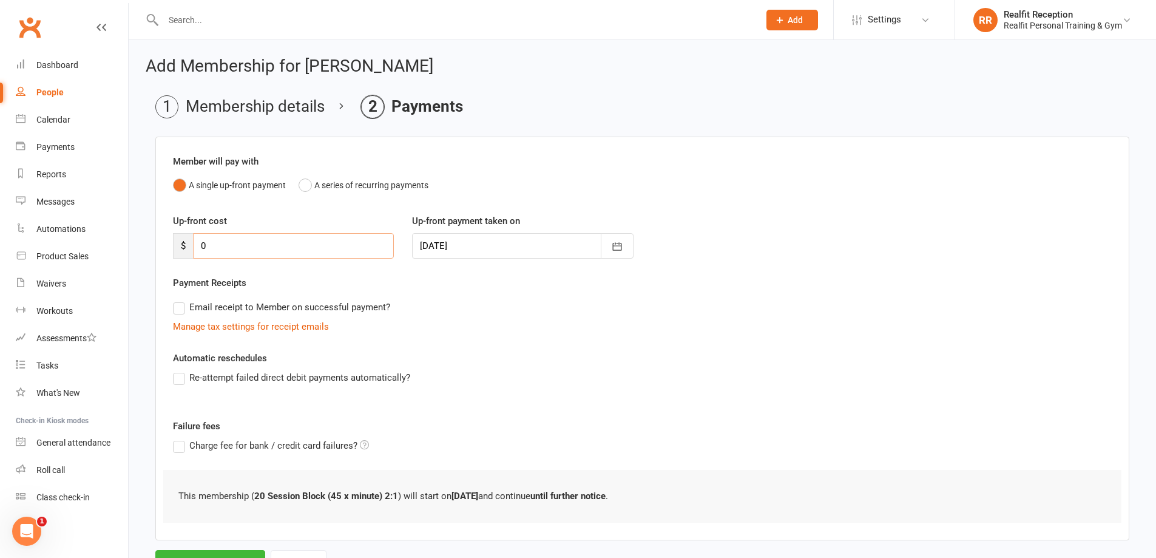
scroll to position [55, 0]
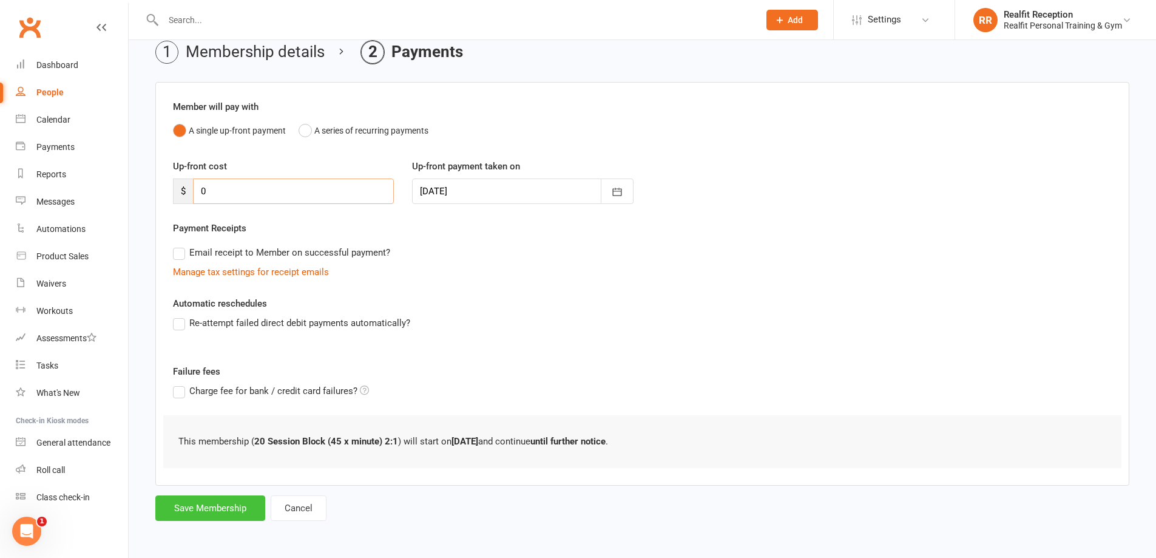
type input "0"
click at [190, 507] on button "Save Membership" at bounding box center [210, 507] width 110 height 25
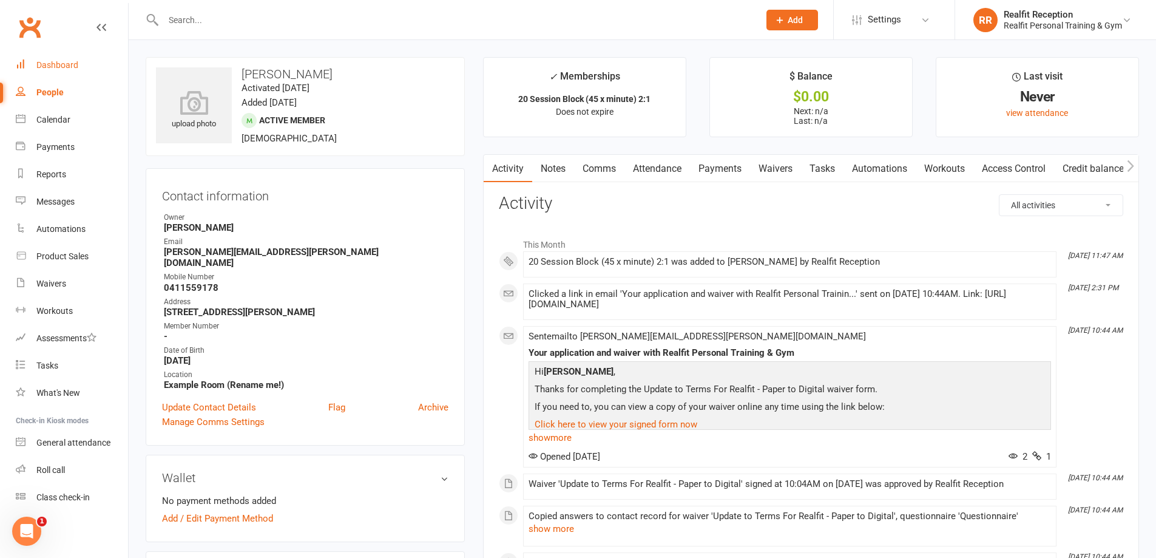
click at [70, 66] on div "Dashboard" at bounding box center [57, 65] width 42 height 10
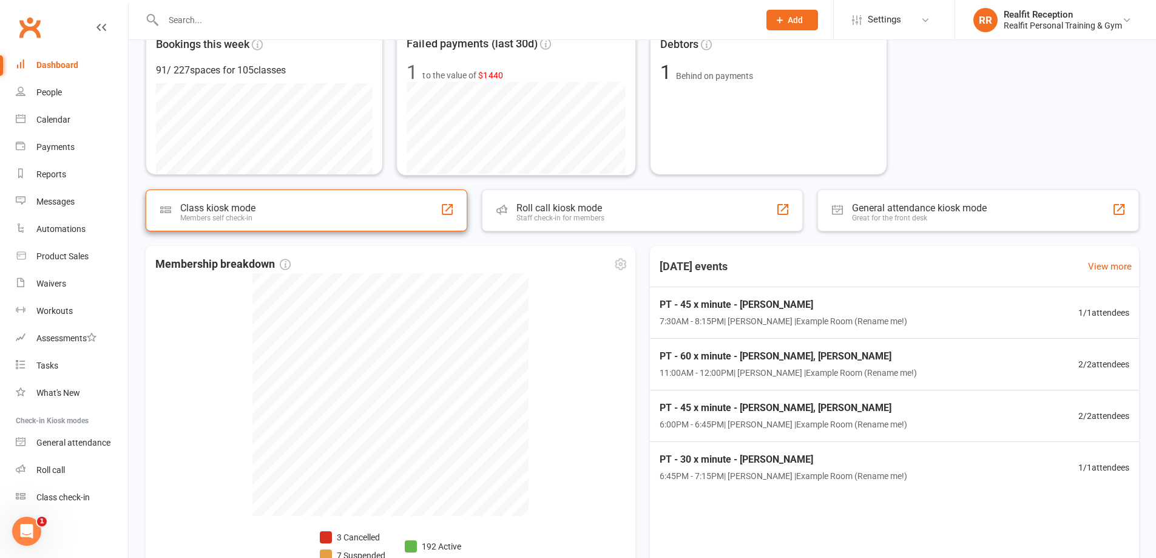
scroll to position [326, 0]
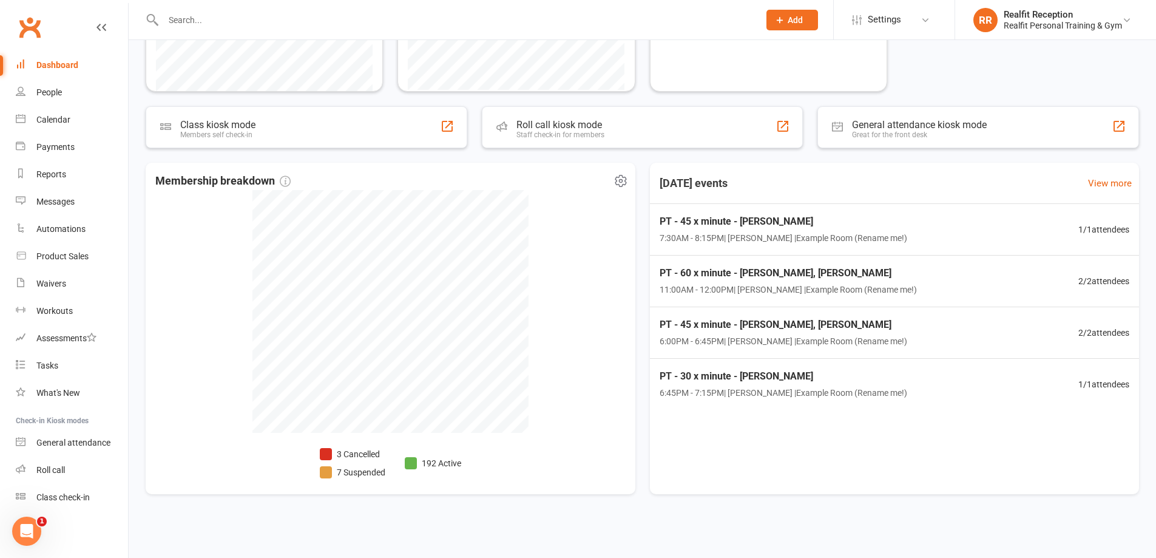
click at [369, 454] on li "3 Cancelled" at bounding box center [353, 453] width 66 height 13
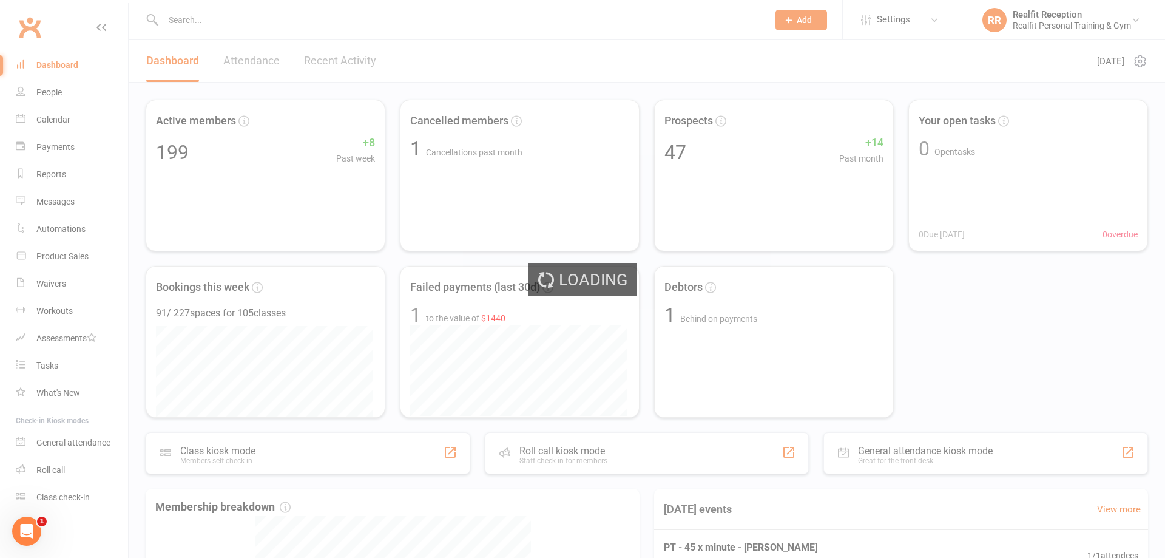
select select "no_trial"
select select "100"
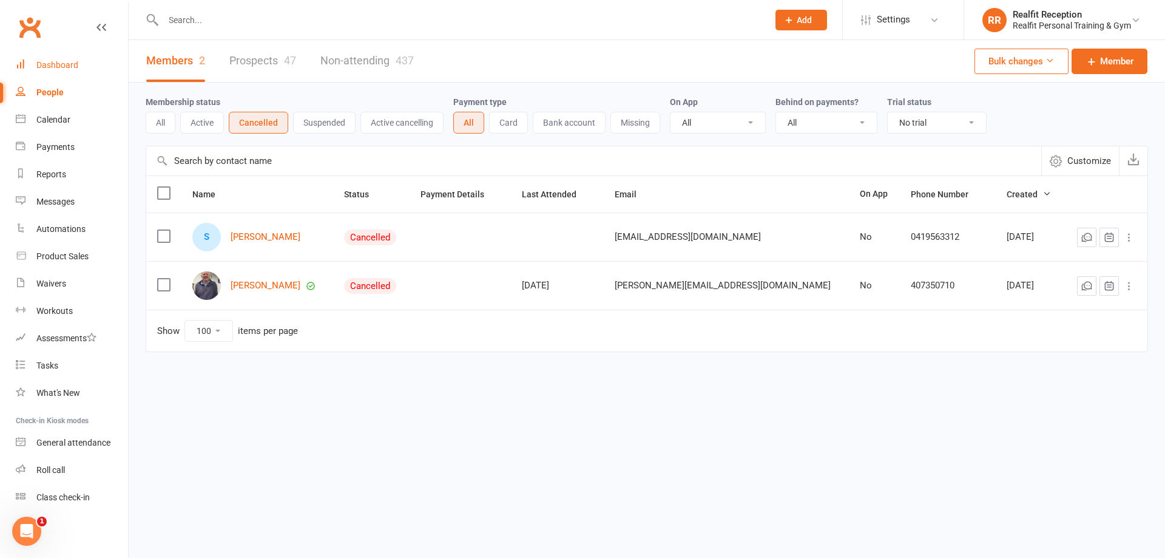
click at [42, 63] on div "Dashboard" at bounding box center [57, 65] width 42 height 10
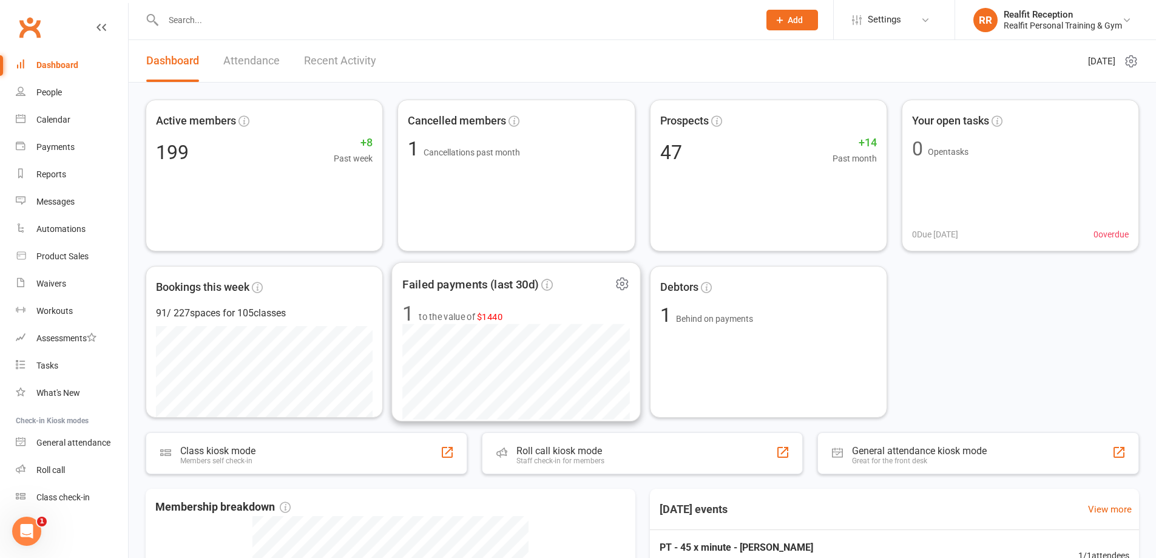
scroll to position [303, 0]
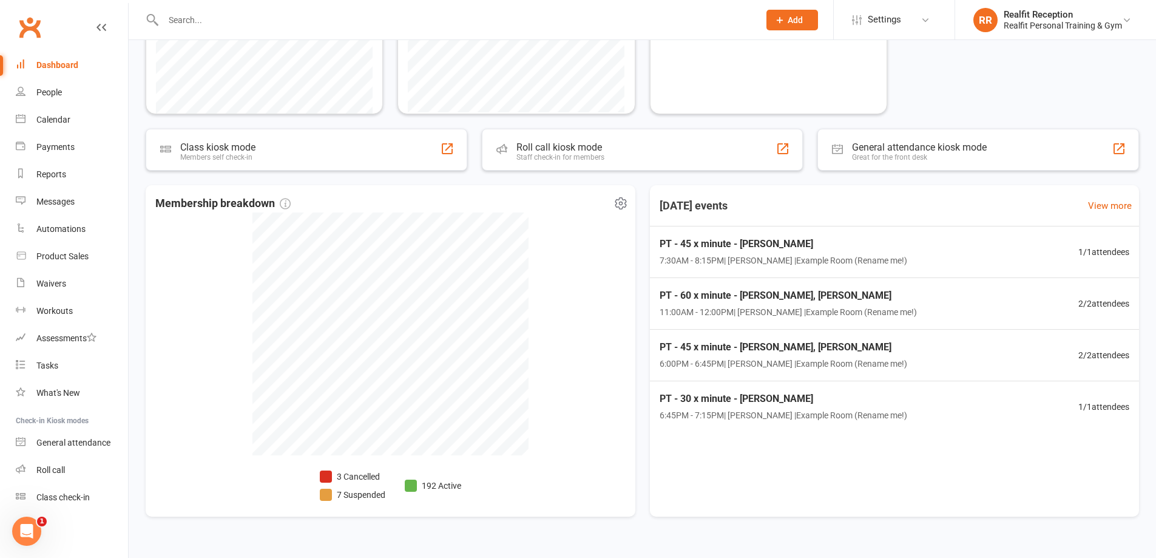
click at [348, 477] on li "3 Cancelled" at bounding box center [353, 476] width 66 height 13
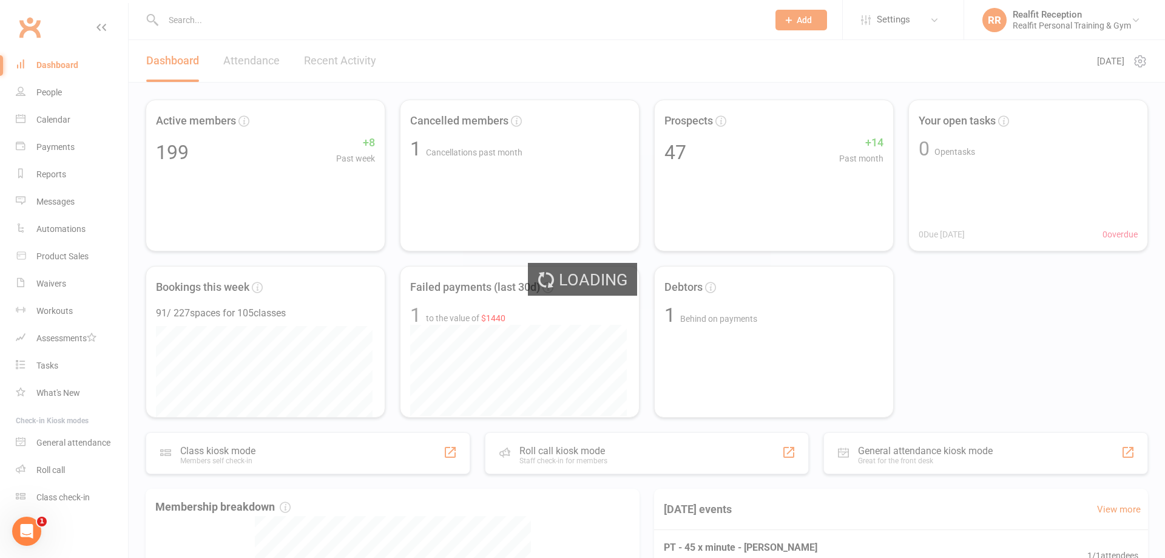
select select "no_trial"
select select "100"
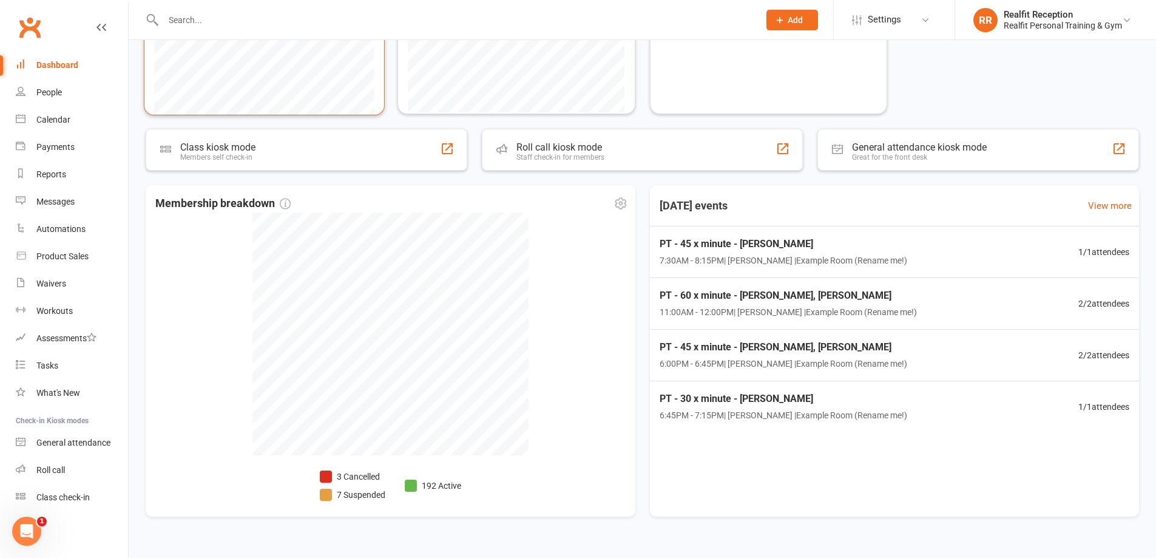
scroll to position [326, 0]
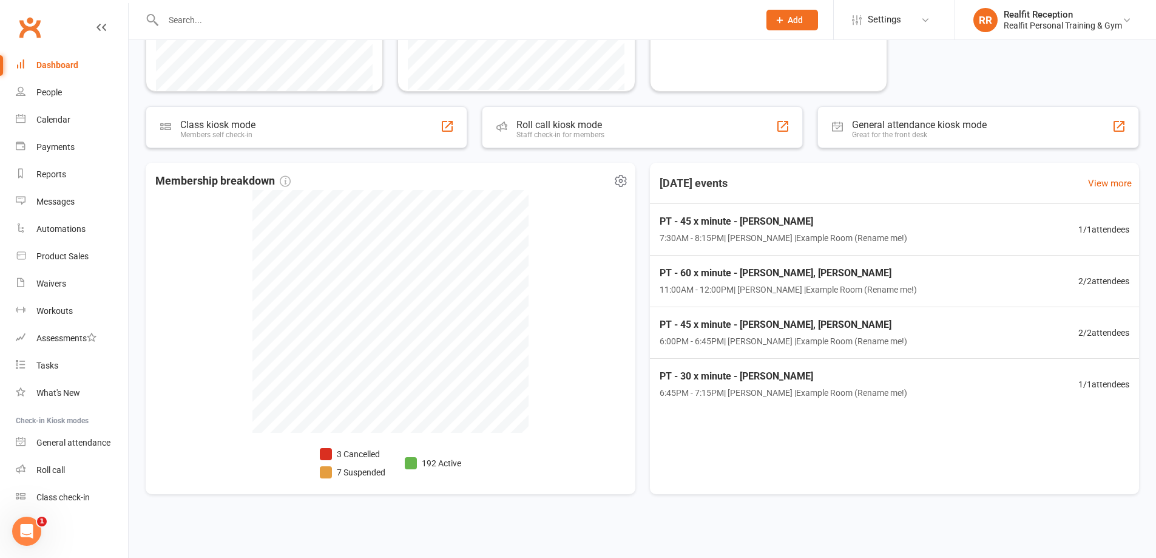
click at [353, 453] on li "3 Cancelled" at bounding box center [353, 453] width 66 height 13
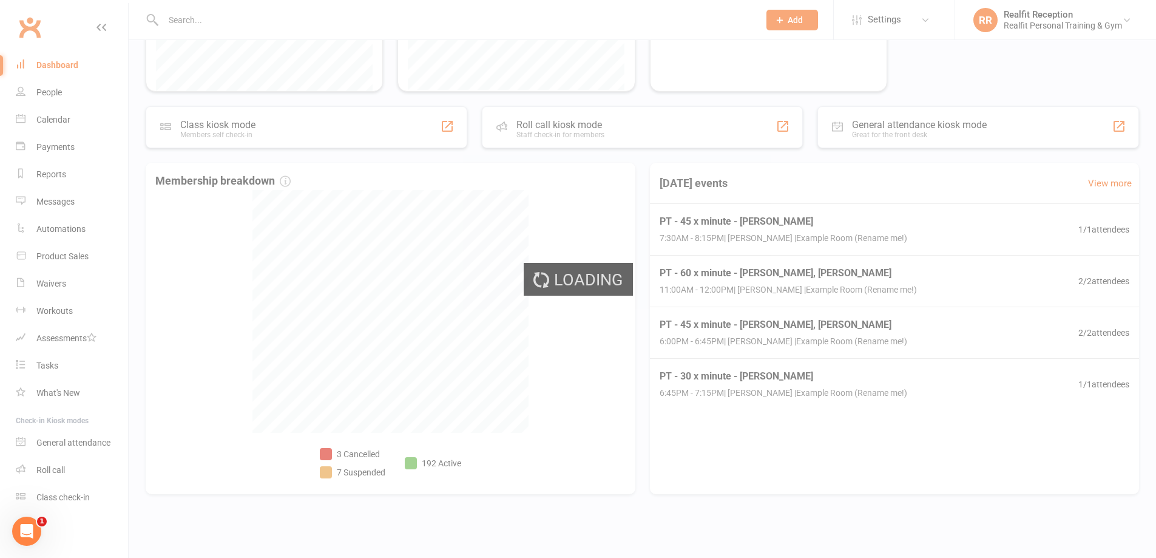
select select "no_trial"
select select "100"
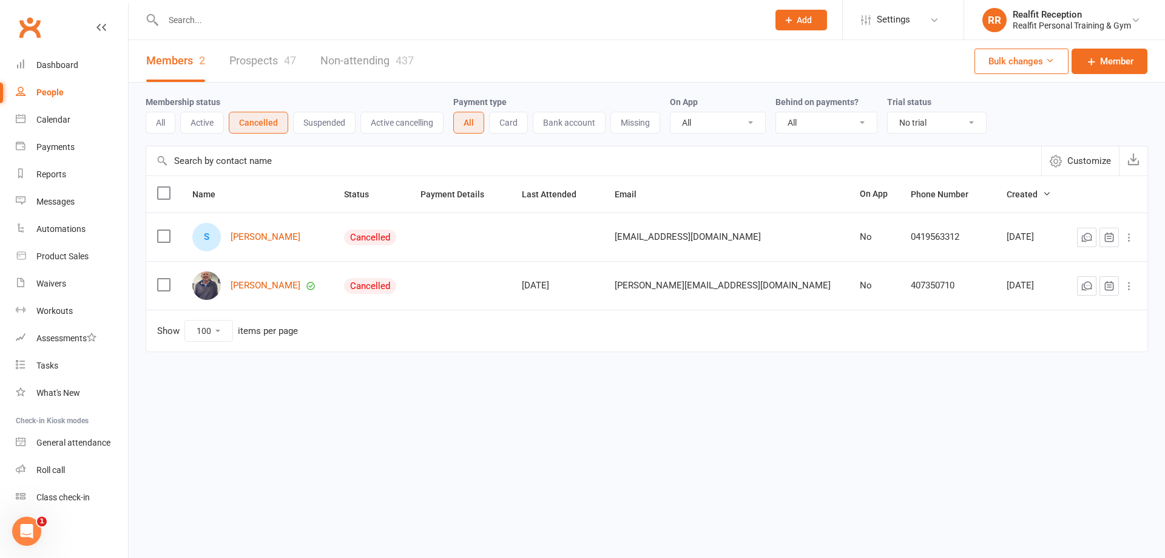
click at [255, 244] on div "S Simon Canny" at bounding box center [257, 237] width 130 height 29
click at [259, 238] on link "Simon Canny" at bounding box center [266, 237] width 70 height 10
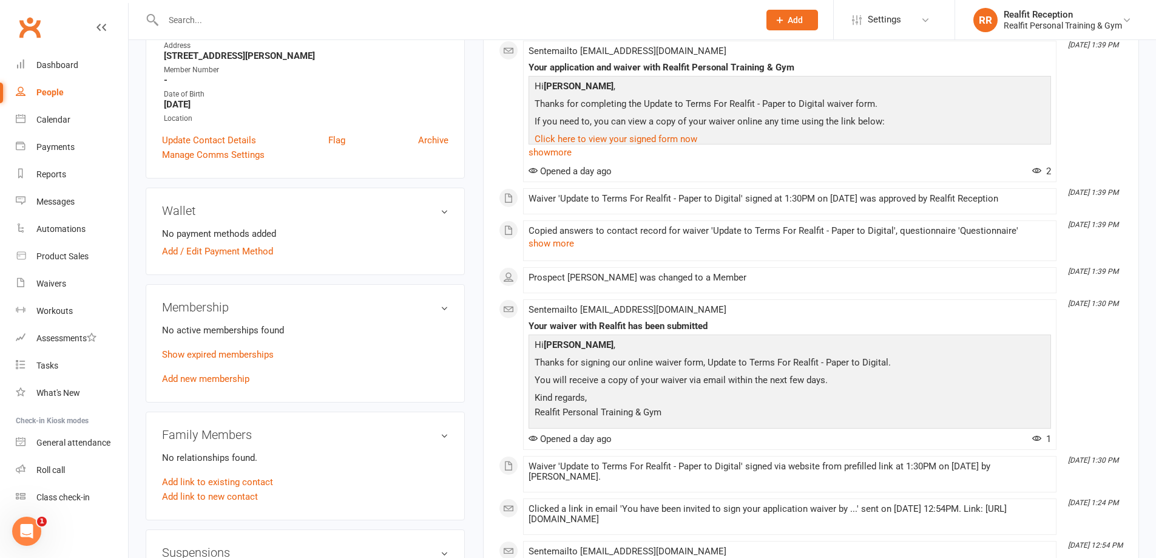
scroll to position [61, 0]
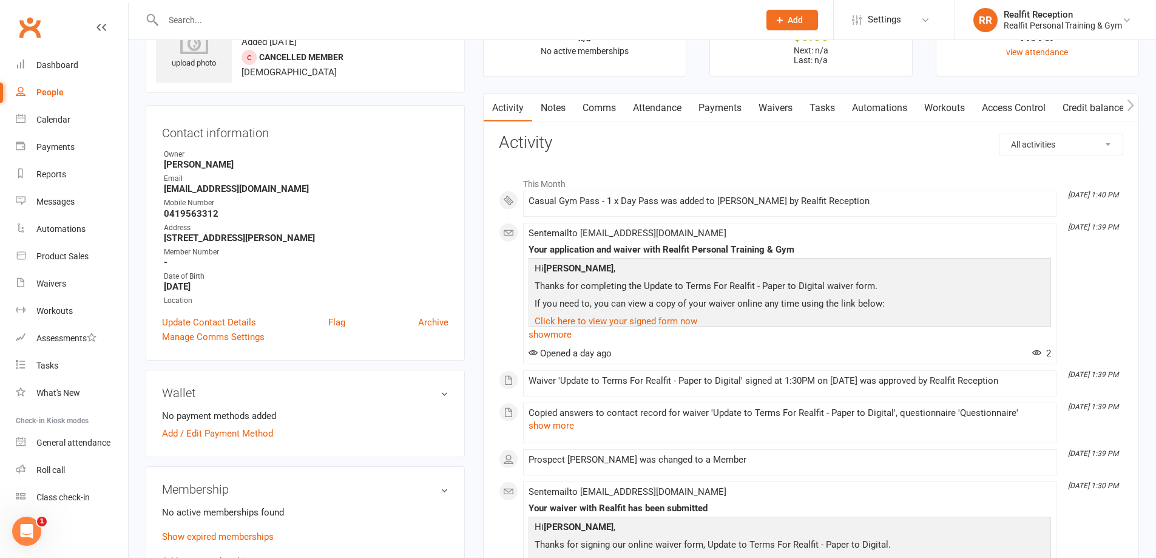
click at [711, 104] on link "Payments" at bounding box center [720, 108] width 60 height 28
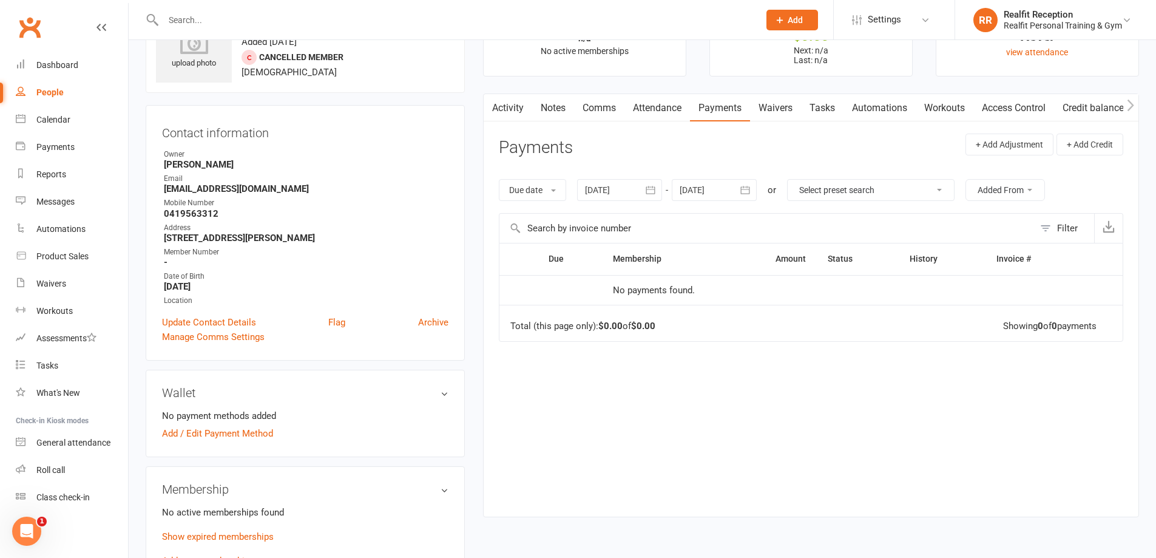
click at [515, 105] on link "Activity" at bounding box center [508, 108] width 49 height 28
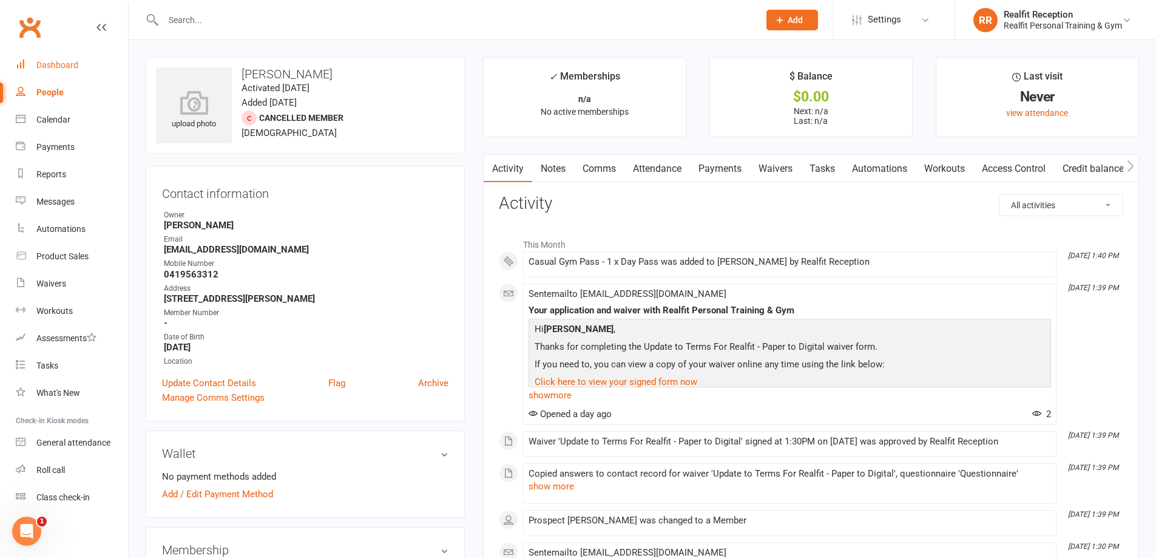
click at [42, 66] on div "Dashboard" at bounding box center [57, 65] width 42 height 10
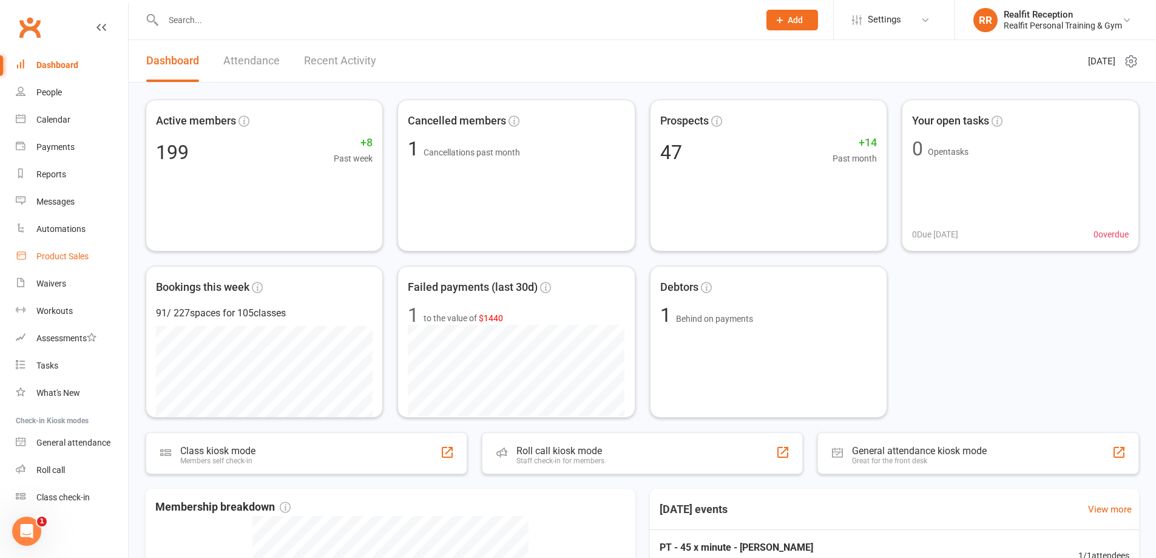
click at [66, 259] on div "Product Sales" at bounding box center [62, 256] width 52 height 10
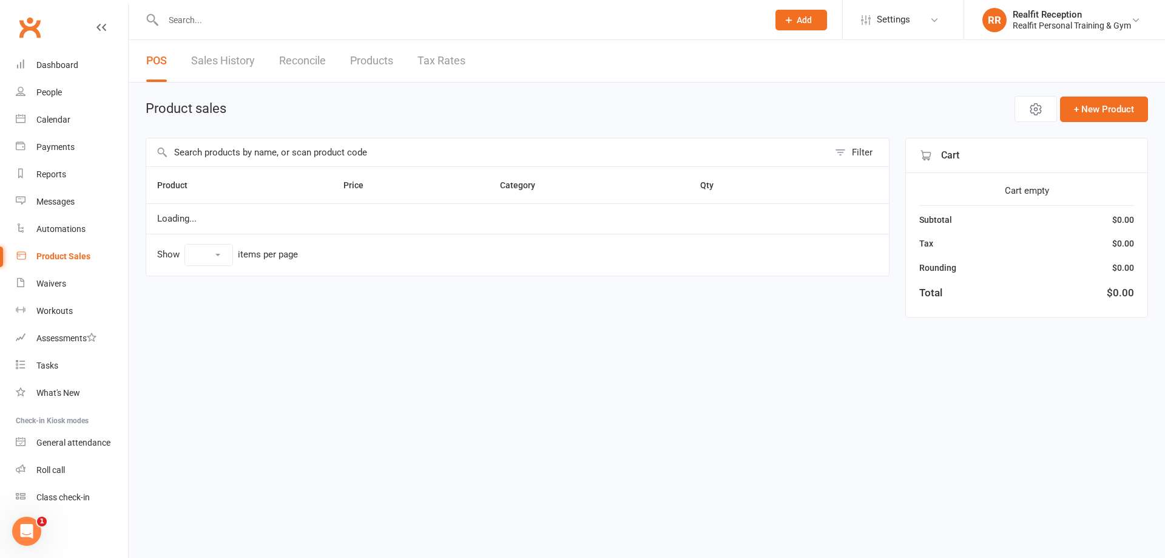
select select "100"
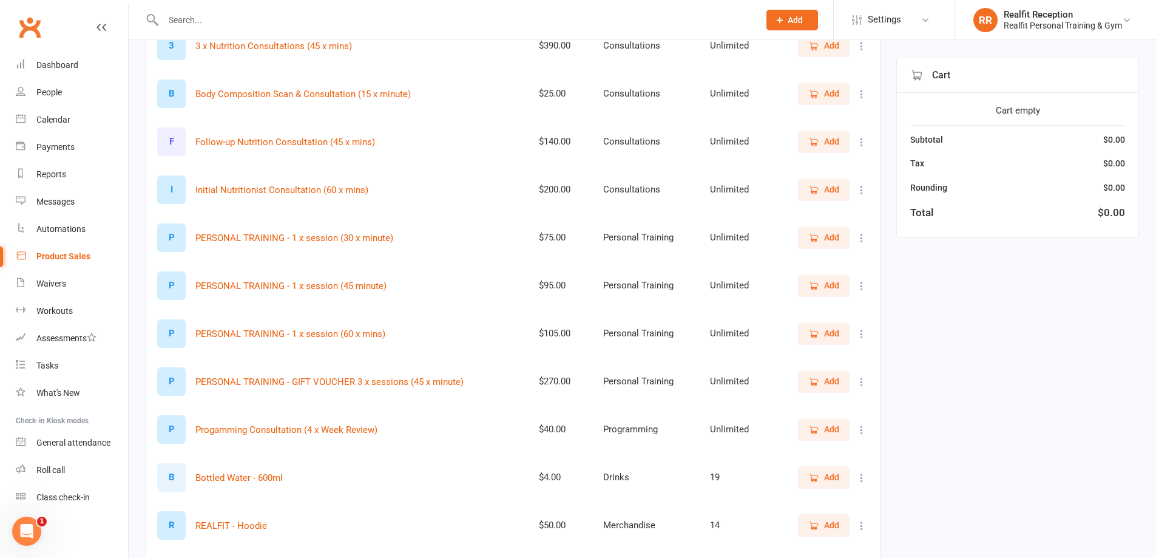
scroll to position [243, 0]
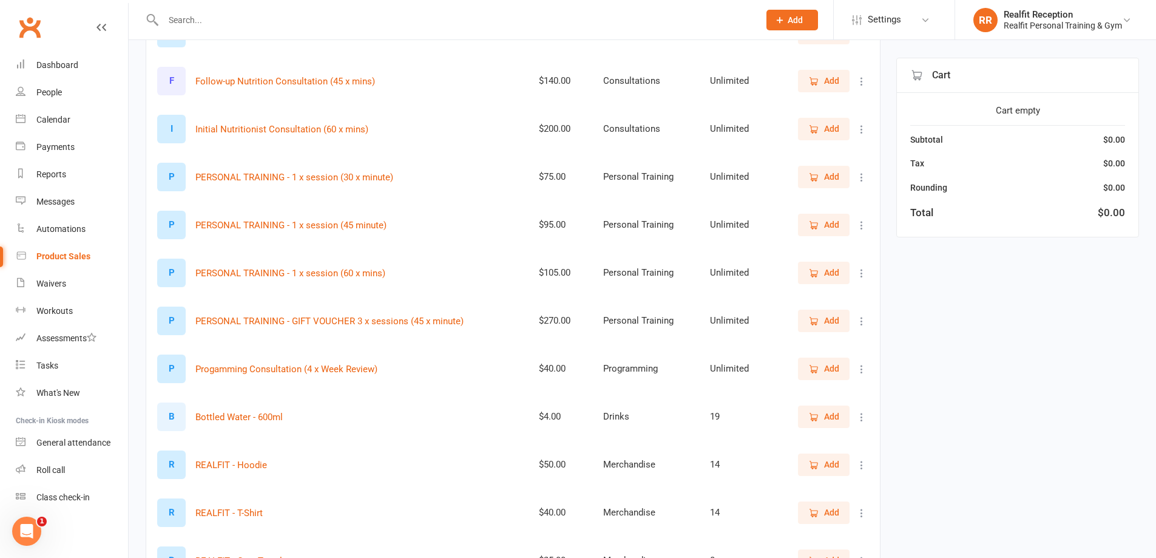
click at [830, 272] on span "Add" at bounding box center [831, 272] width 15 height 13
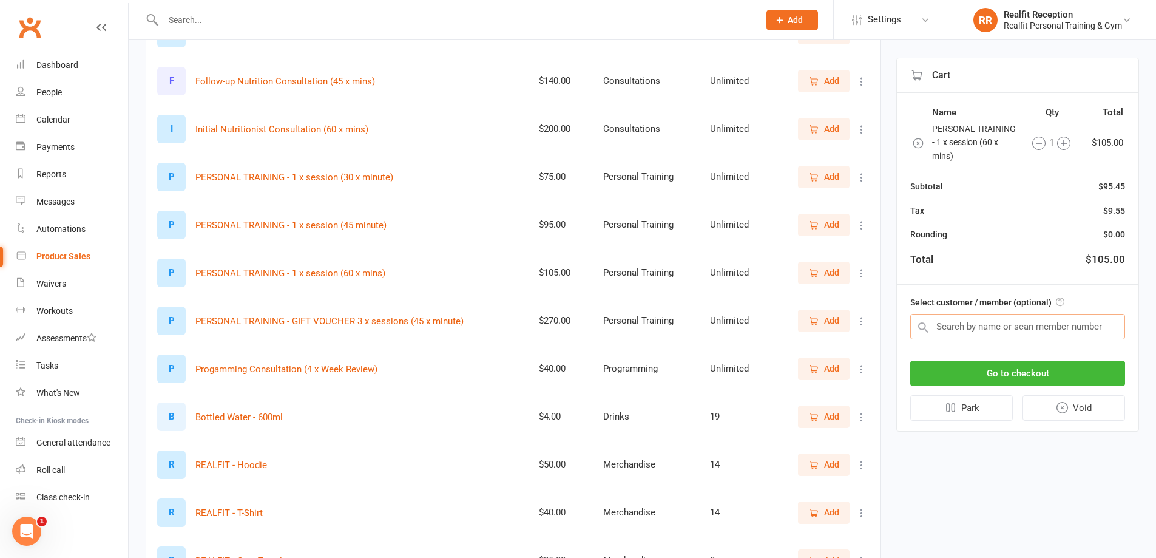
click at [976, 326] on input "text" at bounding box center [1017, 326] width 215 height 25
click at [979, 326] on input "text" at bounding box center [1017, 326] width 215 height 25
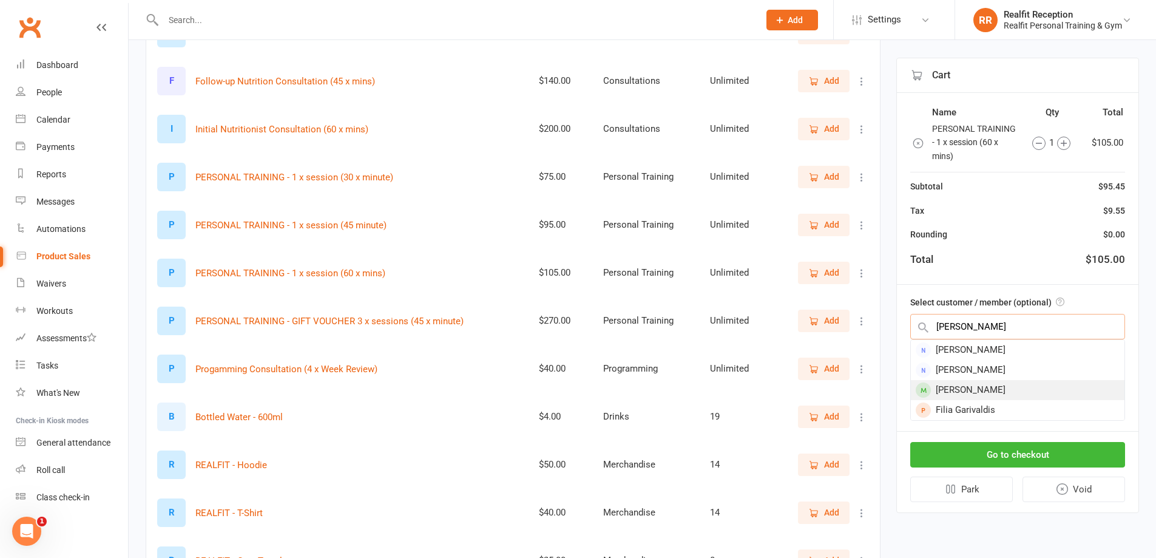
type input "fiona"
click at [980, 388] on div "Fiona Murray" at bounding box center [1018, 390] width 214 height 20
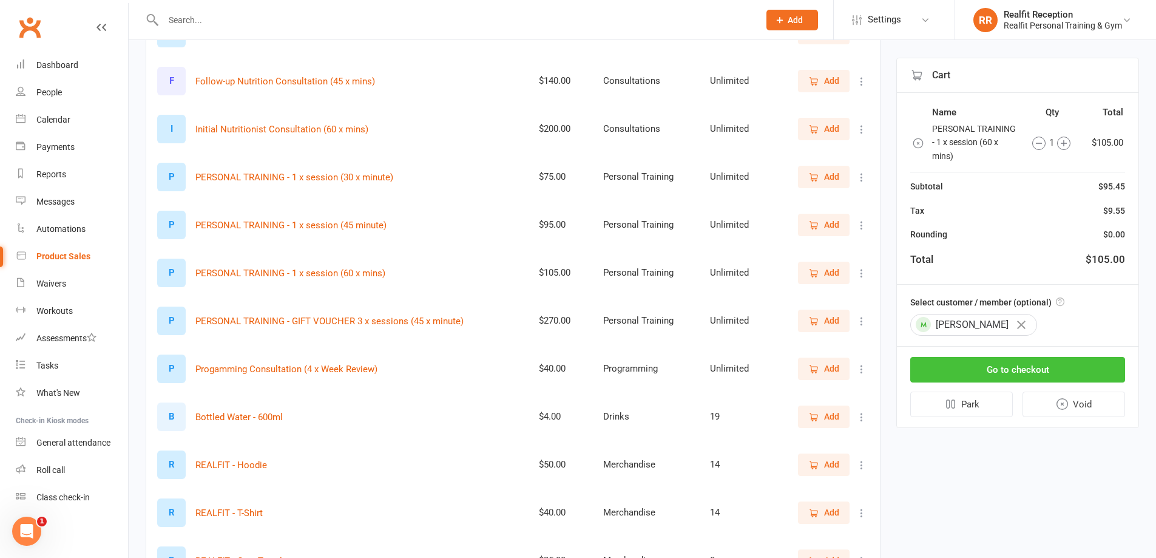
click at [1018, 370] on button "Go to checkout" at bounding box center [1017, 369] width 215 height 25
click at [1041, 322] on div "Fiona Murray" at bounding box center [1017, 325] width 215 height 22
click at [1022, 371] on button "Go to checkout" at bounding box center [1017, 369] width 215 height 25
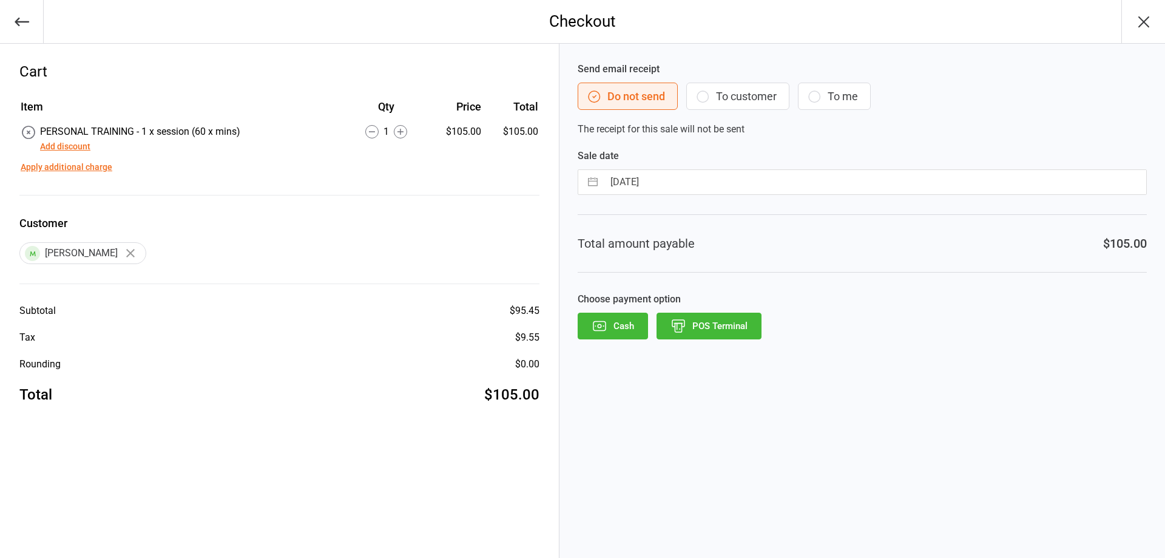
click at [76, 146] on button "Add discount" at bounding box center [65, 146] width 50 height 13
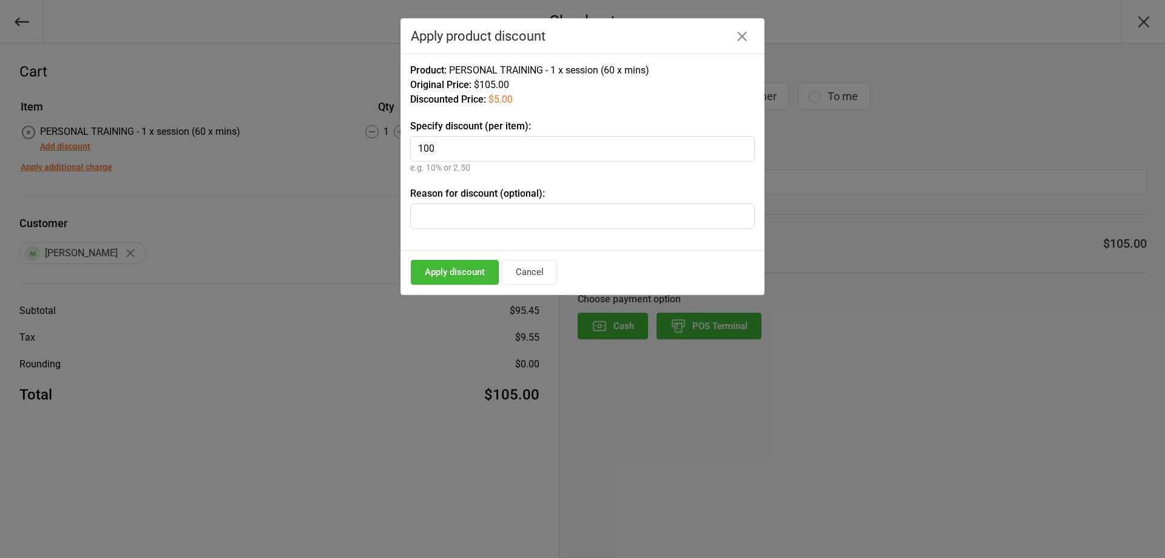
type input "100"
click at [475, 272] on button "Apply discount" at bounding box center [455, 272] width 88 height 25
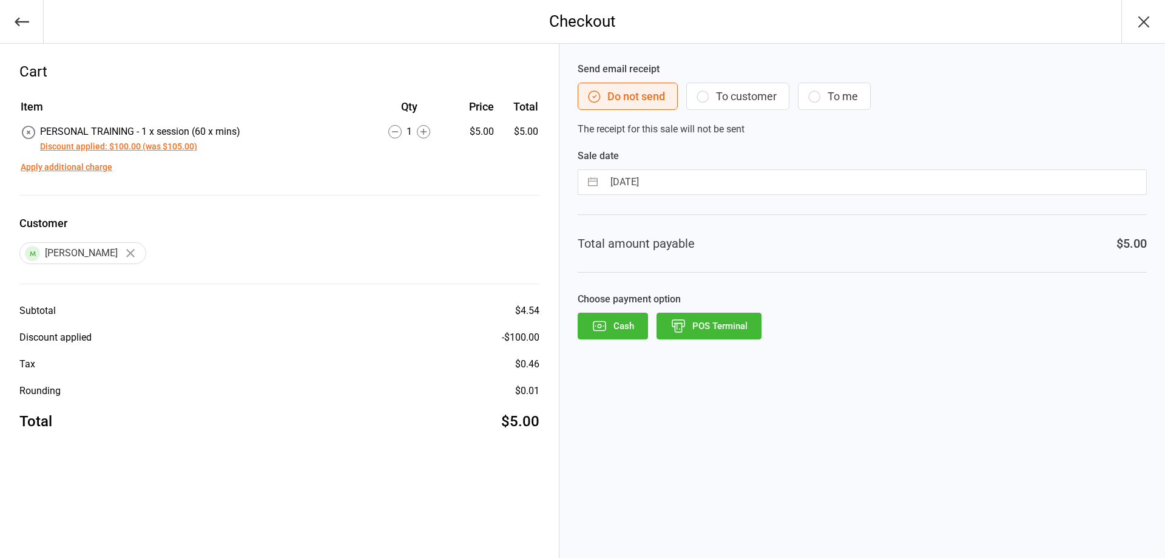
click at [106, 147] on button "Discount applied: $100.00 (was $105.00)" at bounding box center [118, 146] width 157 height 13
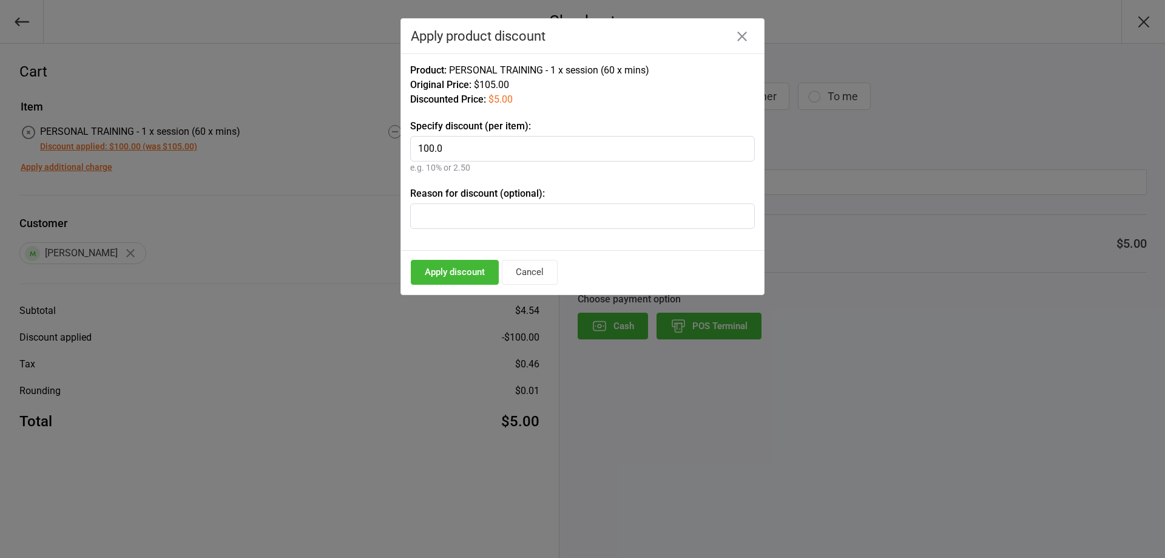
drag, startPoint x: 441, startPoint y: 153, endPoint x: 410, endPoint y: 152, distance: 31.0
click at [410, 152] on div "Product: PERSONAL TRAINING - 1 x session (60 x mins) Original Price: $105.00 Di…" at bounding box center [582, 151] width 363 height 197
type input "5"
click at [479, 271] on button "Apply discount" at bounding box center [455, 272] width 88 height 25
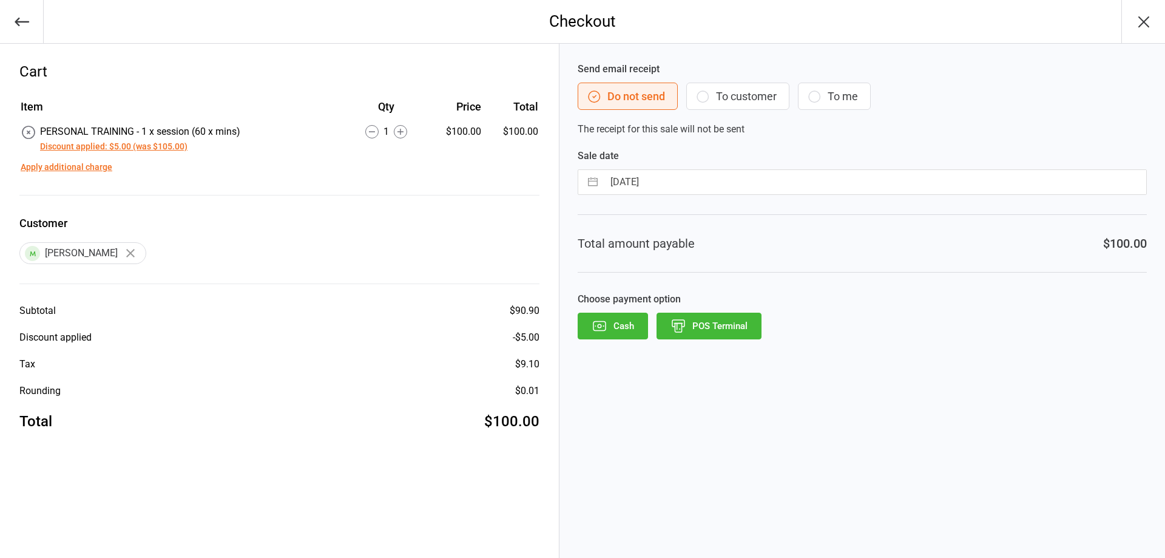
click at [126, 147] on button "Discount applied: $5.00 (was $105.00)" at bounding box center [113, 146] width 147 height 13
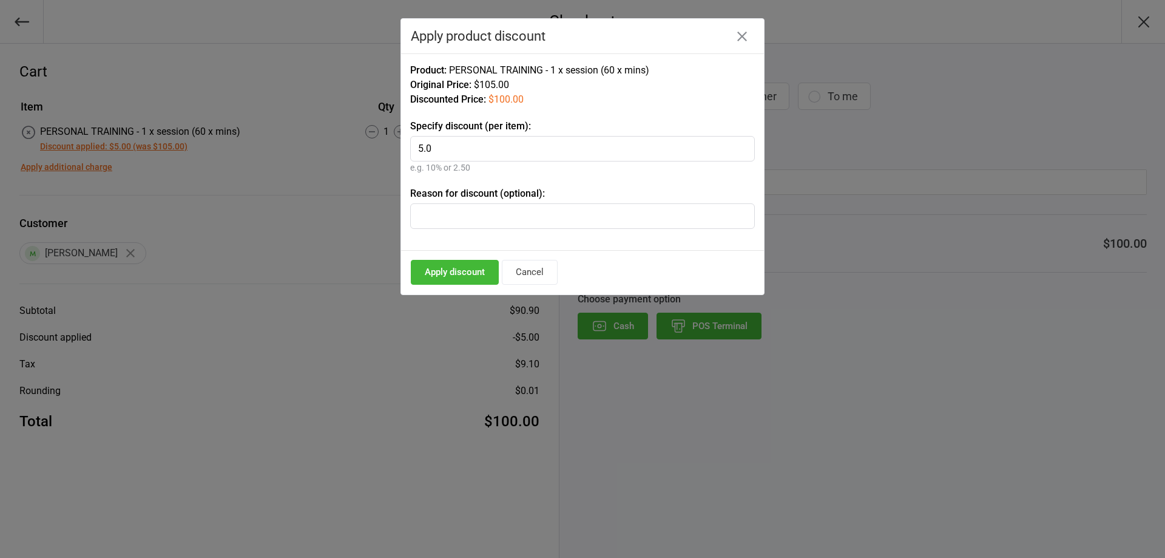
drag, startPoint x: 407, startPoint y: 132, endPoint x: 306, endPoint y: 119, distance: 102.1
click at [306, 119] on div "Checkout Cart Item Qty Price Total PERSONAL TRAINING - 1 x session (60 x mins) …" at bounding box center [582, 279] width 1165 height 558
type input "0"
click at [475, 273] on button "Apply discount" at bounding box center [455, 272] width 88 height 25
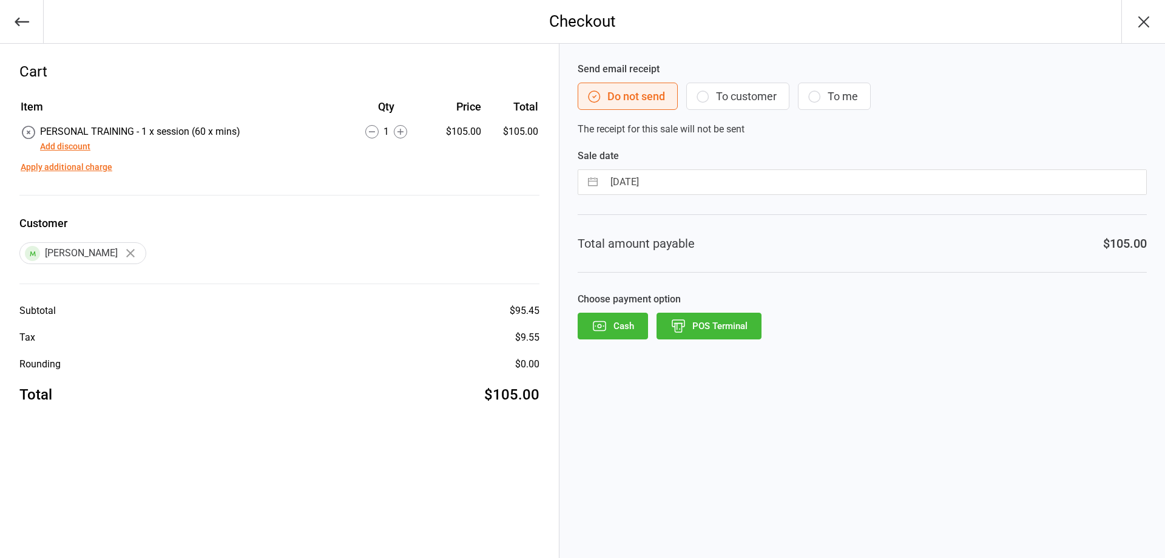
click at [66, 169] on button "Apply additional charge" at bounding box center [67, 167] width 92 height 13
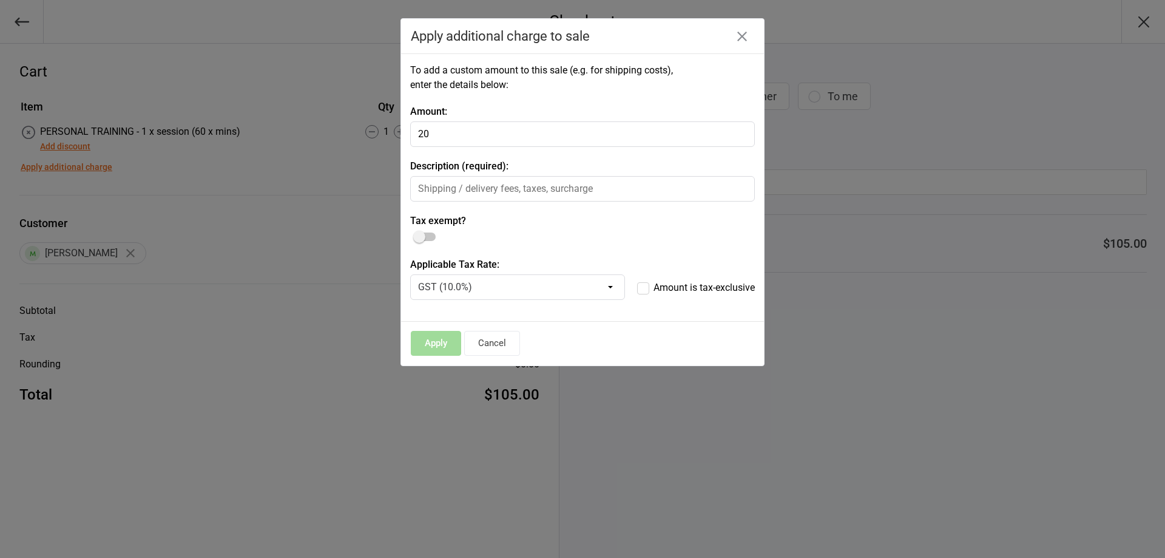
type input "20"
click at [510, 288] on select "GST (10.0%)" at bounding box center [517, 286] width 215 height 25
click at [644, 288] on label "Amount is tax-exclusive" at bounding box center [696, 287] width 118 height 15
click at [644, 280] on input "Amount is tax-exclusive" at bounding box center [696, 280] width 118 height 0
click at [448, 186] on input "text" at bounding box center [582, 188] width 345 height 25
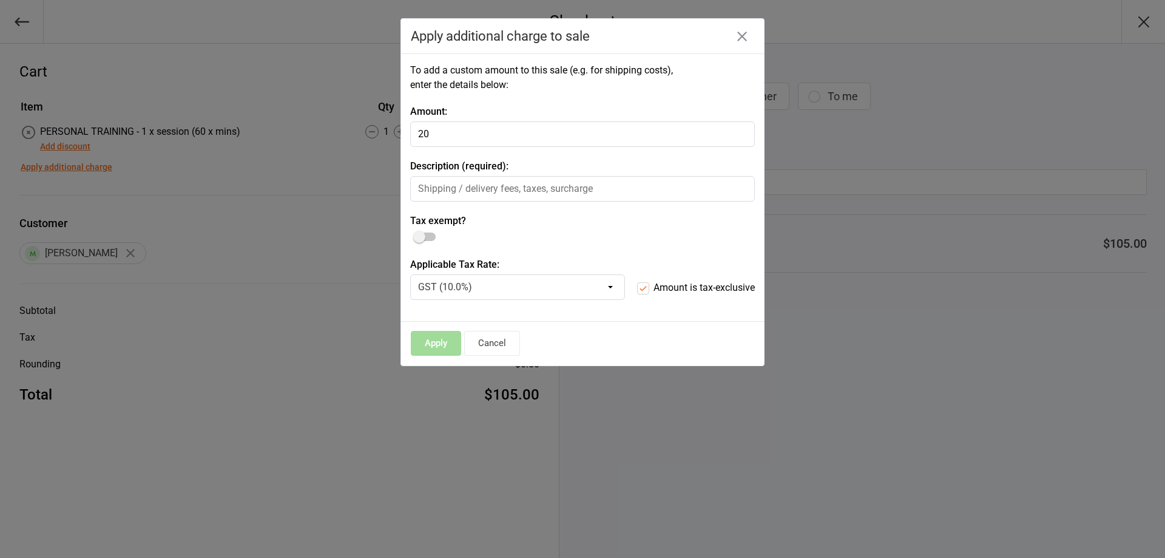
click at [424, 235] on span at bounding box center [419, 237] width 12 height 12
click at [415, 232] on input "checkbox" at bounding box center [415, 232] width 0 height 0
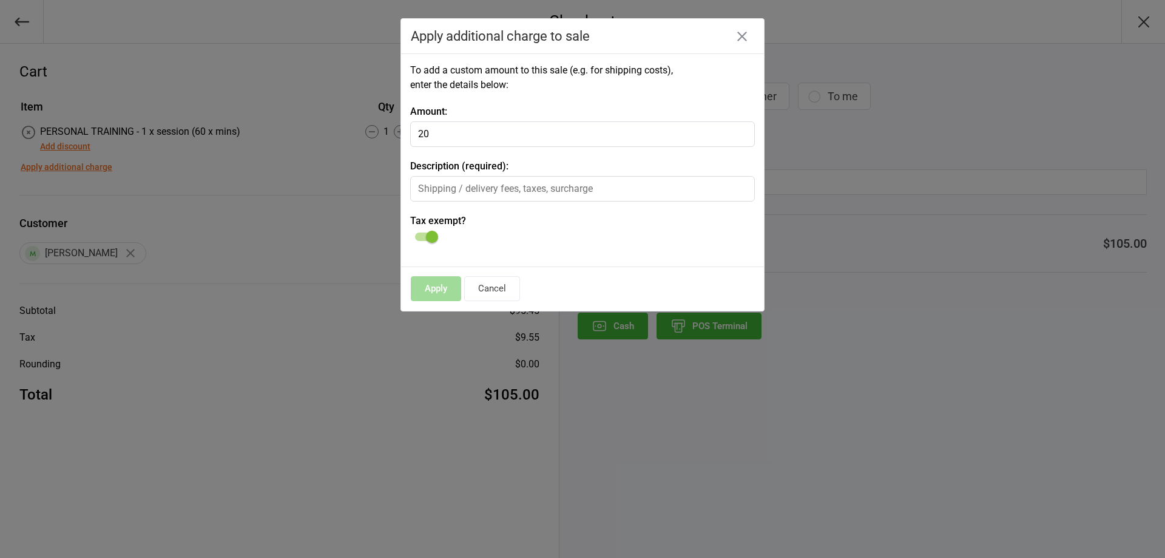
click at [448, 288] on div "Apply Cancel" at bounding box center [582, 289] width 363 height 44
click at [479, 286] on button "Cancel" at bounding box center [492, 288] width 56 height 25
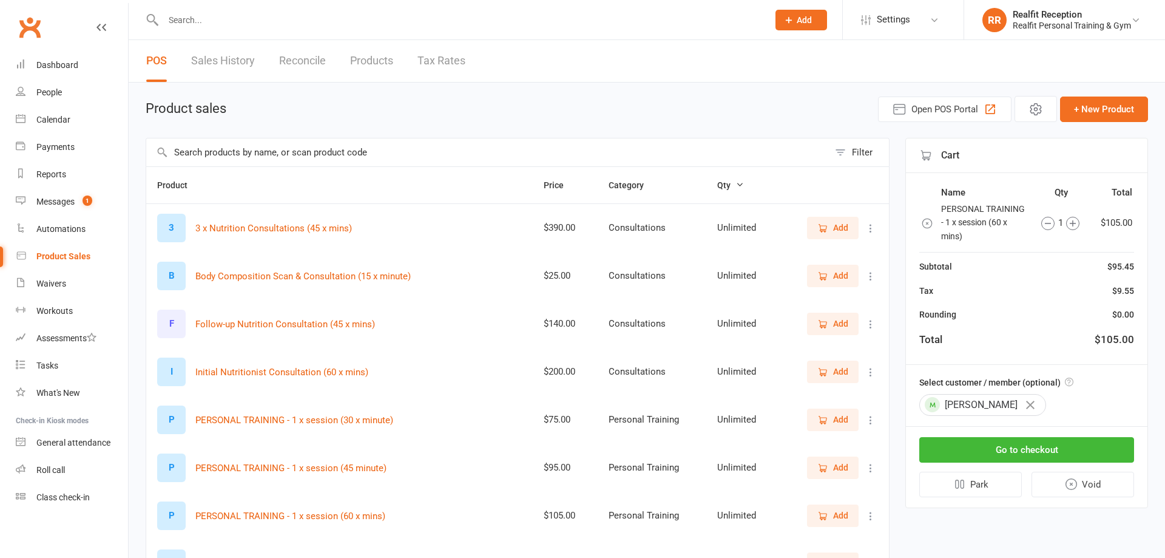
select select "100"
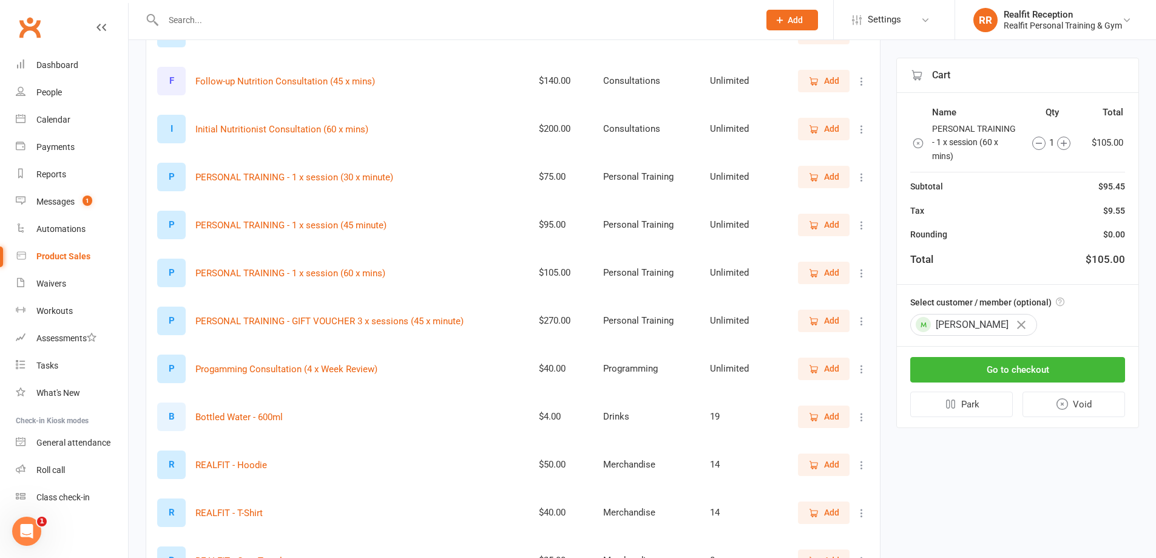
click at [1017, 326] on icon "button" at bounding box center [1021, 324] width 8 height 8
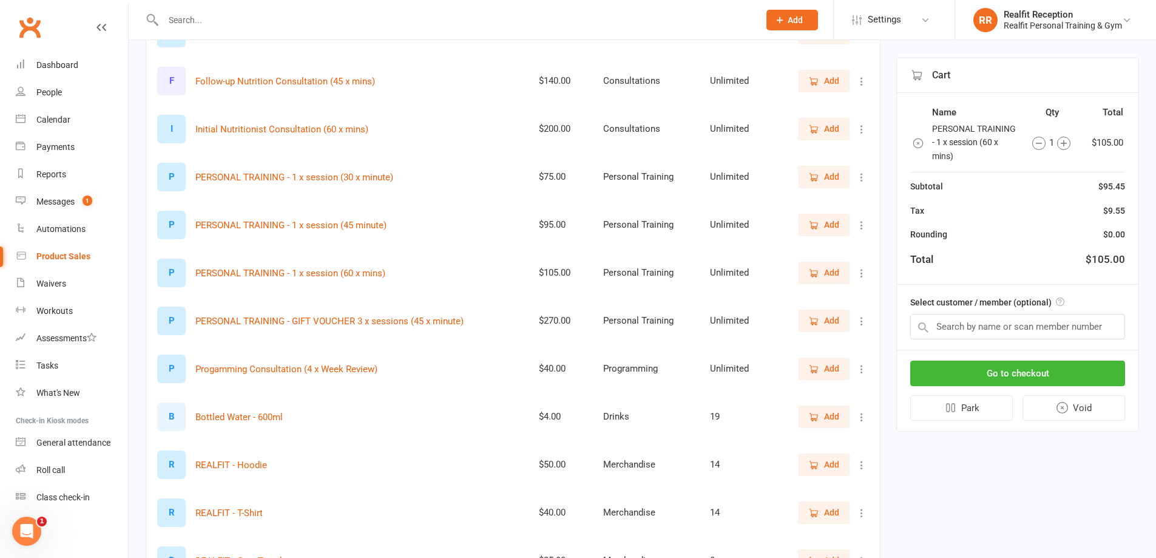
click at [814, 272] on icon "button" at bounding box center [813, 273] width 11 height 11
click at [981, 328] on input "text" at bounding box center [1017, 326] width 215 height 25
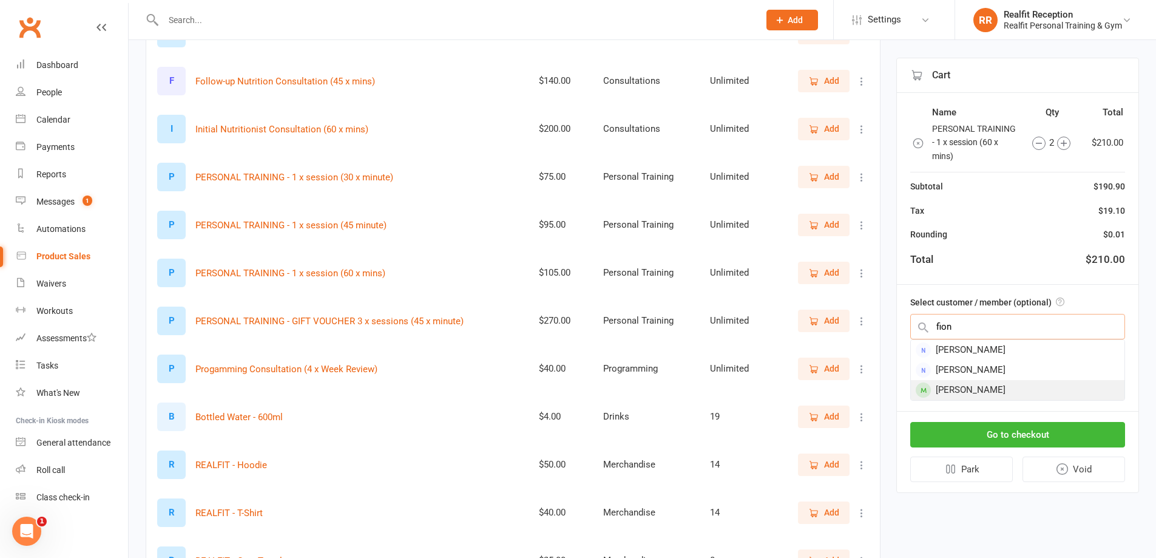
type input "fion"
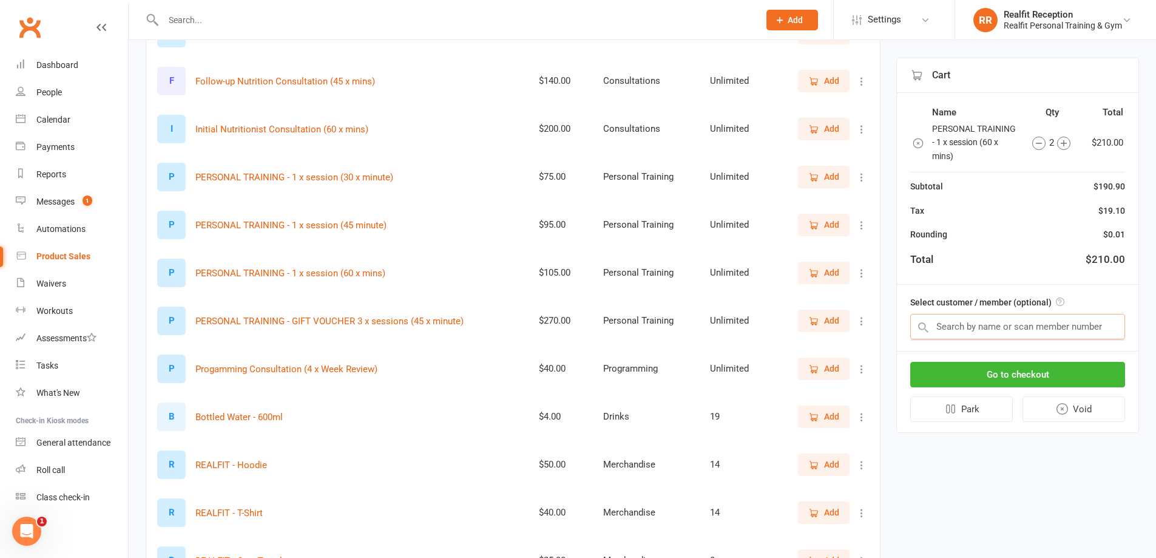
click at [971, 315] on input "text" at bounding box center [1017, 326] width 215 height 25
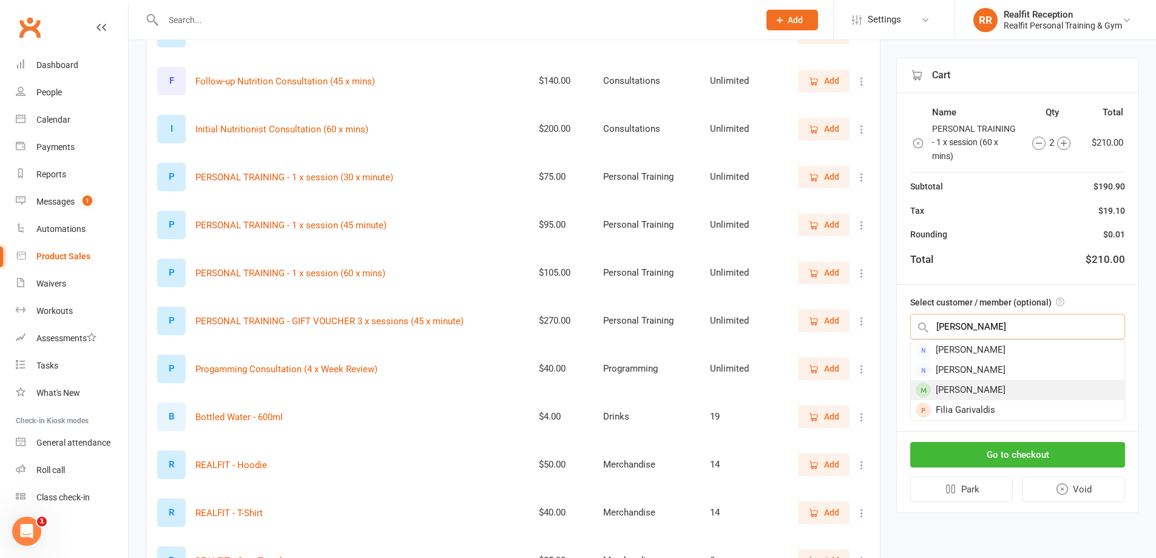
type input "[PERSON_NAME]"
click at [998, 390] on div "[PERSON_NAME]" at bounding box center [1018, 390] width 214 height 20
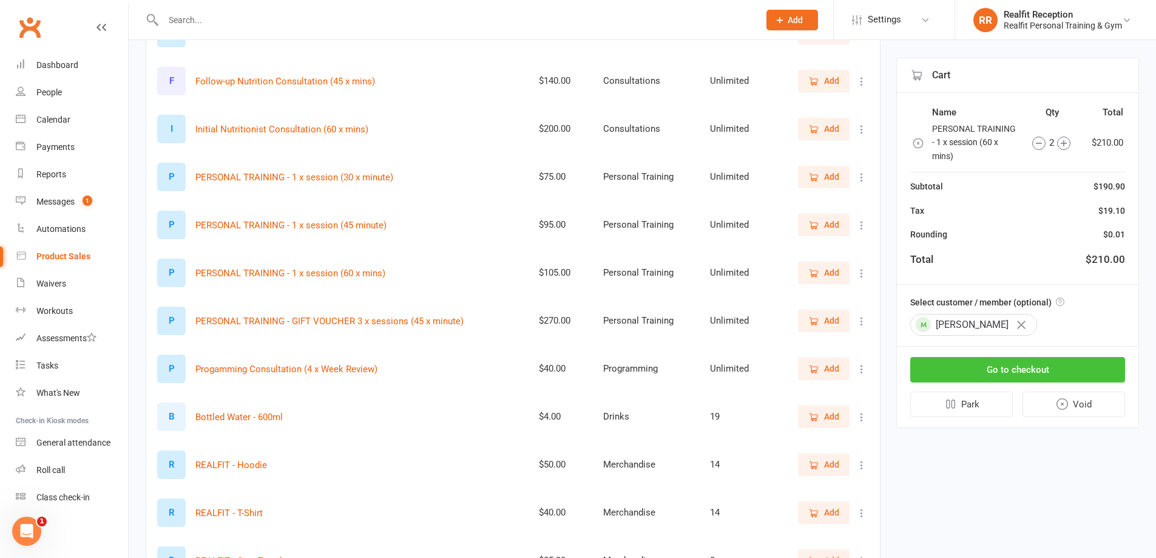
click at [1020, 377] on button "Go to checkout" at bounding box center [1017, 369] width 215 height 25
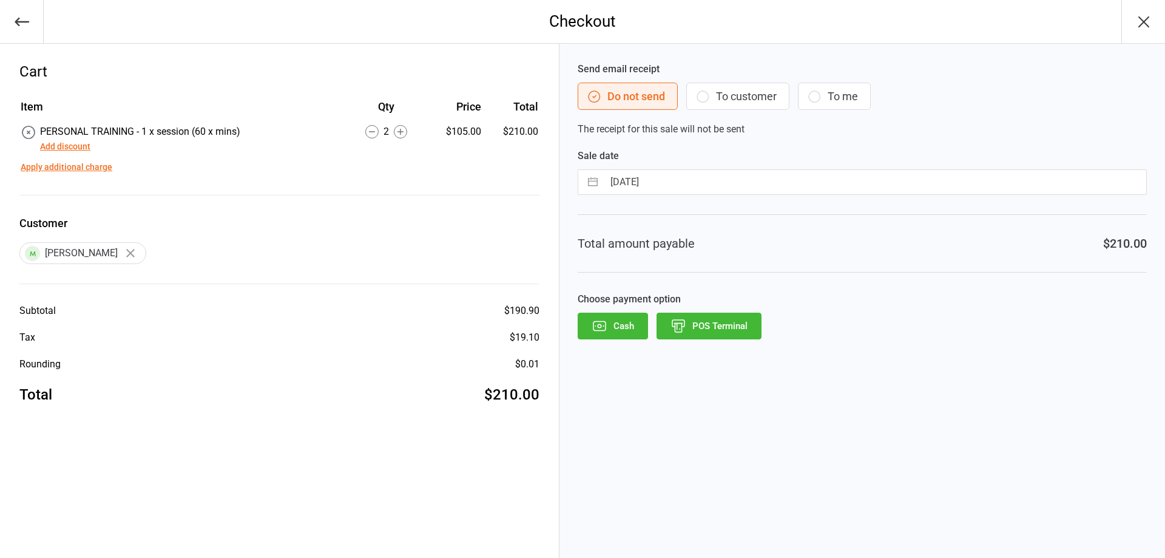
click at [79, 164] on button "Apply additional charge" at bounding box center [67, 167] width 92 height 13
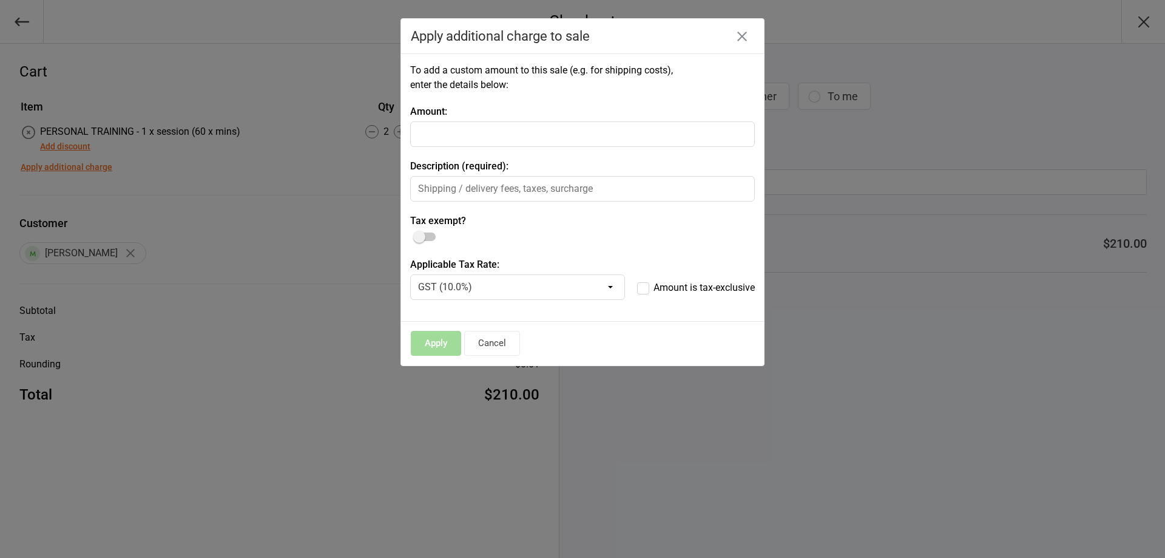
click at [459, 130] on input "number" at bounding box center [582, 133] width 345 height 25
type input "20"
click at [465, 186] on input "text" at bounding box center [582, 188] width 345 height 25
type input "extra"
click at [419, 339] on button "Apply" at bounding box center [436, 343] width 50 height 25
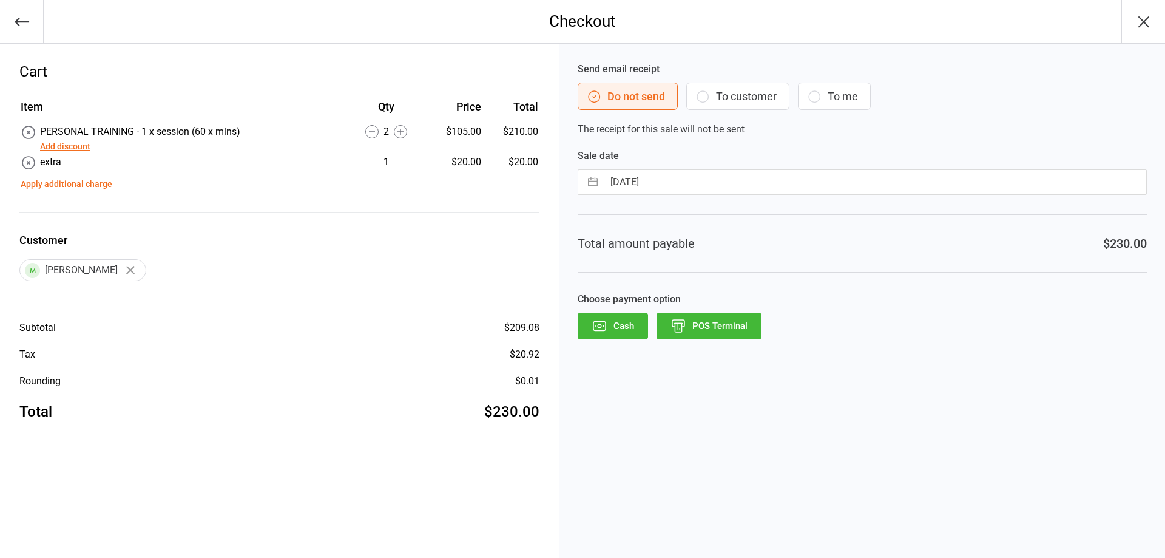
click at [370, 132] on icon at bounding box center [371, 131] width 13 height 13
click at [63, 144] on button "Add discount" at bounding box center [65, 146] width 50 height 13
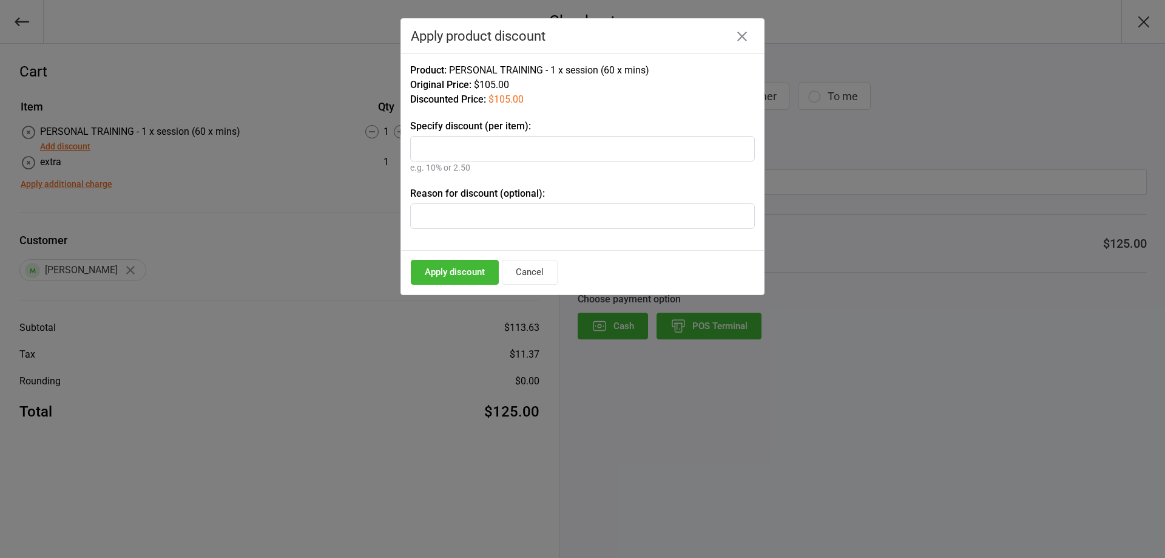
click at [476, 152] on input "text" at bounding box center [582, 148] width 345 height 25
type input "5"
click at [475, 268] on button "Apply discount" at bounding box center [455, 272] width 88 height 25
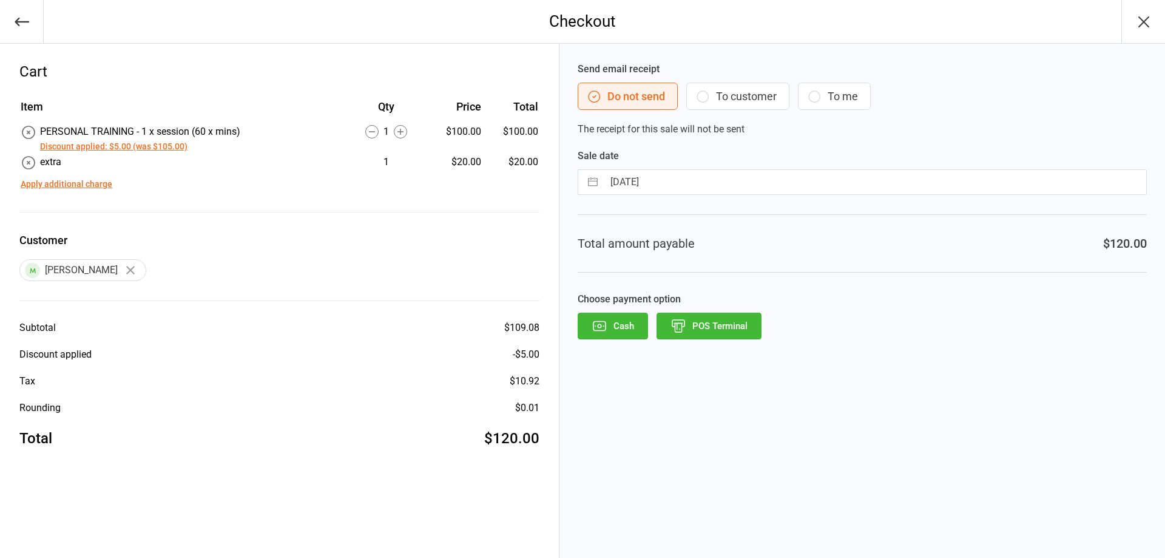
click at [689, 326] on button "POS Terminal" at bounding box center [709, 326] width 105 height 27
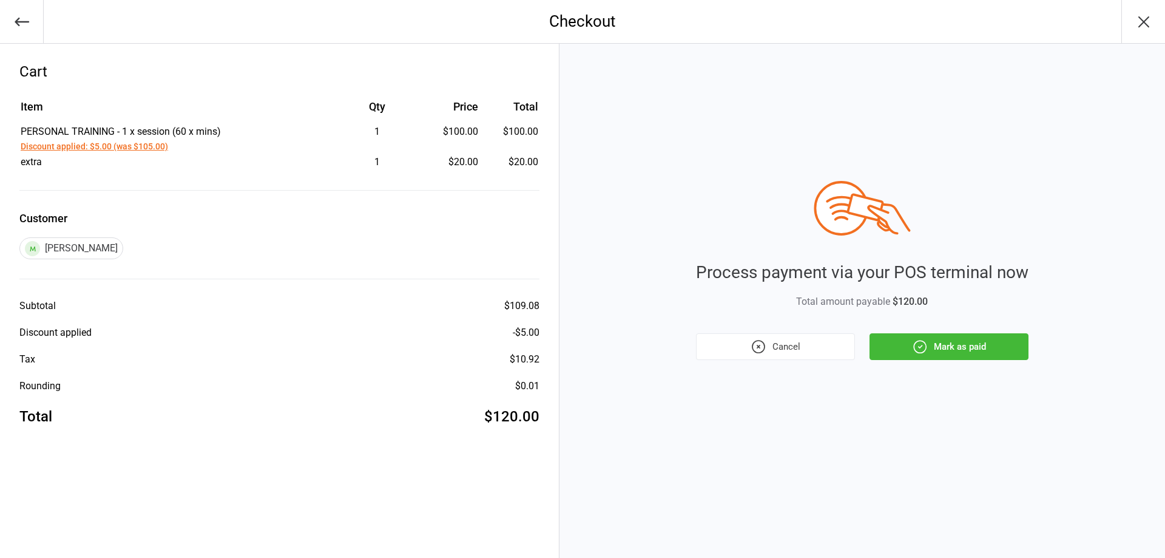
drag, startPoint x: 908, startPoint y: 345, endPoint x: 911, endPoint y: 340, distance: 6.6
click at [908, 340] on button "Mark as paid" at bounding box center [949, 346] width 159 height 27
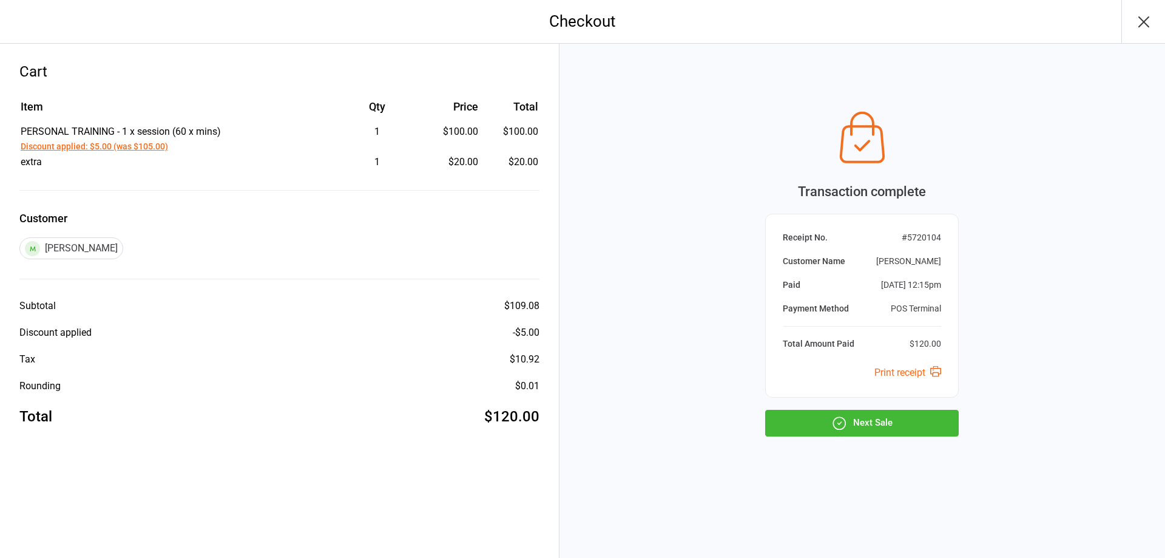
click at [860, 426] on button "Next Sale" at bounding box center [862, 423] width 194 height 27
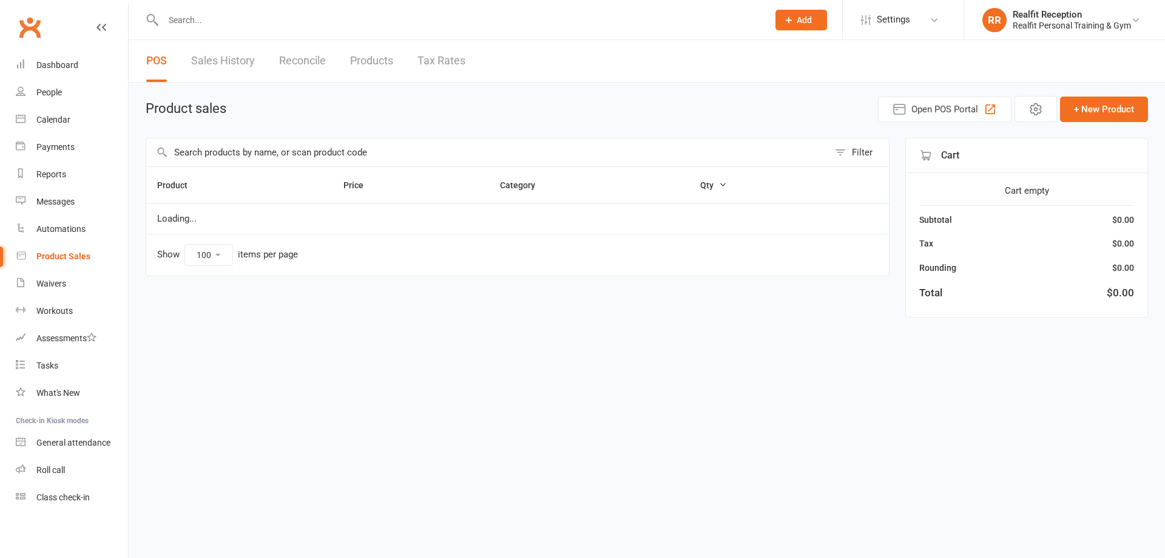
click at [59, 70] on link "Dashboard" at bounding box center [72, 65] width 112 height 27
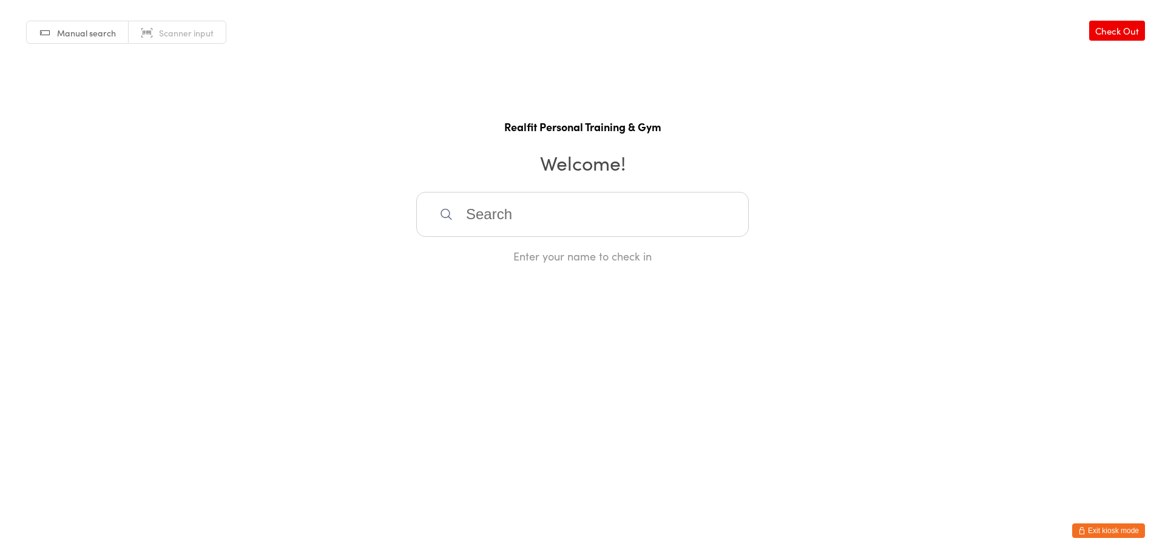
click at [518, 225] on input "search" at bounding box center [582, 214] width 333 height 45
type input "kri"
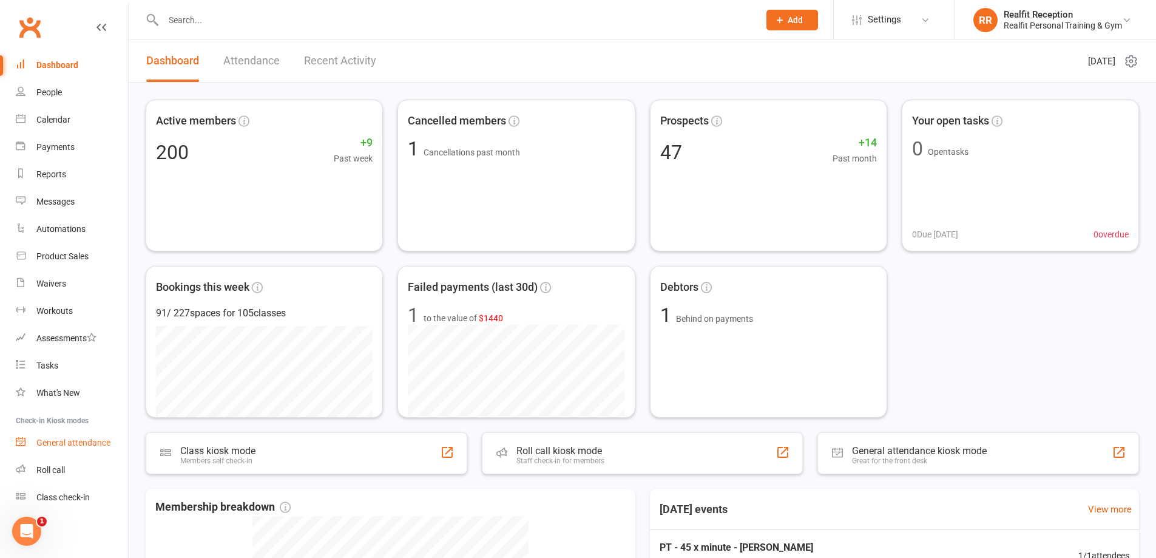
click at [76, 444] on div "General attendance" at bounding box center [73, 443] width 74 height 10
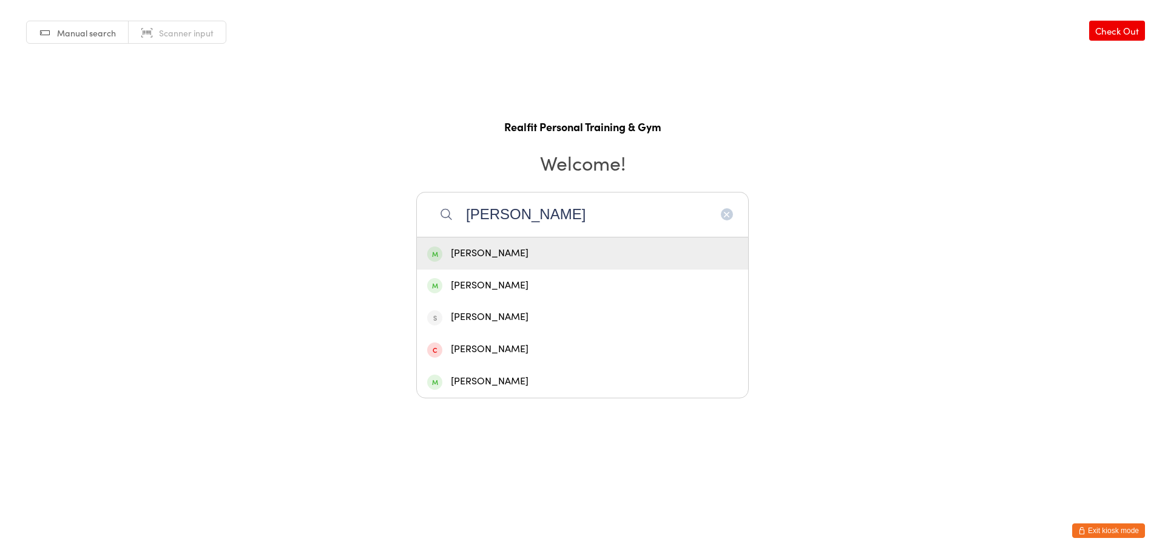
type input "peter"
click at [541, 262] on div "Peter Cilia" at bounding box center [582, 253] width 331 height 32
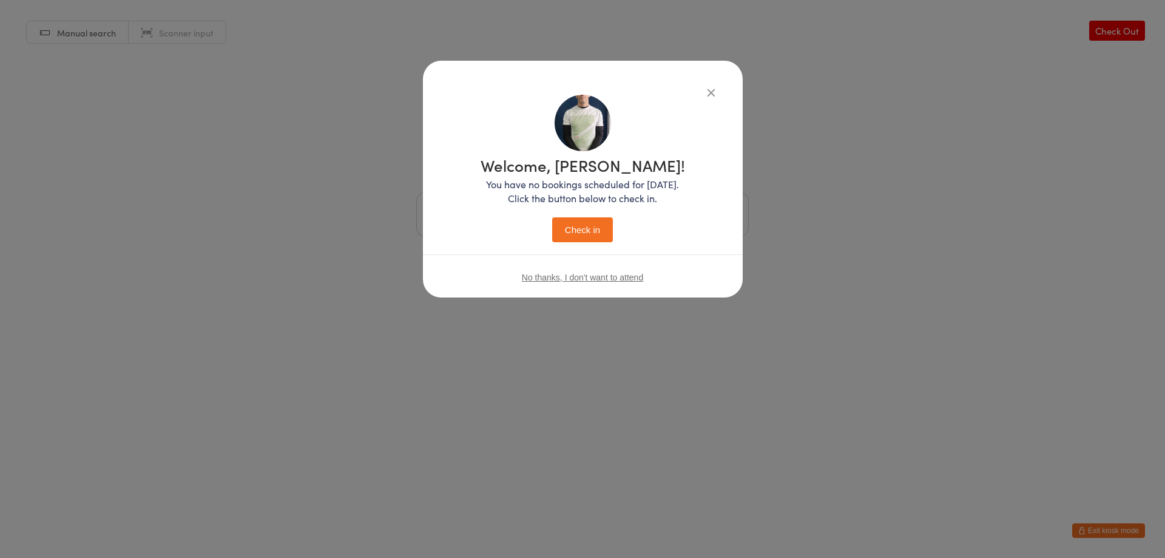
click at [584, 221] on button "Check in" at bounding box center [582, 229] width 61 height 25
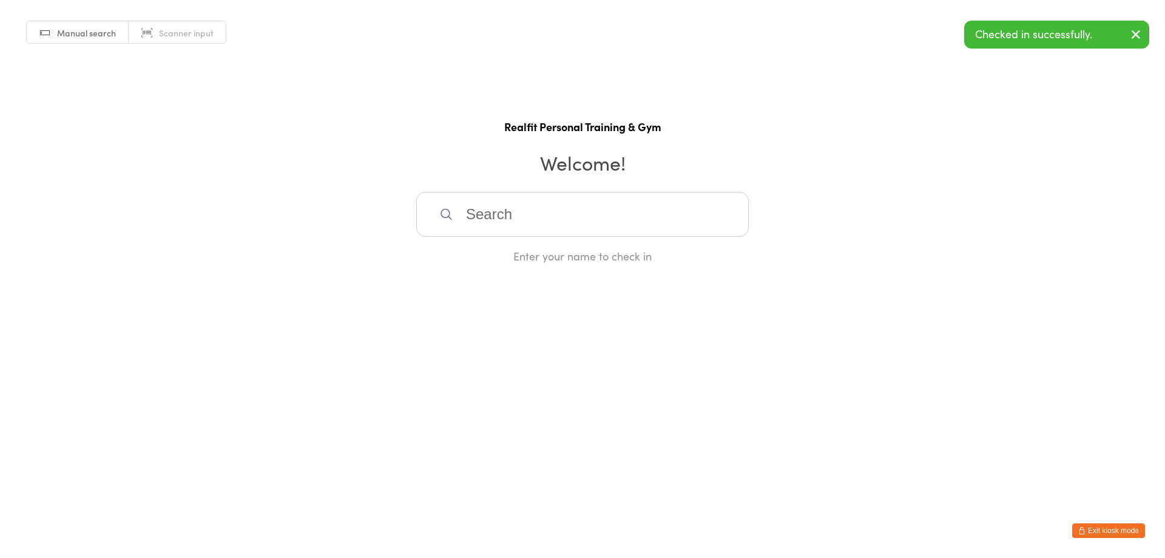
click at [584, 221] on input "search" at bounding box center [582, 214] width 333 height 45
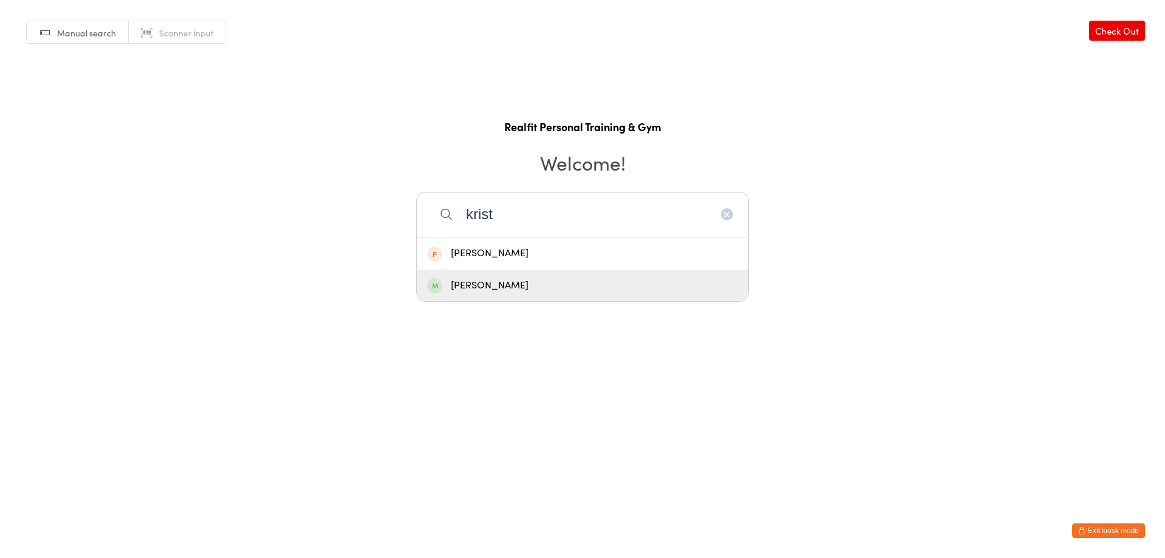
type input "krist"
click at [563, 285] on div "Krista Polvere" at bounding box center [582, 285] width 311 height 16
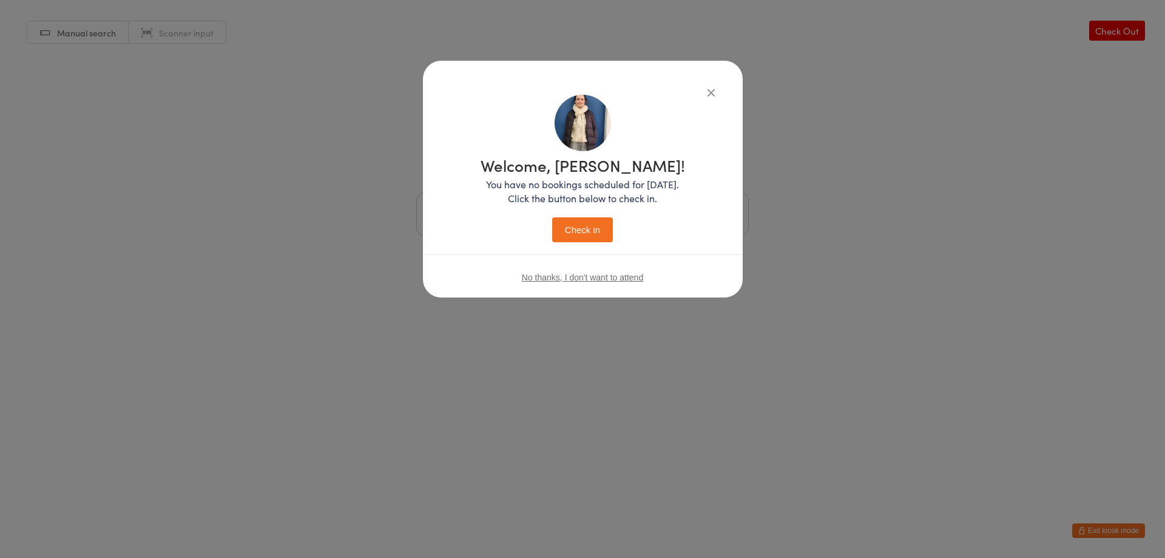
click at [603, 225] on button "Check in" at bounding box center [582, 229] width 61 height 25
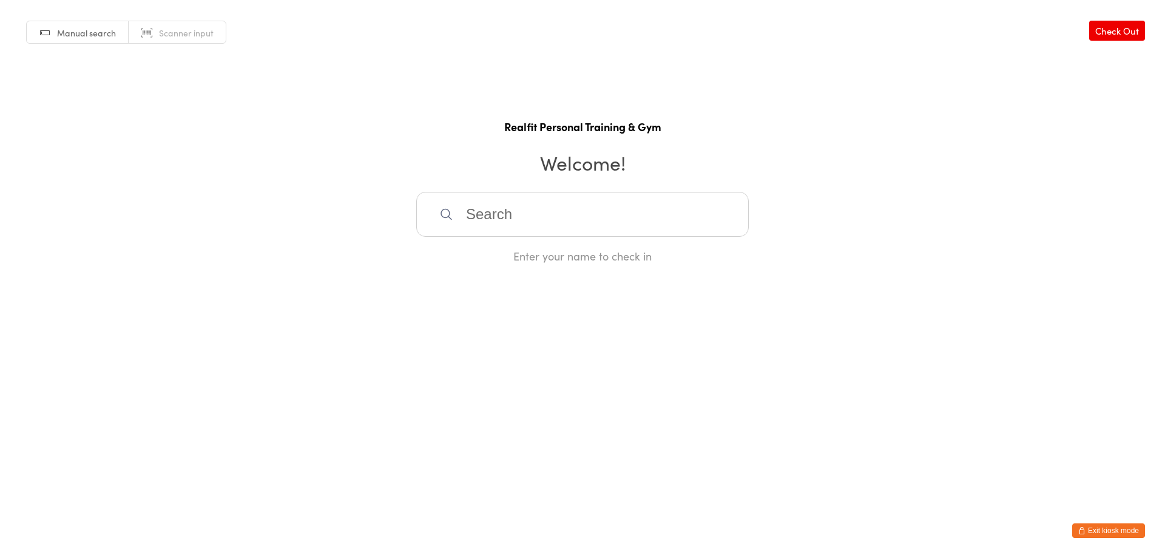
click at [493, 205] on input "search" at bounding box center [582, 214] width 333 height 45
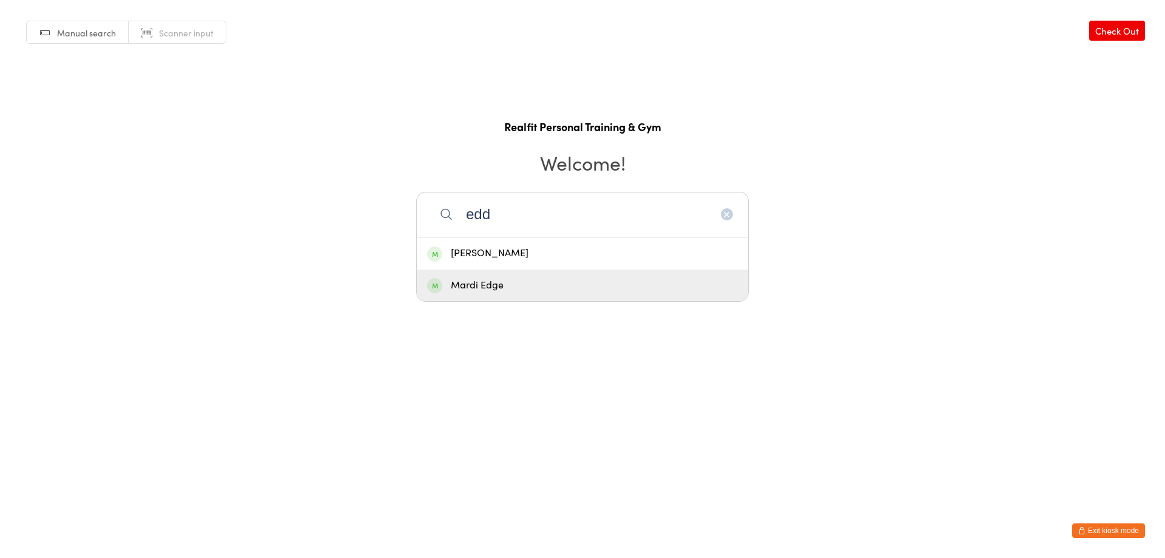
type input "edd"
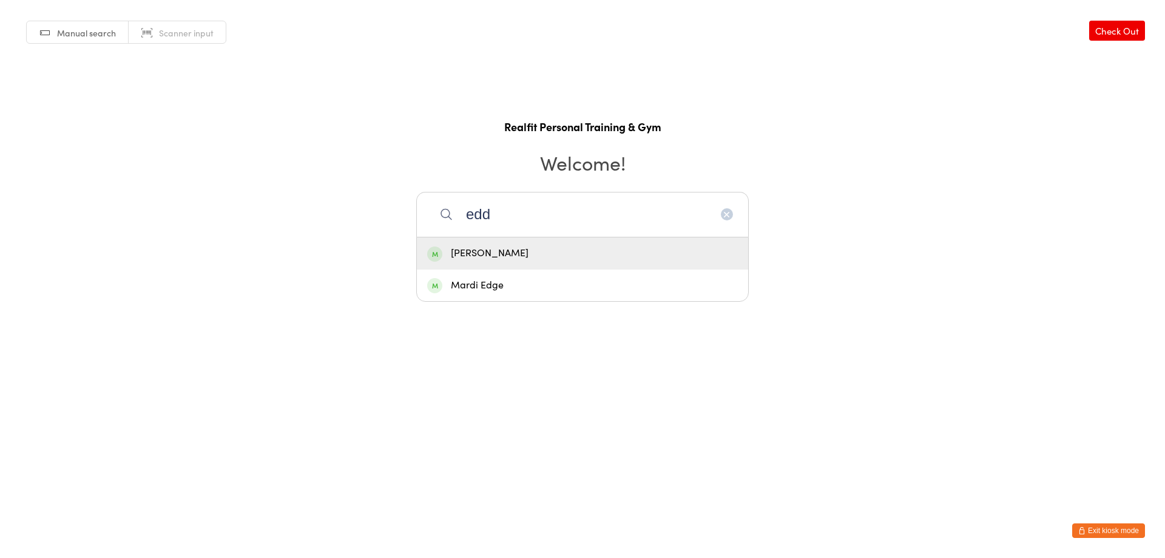
click at [541, 261] on div "Eddie Pinto" at bounding box center [582, 253] width 311 height 16
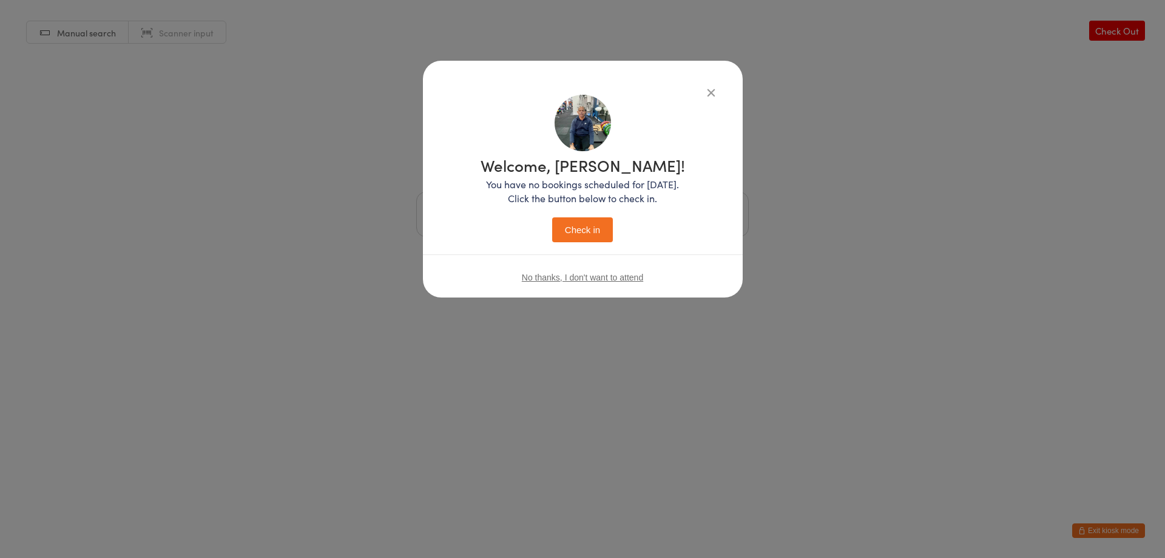
click at [572, 234] on button "Check in" at bounding box center [582, 229] width 61 height 25
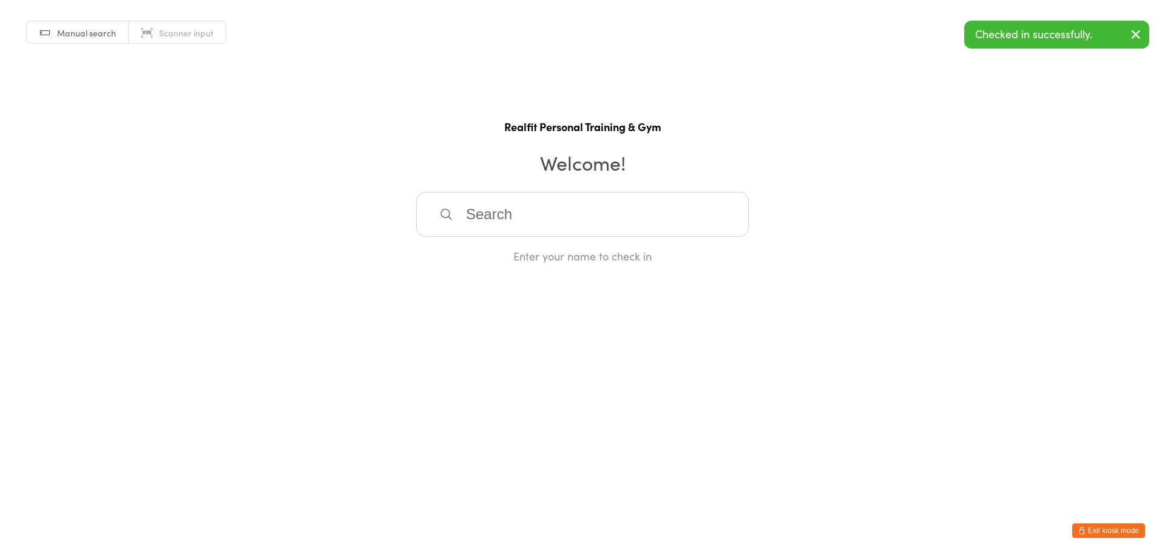
click at [558, 223] on input "search" at bounding box center [582, 214] width 333 height 45
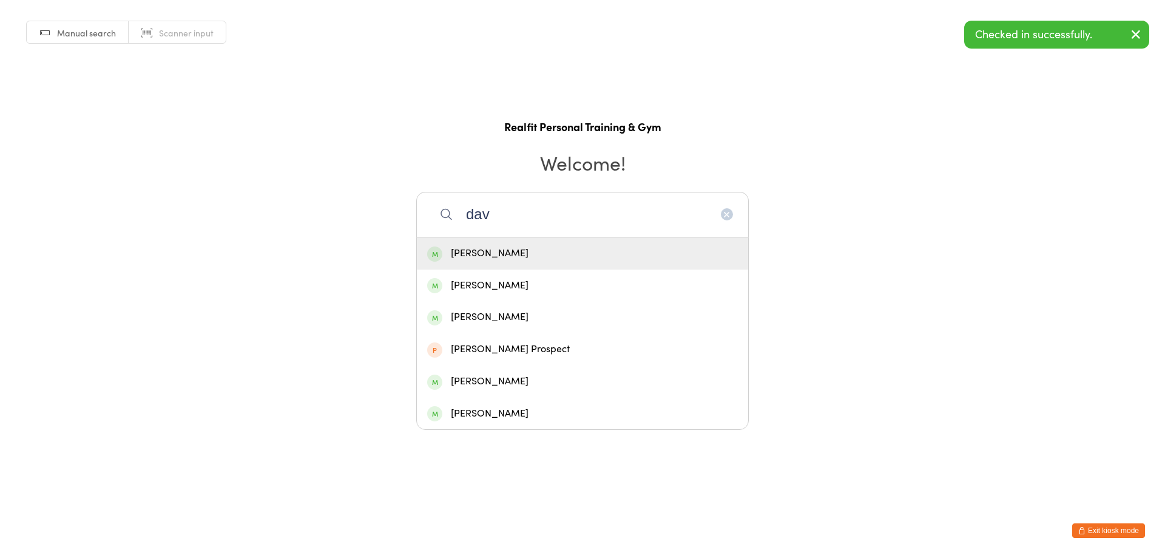
type input "dav"
click at [590, 260] on div "David Houston" at bounding box center [582, 253] width 311 height 16
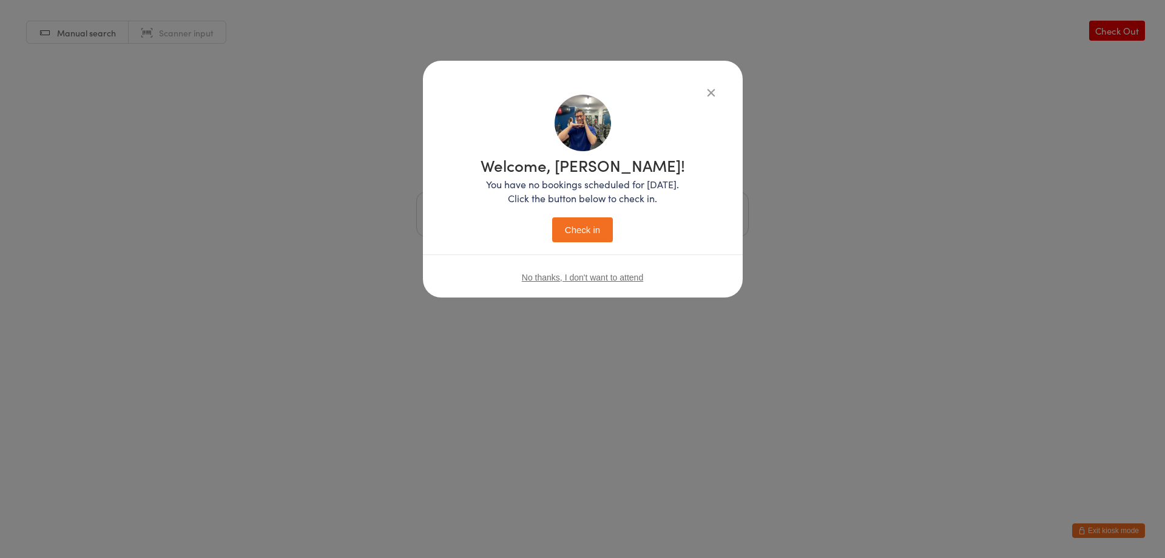
click at [604, 234] on button "Check in" at bounding box center [582, 229] width 61 height 25
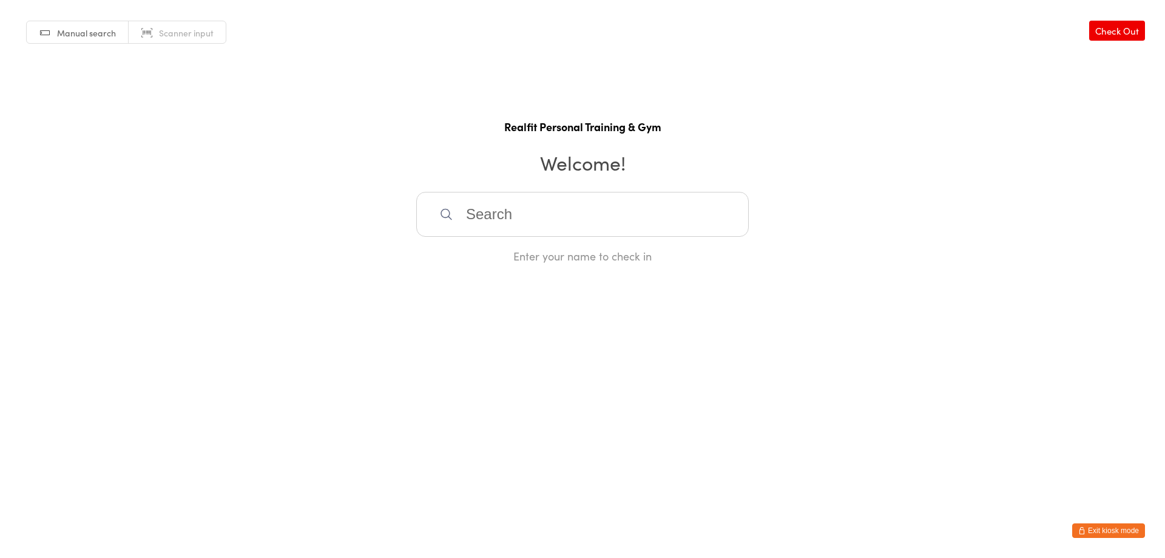
click at [1091, 532] on button "Exit kiosk mode" at bounding box center [1108, 530] width 73 height 15
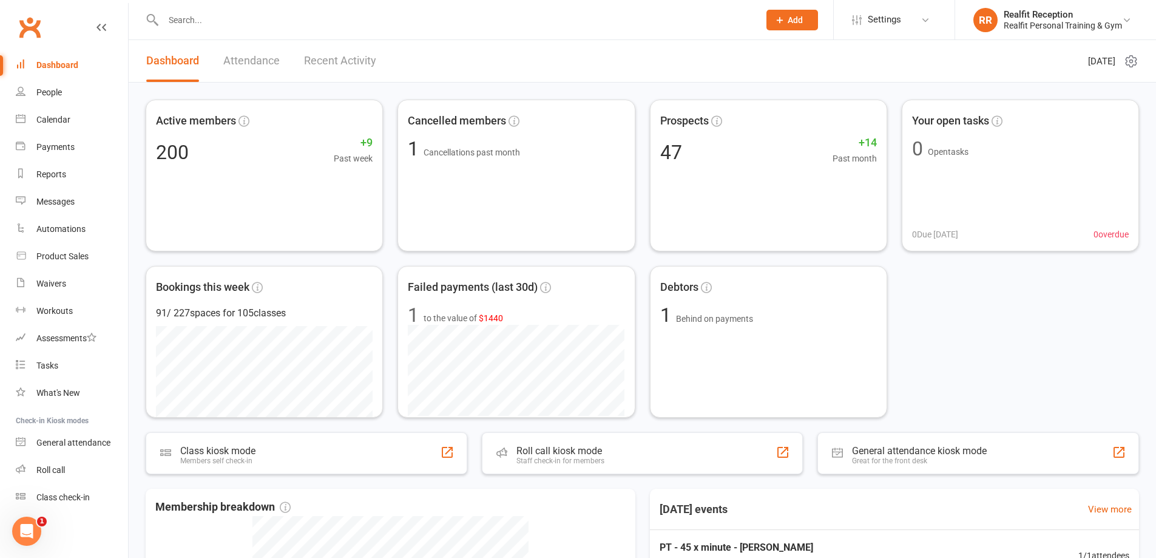
click at [54, 62] on div "Dashboard" at bounding box center [57, 65] width 42 height 10
click at [36, 120] on link "Calendar" at bounding box center [72, 119] width 112 height 27
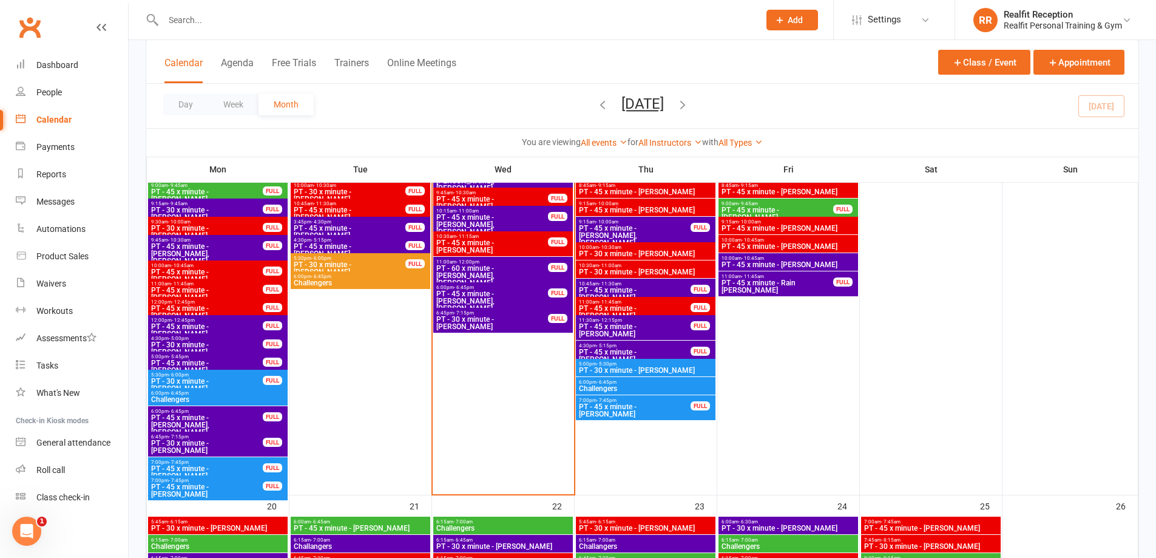
scroll to position [1214, 0]
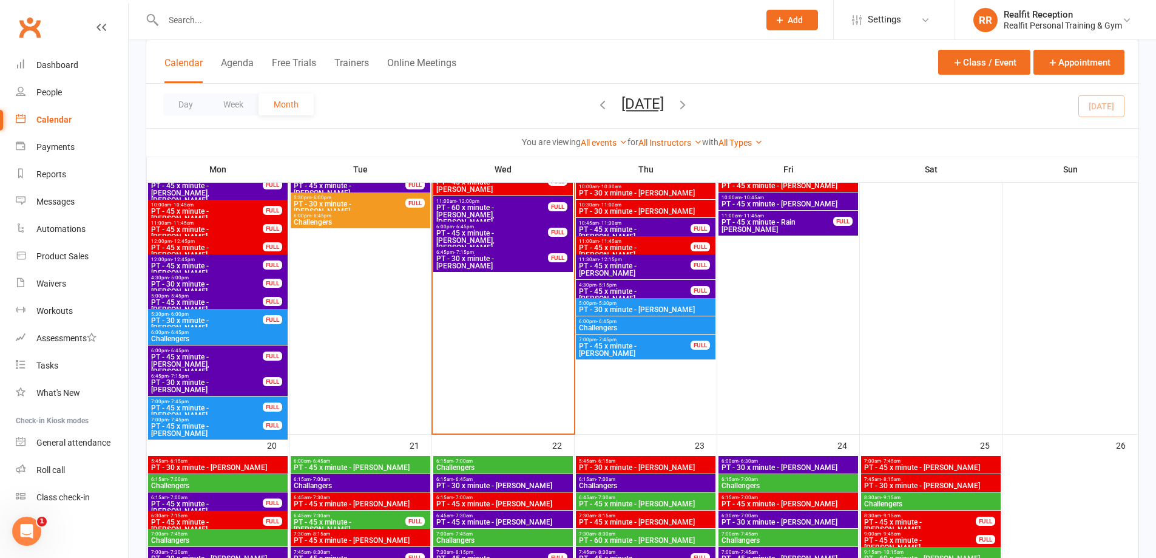
click at [232, 407] on span "PT - 45 x minute - [PERSON_NAME]" at bounding box center [206, 411] width 113 height 15
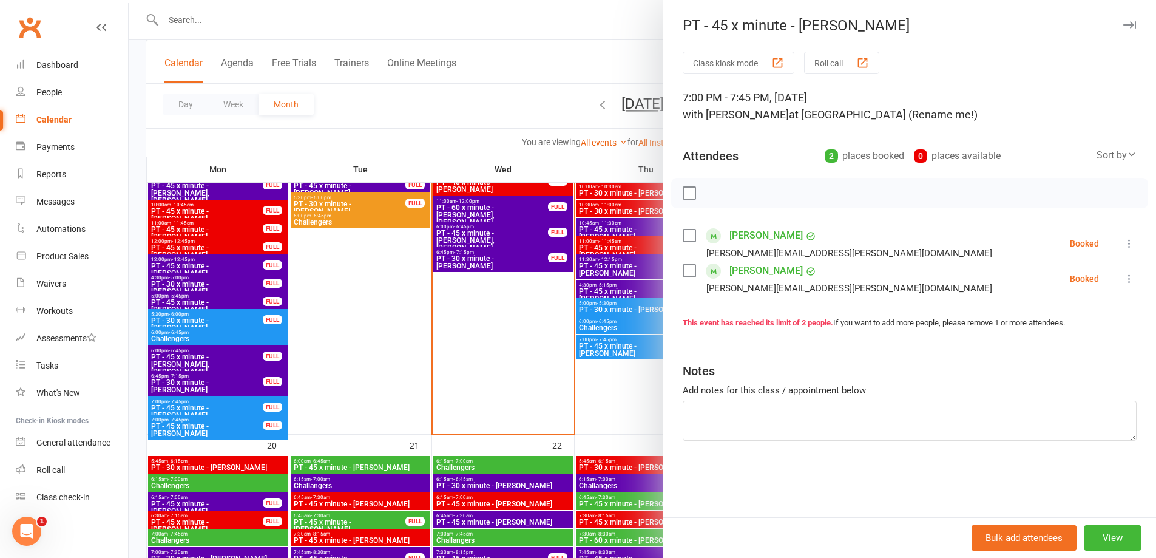
click at [245, 413] on div at bounding box center [642, 279] width 1027 height 558
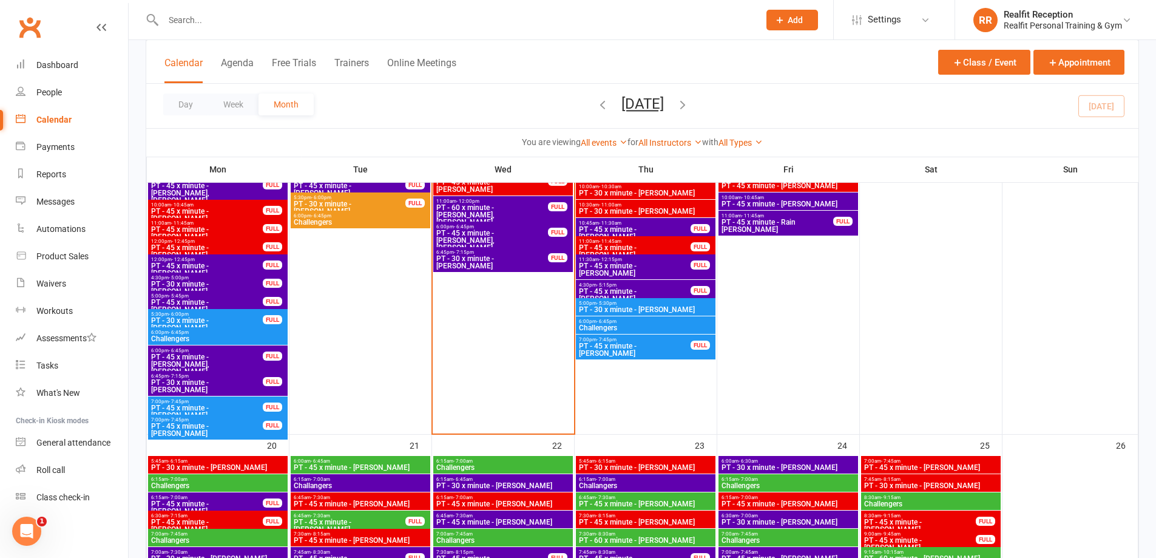
click at [240, 410] on span "PT - 45 x minute - [PERSON_NAME]" at bounding box center [206, 411] width 113 height 15
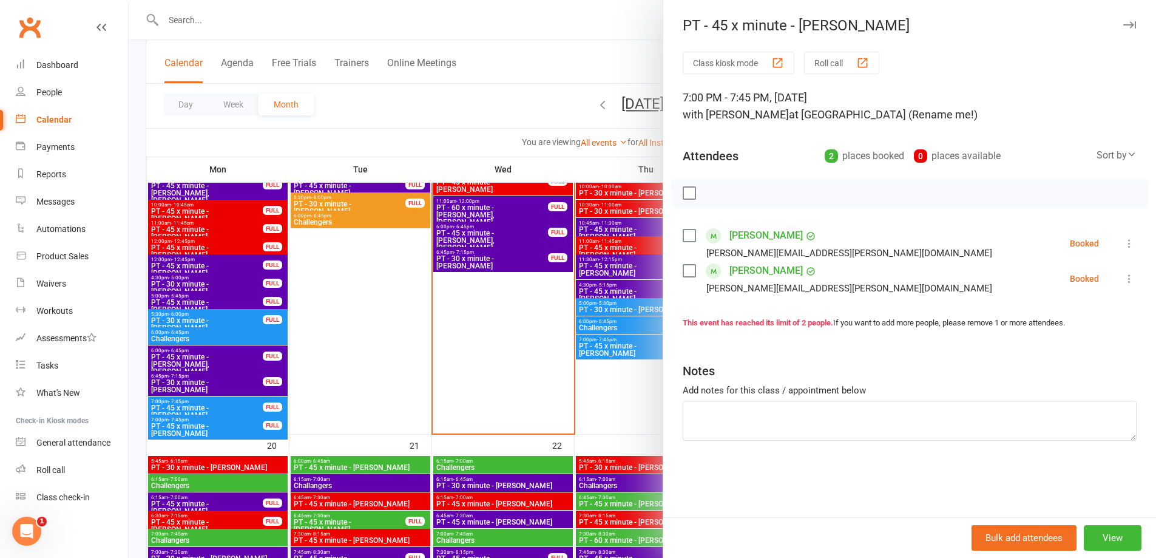
click at [1123, 249] on icon at bounding box center [1129, 243] width 12 height 12
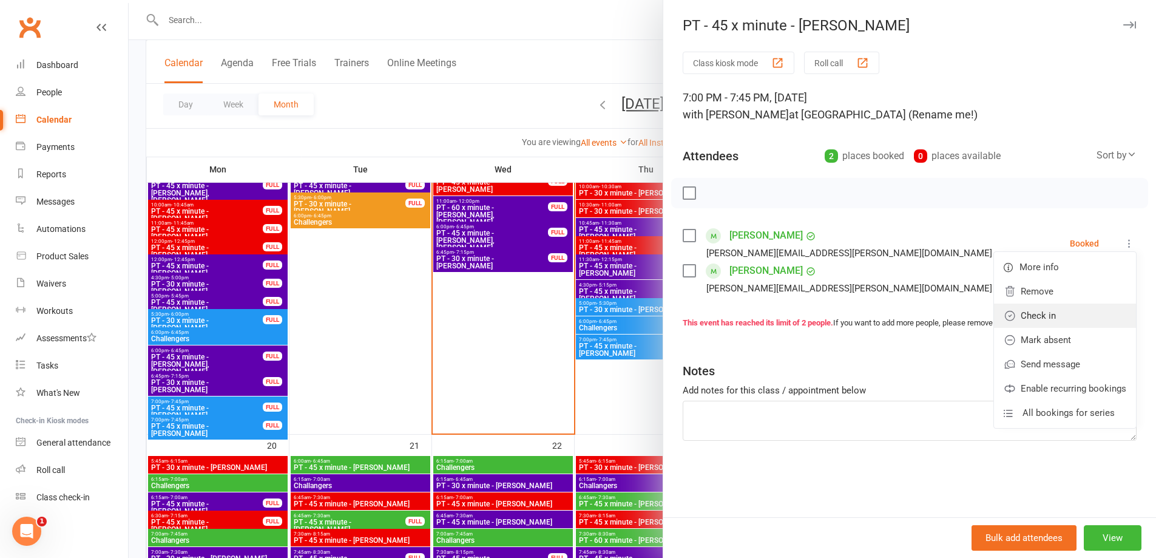
click at [1070, 324] on link "Check in" at bounding box center [1065, 315] width 142 height 24
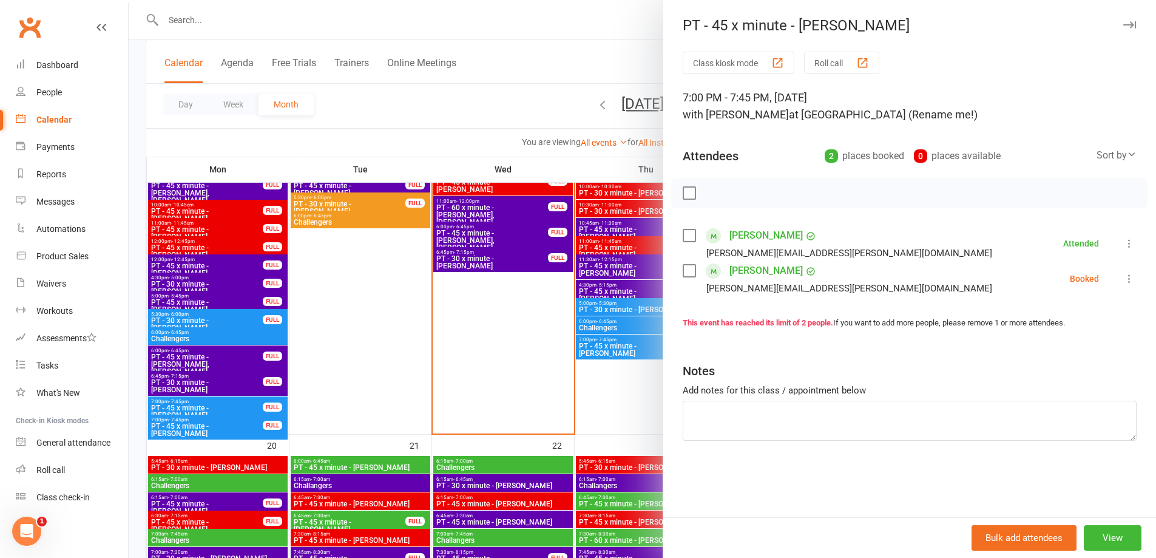
click at [1123, 274] on icon at bounding box center [1129, 278] width 12 height 12
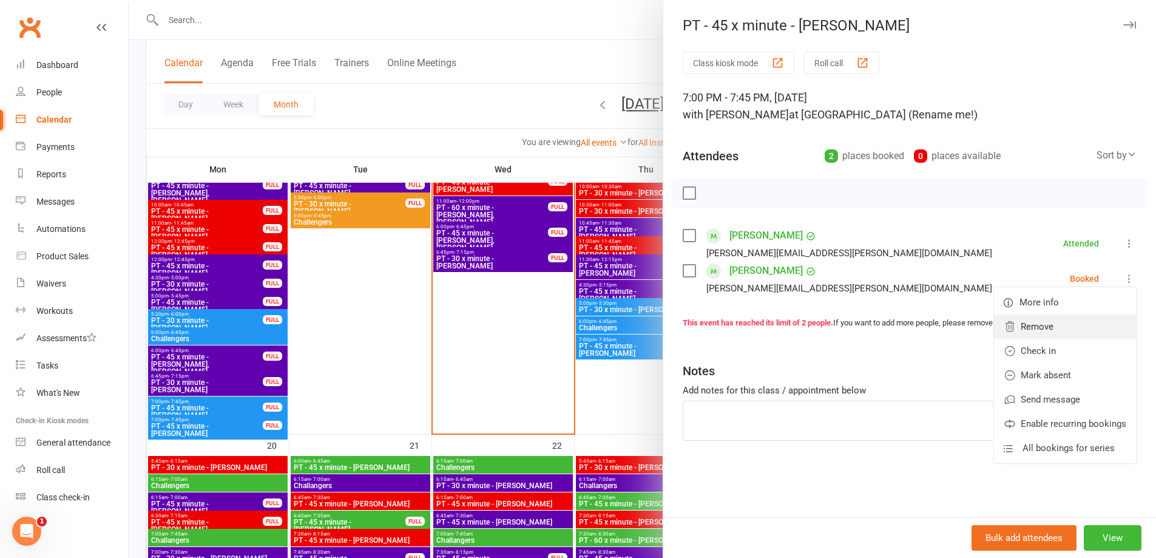
click at [1085, 335] on link "Remove" at bounding box center [1065, 326] width 142 height 24
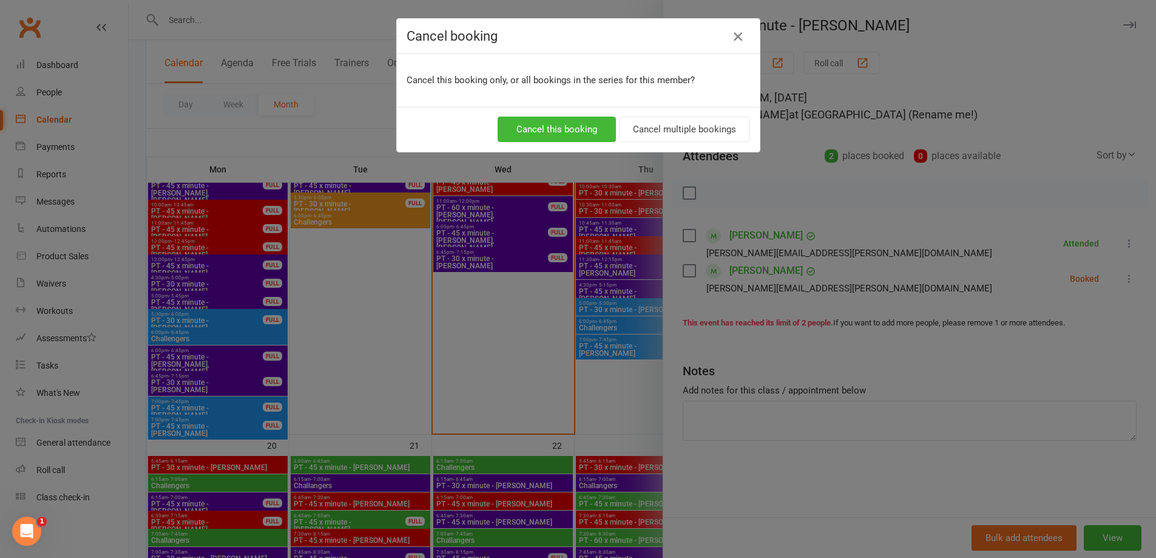
click at [732, 35] on icon "button" at bounding box center [738, 36] width 15 height 15
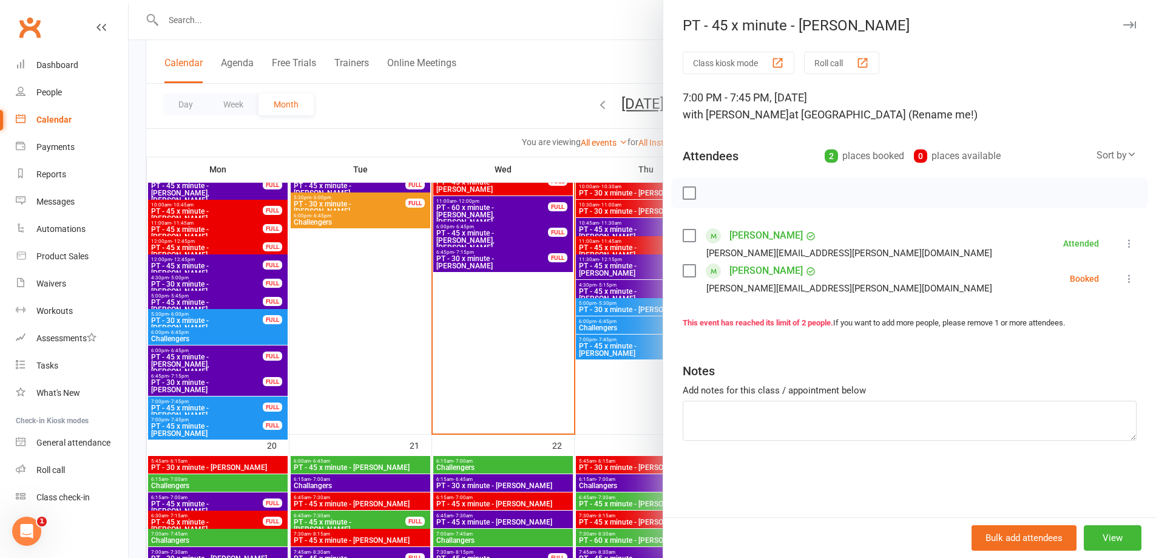
click at [1123, 282] on icon at bounding box center [1129, 278] width 12 height 12
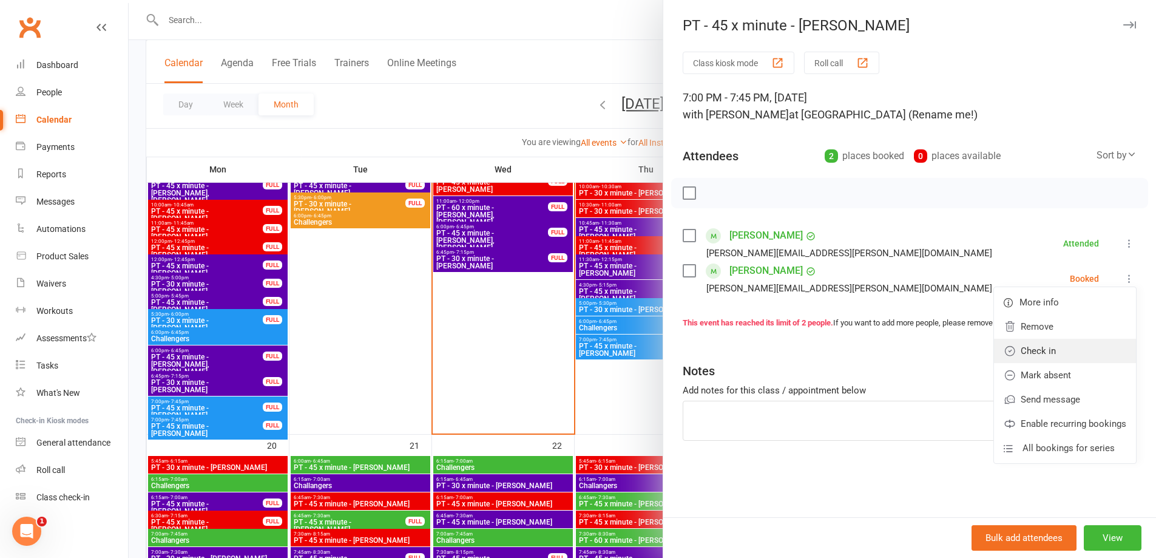
click at [1080, 351] on link "Check in" at bounding box center [1065, 351] width 142 height 24
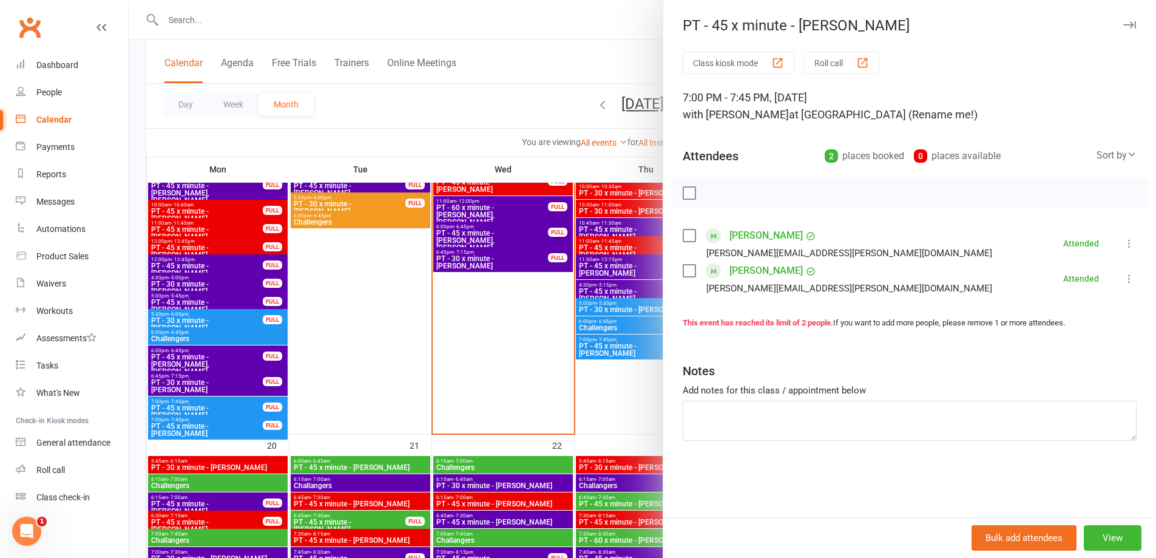
click at [242, 425] on div at bounding box center [642, 279] width 1027 height 558
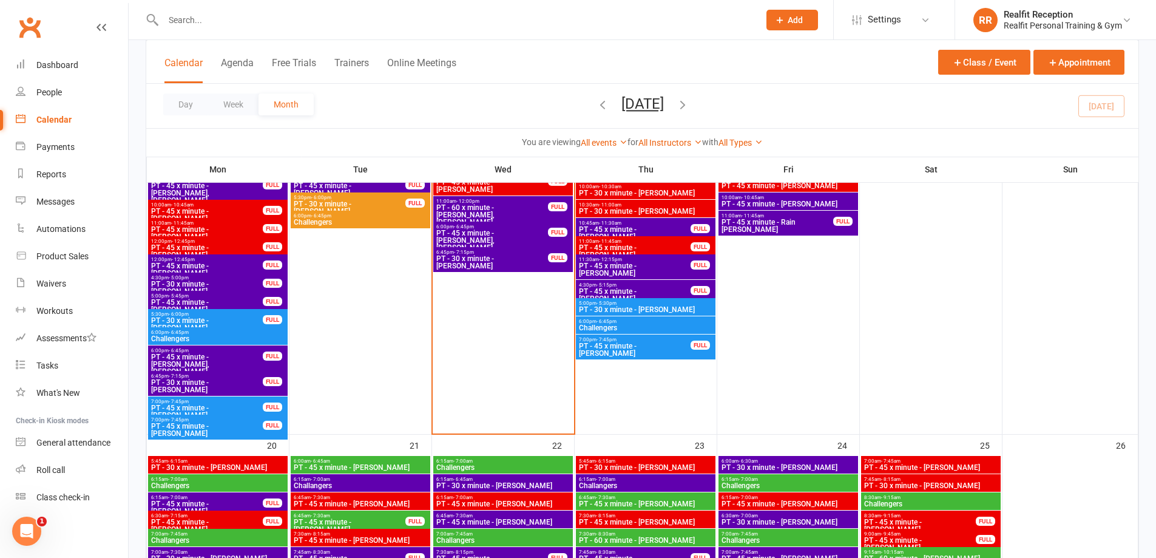
click at [255, 423] on span "PT - 45 x minute - [PERSON_NAME]" at bounding box center [206, 429] width 113 height 15
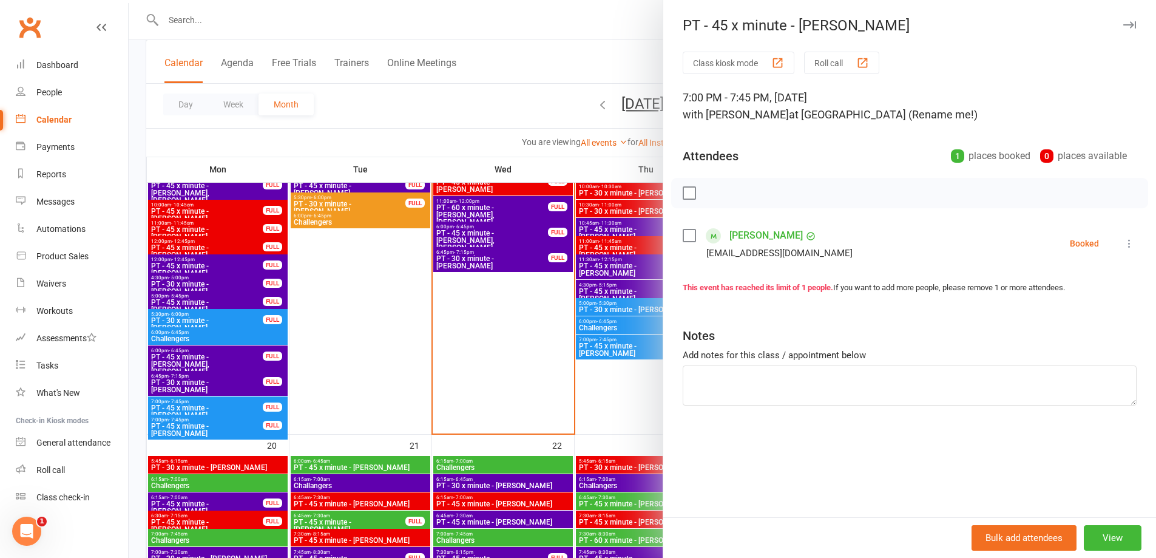
click at [1123, 245] on icon at bounding box center [1129, 243] width 12 height 12
click at [1076, 316] on link "Check in" at bounding box center [1076, 315] width 120 height 24
click at [1129, 24] on div "PT - 45 x minute - [PERSON_NAME]" at bounding box center [909, 25] width 493 height 17
click at [217, 321] on div at bounding box center [642, 279] width 1027 height 558
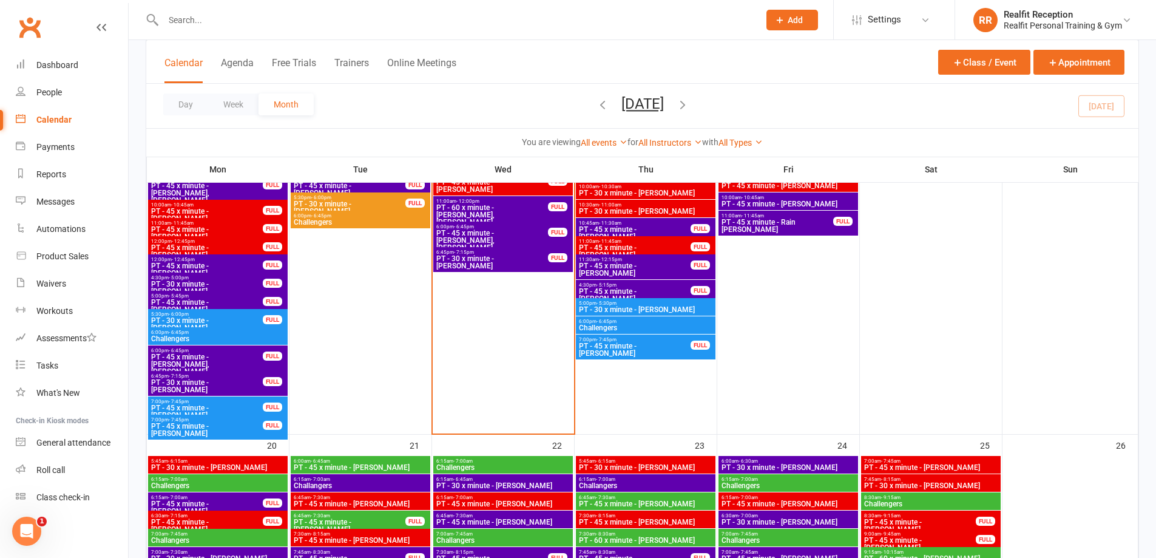
click at [217, 320] on span "PT - 30 x minute - [PERSON_NAME]" at bounding box center [206, 324] width 113 height 15
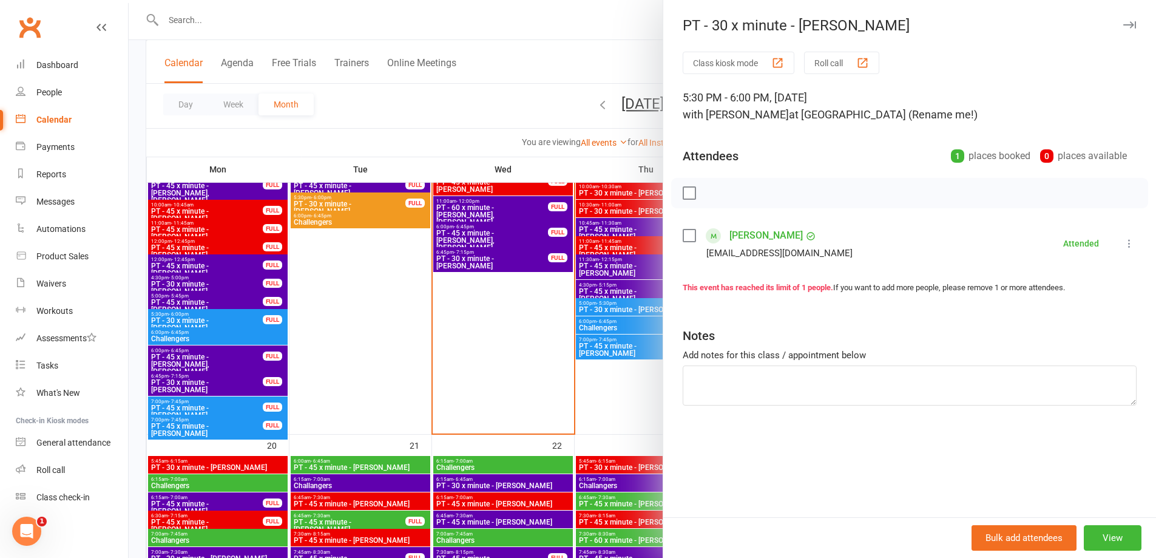
click at [225, 336] on div at bounding box center [642, 279] width 1027 height 558
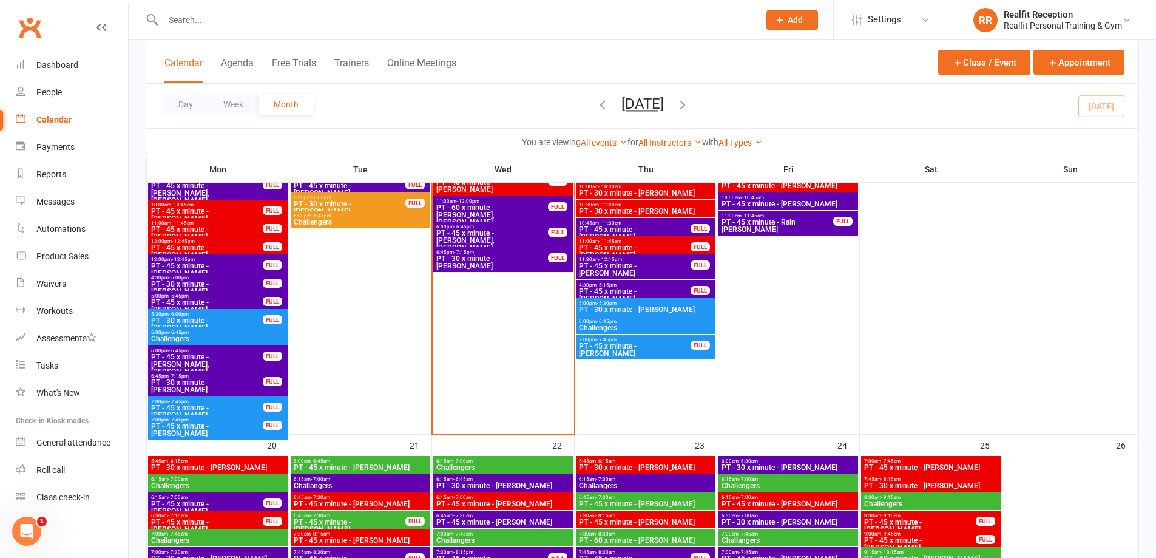
click at [225, 336] on span "Challengers" at bounding box center [217, 338] width 135 height 7
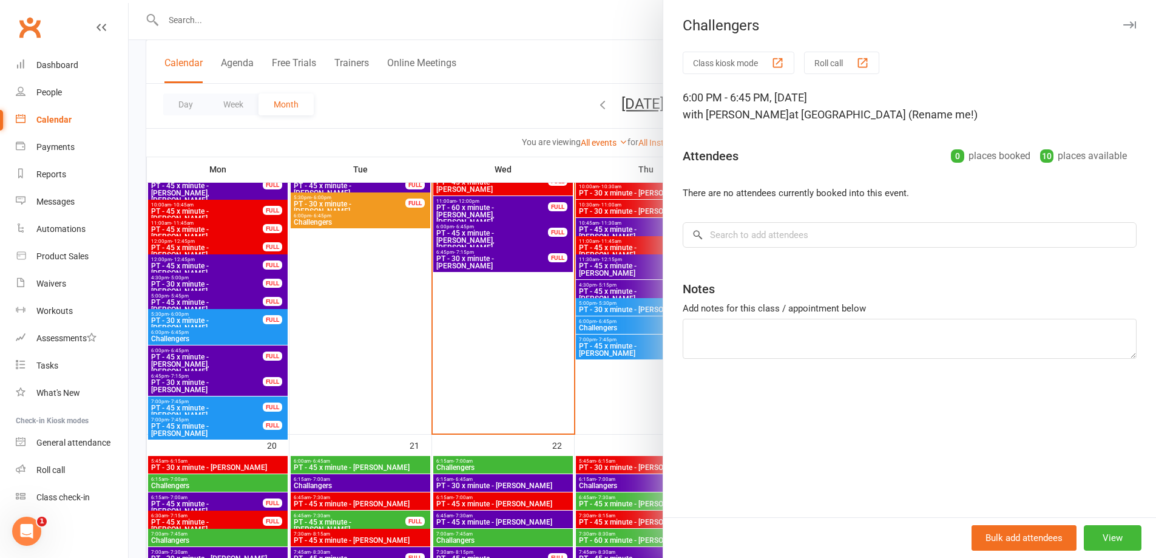
click at [1123, 28] on icon "button" at bounding box center [1129, 24] width 13 height 7
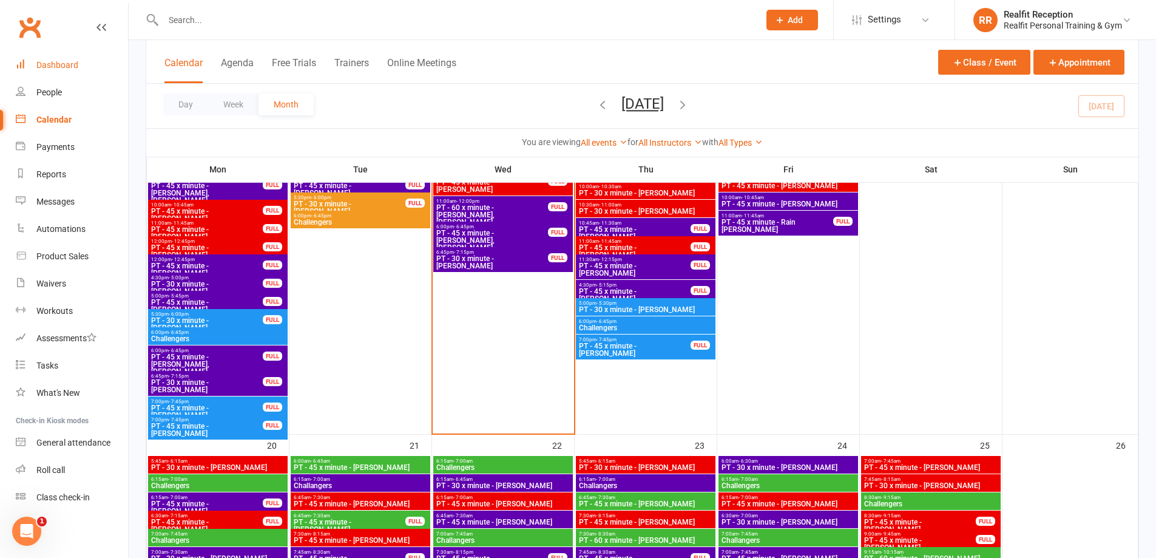
click at [56, 63] on div "Dashboard" at bounding box center [57, 65] width 42 height 10
